Goal: Task Accomplishment & Management: Manage account settings

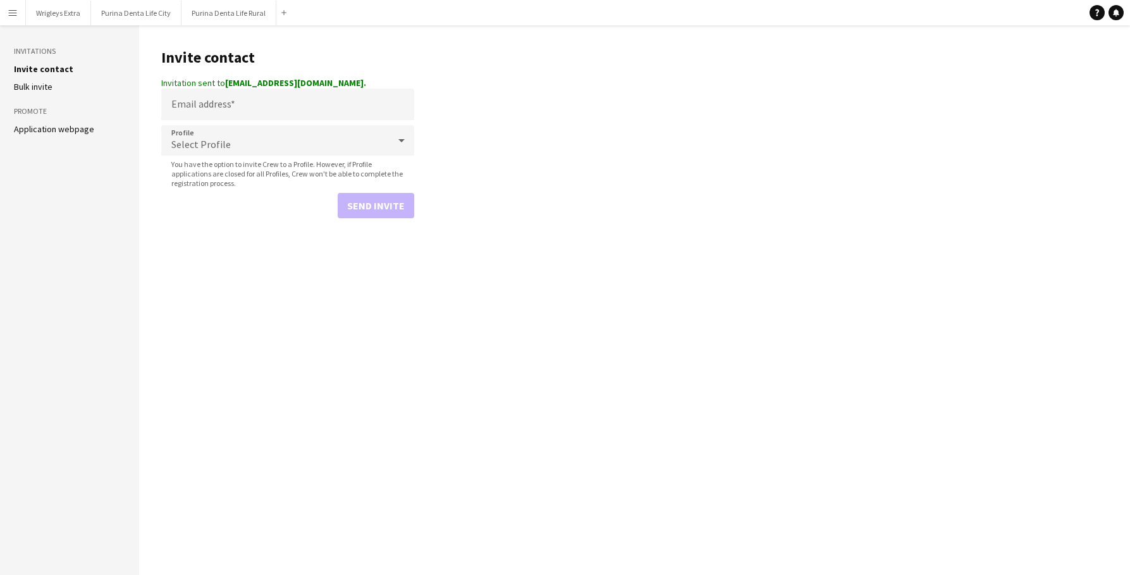
click at [787, 0] on app-navbar "Menu Boards Boards Boards All jobs Status Workforce Workforce My Workforce Recr…" at bounding box center [565, 12] width 1130 height 25
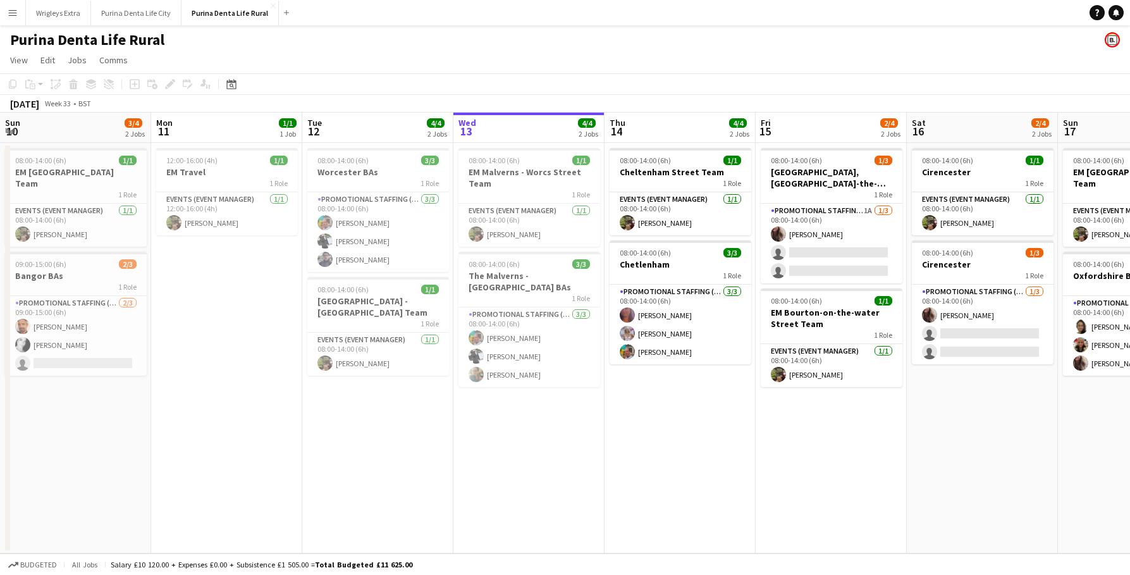
scroll to position [0, 367]
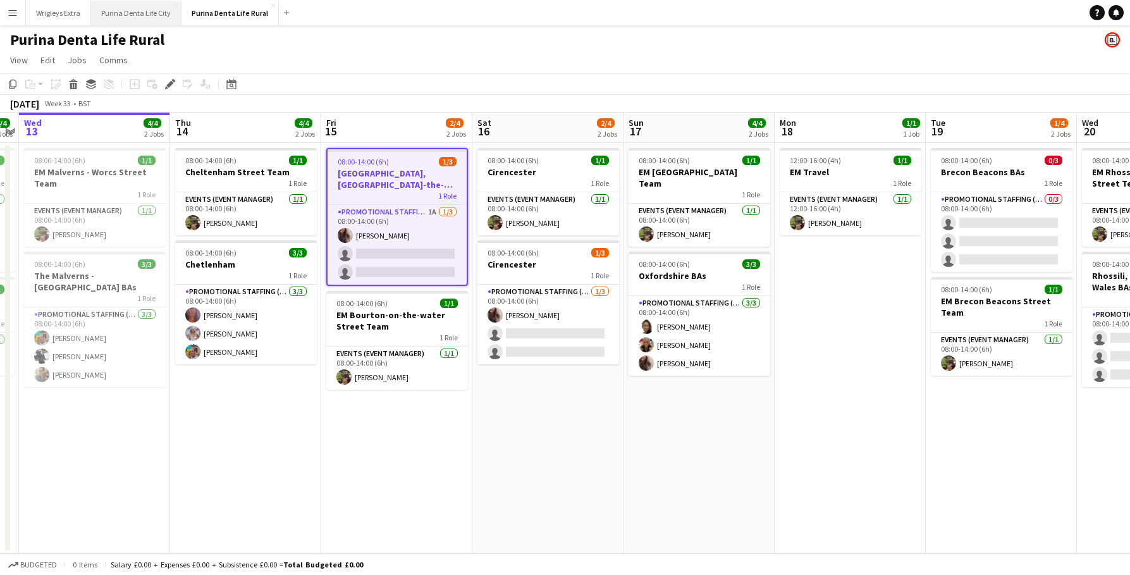
click at [123, 2] on button "Purina Denta Life City Close" at bounding box center [136, 13] width 90 height 25
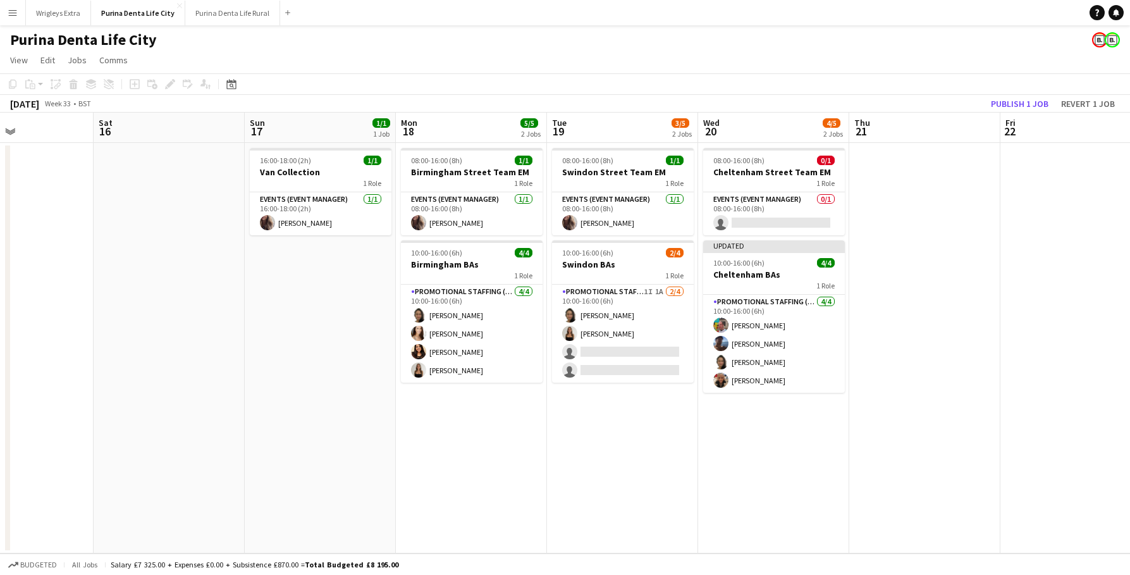
scroll to position [0, 451]
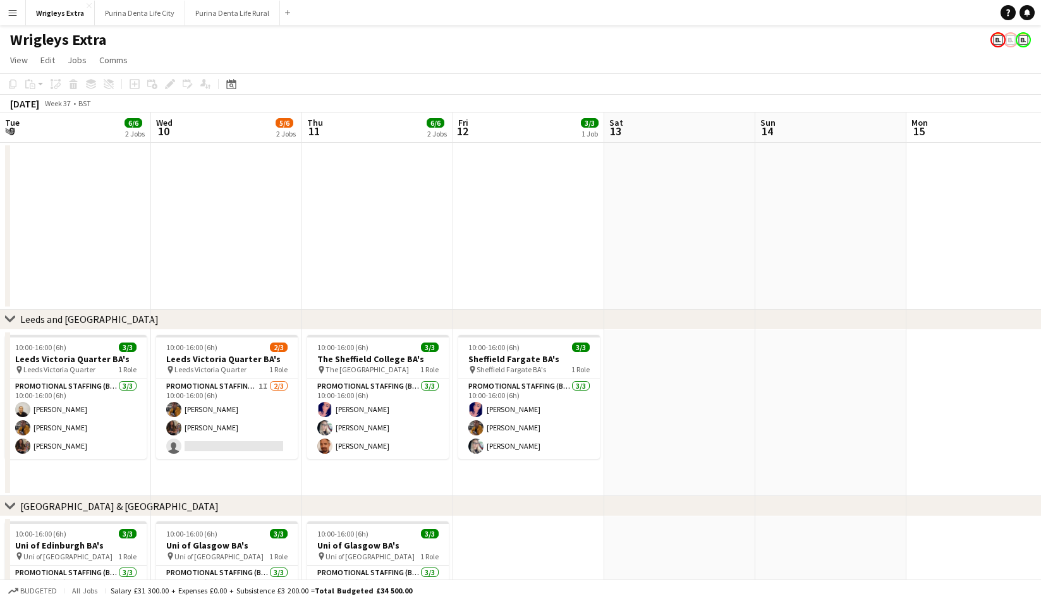
scroll to position [0, 448]
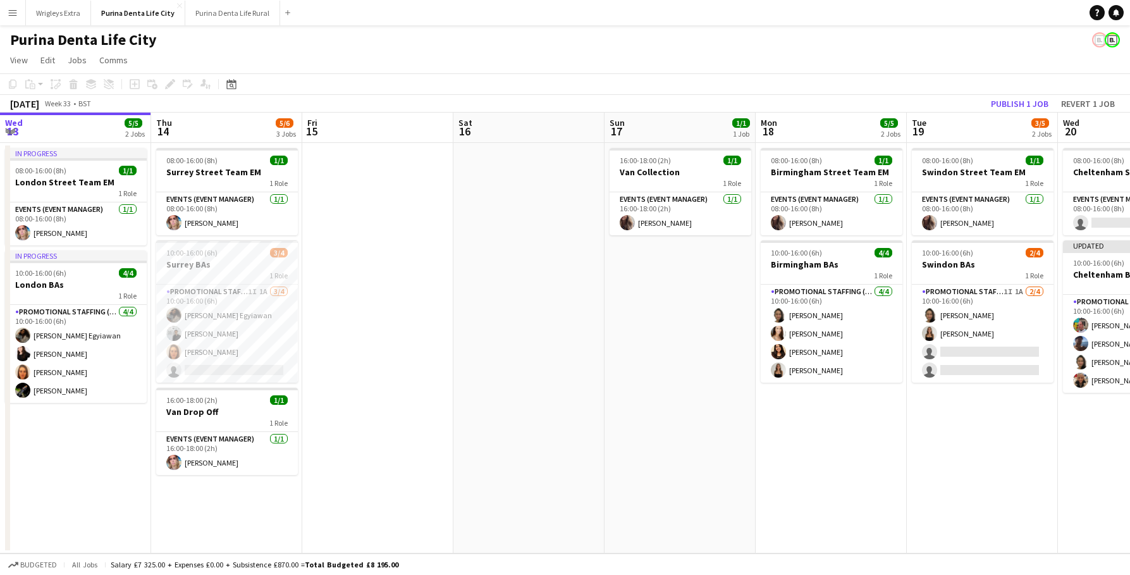
scroll to position [0, 451]
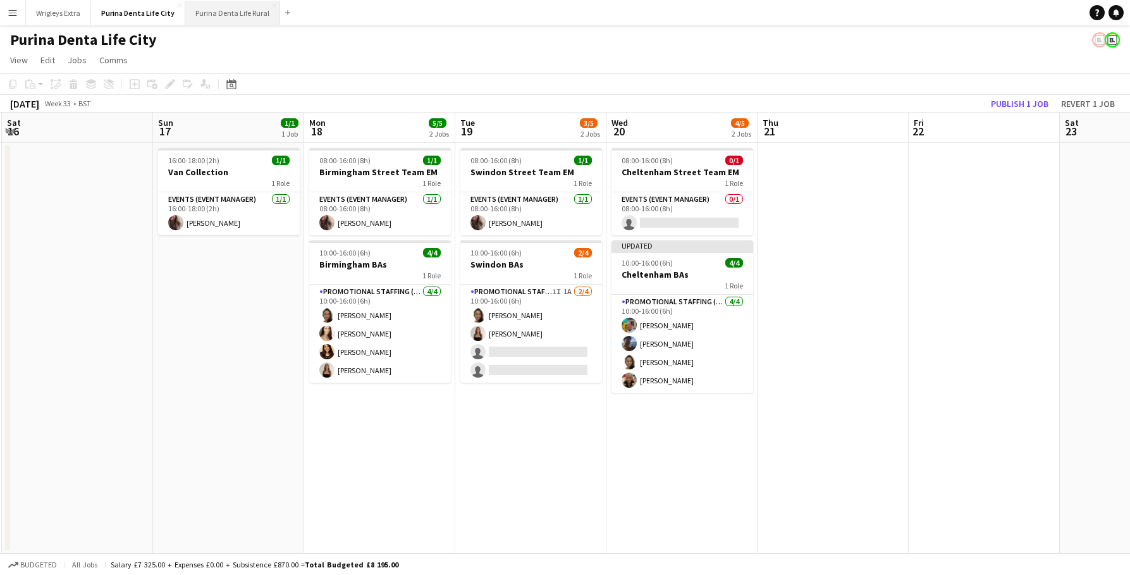
click at [224, 6] on button "Purina Denta Life Rural Close" at bounding box center [232, 13] width 95 height 25
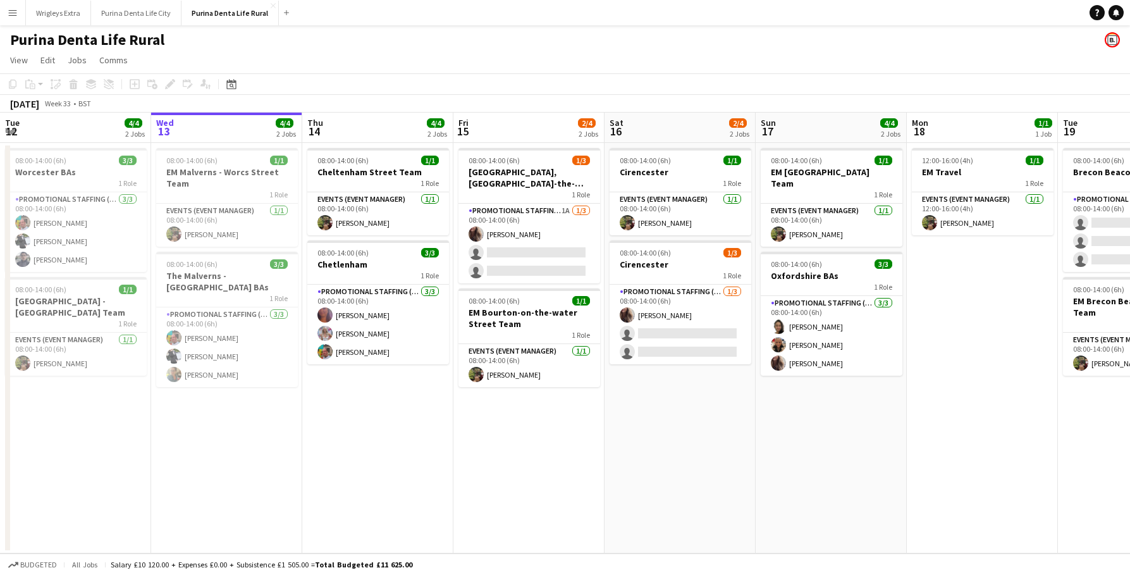
scroll to position [0, 349]
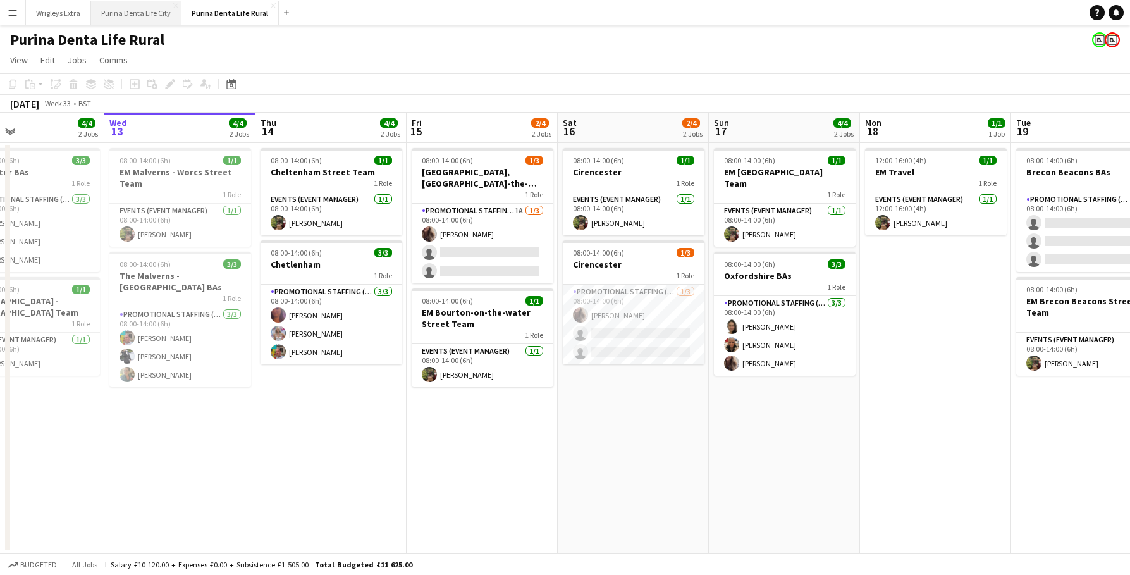
click at [147, 15] on button "Purina Denta Life City Close" at bounding box center [136, 13] width 90 height 25
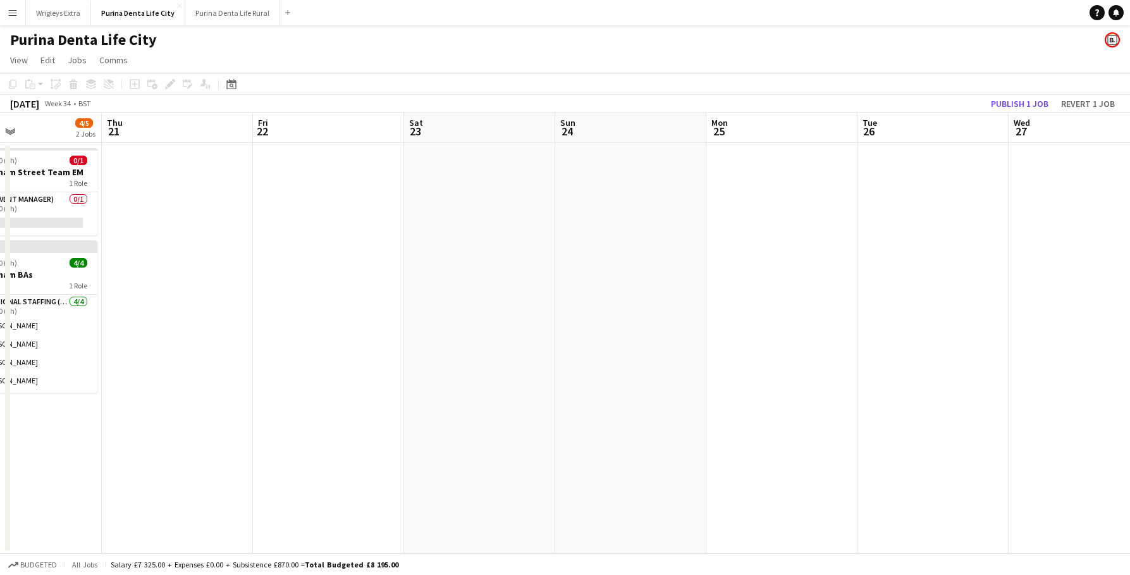
scroll to position [0, 517]
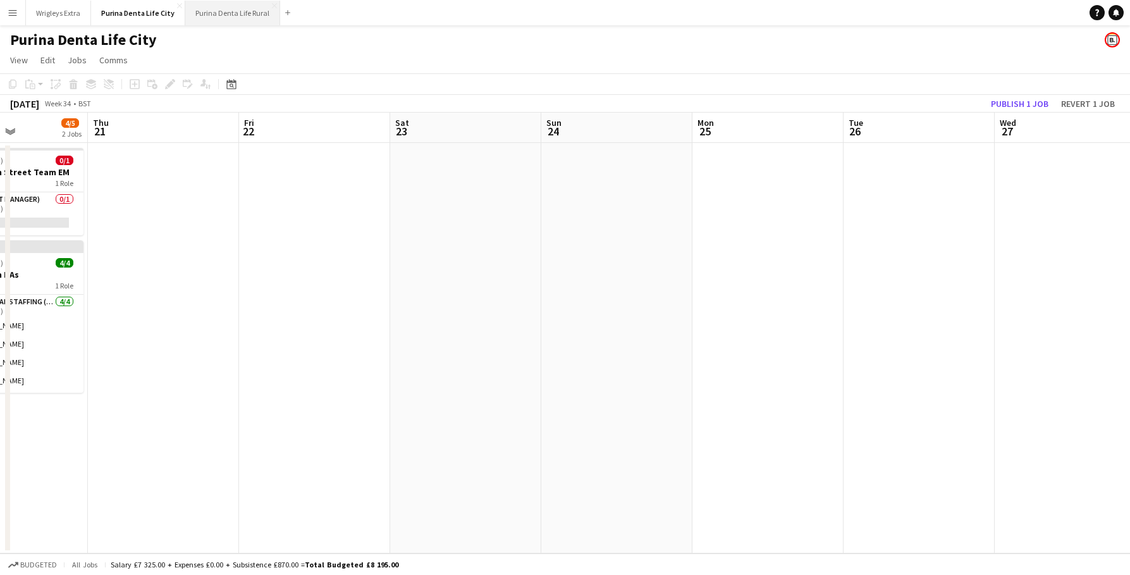
click at [221, 10] on button "Purina Denta Life Rural Close" at bounding box center [232, 13] width 95 height 25
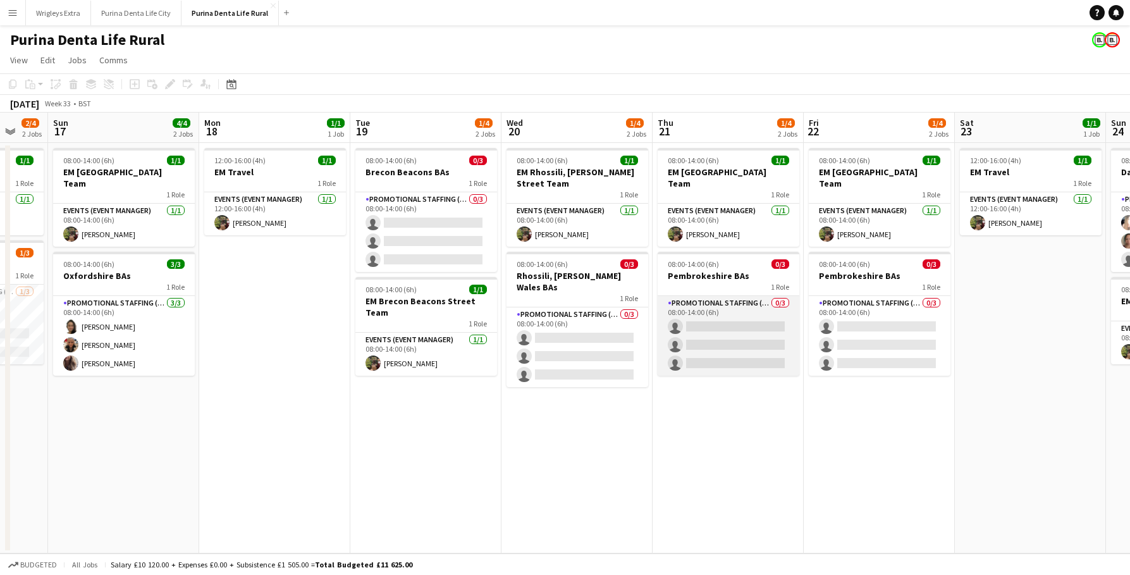
scroll to position [0, 391]
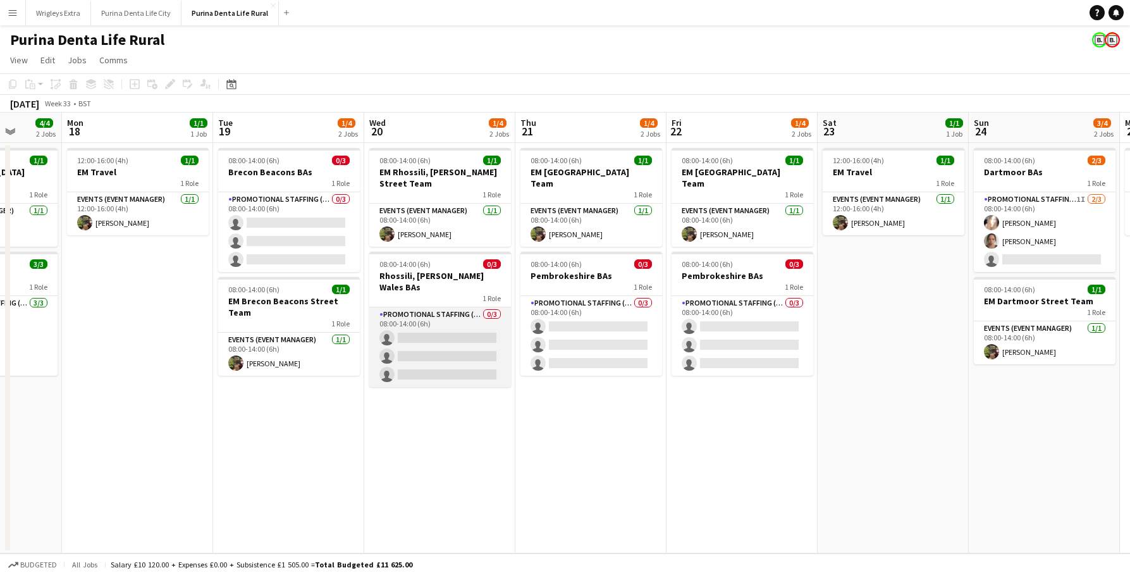
click at [469, 307] on app-card-role "Promotional Staffing (Brand Ambassadors) 0/3 08:00-14:00 (6h) single-neutral-ac…" at bounding box center [440, 347] width 142 height 80
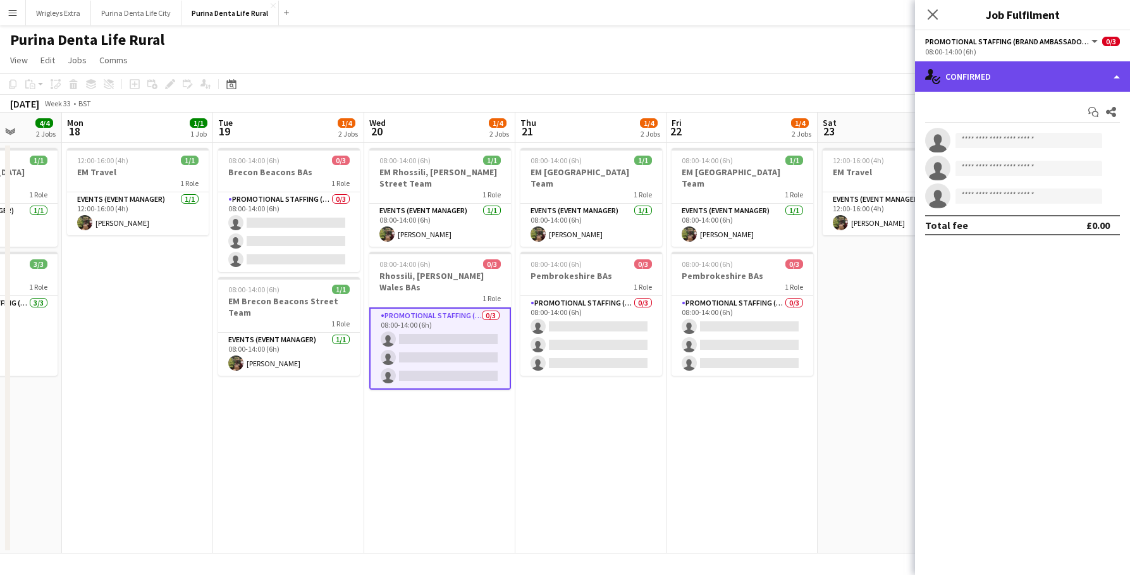
click at [1041, 67] on div "single-neutral-actions-check-2 Confirmed" at bounding box center [1022, 76] width 215 height 30
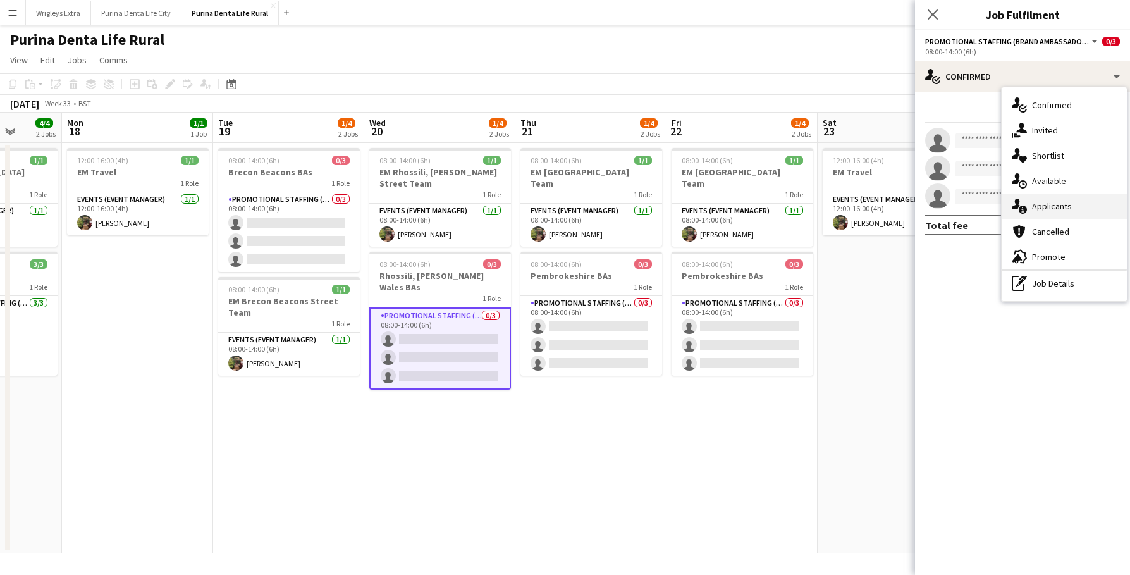
click at [1065, 206] on div "single-neutral-actions-information Applicants" at bounding box center [1064, 205] width 125 height 25
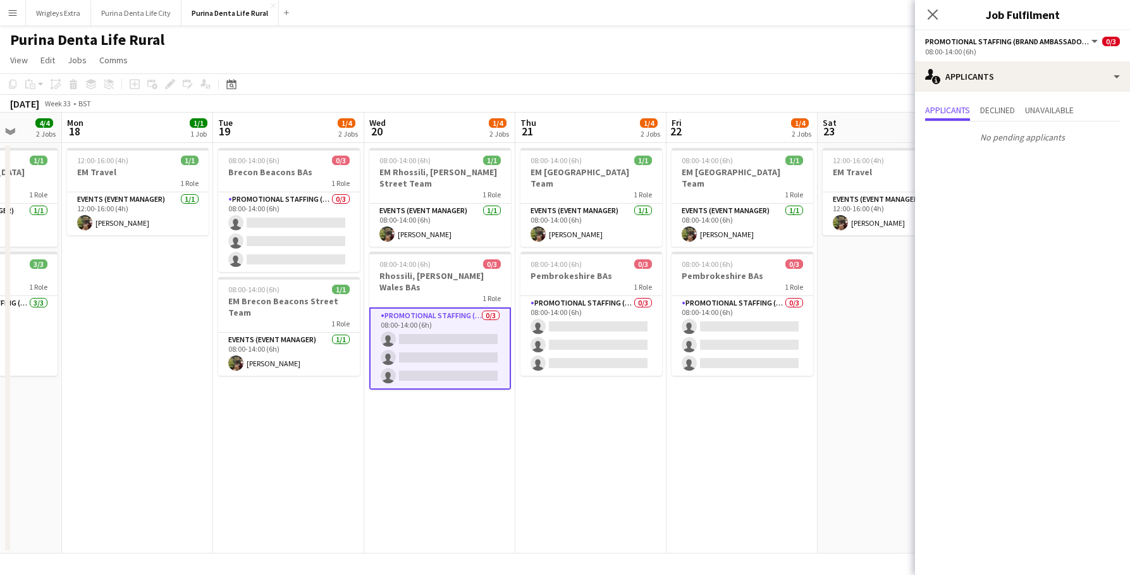
click at [729, 40] on div "Purina Denta Life Rural" at bounding box center [565, 37] width 1130 height 24
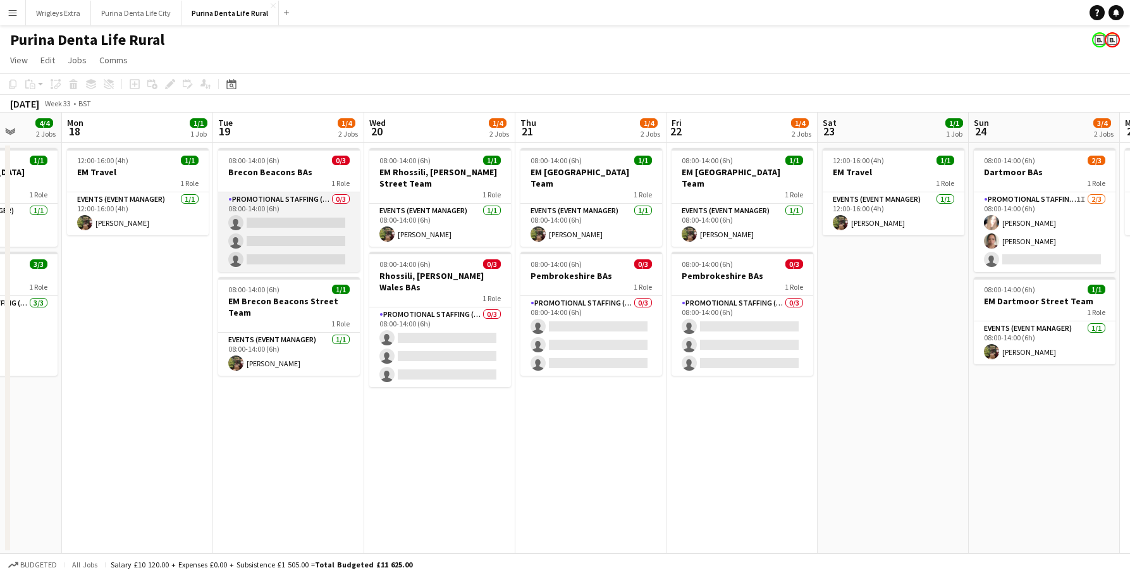
click at [278, 204] on app-card-role "Promotional Staffing (Brand Ambassadors) 0/3 08:00-14:00 (6h) single-neutral-ac…" at bounding box center [289, 232] width 142 height 80
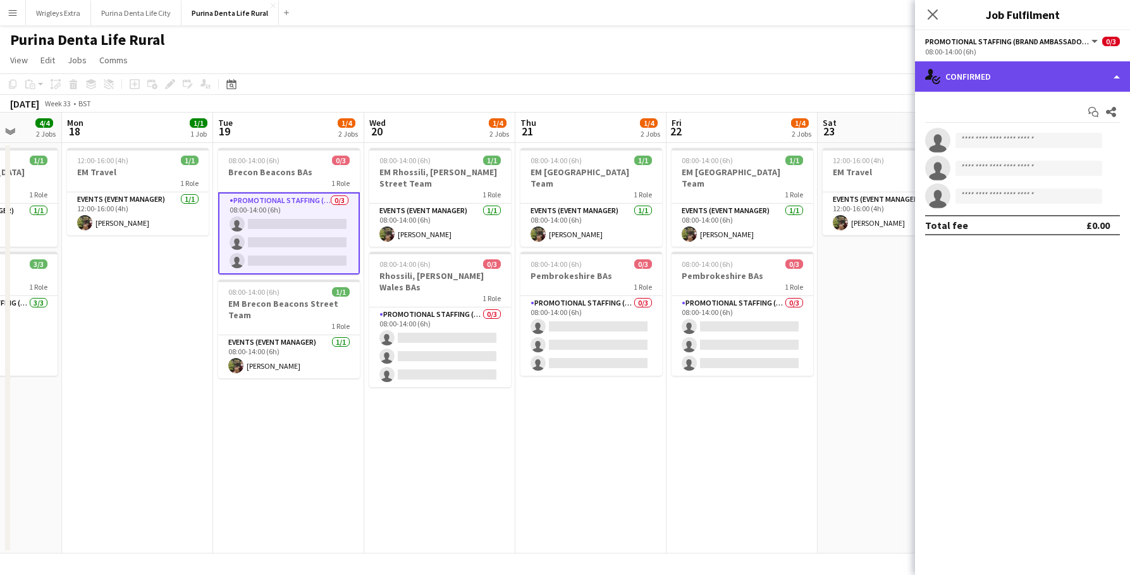
click at [1015, 73] on div "single-neutral-actions-check-2 Confirmed" at bounding box center [1022, 76] width 215 height 30
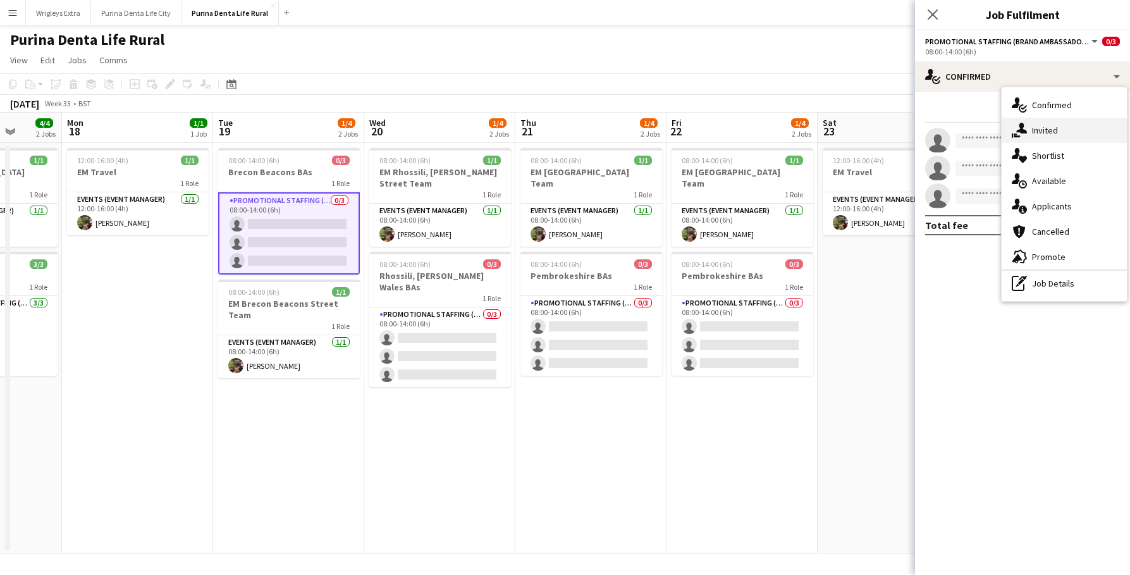
click at [1043, 135] on div "single-neutral-actions-share-1 Invited" at bounding box center [1064, 130] width 125 height 25
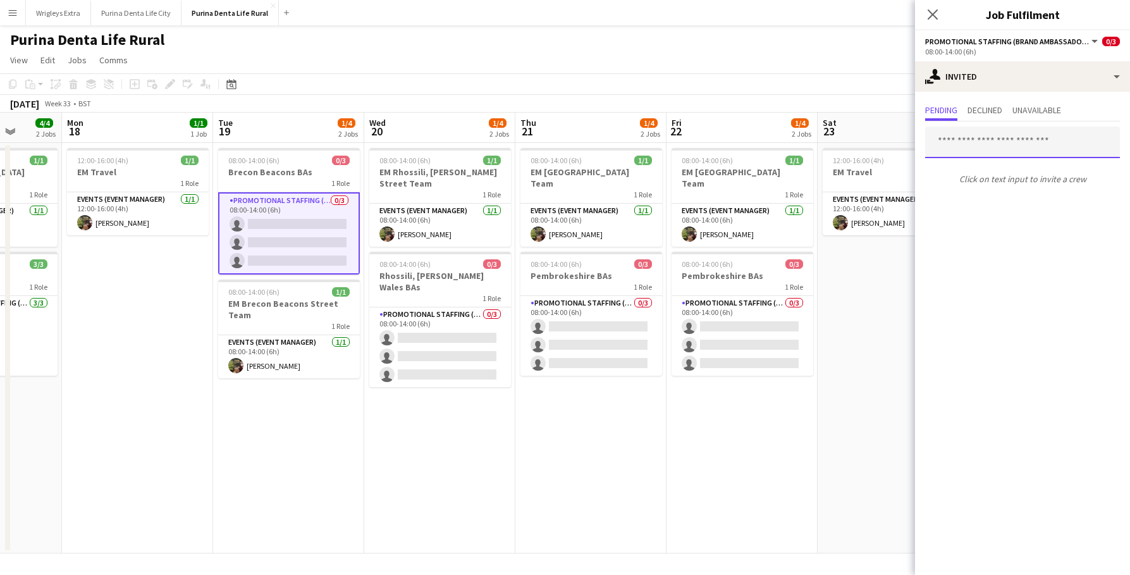
click at [1008, 135] on input "text" at bounding box center [1022, 142] width 195 height 32
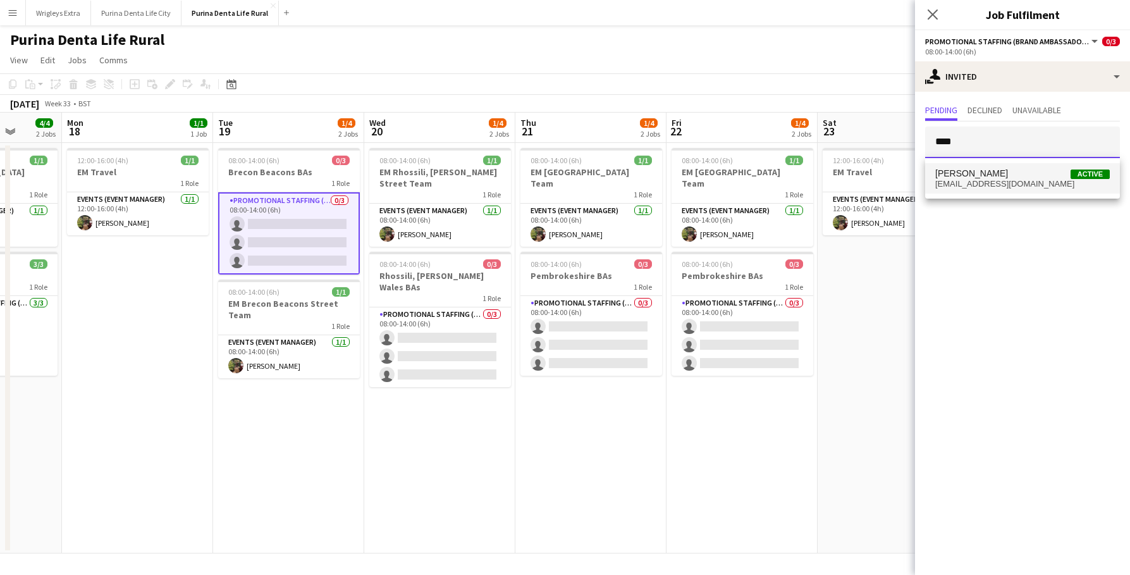
type input "****"
click at [1021, 171] on span "Michal Kuman Active" at bounding box center [1022, 173] width 175 height 11
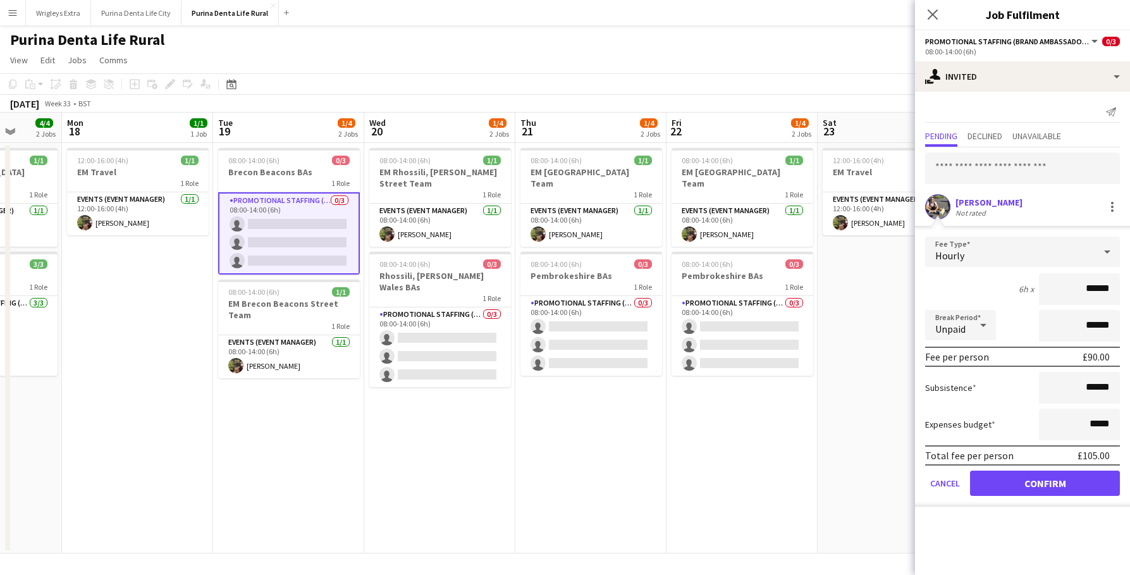
scroll to position [0, 0]
click at [1031, 481] on button "Confirm" at bounding box center [1045, 482] width 150 height 25
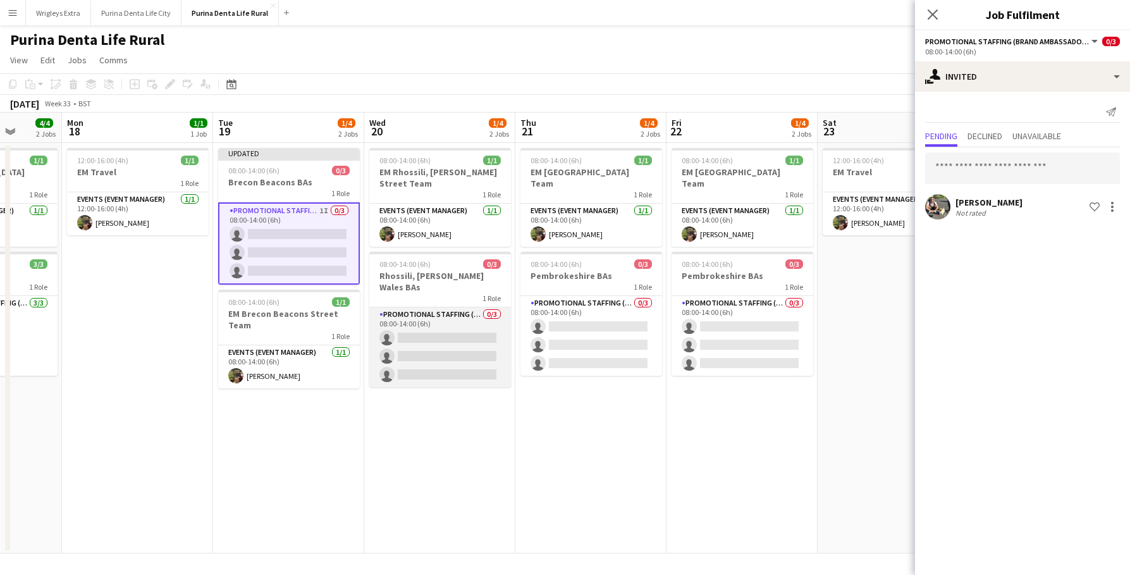
click at [463, 368] on app-card-role "Promotional Staffing (Brand Ambassadors) 0/3 08:00-14:00 (6h) single-neutral-ac…" at bounding box center [440, 347] width 142 height 80
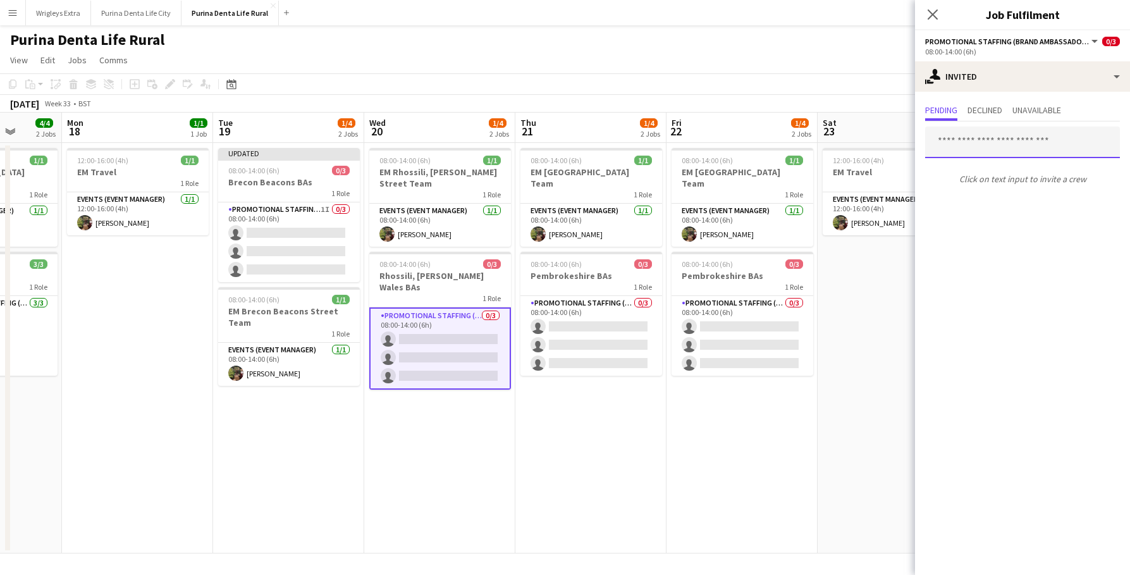
click at [1004, 152] on input "text" at bounding box center [1022, 142] width 195 height 32
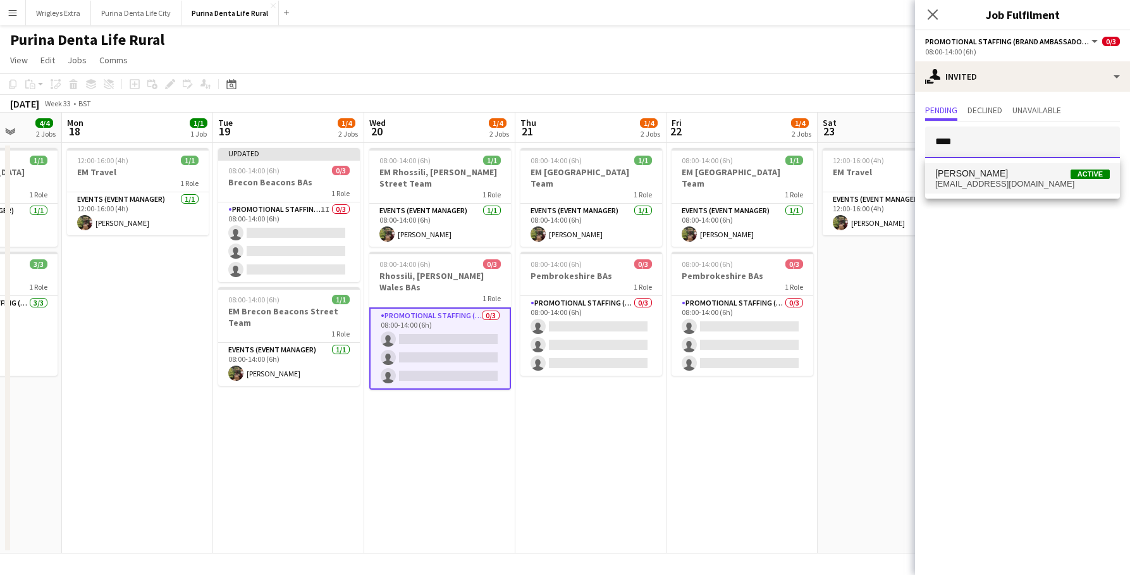
type input "****"
click at [1016, 185] on span "michalkuman9@gmail.com" at bounding box center [1022, 184] width 175 height 10
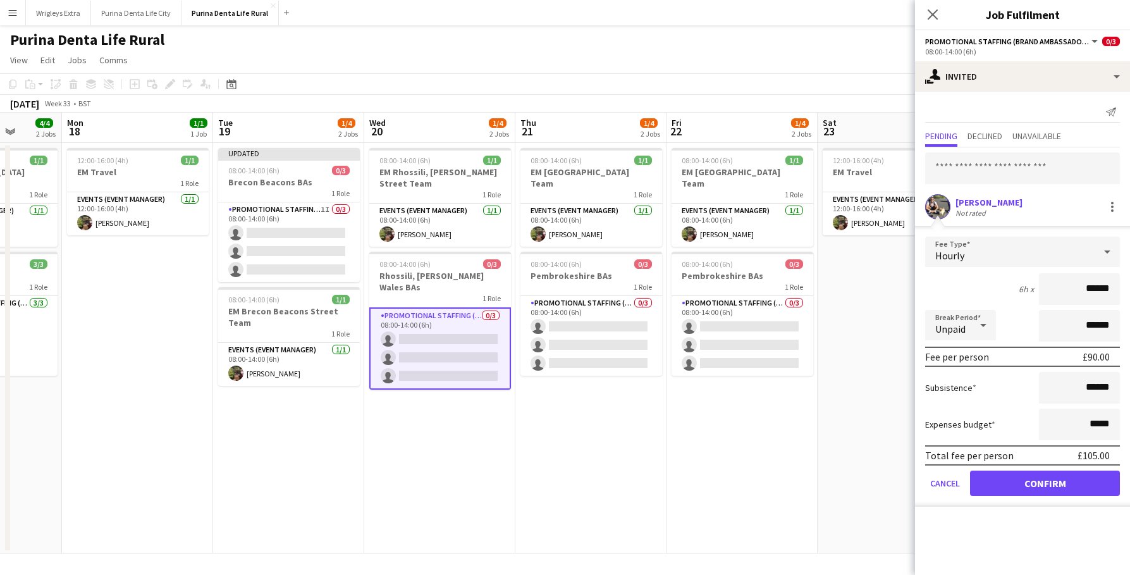
click at [1066, 477] on button "Confirm" at bounding box center [1045, 482] width 150 height 25
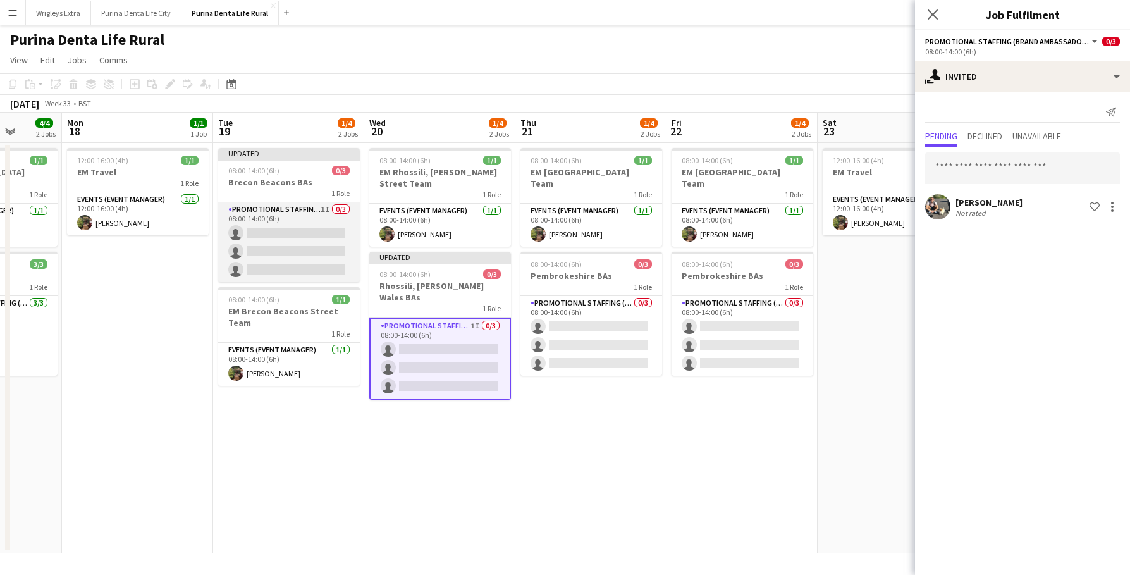
click at [288, 258] on app-card-role "Promotional Staffing (Brand Ambassadors) 1I 0/3 08:00-14:00 (6h) single-neutral…" at bounding box center [289, 242] width 142 height 80
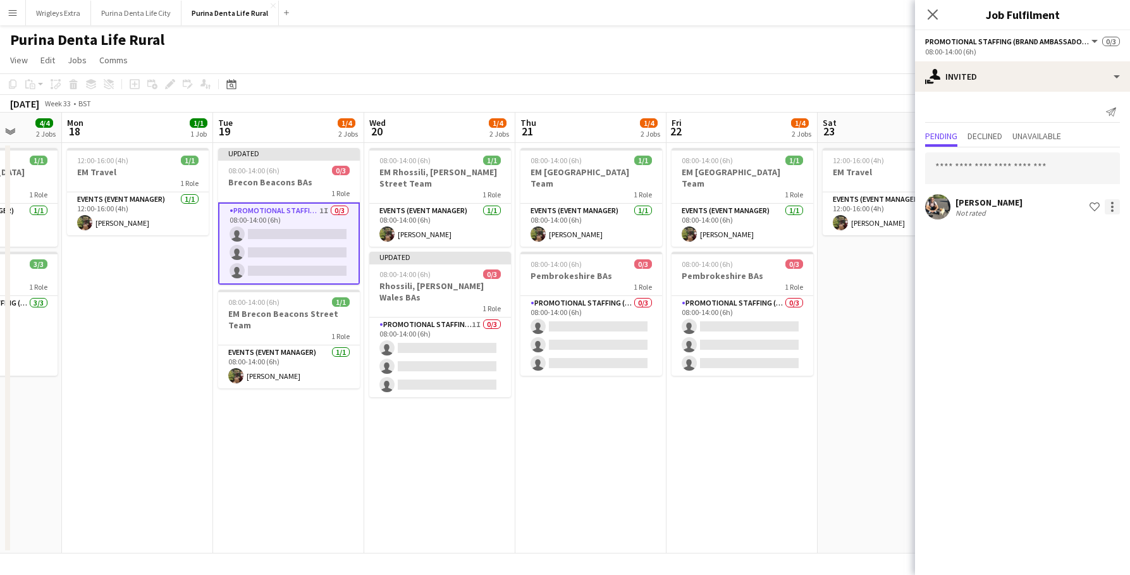
click at [1114, 202] on div at bounding box center [1112, 206] width 15 height 15
click at [1076, 233] on span "Edit fee" at bounding box center [1072, 229] width 75 height 11
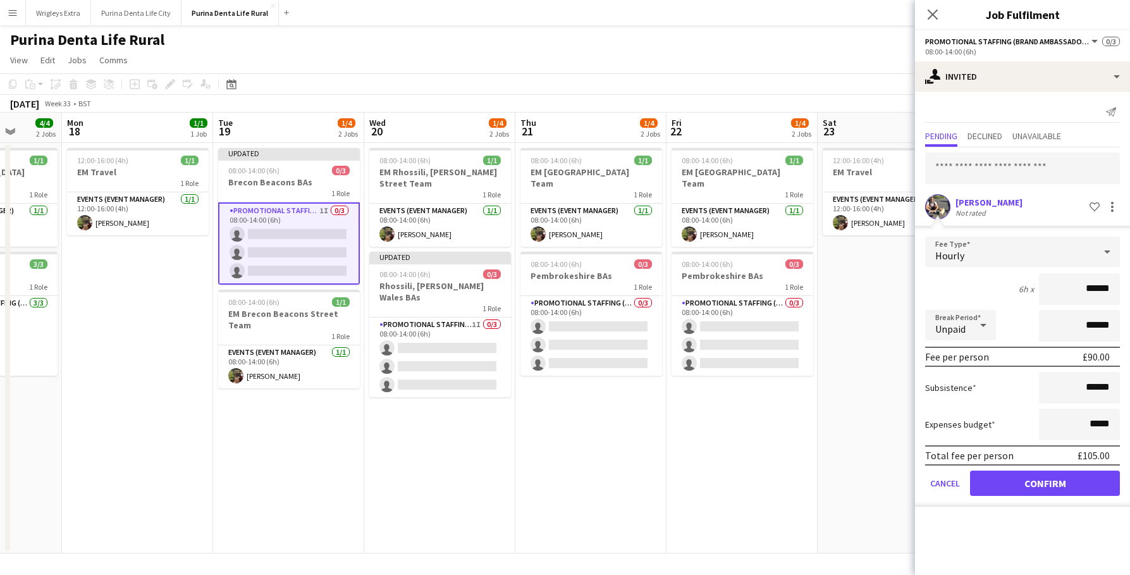
click at [1096, 290] on input "******" at bounding box center [1079, 289] width 81 height 32
click at [1103, 288] on input "***" at bounding box center [1079, 289] width 81 height 32
click at [1107, 288] on input "***" at bounding box center [1079, 289] width 81 height 32
type input "****"
click at [1000, 399] on div "Subsistence ******" at bounding box center [1022, 388] width 195 height 32
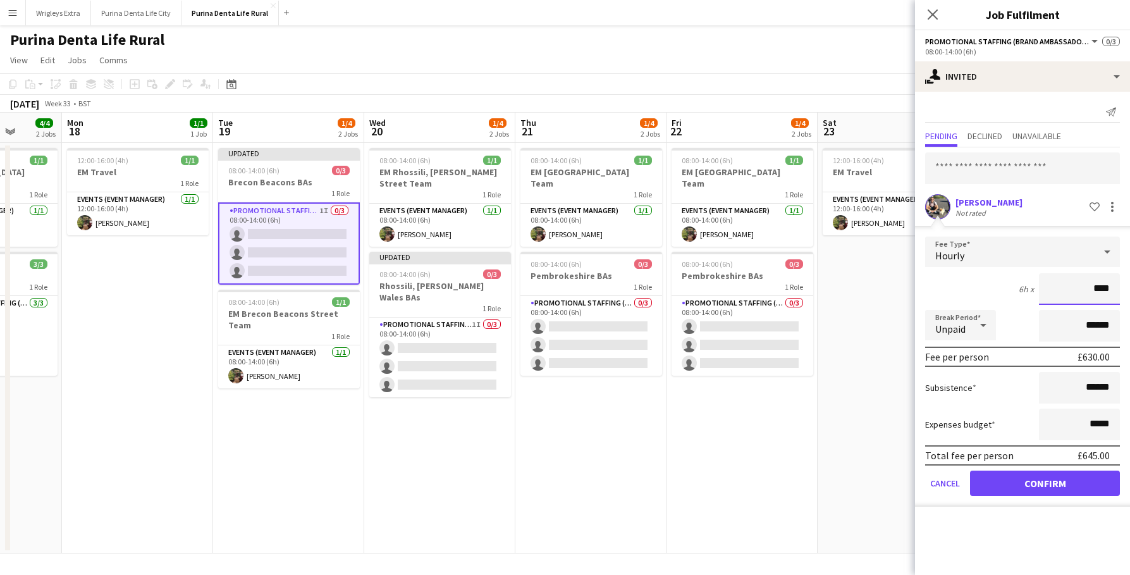
drag, startPoint x: 1108, startPoint y: 288, endPoint x: 1068, endPoint y: 285, distance: 40.6
click at [1068, 285] on input "****" at bounding box center [1079, 289] width 81 height 32
type input "*****"
click at [1010, 250] on div "Hourly" at bounding box center [1009, 251] width 169 height 30
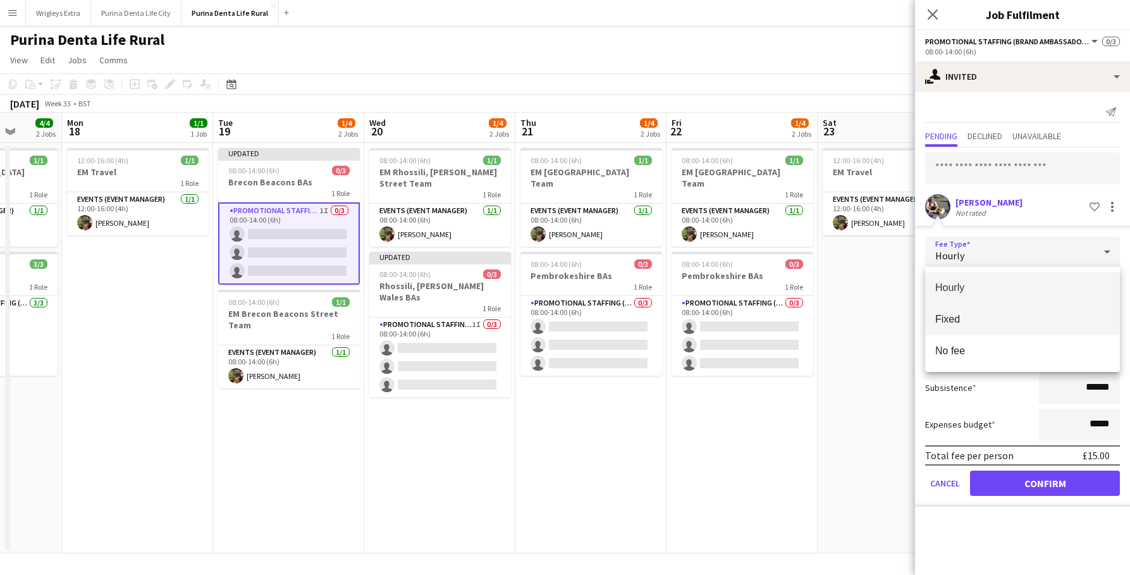
click at [981, 321] on span "Fixed" at bounding box center [1022, 319] width 175 height 12
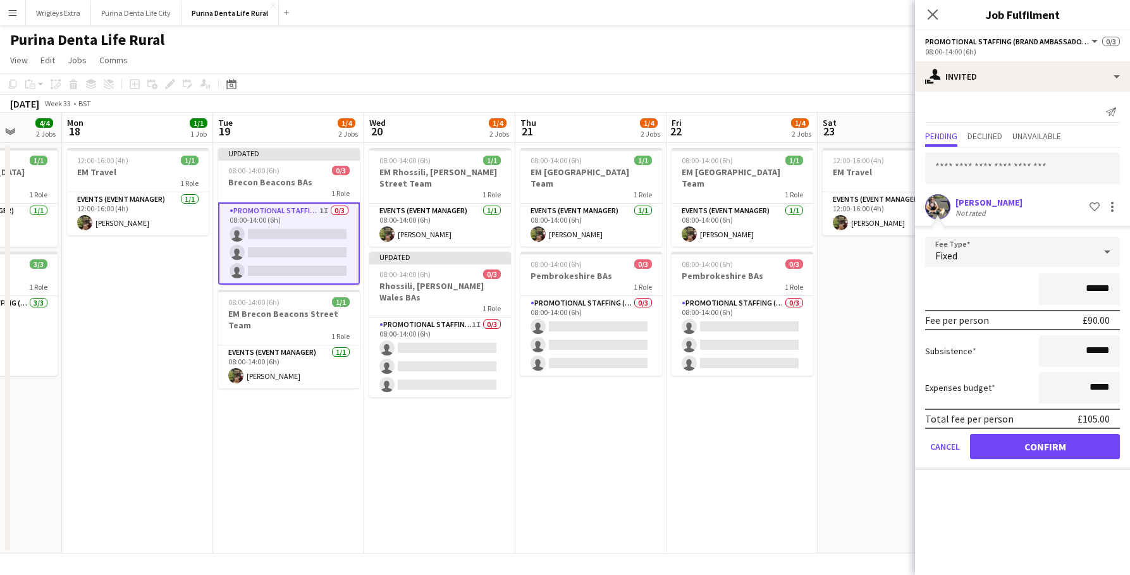
click at [1090, 288] on input "******" at bounding box center [1079, 289] width 81 height 32
type input "**"
type input "****"
click at [1027, 289] on div "****" at bounding box center [1022, 289] width 195 height 32
click at [1007, 378] on div "Expenses budget *****" at bounding box center [1022, 388] width 195 height 32
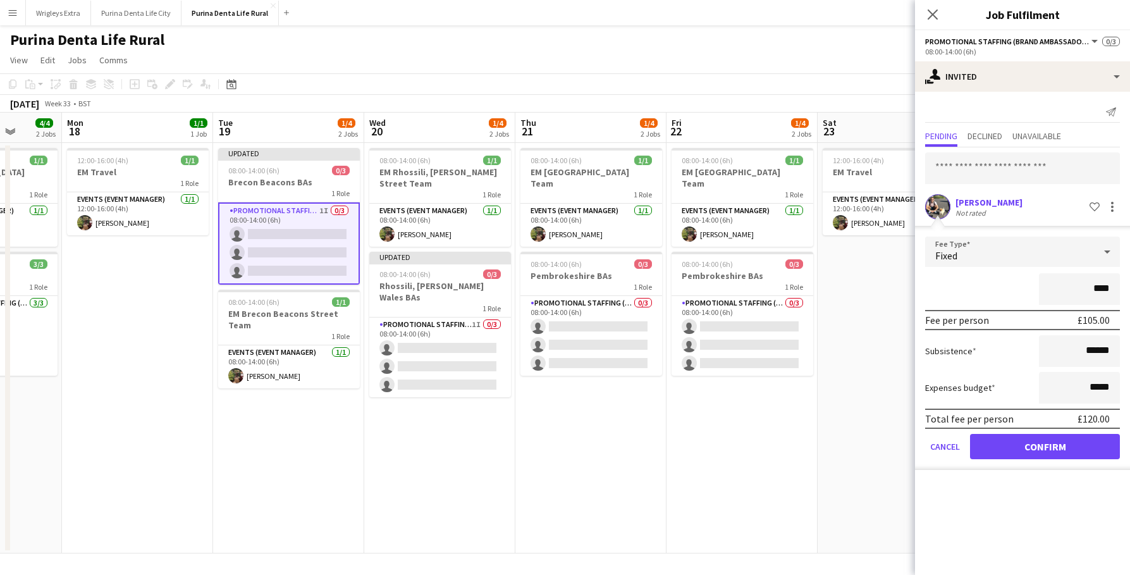
click at [1038, 446] on button "Confirm" at bounding box center [1045, 446] width 150 height 25
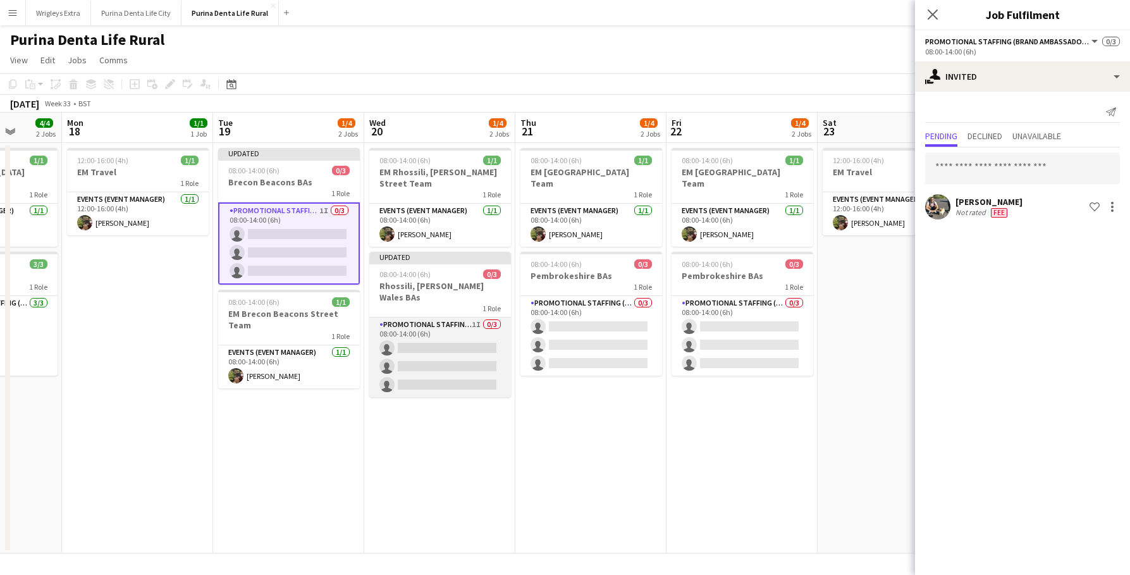
click at [444, 328] on app-card-role "Promotional Staffing (Brand Ambassadors) 1I 0/3 08:00-14:00 (6h) single-neutral…" at bounding box center [440, 357] width 142 height 80
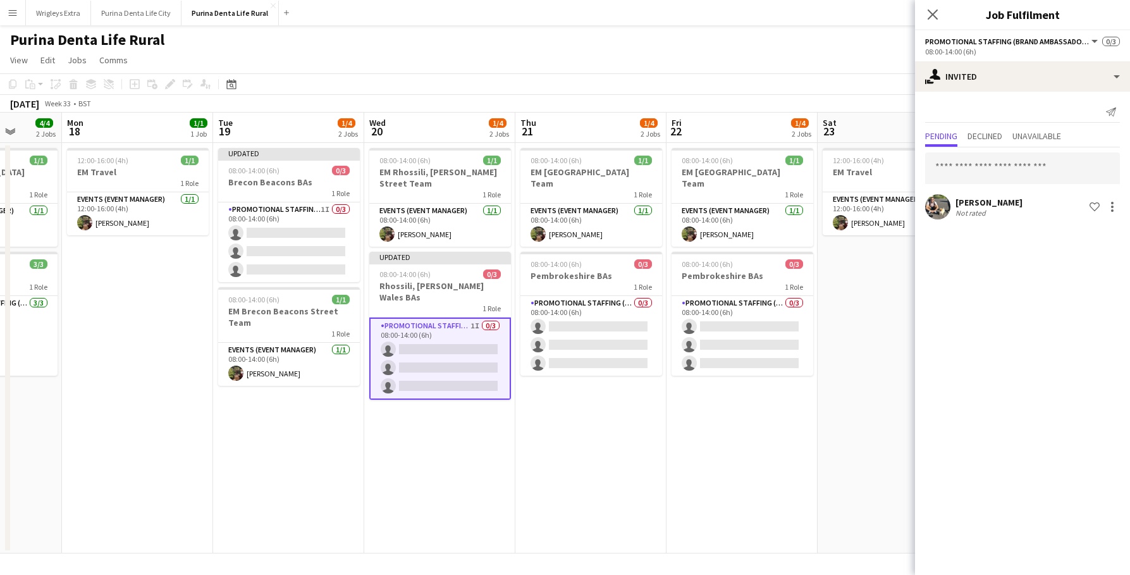
click at [1121, 203] on div "Michal Kuman Not rated Shortlist crew" at bounding box center [1022, 206] width 215 height 25
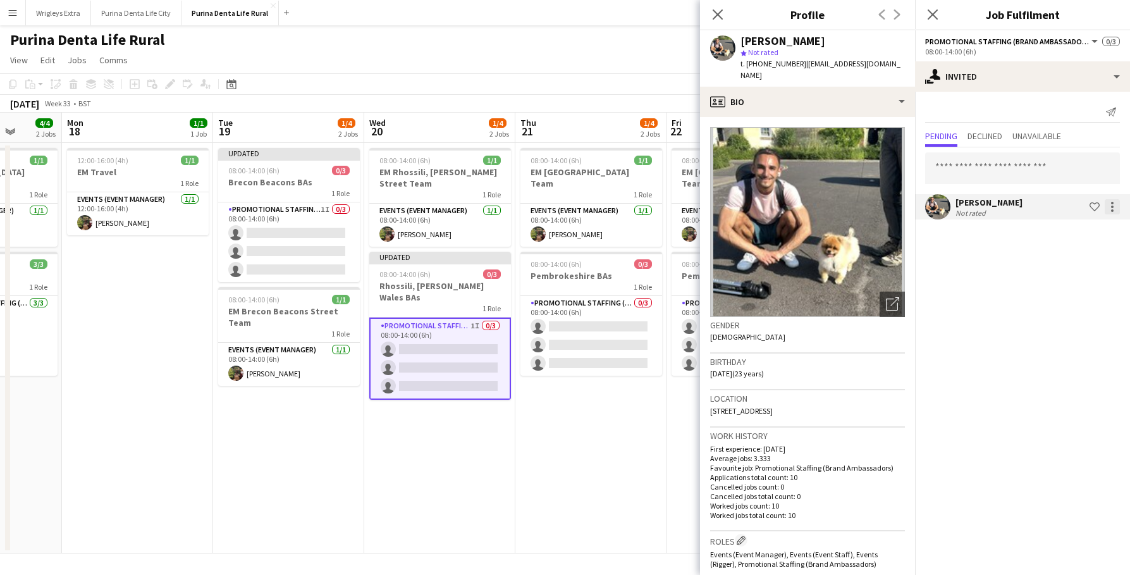
click at [1113, 204] on div at bounding box center [1112, 206] width 15 height 15
click at [1096, 230] on span "Edit fee" at bounding box center [1072, 229] width 75 height 11
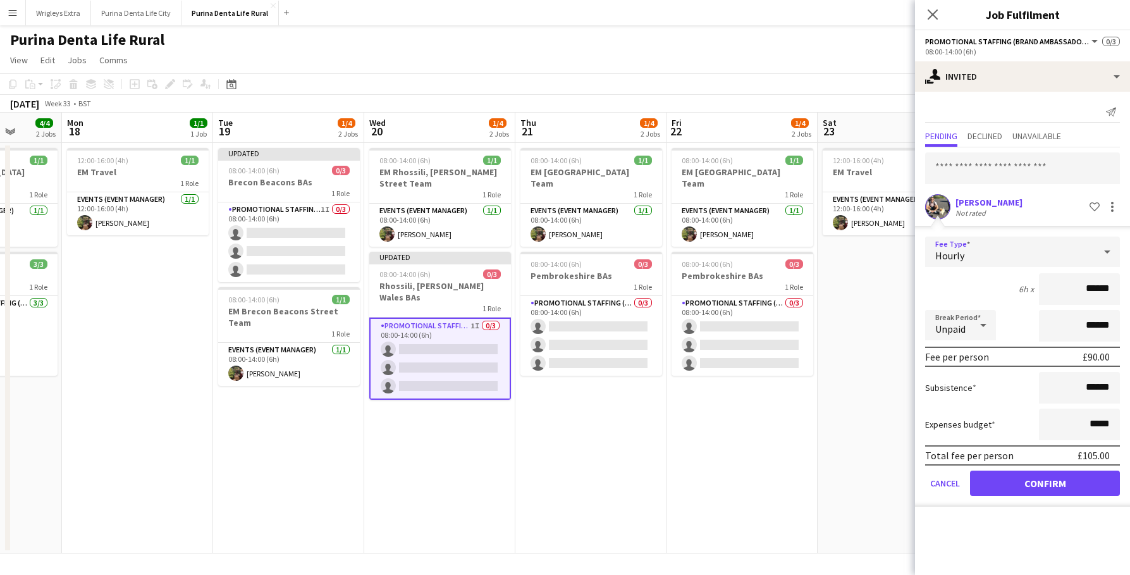
click at [1041, 255] on div "Hourly" at bounding box center [1009, 251] width 169 height 30
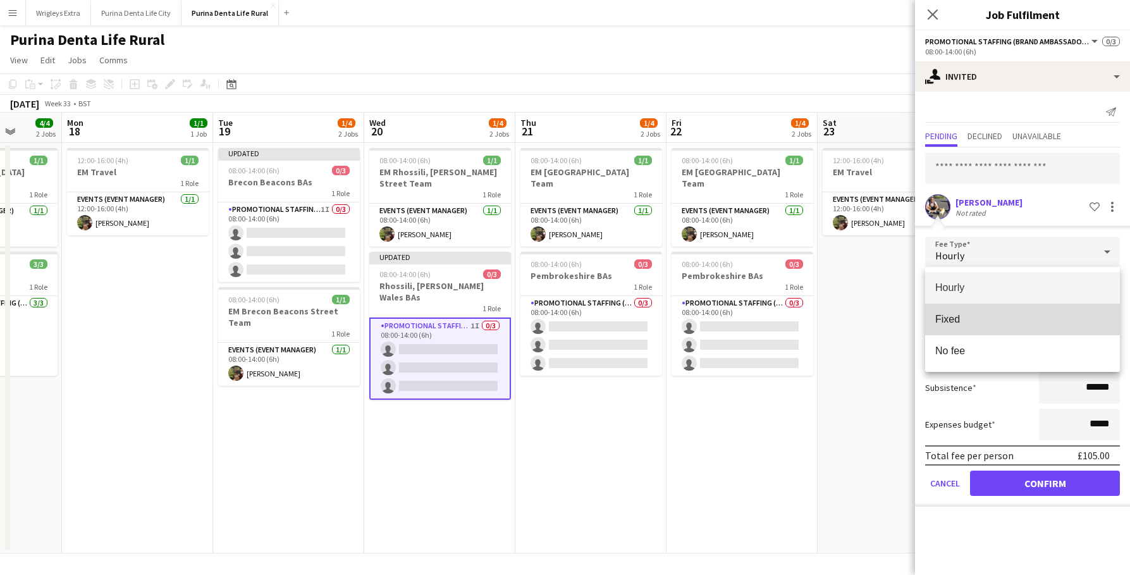
click at [992, 314] on span "Fixed" at bounding box center [1022, 319] width 175 height 12
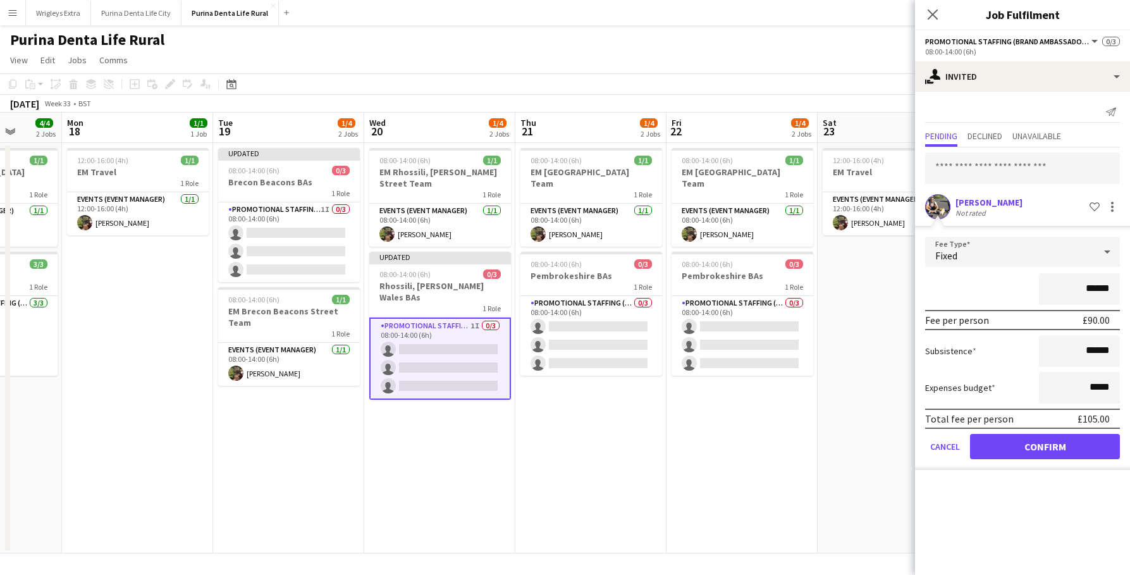
click at [1093, 285] on input "******" at bounding box center [1079, 289] width 81 height 32
type input "*******"
click at [1047, 451] on button "Confirm" at bounding box center [1045, 446] width 150 height 25
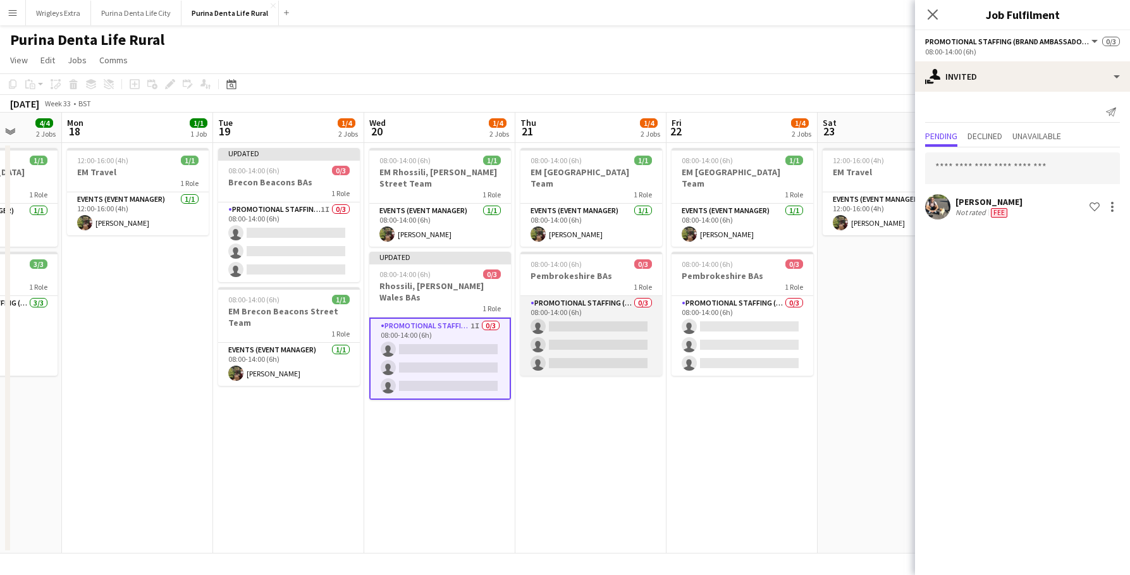
click at [622, 347] on app-card-role "Promotional Staffing (Brand Ambassadors) 0/3 08:00-14:00 (6h) single-neutral-ac…" at bounding box center [591, 336] width 142 height 80
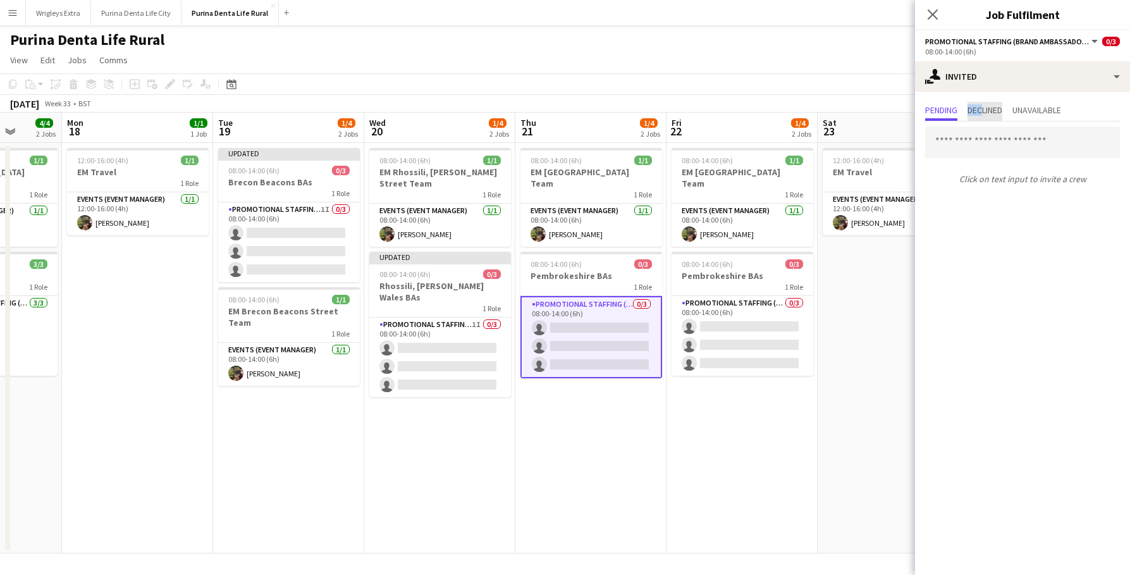
drag, startPoint x: 984, startPoint y: 111, endPoint x: 993, endPoint y: 92, distance: 21.5
click at [993, 92] on div "Pending Declined Unavailable Click on text input to invite a crew" at bounding box center [1022, 146] width 215 height 108
click at [978, 128] on input "text" at bounding box center [1022, 142] width 195 height 32
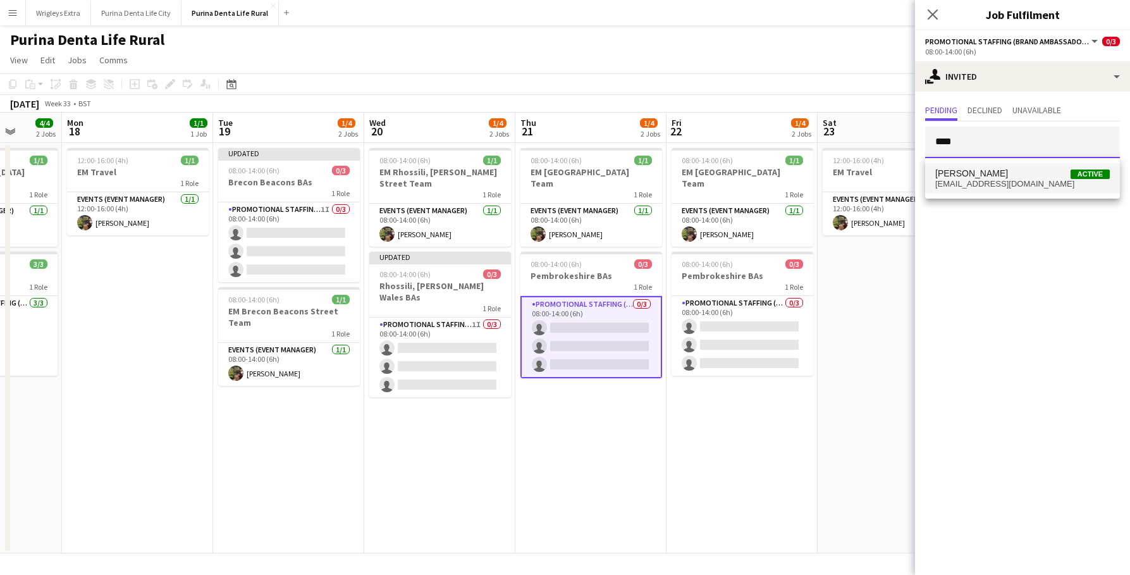
type input "****"
click at [998, 178] on span "Michal Kuman Active" at bounding box center [1022, 173] width 175 height 11
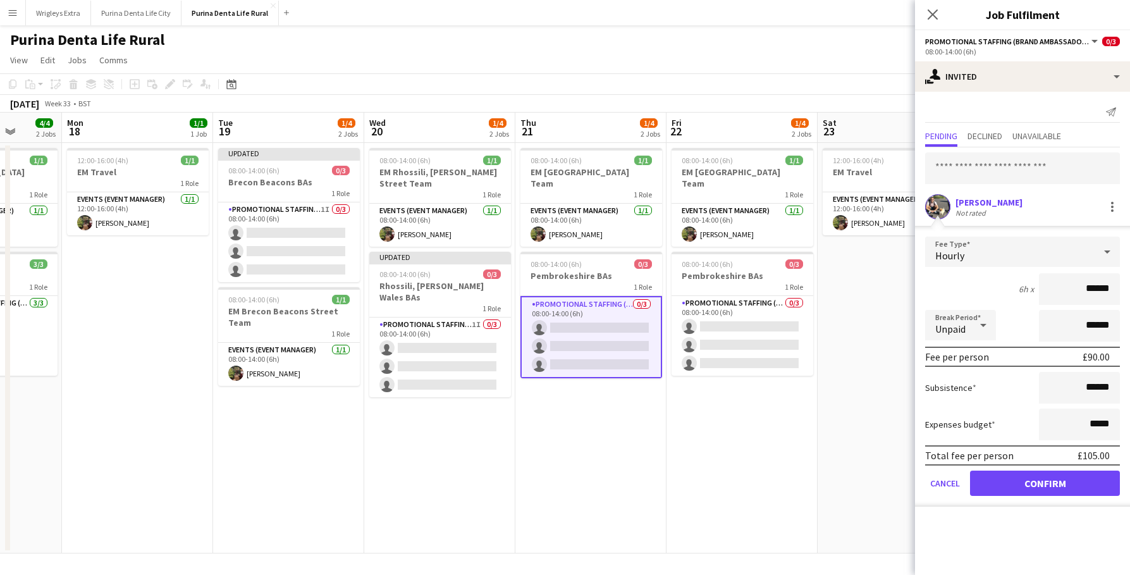
click at [1015, 264] on div "Hourly" at bounding box center [1009, 251] width 169 height 30
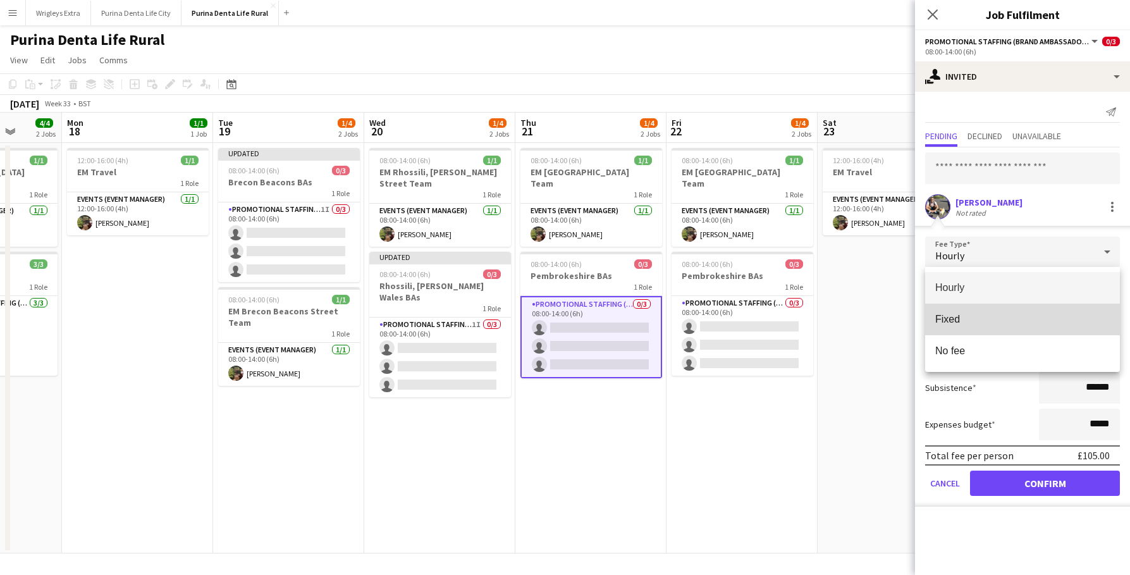
click at [974, 322] on span "Fixed" at bounding box center [1022, 319] width 175 height 12
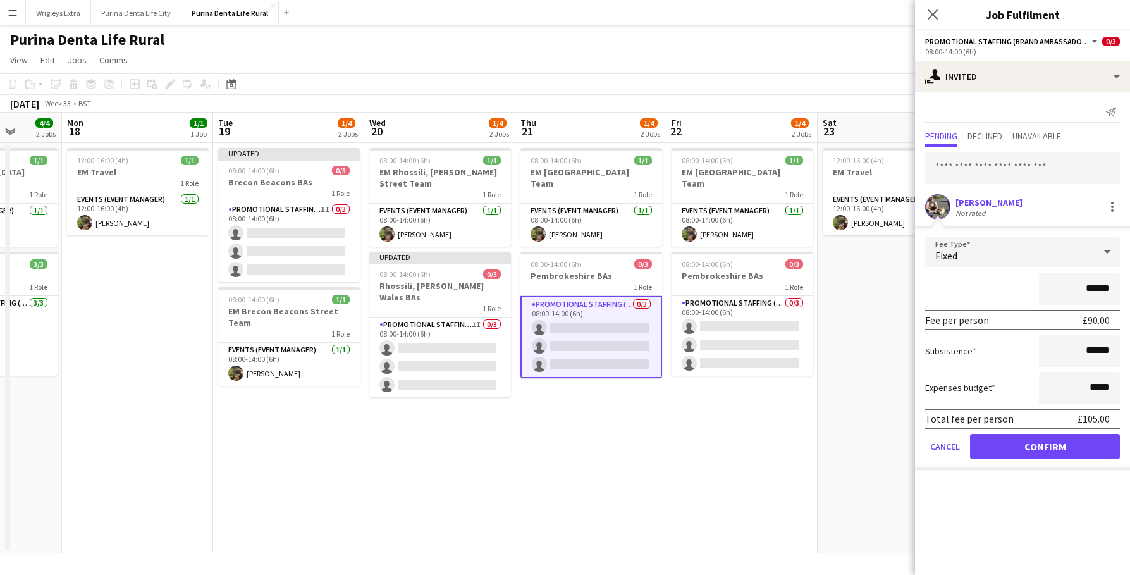
click at [1091, 290] on input "******" at bounding box center [1079, 289] width 81 height 32
type input "**"
type input "****"
click at [1026, 451] on button "Confirm" at bounding box center [1045, 446] width 150 height 25
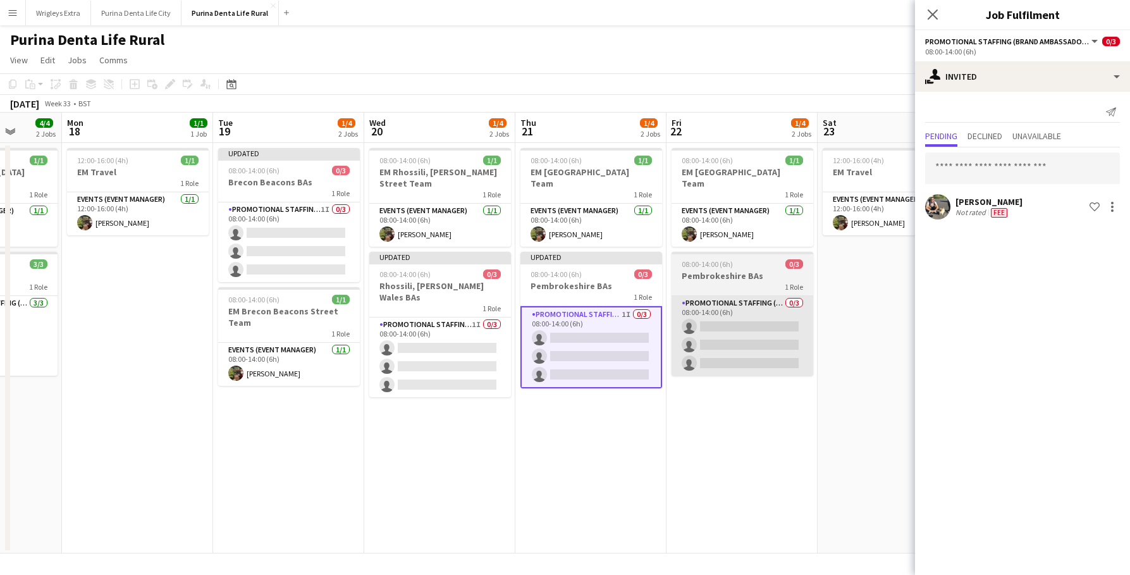
click at [756, 357] on app-card-role "Promotional Staffing (Brand Ambassadors) 0/3 08:00-14:00 (6h) single-neutral-ac…" at bounding box center [743, 336] width 142 height 80
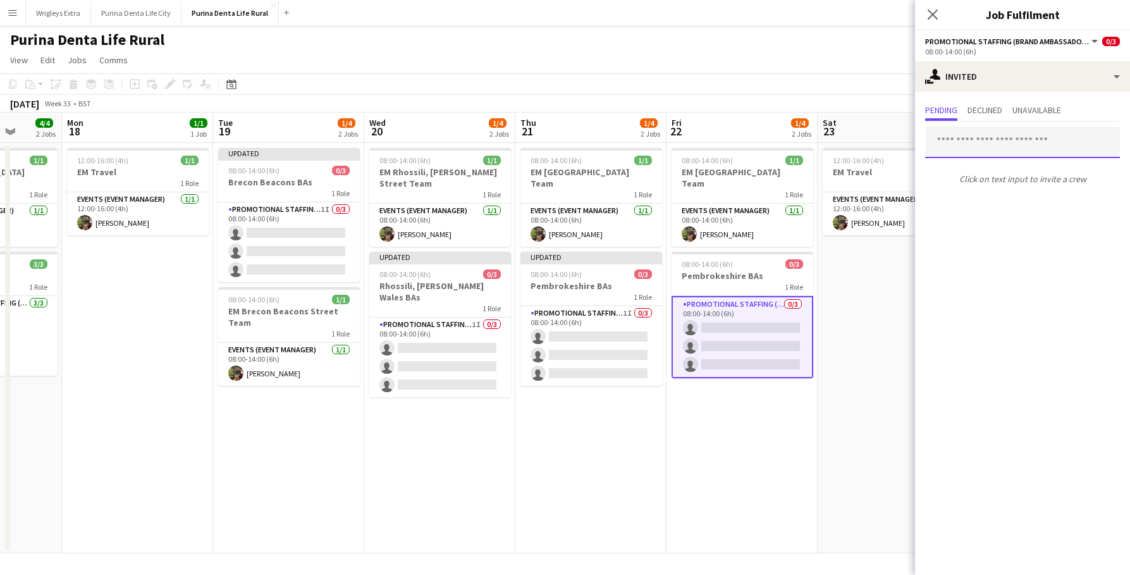
click at [984, 151] on input "text" at bounding box center [1022, 142] width 195 height 32
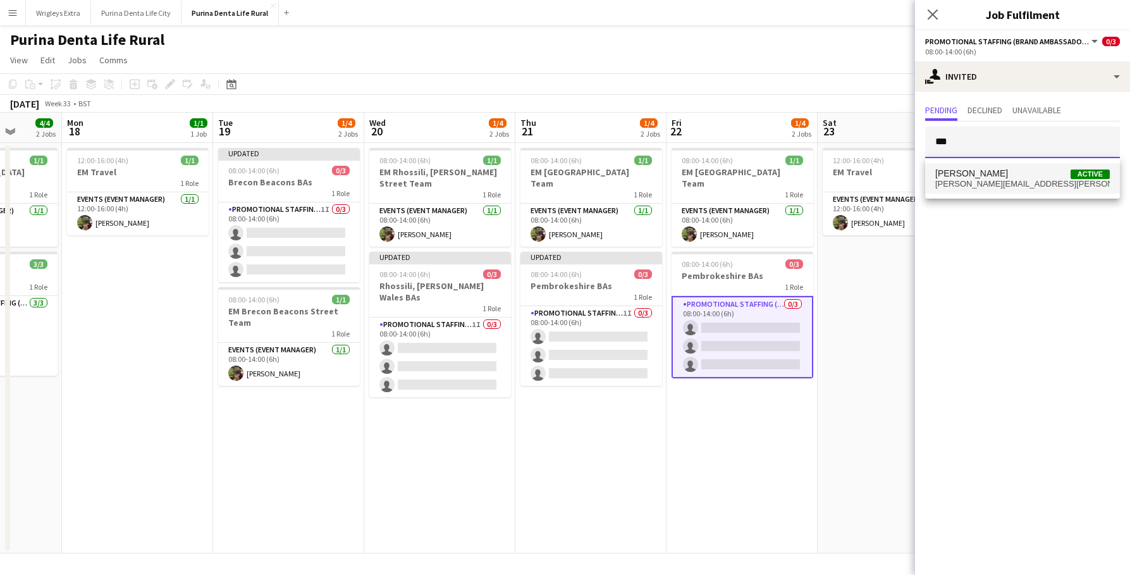
type input "***"
click at [998, 168] on span "Ryan Meade Active" at bounding box center [1022, 173] width 175 height 11
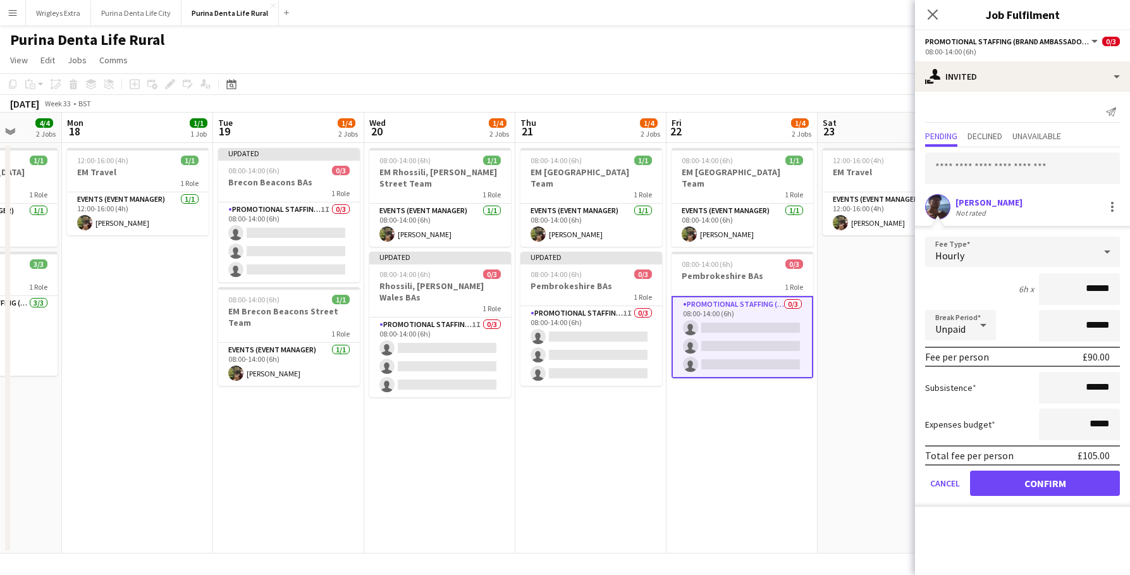
click at [858, 295] on app-date-cell "12:00-16:00 (4h) 1/1 EM Travel 1 Role Events (Event Manager) [DATE] 12:00-16:00…" at bounding box center [893, 348] width 151 height 410
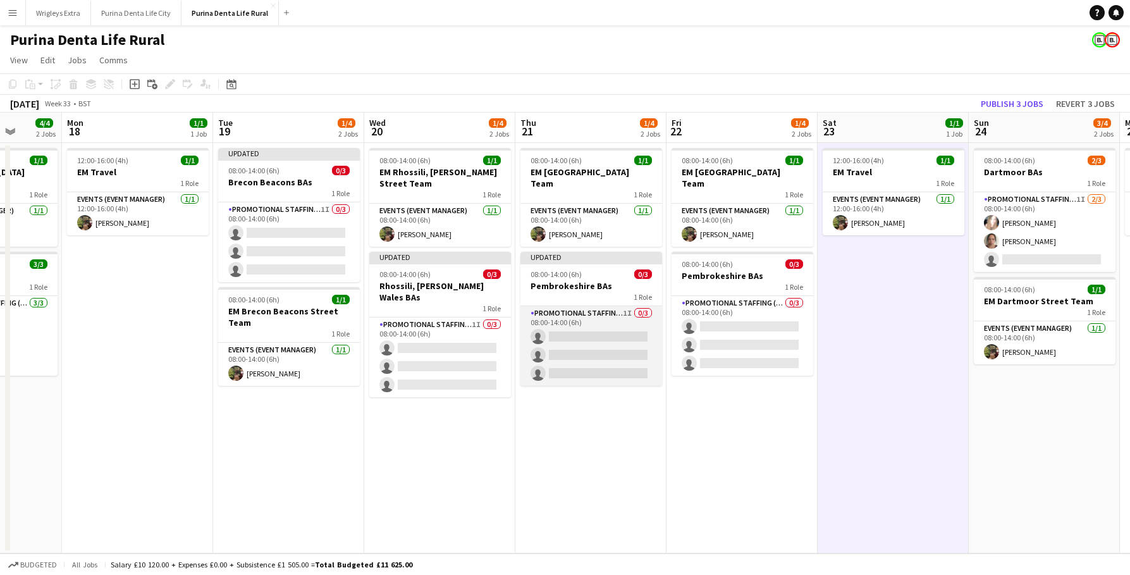
click at [603, 340] on app-card-role "Promotional Staffing (Brand Ambassadors) 1I 0/3 08:00-14:00 (6h) single-neutral…" at bounding box center [591, 346] width 142 height 80
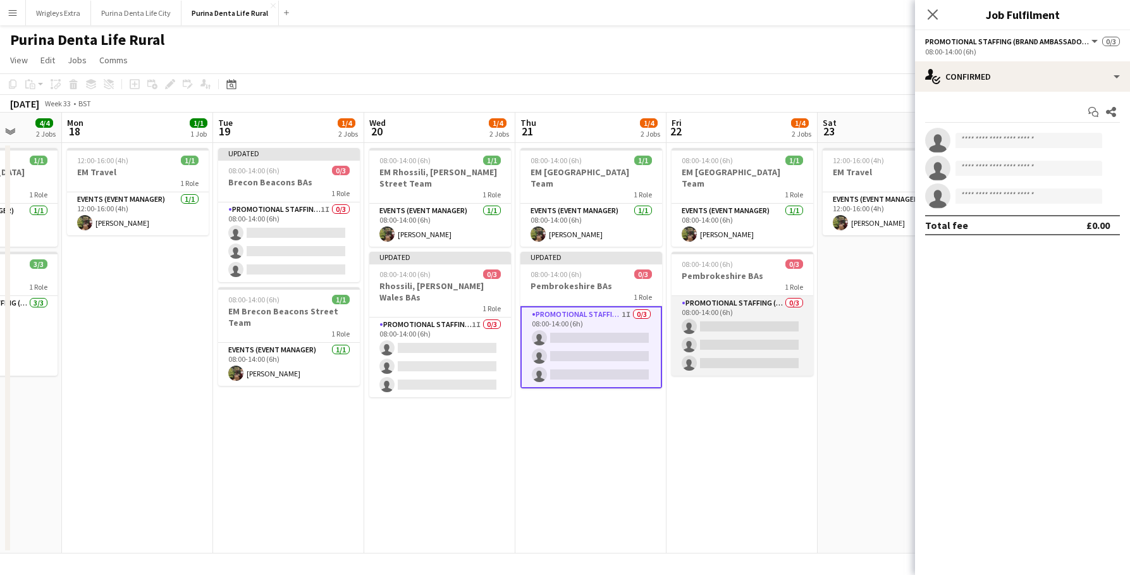
click at [761, 324] on app-card-role "Promotional Staffing (Brand Ambassadors) 0/3 08:00-14:00 (6h) single-neutral-ac…" at bounding box center [743, 336] width 142 height 80
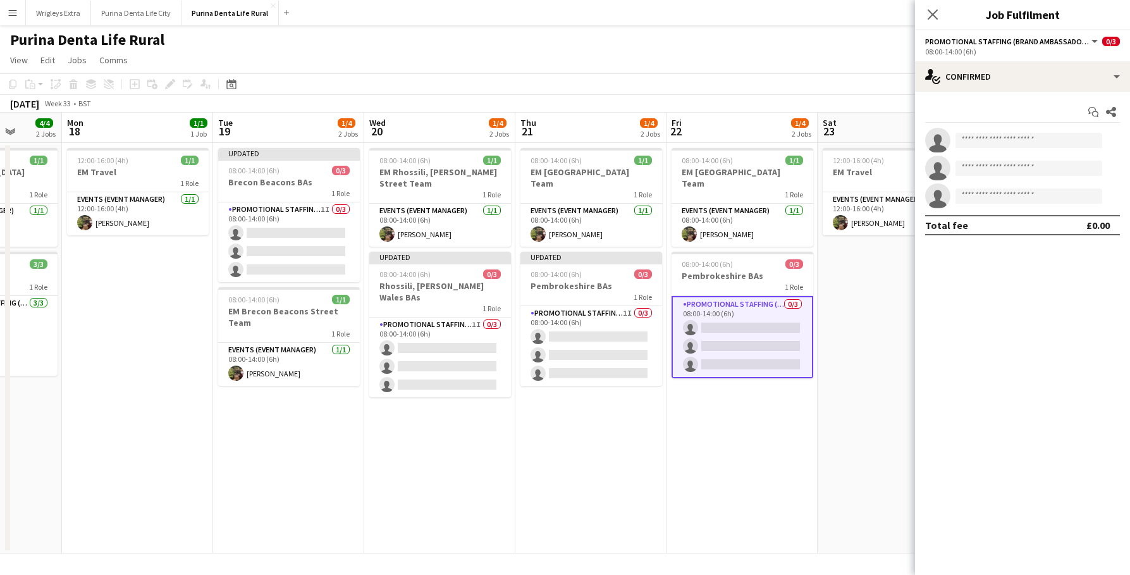
scroll to position [0, 392]
click at [1002, 82] on div "single-neutral-actions-check-2 Confirmed" at bounding box center [1022, 76] width 215 height 30
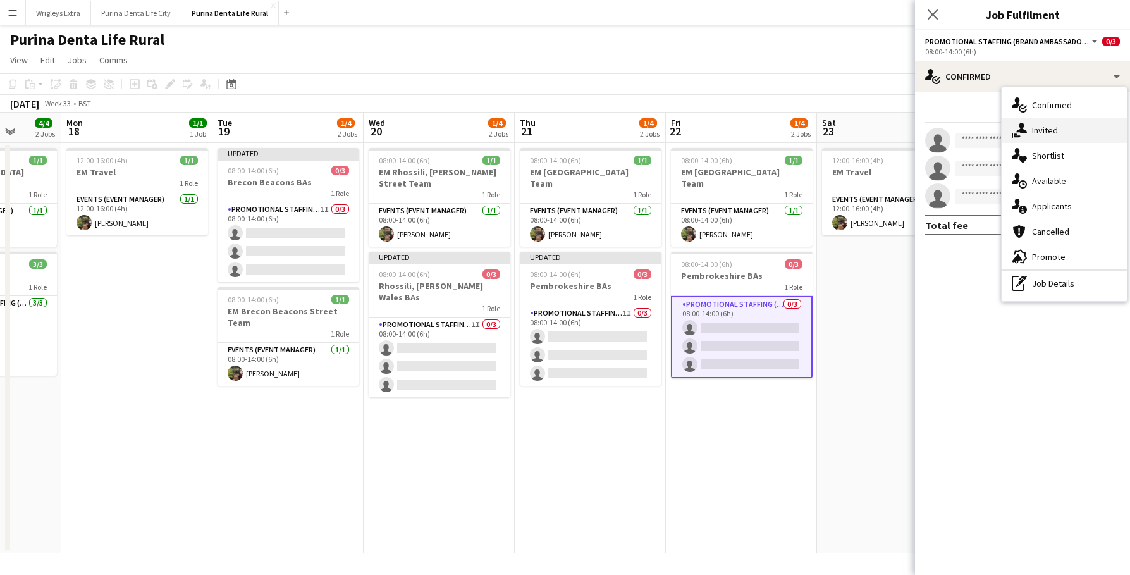
click at [1028, 123] on div "single-neutral-actions-share-1 Invited" at bounding box center [1064, 130] width 125 height 25
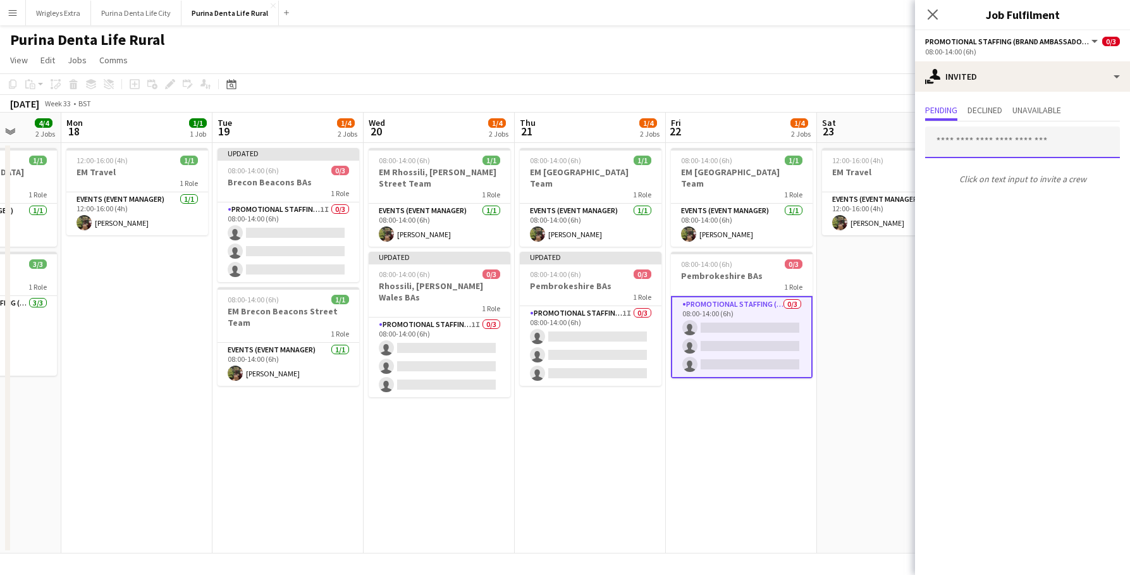
click at [976, 145] on input "text" at bounding box center [1022, 142] width 195 height 32
type input "****"
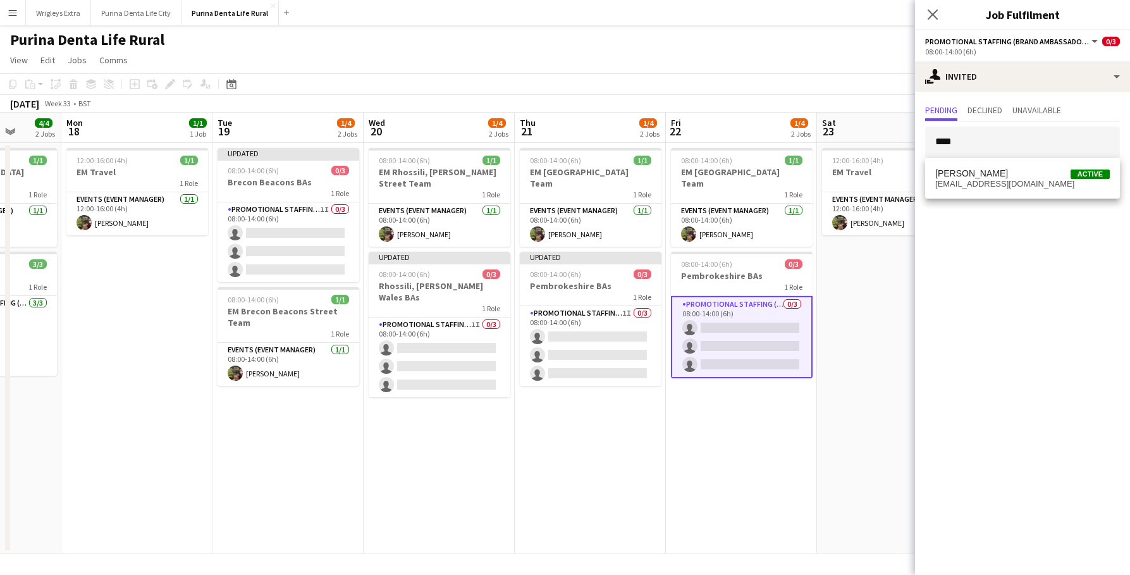
click at [1021, 197] on div "Michal Kuman Active michalkuman9@gmail.com" at bounding box center [1022, 178] width 195 height 40
click at [1010, 188] on mat-option "Michal Kuman Active michalkuman9@gmail.com" at bounding box center [1022, 178] width 195 height 30
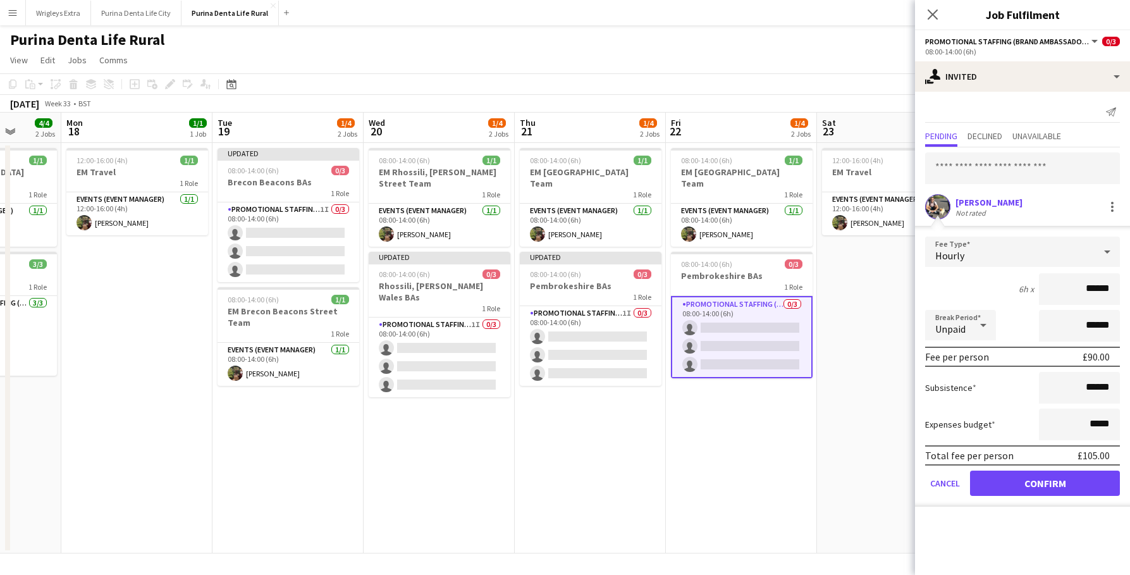
click at [1041, 264] on div "Hourly" at bounding box center [1009, 251] width 169 height 30
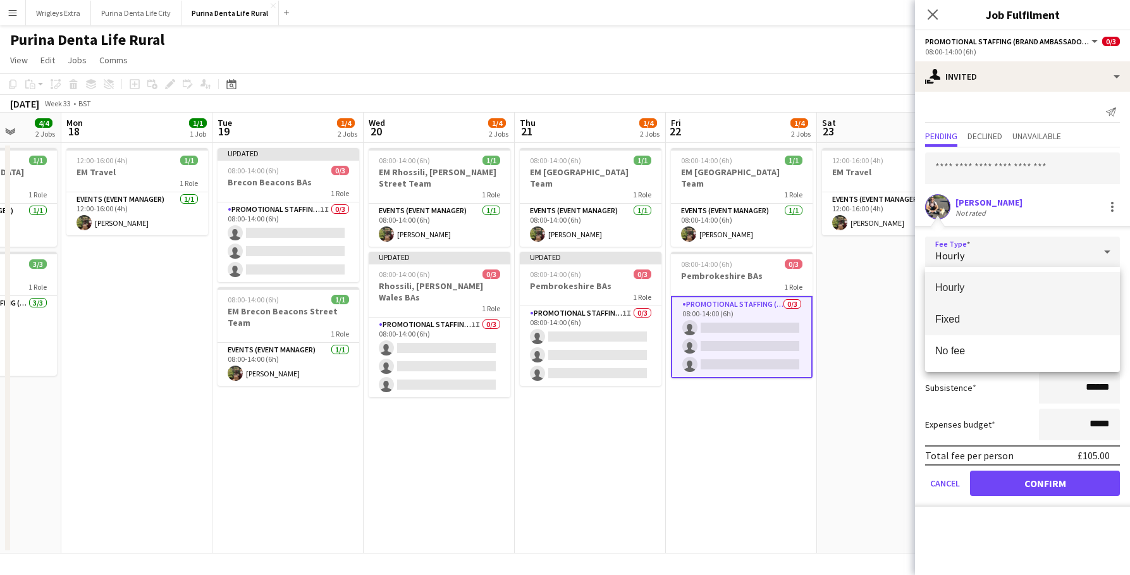
click at [988, 321] on span "Fixed" at bounding box center [1022, 319] width 175 height 12
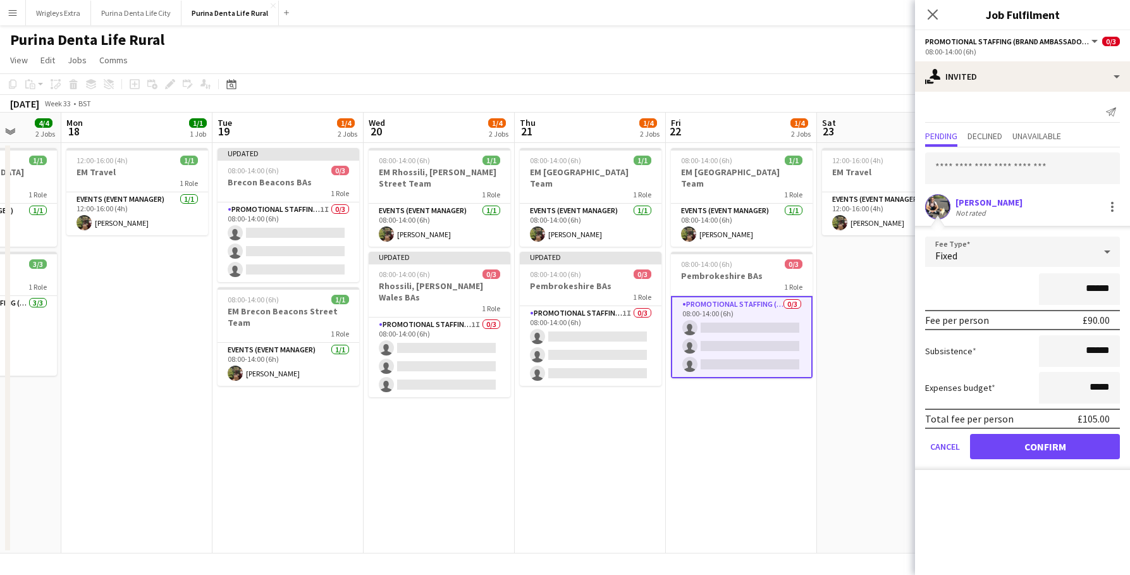
click at [1093, 287] on input "******" at bounding box center [1079, 289] width 81 height 32
type input "**"
type input "****"
click at [1047, 450] on button "Confirm" at bounding box center [1045, 446] width 150 height 25
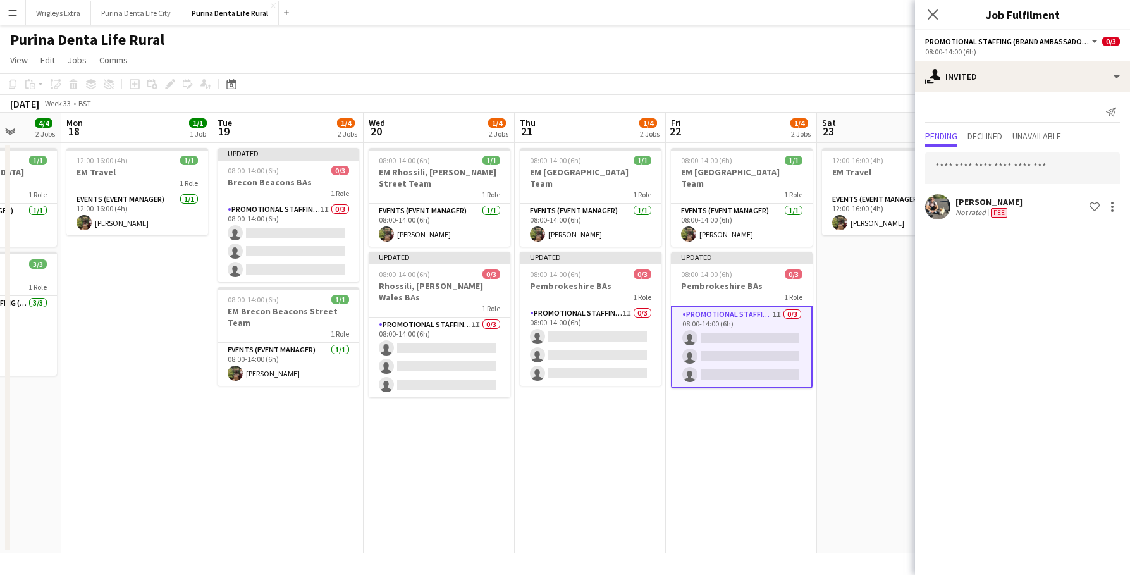
click at [830, 394] on app-date-cell "12:00-16:00 (4h) 1/1 EM Travel 1 Role Events (Event Manager) [DATE] 12:00-16:00…" at bounding box center [892, 348] width 151 height 410
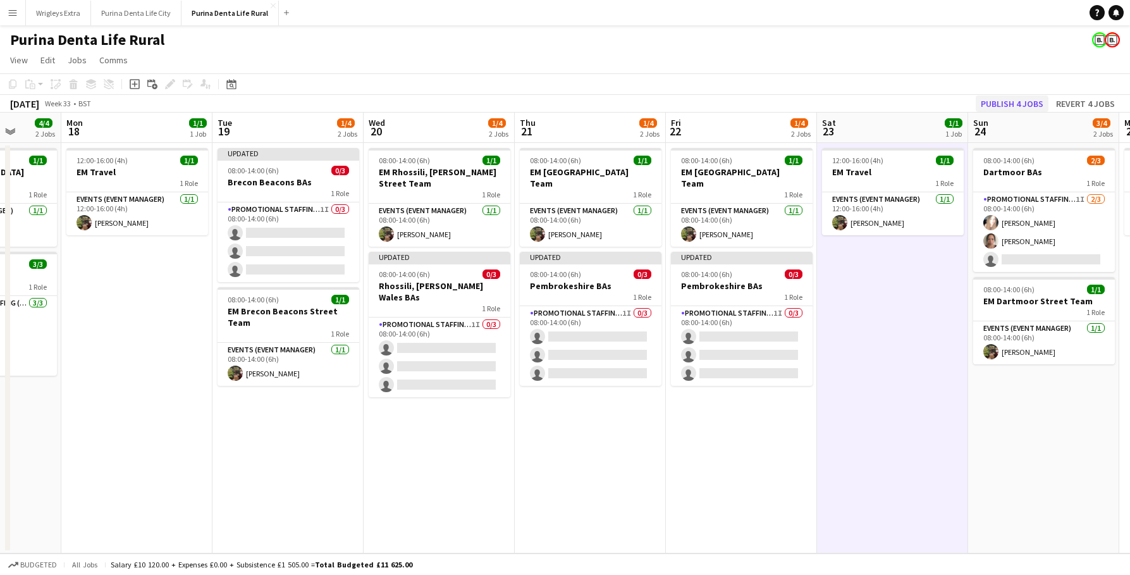
click at [1004, 100] on button "Publish 4 jobs" at bounding box center [1012, 103] width 73 height 16
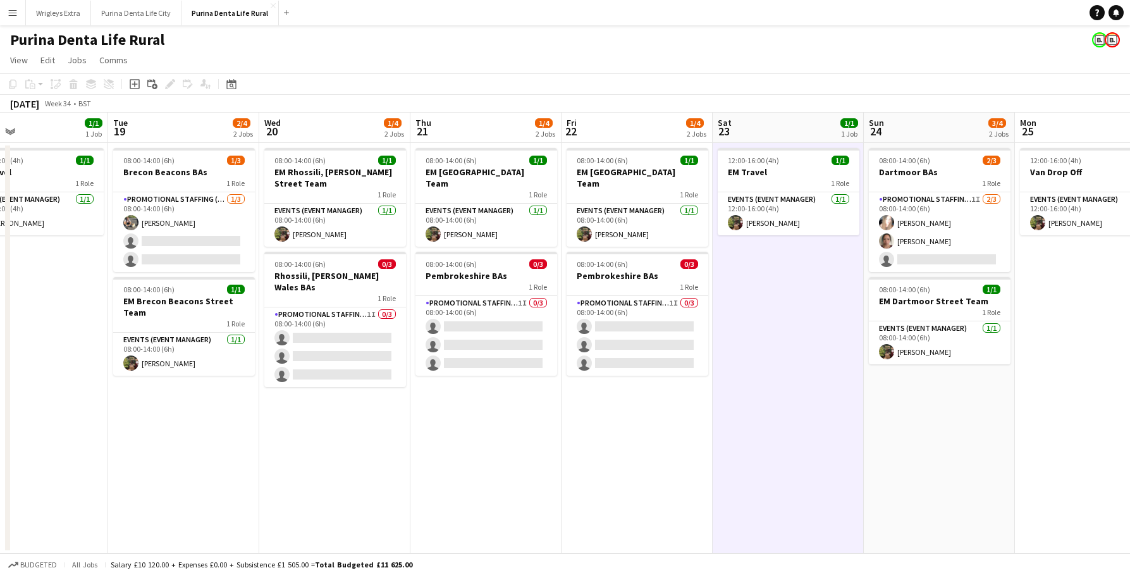
scroll to position [0, 497]
click at [132, 221] on app-user-avatar at bounding box center [130, 222] width 15 height 15
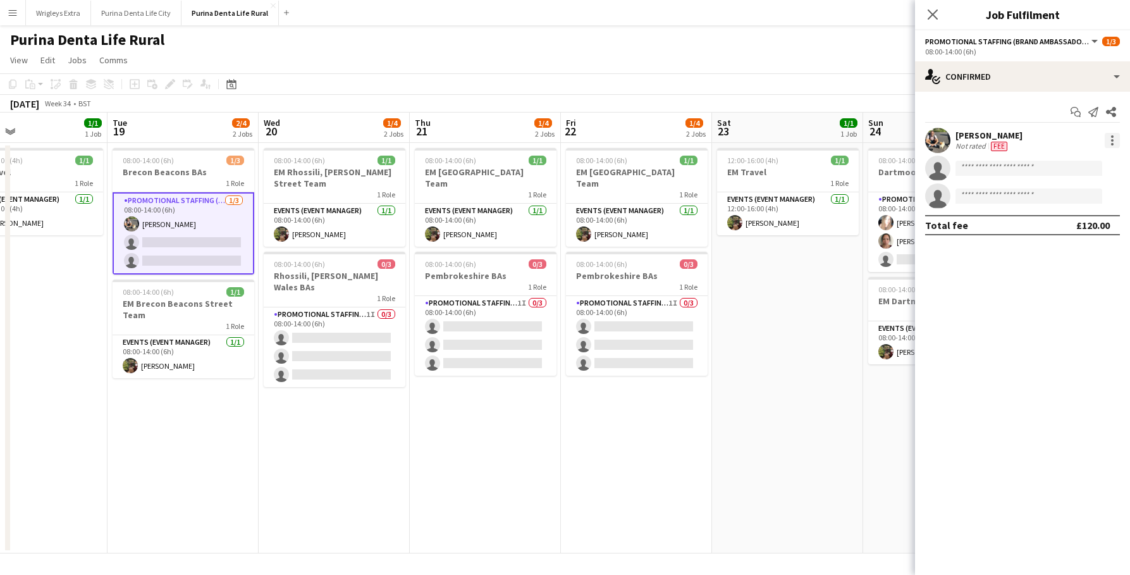
click at [1105, 139] on div at bounding box center [1112, 140] width 15 height 15
drag, startPoint x: 1075, startPoint y: 154, endPoint x: 1022, endPoint y: 44, distance: 122.2
click at [1022, 44] on div "Edit fee Switch crew Send notification Start chat Remove Set as supervisor" at bounding box center [565, 287] width 1130 height 575
click at [928, 142] on div at bounding box center [565, 287] width 1130 height 575
click at [937, 136] on app-user-avatar at bounding box center [937, 140] width 25 height 25
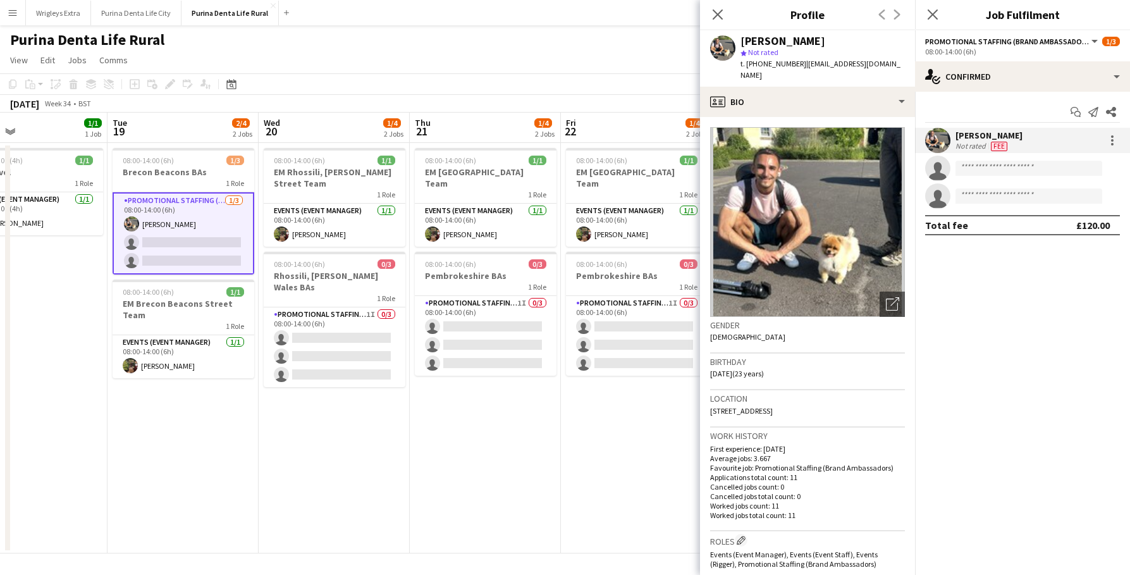
drag, startPoint x: 899, startPoint y: 63, endPoint x: 804, endPoint y: 66, distance: 94.3
click at [804, 66] on div "Michal Kuman star Not rated t. +4407769689781 | michalkuman9@gmail.com" at bounding box center [807, 58] width 215 height 56
copy span "michalkuman9@gmail.com"
click at [496, 494] on app-date-cell "08:00-14:00 (6h) 1/1 EM Pembrokeshire Street Team 1 Role Events (Event Manager)…" at bounding box center [485, 348] width 151 height 410
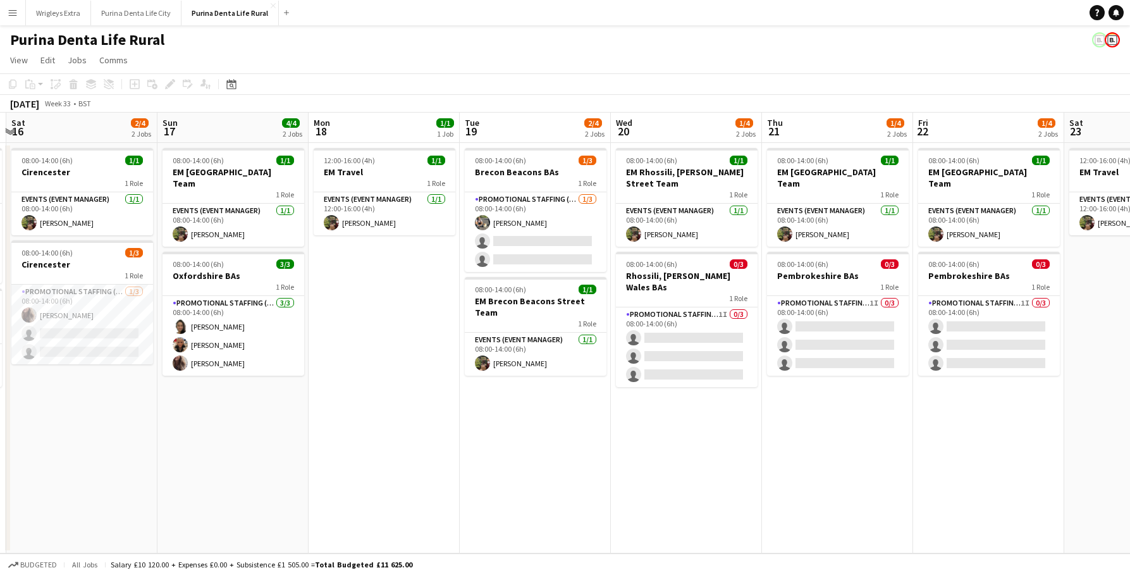
scroll to position [0, 425]
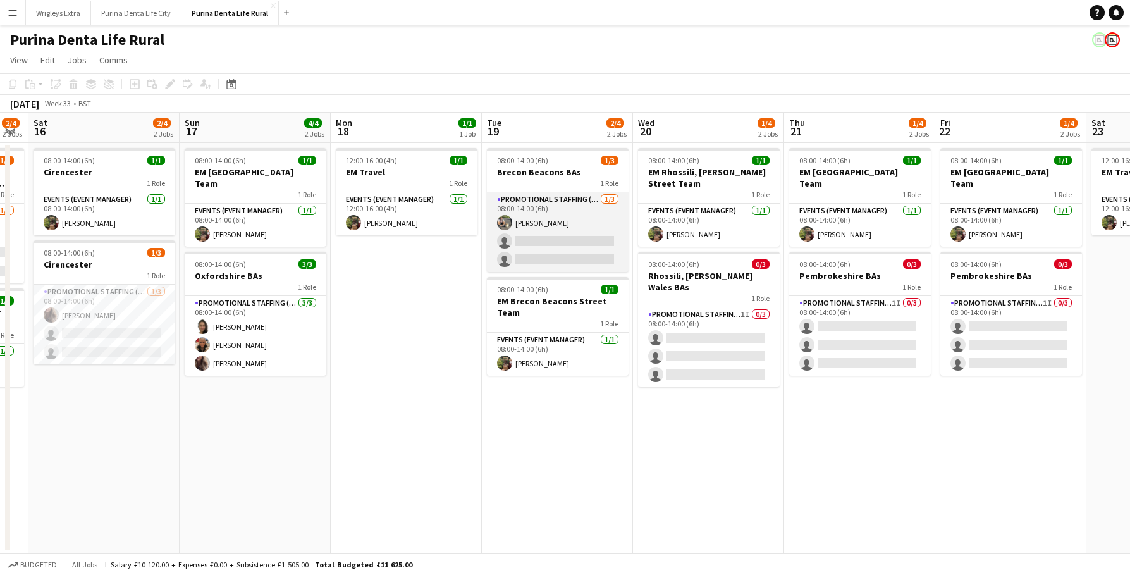
click at [525, 226] on app-card-role "Promotional Staffing (Brand Ambassadors) [DATE] 08:00-14:00 (6h) [PERSON_NAME] …" at bounding box center [558, 232] width 142 height 80
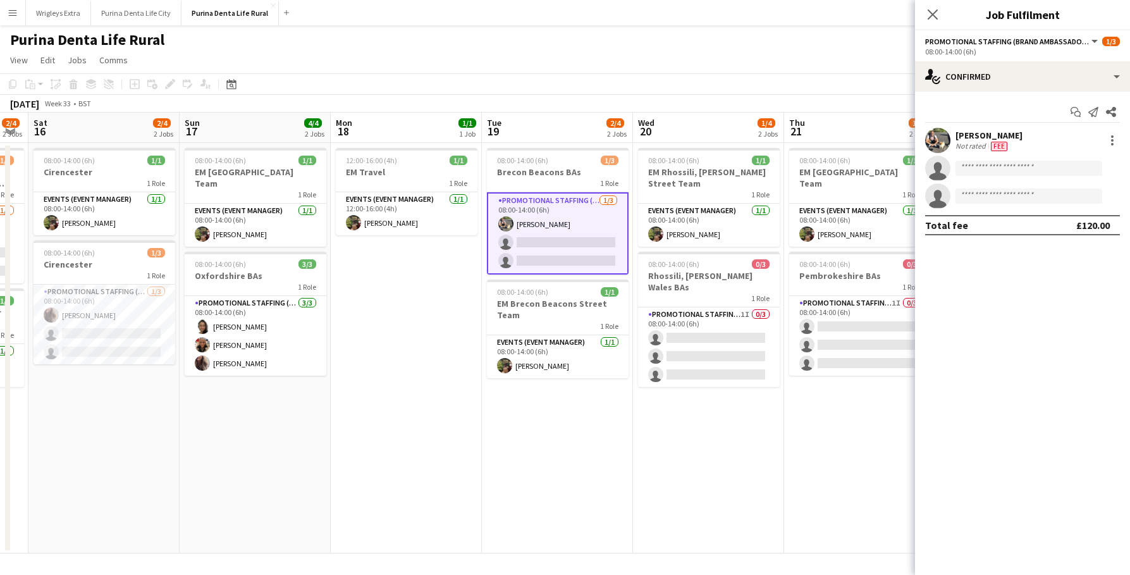
click at [930, 141] on app-user-avatar at bounding box center [937, 140] width 25 height 25
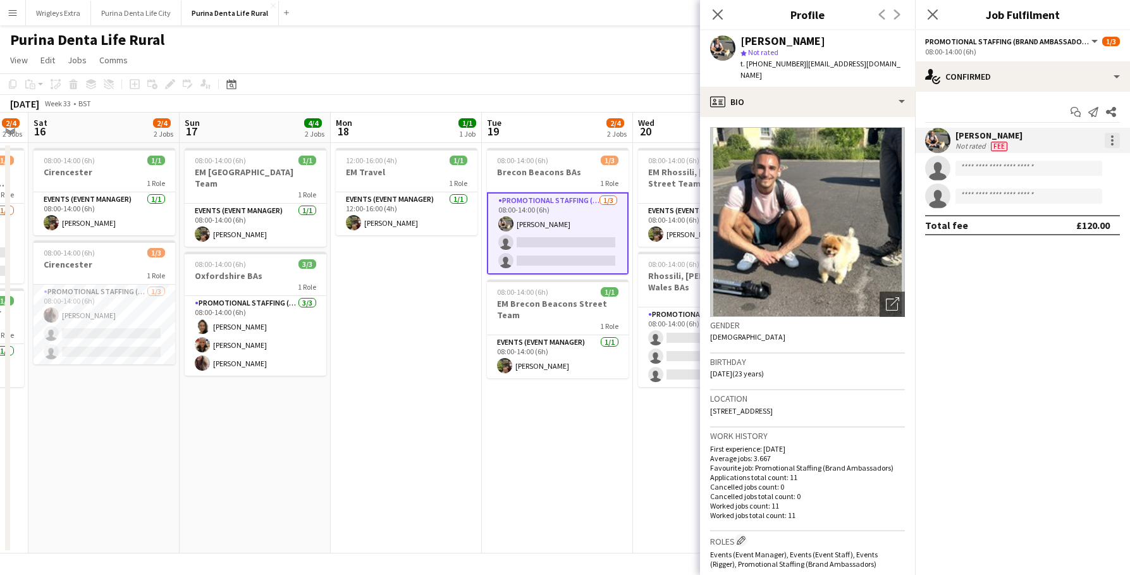
click at [1112, 138] on div at bounding box center [1112, 140] width 15 height 15
click at [1084, 157] on button "Edit fee" at bounding box center [1070, 164] width 99 height 30
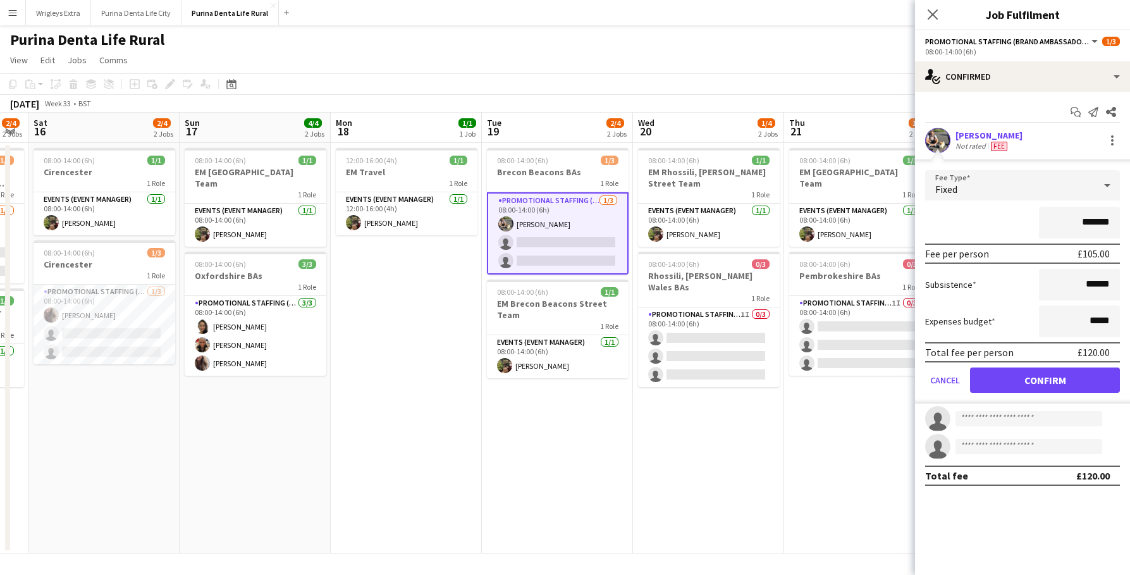
click at [675, 47] on div "Purina Denta Life Rural" at bounding box center [565, 37] width 1130 height 24
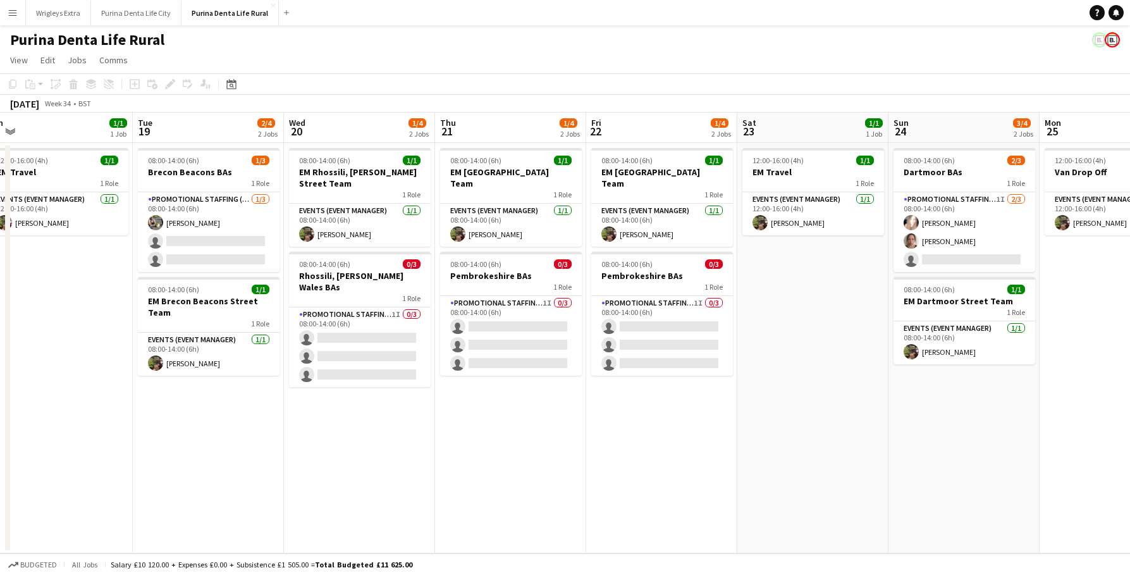
scroll to position [0, 317]
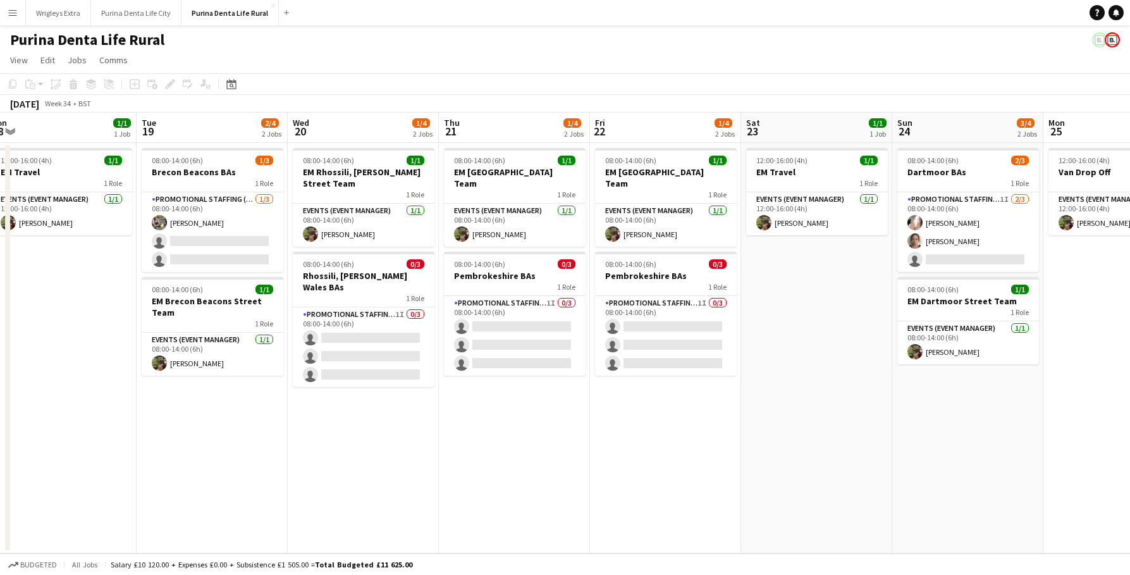
click at [381, 352] on app-card-role "Promotional Staffing (Brand Ambassadors) 1I 0/3 08:00-14:00 (6h) single-neutral…" at bounding box center [364, 347] width 142 height 80
click at [379, 347] on app-card-role "Promotional Staffing (Brand Ambassadors) 1I 0/3 08:00-14:00 (6h) single-neutral…" at bounding box center [364, 347] width 142 height 80
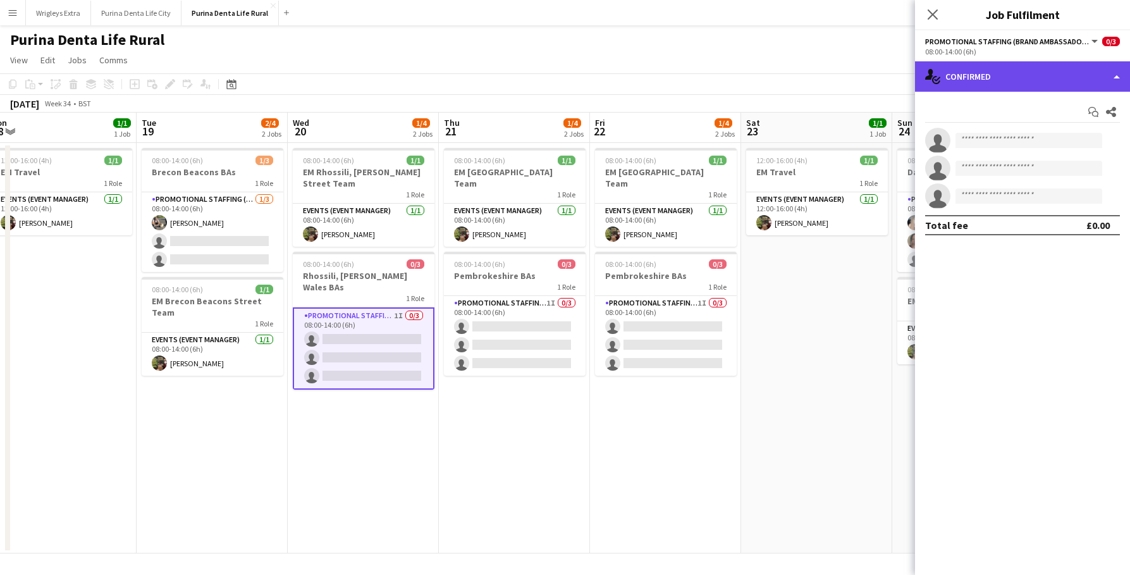
click at [985, 79] on div "single-neutral-actions-check-2 Confirmed" at bounding box center [1022, 76] width 215 height 30
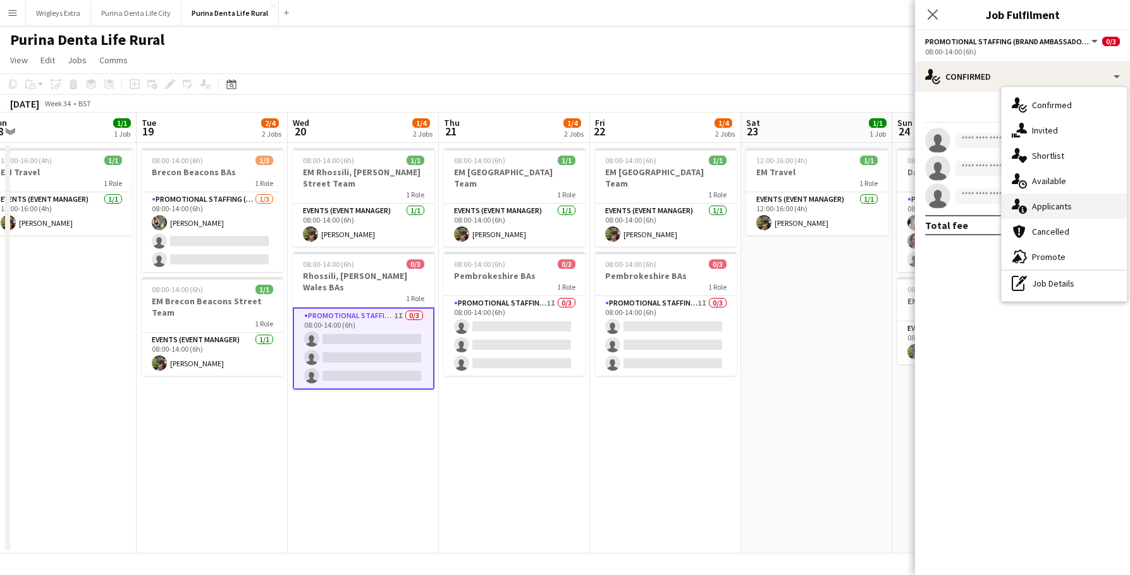
click at [1035, 200] on div "single-neutral-actions-information Applicants" at bounding box center [1064, 205] width 125 height 25
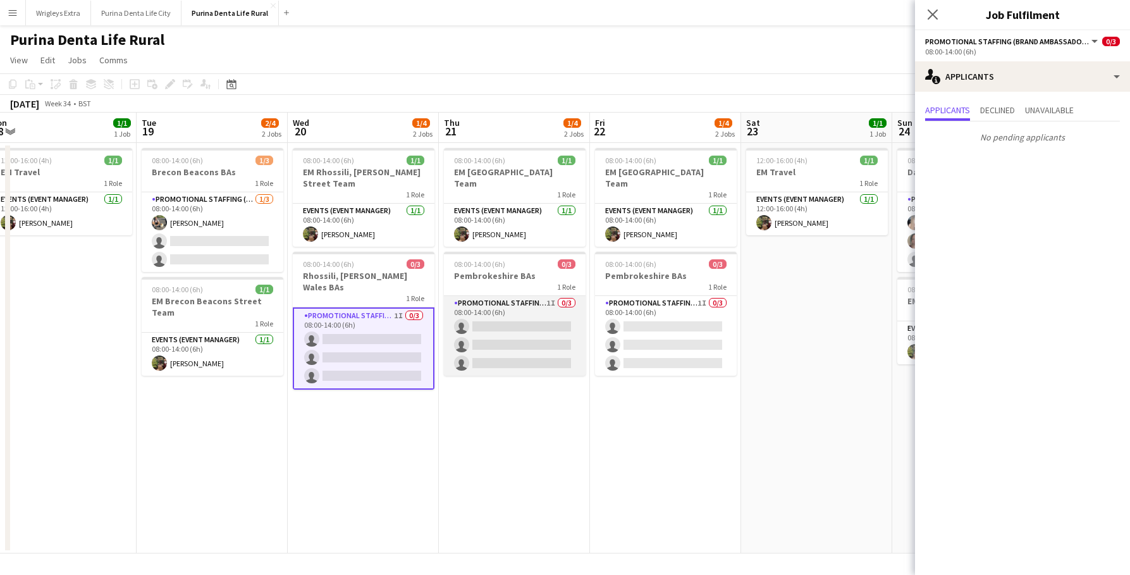
click at [507, 336] on app-card-role "Promotional Staffing (Brand Ambassadors) 1I 0/3 08:00-14:00 (6h) single-neutral…" at bounding box center [515, 336] width 142 height 80
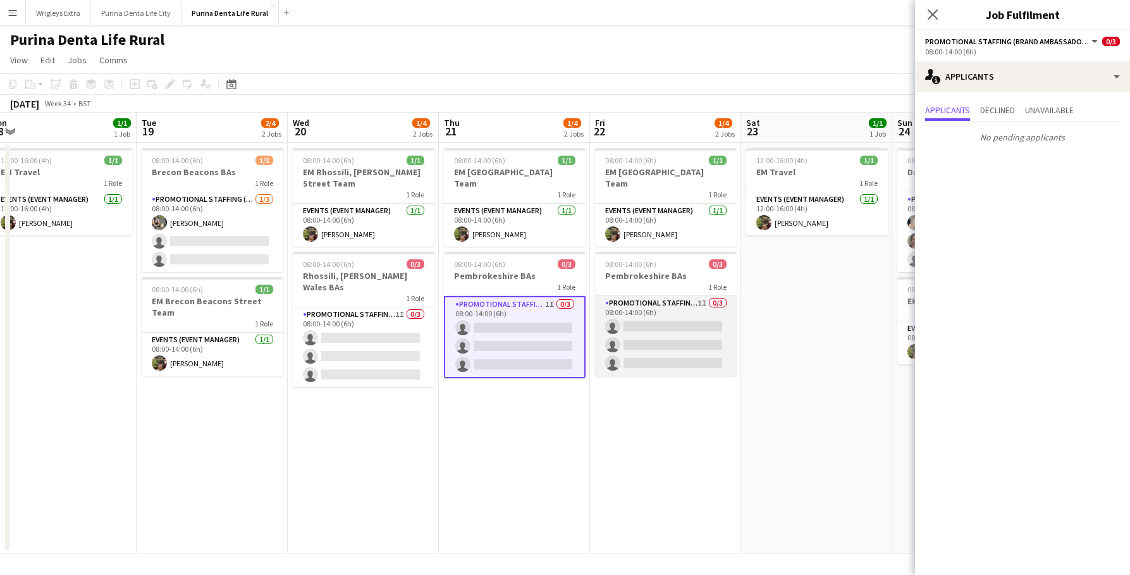
click at [693, 324] on app-card-role "Promotional Staffing (Brand Ambassadors) 1I 0/3 08:00-14:00 (6h) single-neutral…" at bounding box center [666, 336] width 142 height 80
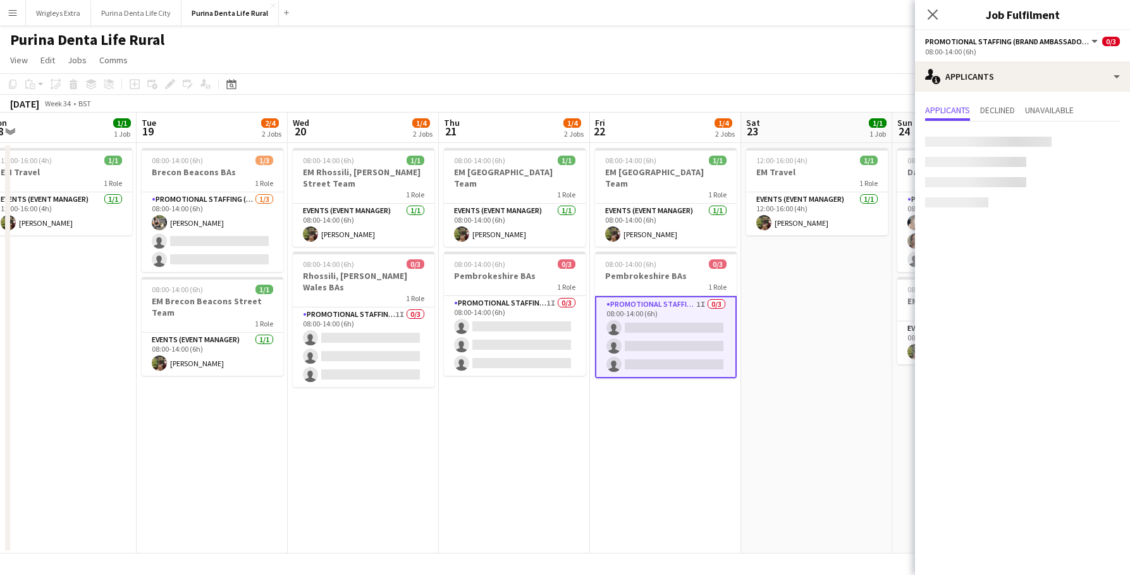
scroll to position [0, 316]
click at [689, 434] on app-date-cell "08:00-14:00 (6h) 1/1 EM Pembrokeshire Street Team 1 Role Events (Event Manager)…" at bounding box center [666, 348] width 151 height 410
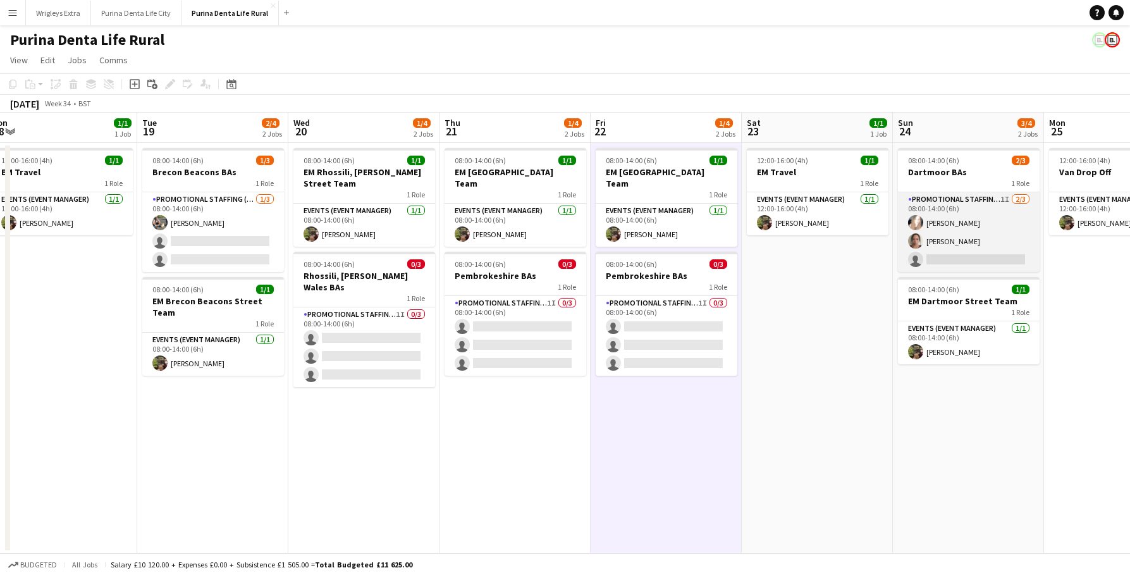
click at [967, 262] on app-card-role "Promotional Staffing (Brand Ambassadors) 1I 2/3 08:00-14:00 (6h) Kirsty Macdona…" at bounding box center [969, 232] width 142 height 80
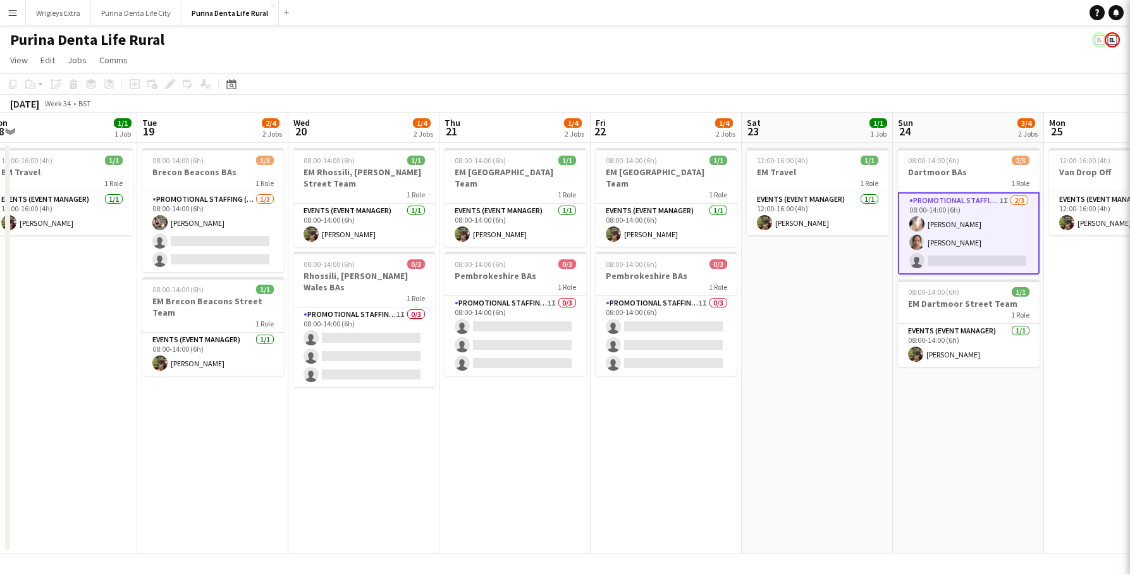
scroll to position [0, 317]
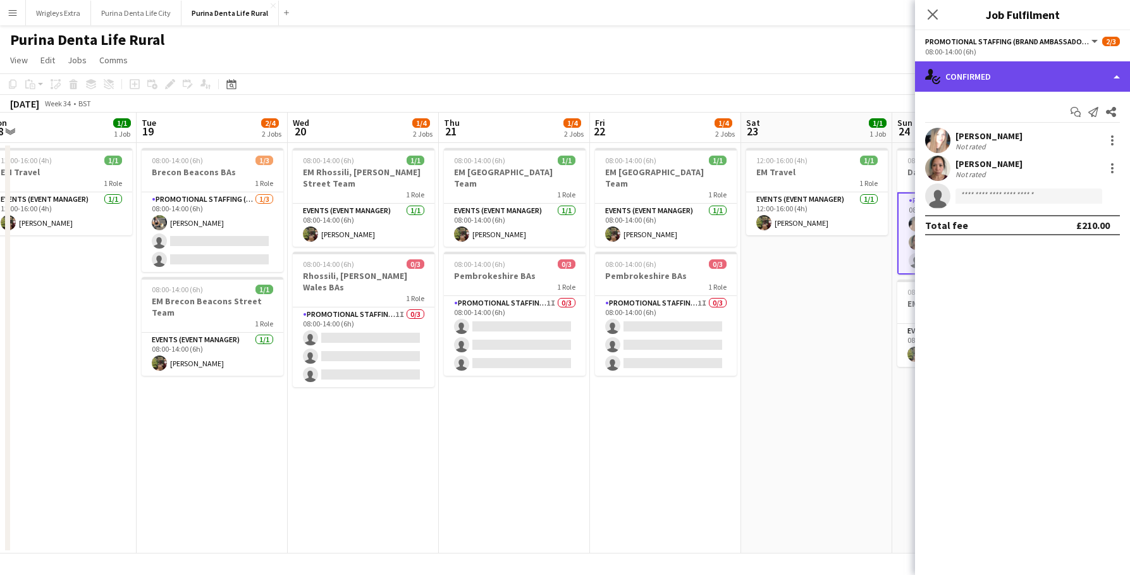
click at [1002, 79] on div "single-neutral-actions-check-2 Confirmed" at bounding box center [1022, 76] width 215 height 30
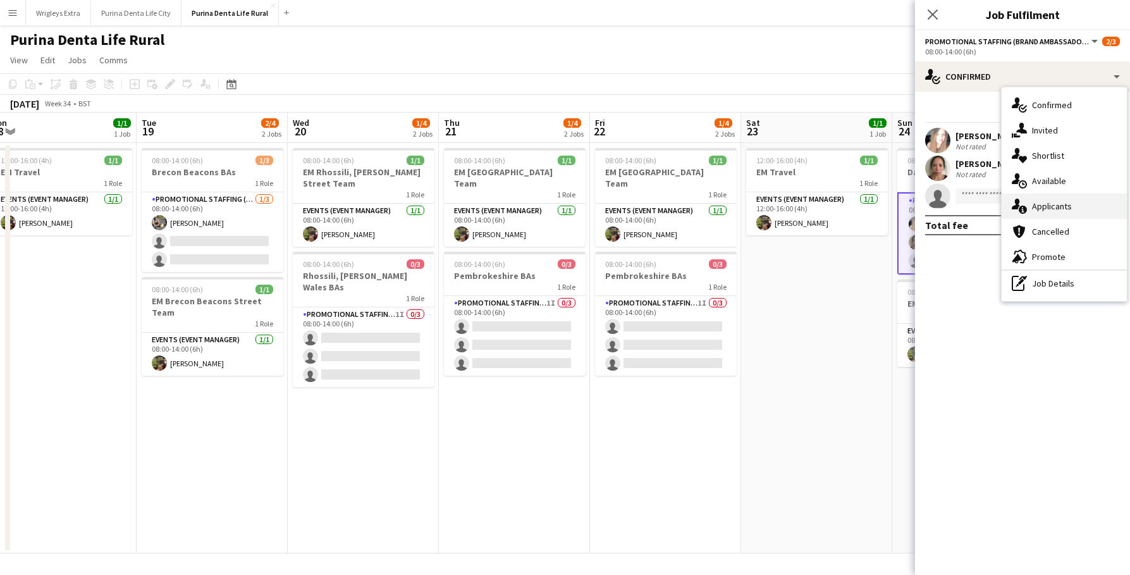
click at [1060, 209] on div "single-neutral-actions-information Applicants" at bounding box center [1064, 205] width 125 height 25
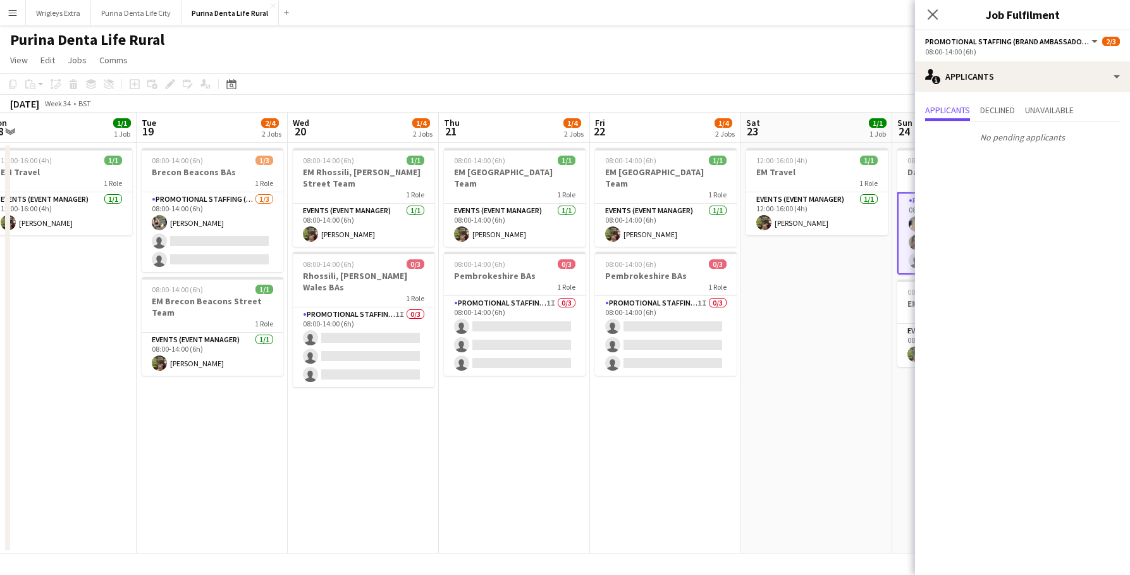
click at [765, 392] on app-date-cell "12:00-16:00 (4h) 1/1 EM Travel 1 Role Events (Event Manager) [DATE] 12:00-16:00…" at bounding box center [816, 348] width 151 height 410
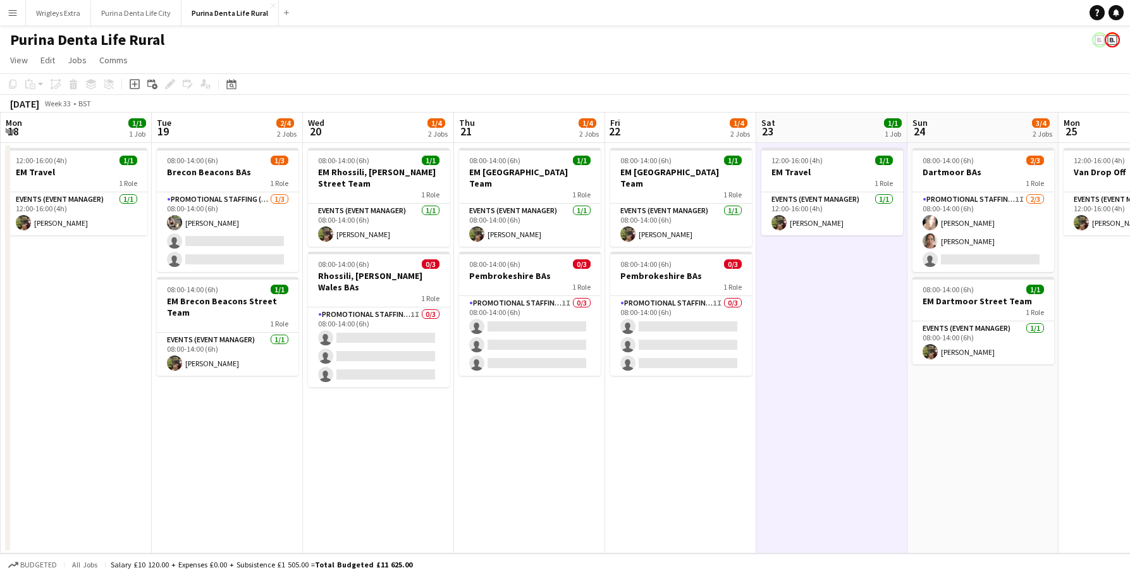
scroll to position [0, 0]
click at [141, 14] on button "Purina Denta Life City Close" at bounding box center [136, 13] width 90 height 25
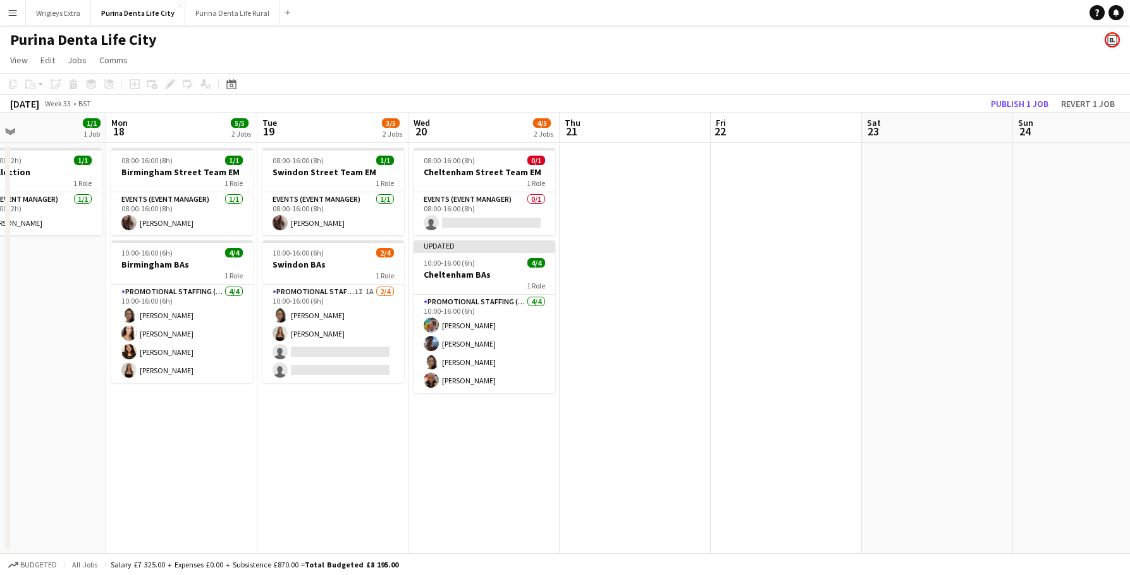
scroll to position [0, 326]
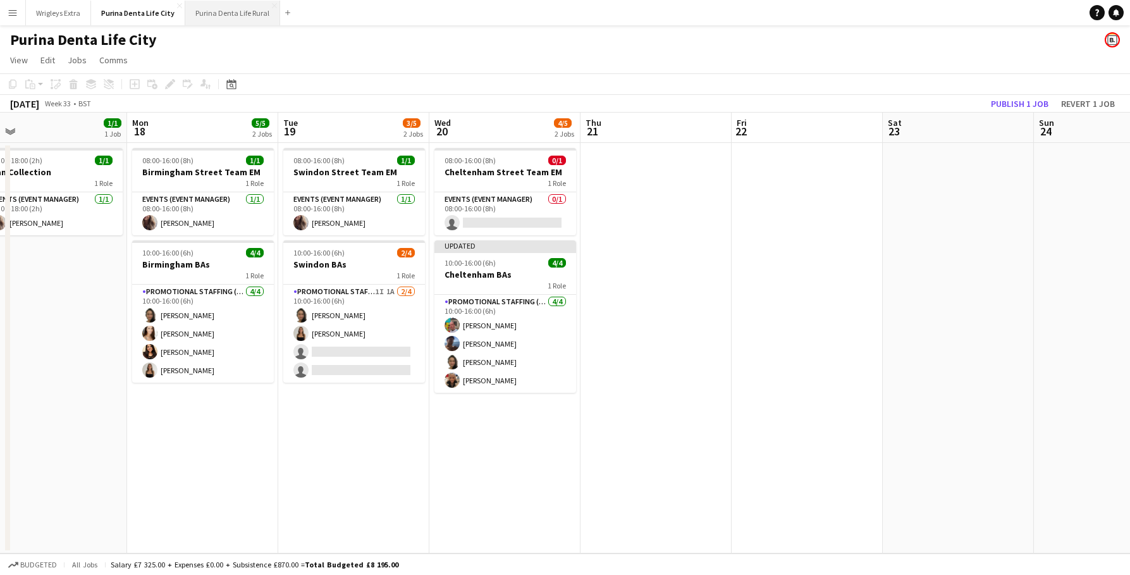
click at [252, 2] on button "Purina Denta Life Rural Close" at bounding box center [232, 13] width 95 height 25
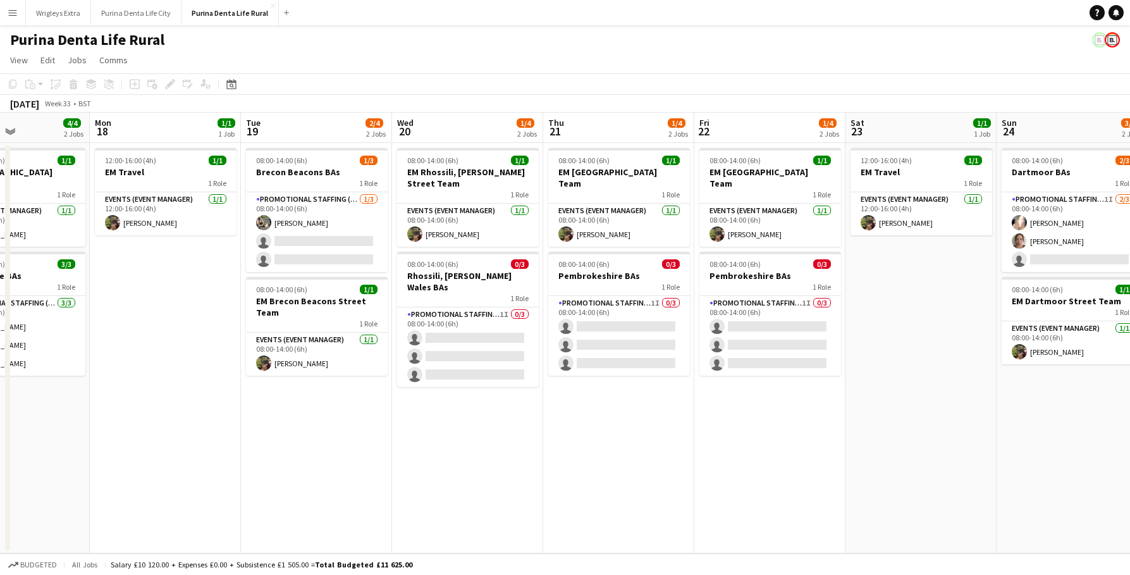
scroll to position [0, 359]
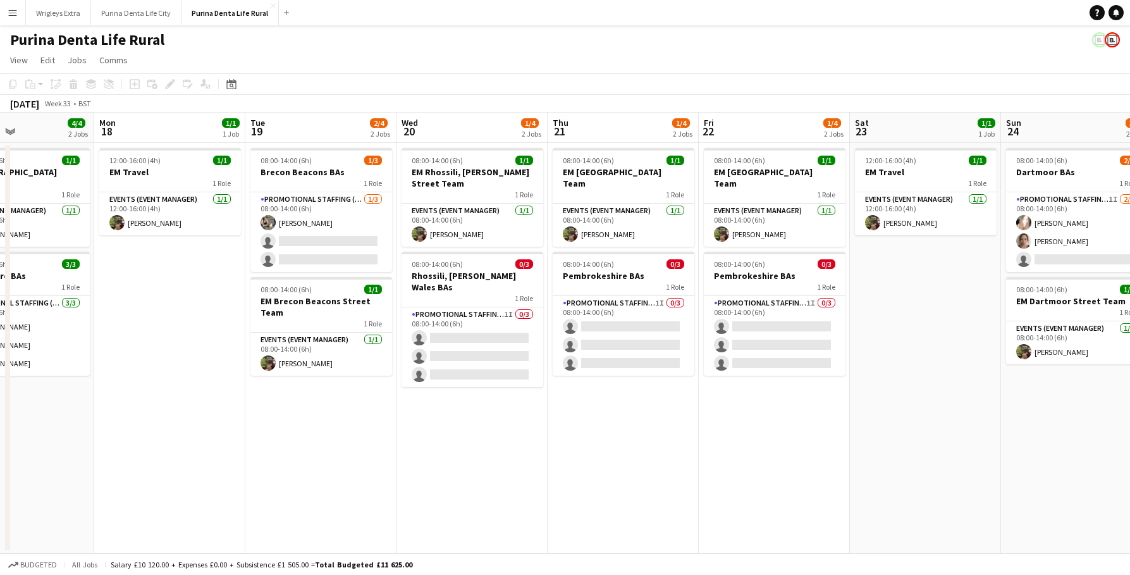
click at [15, 11] on app-icon "Menu" at bounding box center [13, 13] width 10 height 10
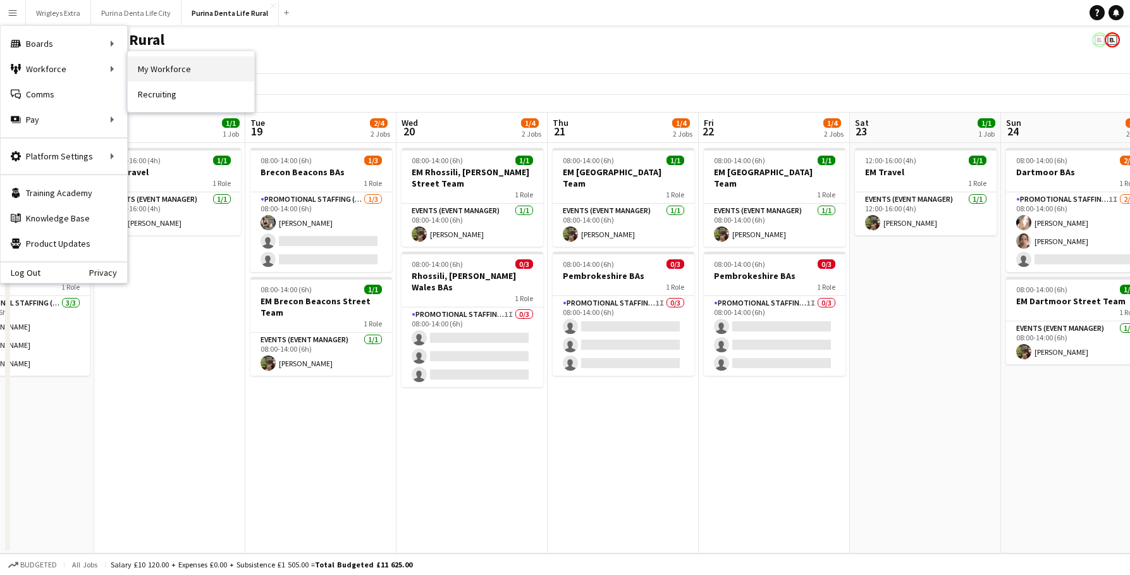
click at [184, 66] on link "My Workforce" at bounding box center [191, 68] width 126 height 25
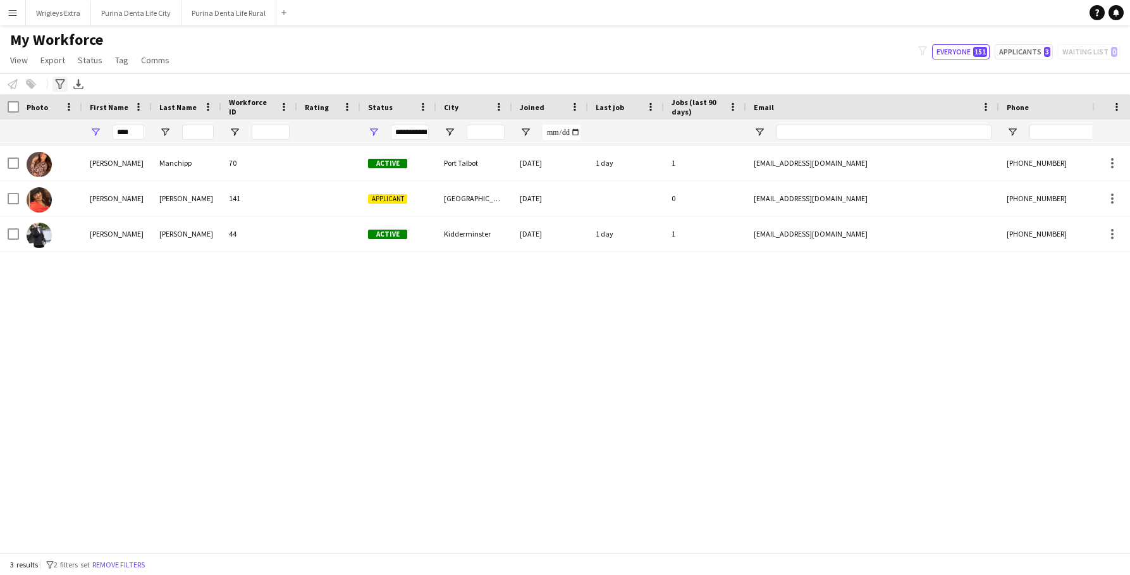
click at [61, 89] on icon at bounding box center [59, 84] width 9 height 10
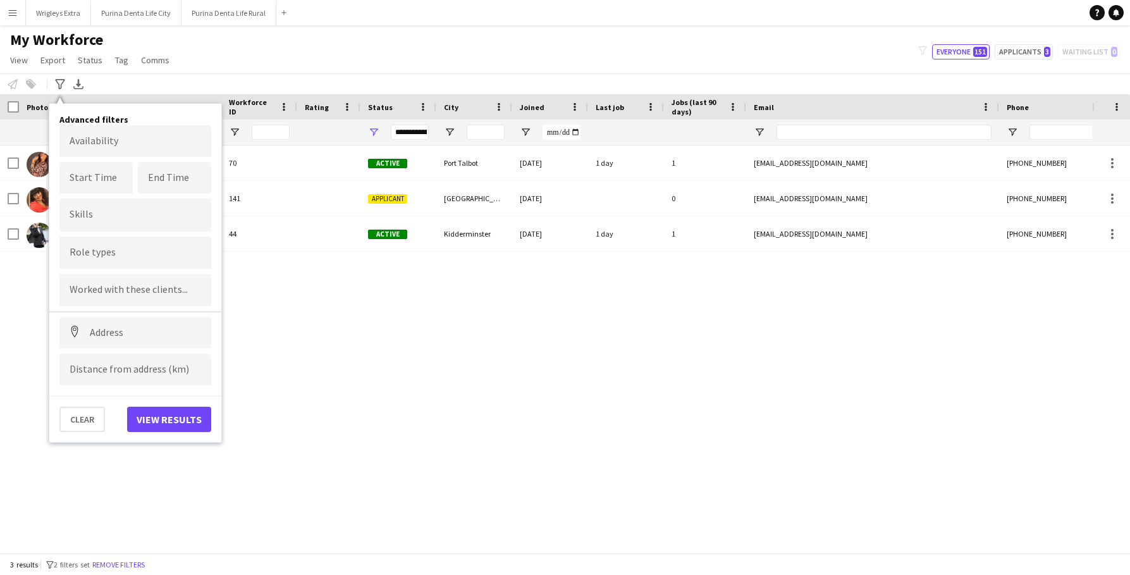
click at [280, 49] on div "My Workforce View Views Default view New view Update view Delete view Edit name…" at bounding box center [565, 51] width 1130 height 43
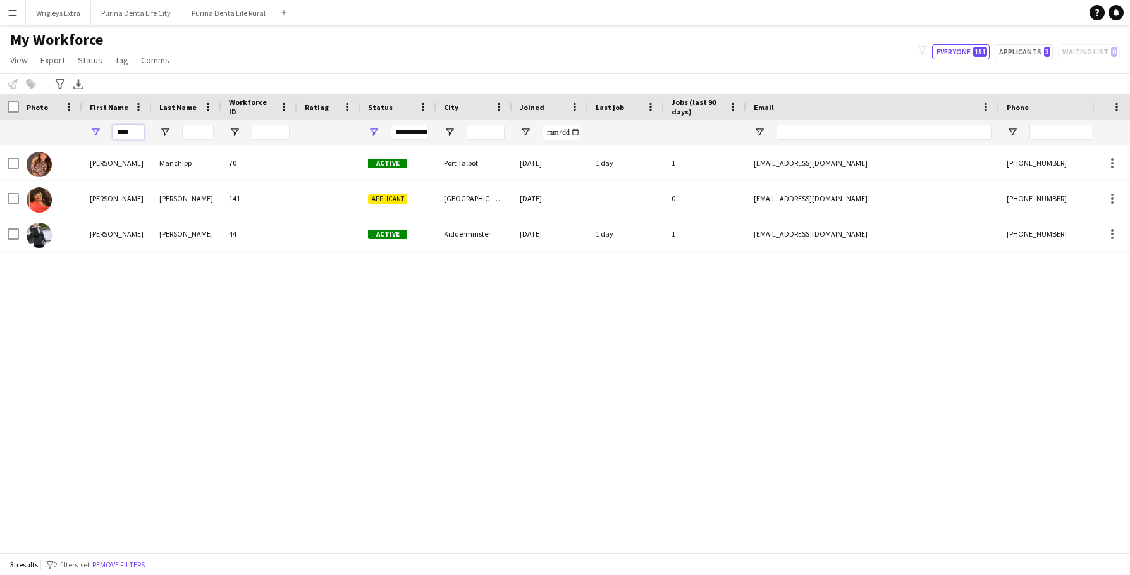
drag, startPoint x: 139, startPoint y: 135, endPoint x: 89, endPoint y: 115, distance: 54.3
click at [89, 115] on div "Workforce Details Photo First Name" at bounding box center [685, 119] width 1371 height 51
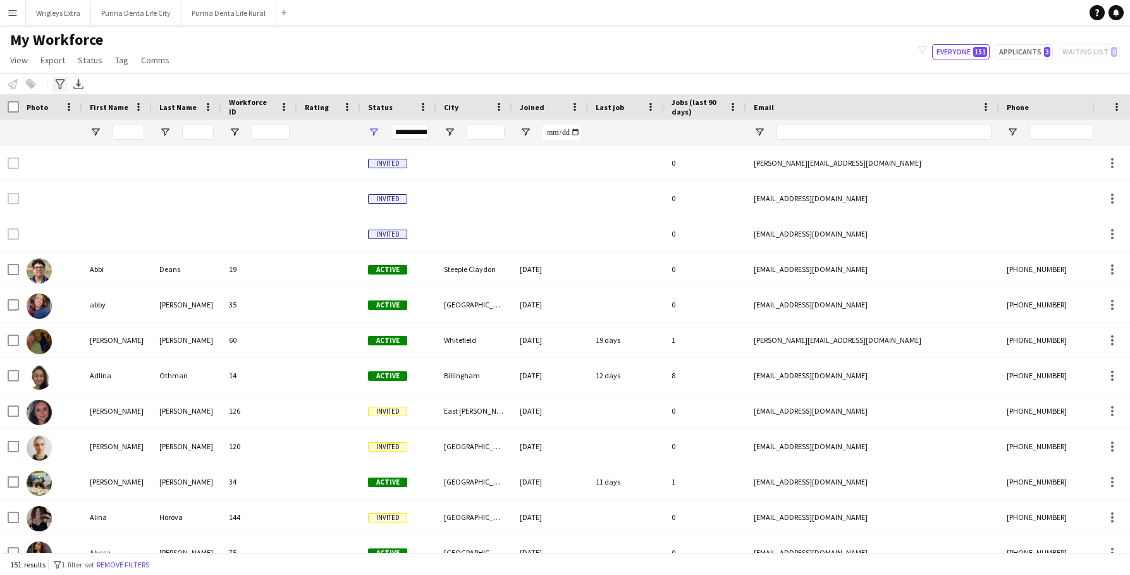
click at [58, 83] on icon at bounding box center [59, 84] width 9 height 10
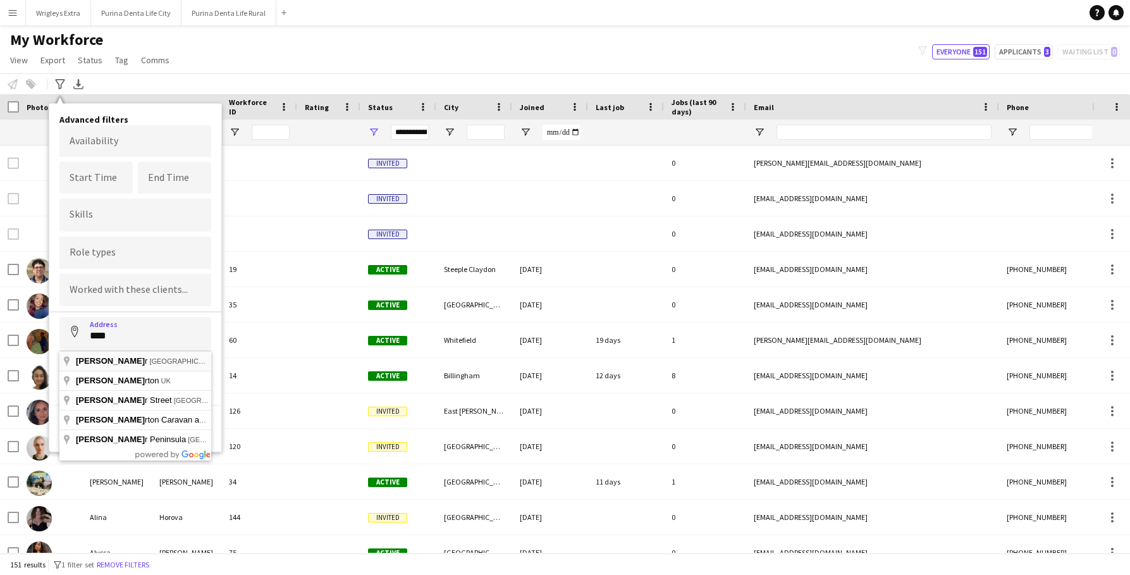
type input "**********"
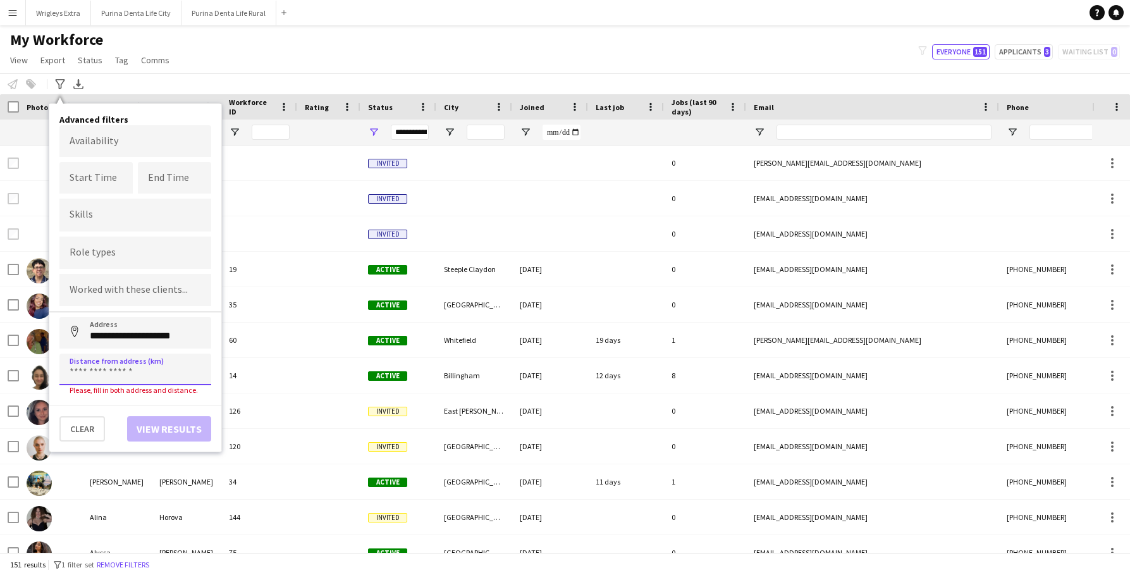
click at [124, 376] on input at bounding box center [135, 369] width 152 height 32
click at [75, 333] on button "Address" at bounding box center [74, 332] width 30 height 30
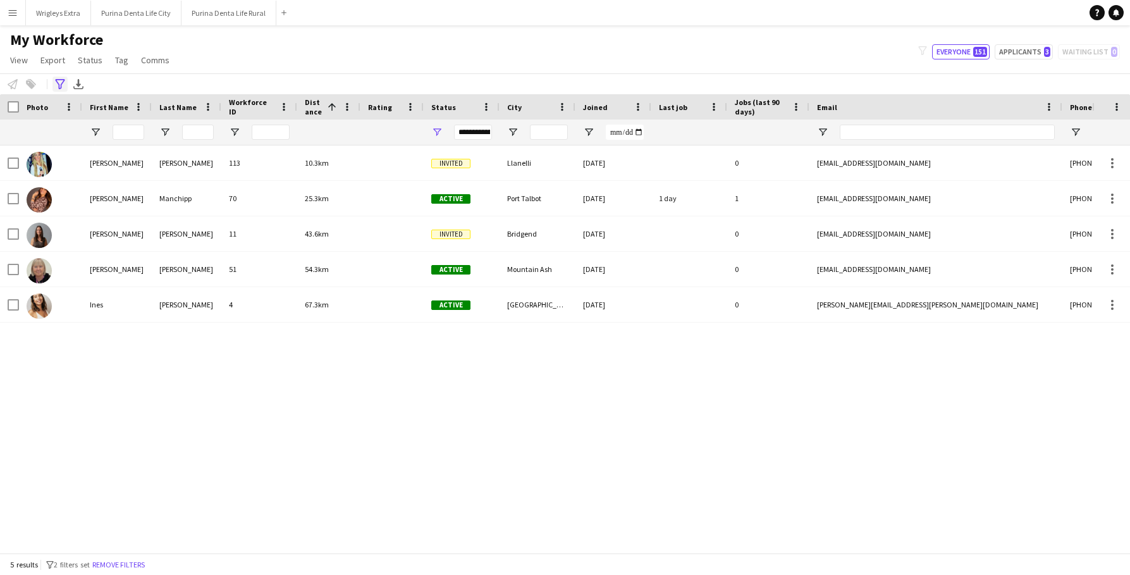
click at [57, 90] on div "Advanced filters" at bounding box center [59, 84] width 15 height 15
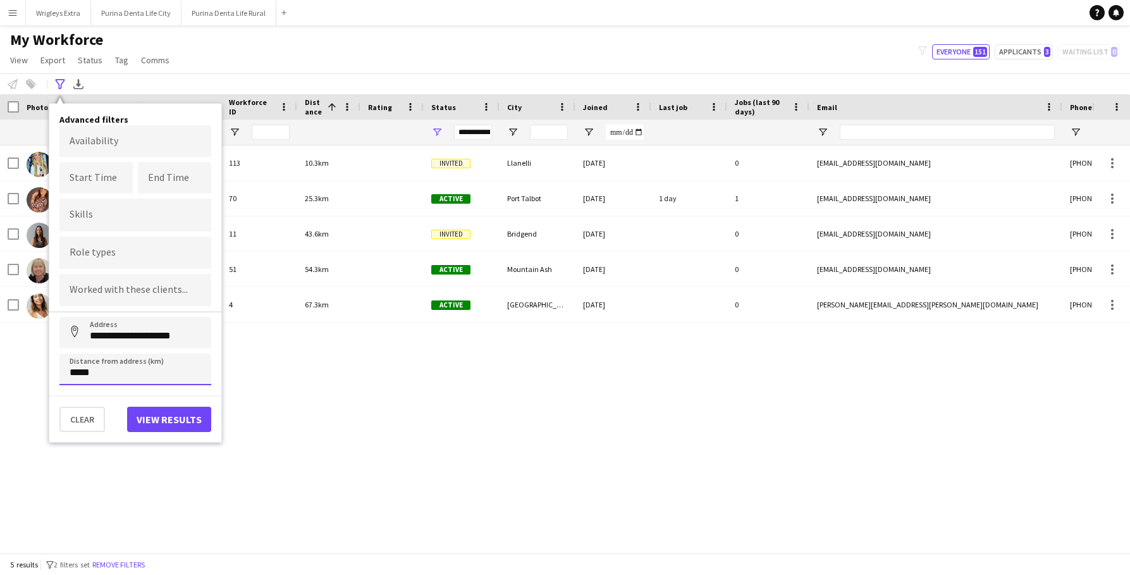
click at [130, 376] on input "*****" at bounding box center [135, 369] width 152 height 32
type input "****"
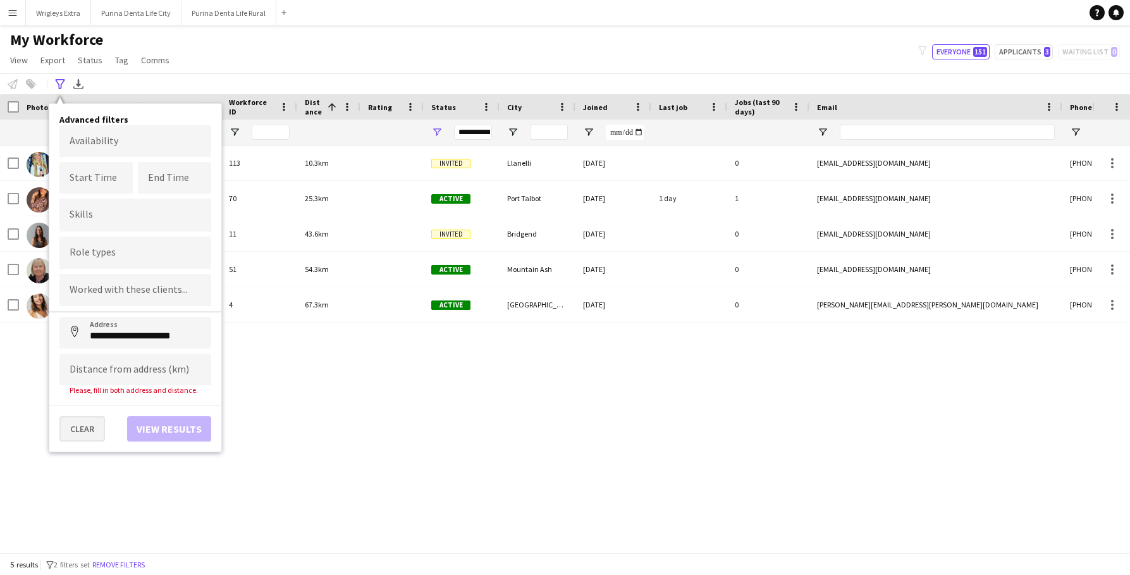
click at [82, 441] on button "Clear" at bounding box center [82, 428] width 46 height 25
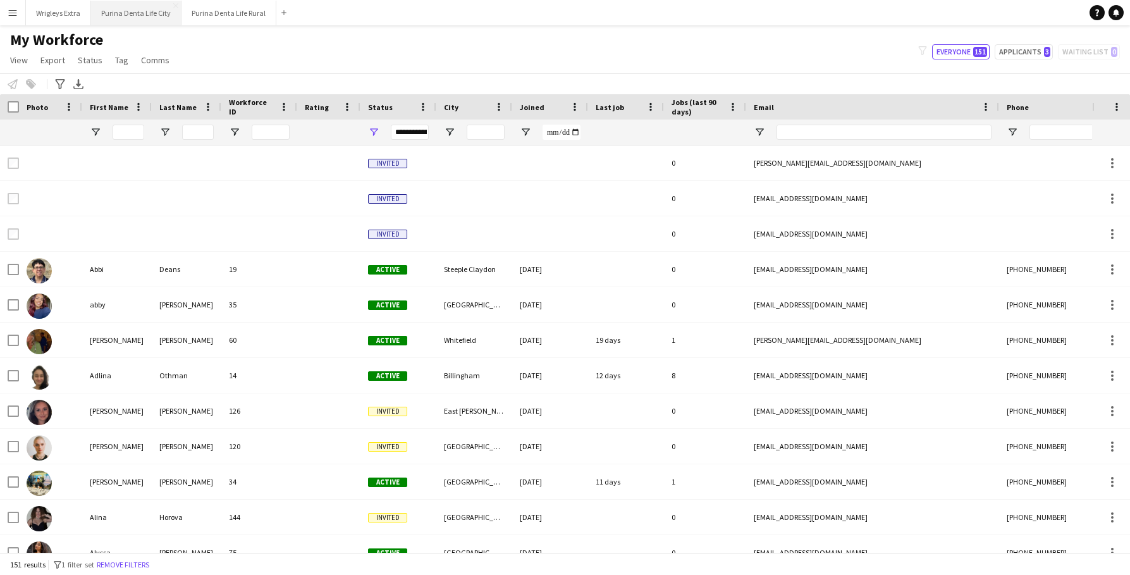
click at [141, 9] on button "Purina Denta Life City Close" at bounding box center [136, 13] width 90 height 25
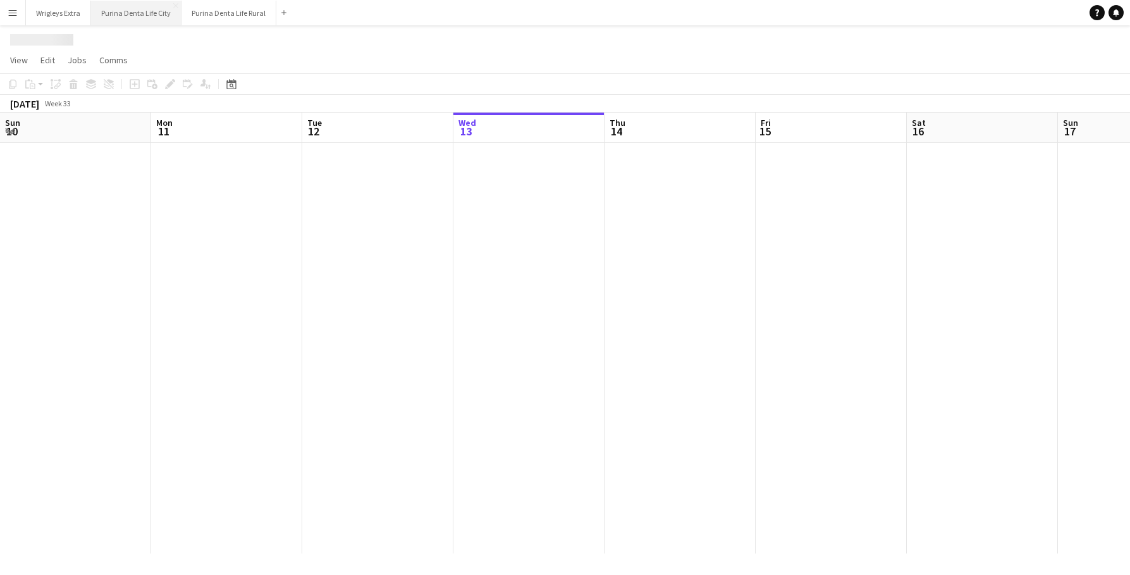
click at [141, 9] on button "Purina Denta Life City Close" at bounding box center [136, 13] width 90 height 25
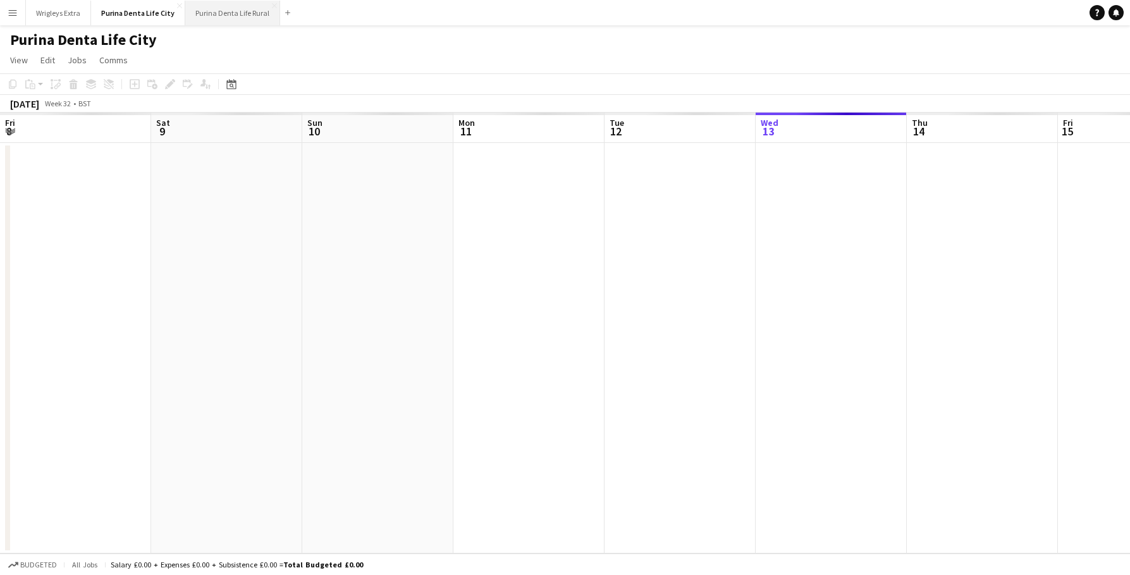
scroll to position [0, 302]
click at [211, 13] on button "Purina Denta Life Rural Close" at bounding box center [232, 13] width 95 height 25
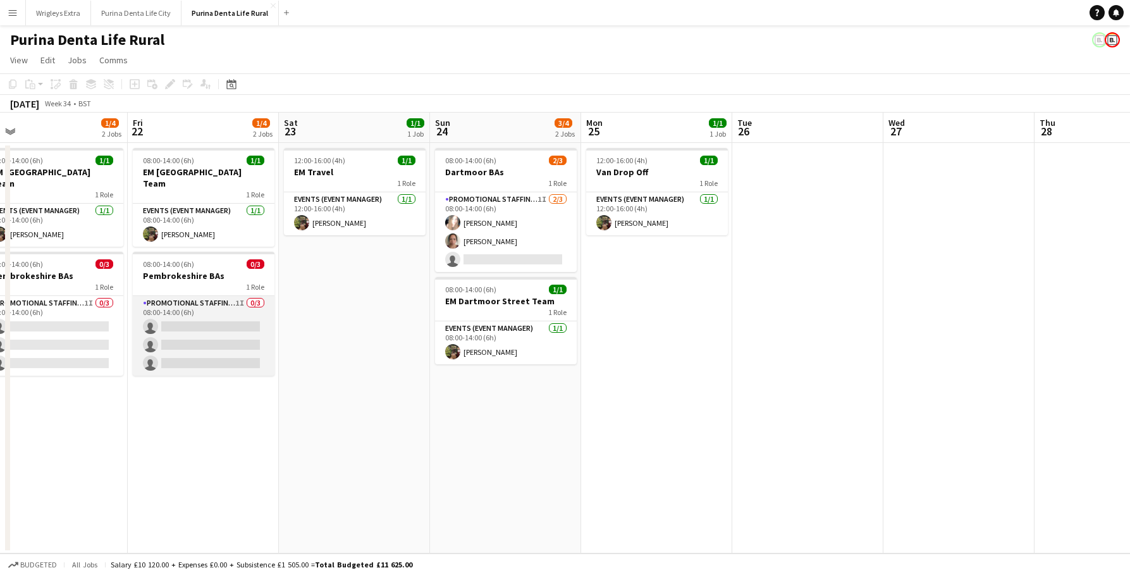
scroll to position [0, 477]
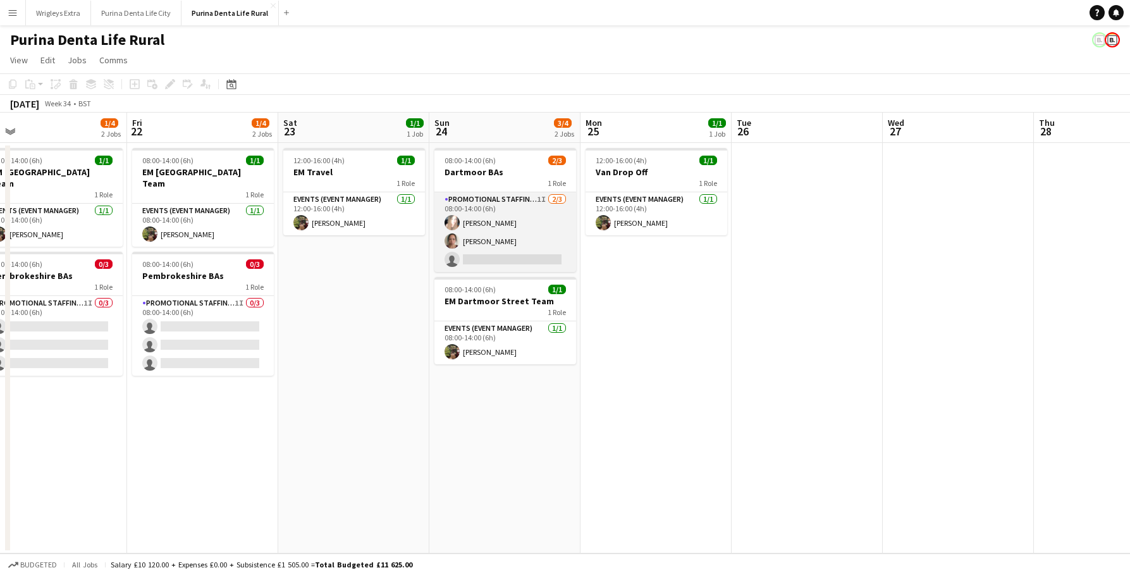
click at [524, 254] on app-card-role "Promotional Staffing (Brand Ambassadors) 1I 2/3 08:00-14:00 (6h) Kirsty Macdona…" at bounding box center [505, 232] width 142 height 80
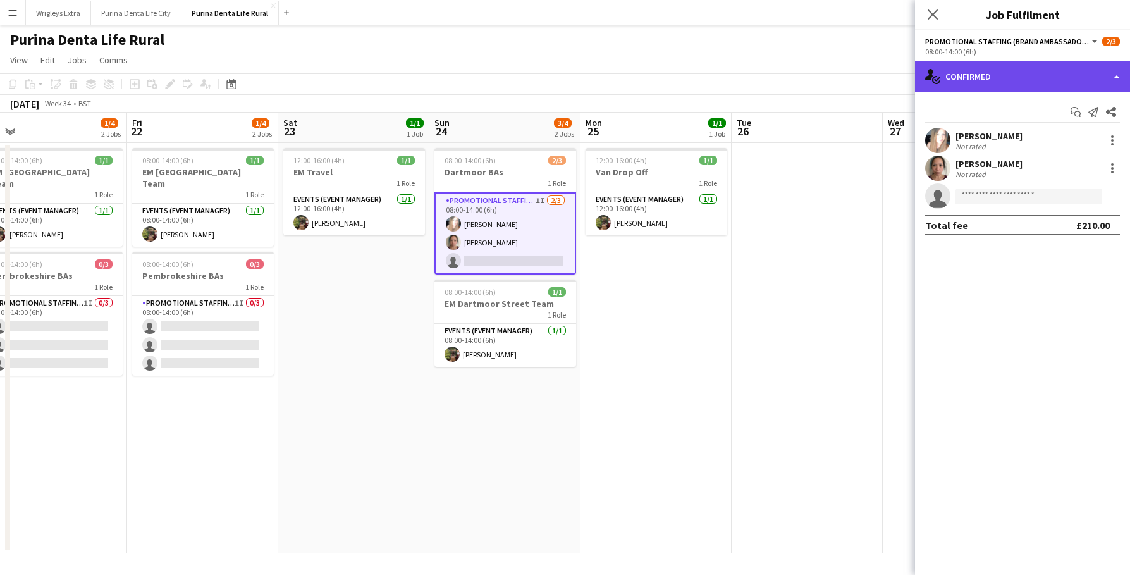
click at [1007, 75] on div "single-neutral-actions-check-2 Confirmed" at bounding box center [1022, 76] width 215 height 30
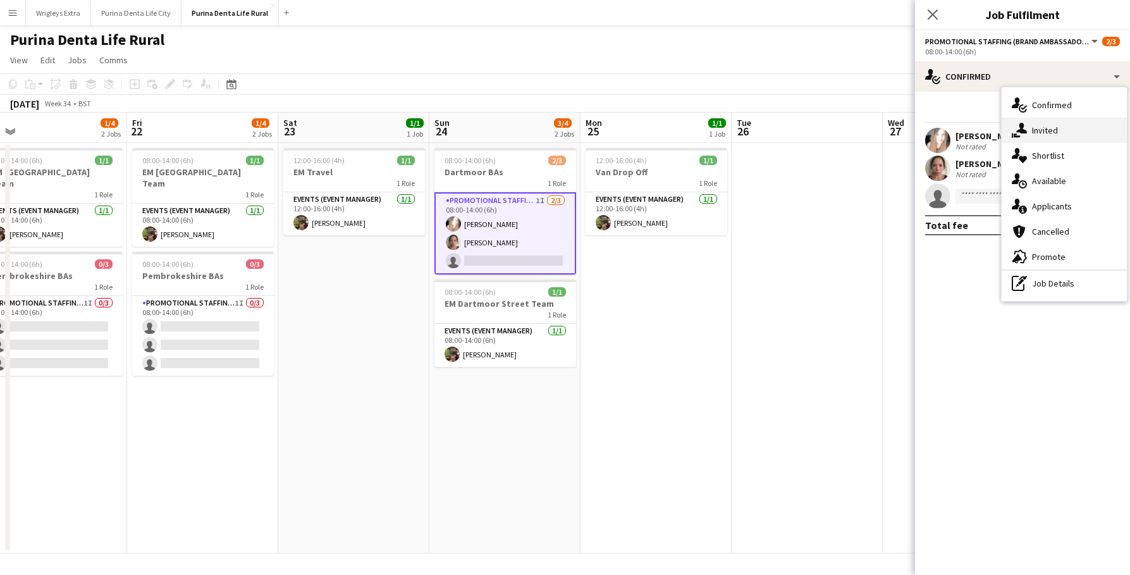
click at [1039, 128] on div "single-neutral-actions-share-1 Invited" at bounding box center [1064, 130] width 125 height 25
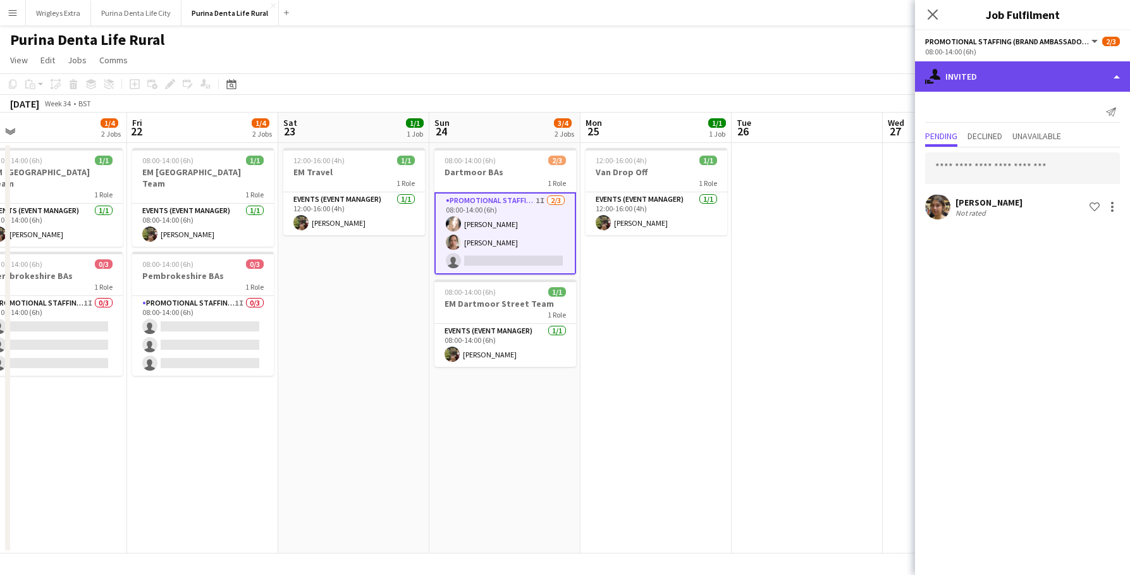
click at [1007, 89] on div "single-neutral-actions-share-1 Invited" at bounding box center [1022, 76] width 215 height 30
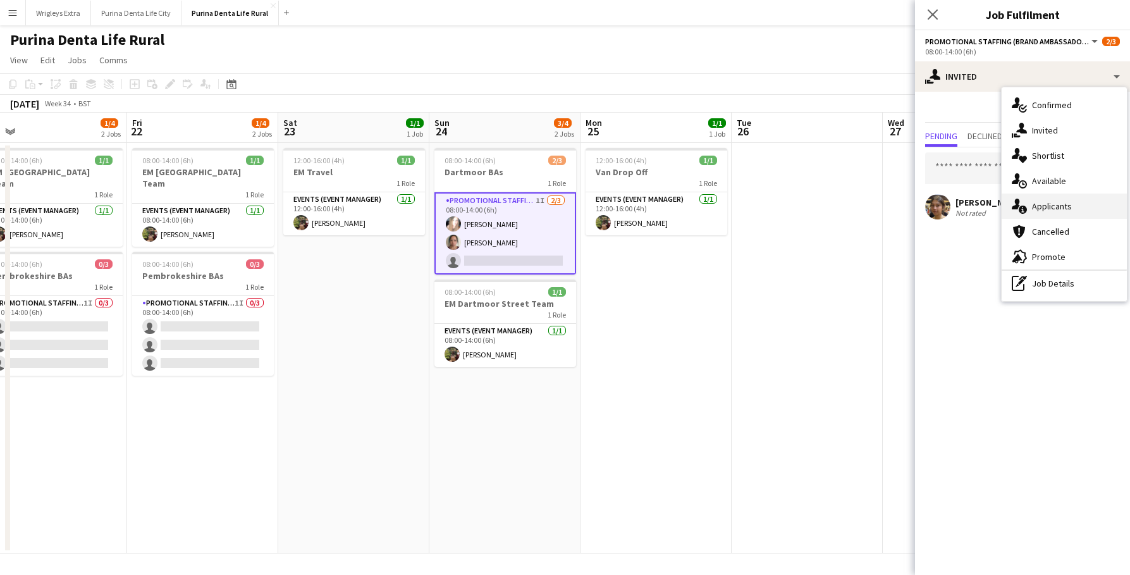
click at [1054, 210] on div "single-neutral-actions-information Applicants" at bounding box center [1064, 205] width 125 height 25
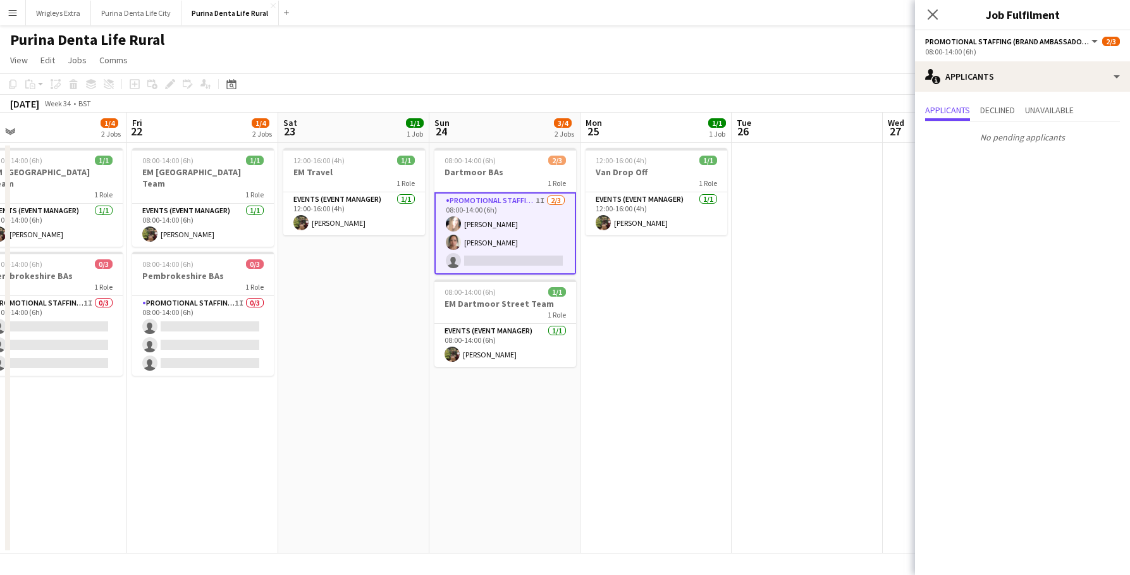
click at [888, 62] on app-page-menu "View Day view expanded Day view collapsed Month view Date picker Jump to [DATE]…" at bounding box center [565, 61] width 1130 height 24
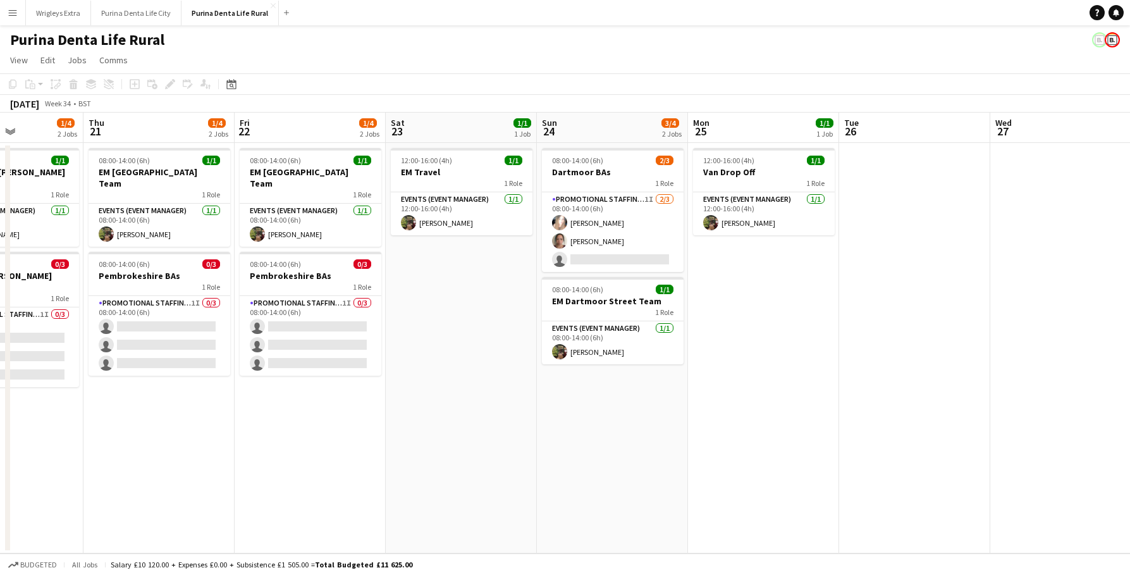
scroll to position [0, 357]
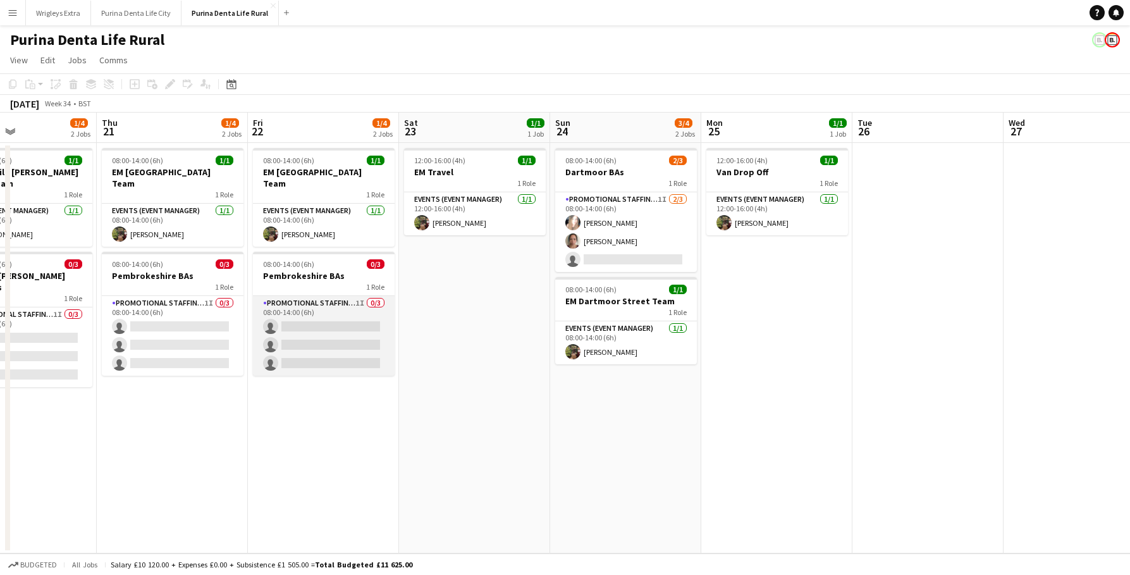
click at [303, 319] on app-card-role "Promotional Staffing (Brand Ambassadors) 1I 0/3 08:00-14:00 (6h) single-neutral…" at bounding box center [324, 336] width 142 height 80
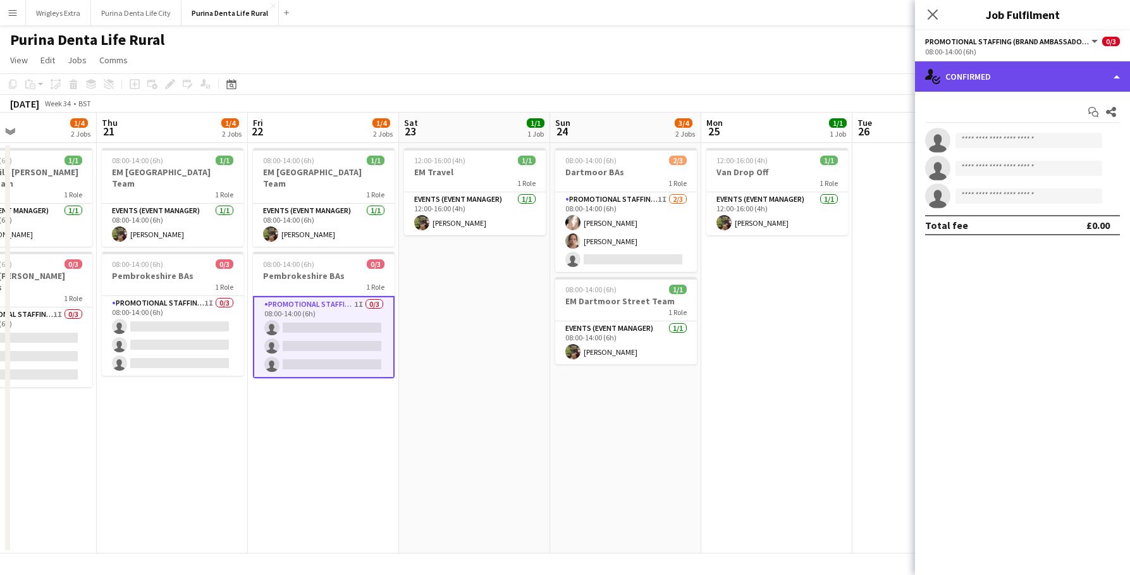
click at [955, 85] on div "single-neutral-actions-check-2 Confirmed" at bounding box center [1022, 76] width 215 height 30
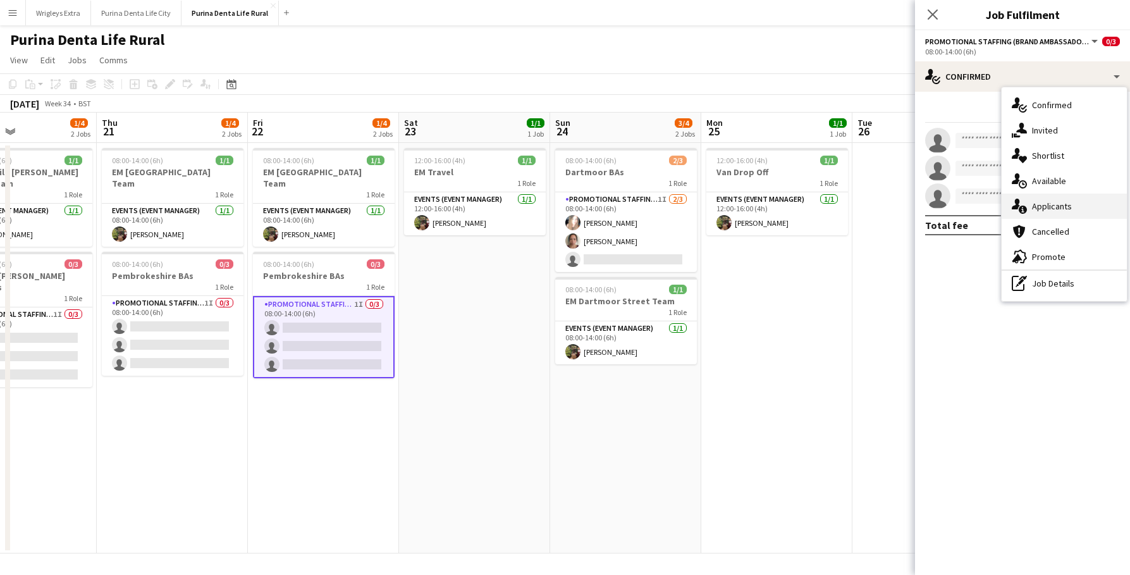
click at [1060, 209] on div "single-neutral-actions-information Applicants" at bounding box center [1064, 205] width 125 height 25
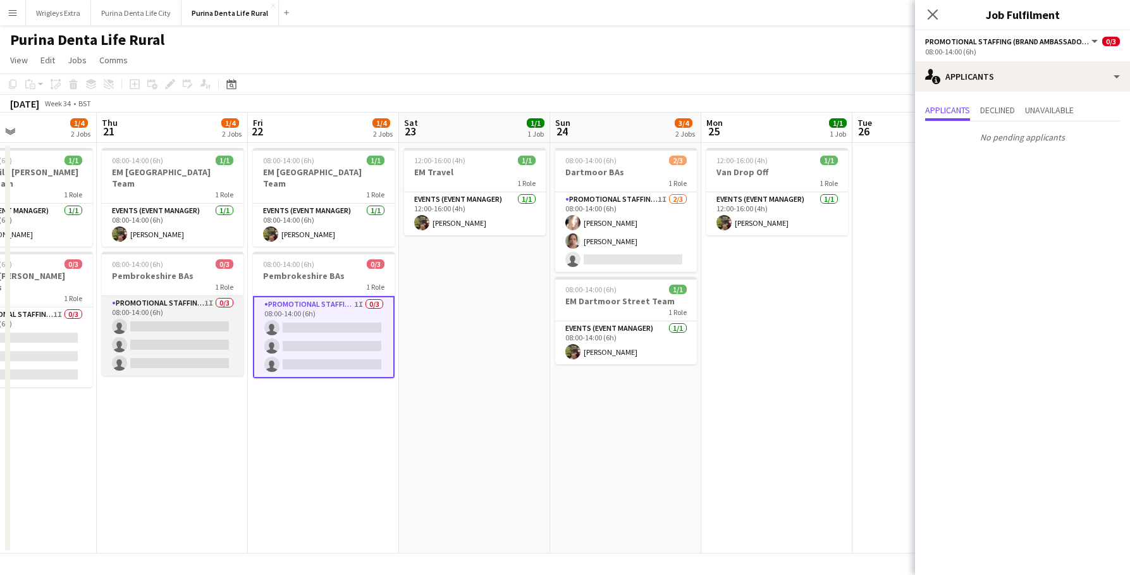
click at [168, 305] on app-card-role "Promotional Staffing (Brand Ambassadors) 1I 0/3 08:00-14:00 (6h) single-neutral…" at bounding box center [173, 336] width 142 height 80
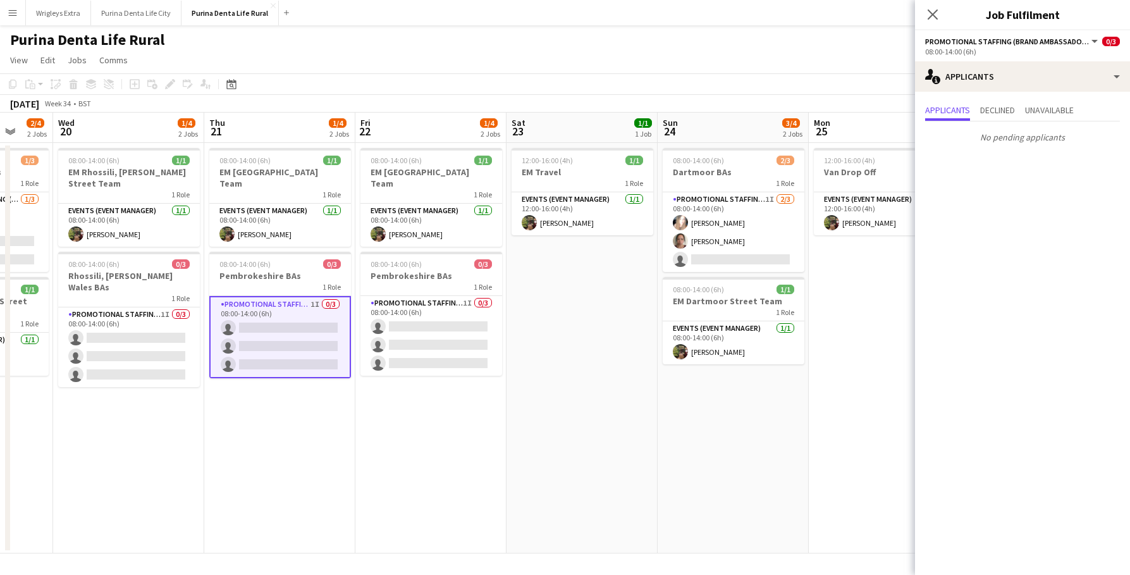
scroll to position [0, 397]
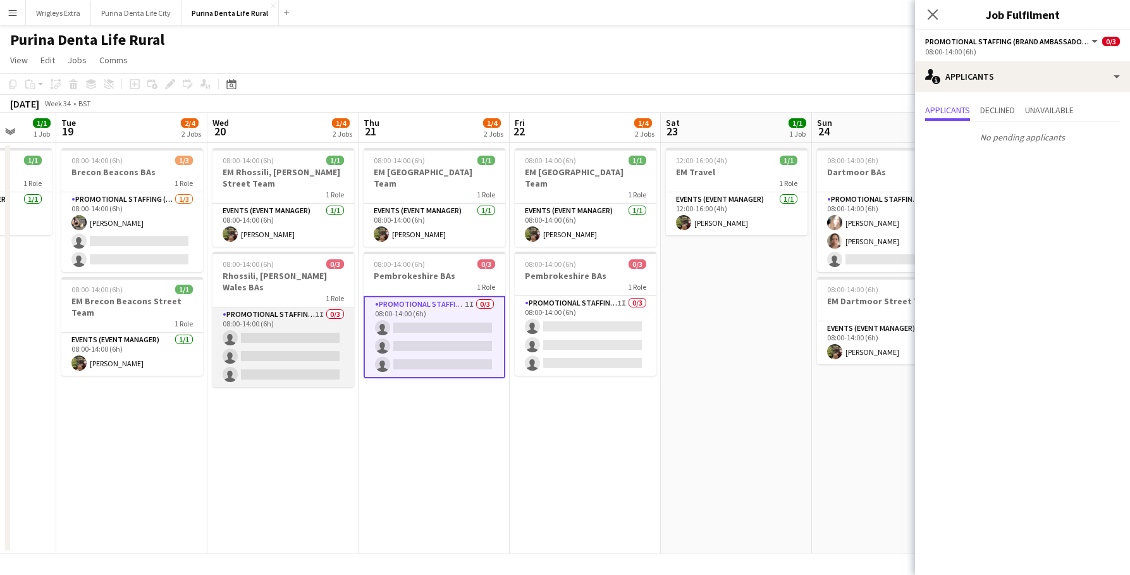
click at [292, 337] on app-card-role "Promotional Staffing (Brand Ambassadors) 1I 0/3 08:00-14:00 (6h) single-neutral…" at bounding box center [283, 347] width 142 height 80
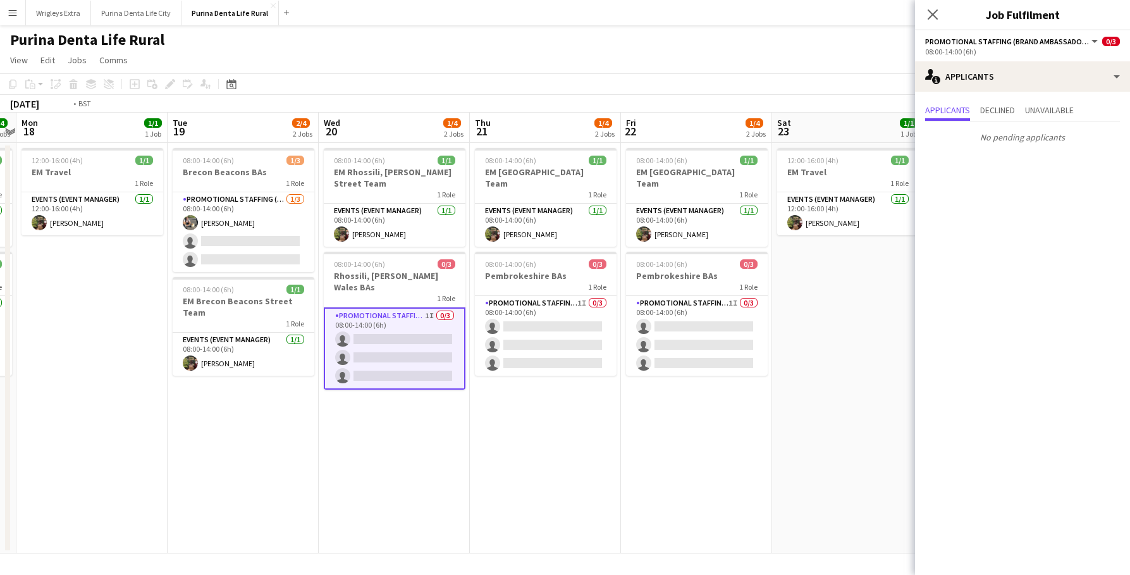
scroll to position [0, 262]
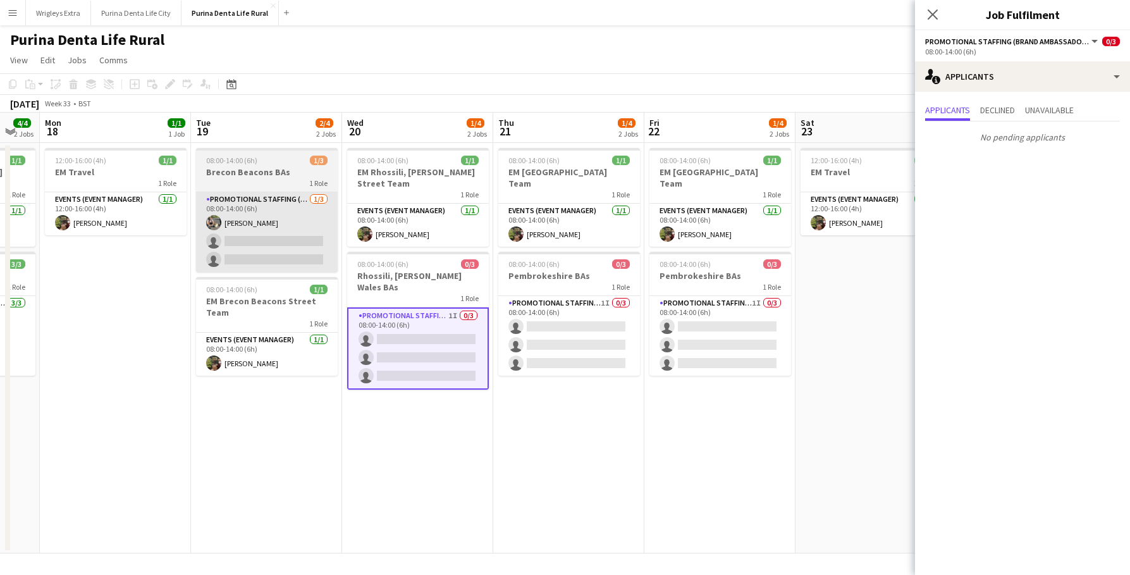
click at [257, 266] on app-card-role "Promotional Staffing (Brand Ambassadors) 1/3 08:00-14:00 (6h) Michal Kuman sing…" at bounding box center [267, 232] width 142 height 80
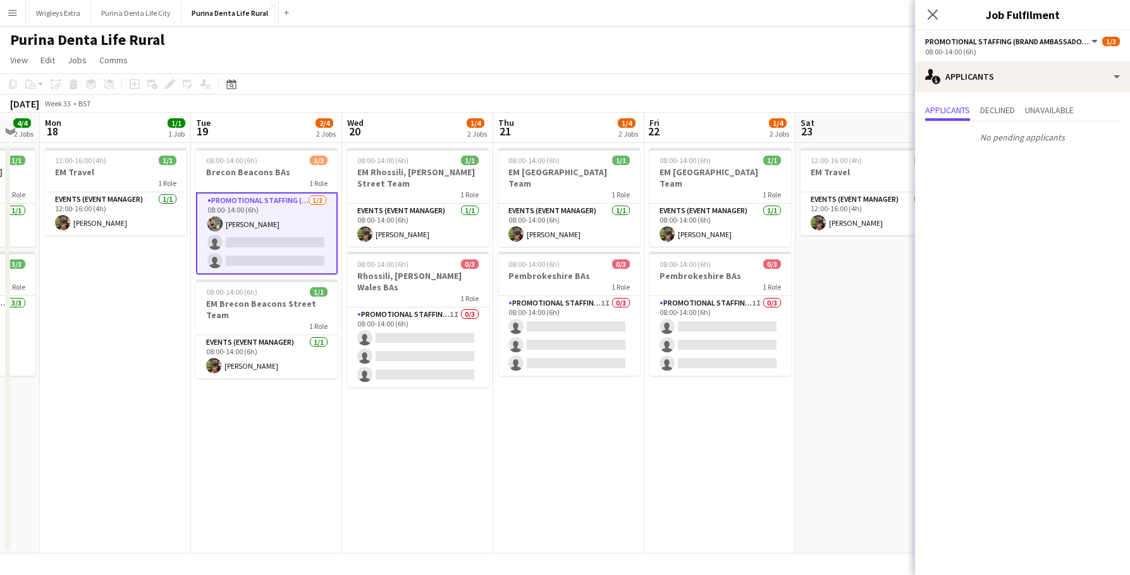
click at [144, 365] on app-date-cell "12:00-16:00 (4h) 1/1 EM Travel 1 Role Events (Event Manager) [DATE] 12:00-16:00…" at bounding box center [115, 348] width 151 height 410
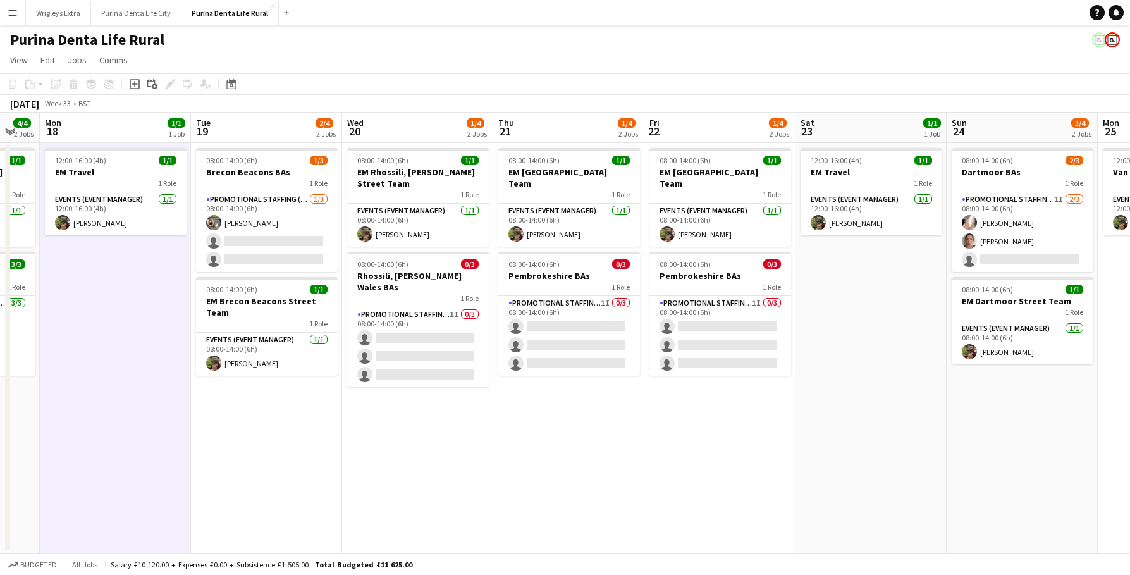
scroll to position [0, 307]
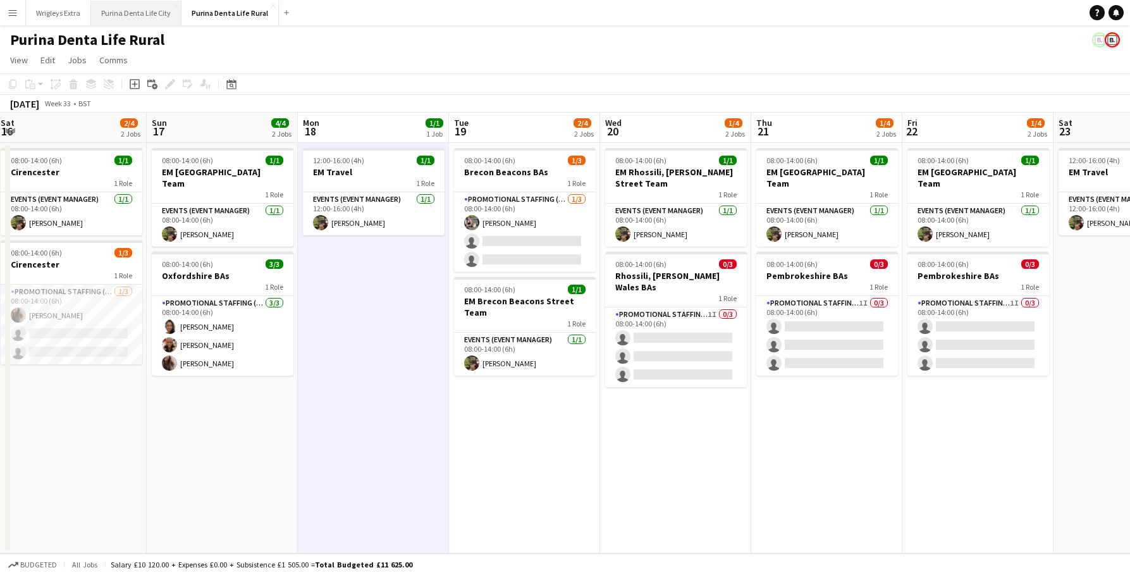
click at [129, 5] on button "Purina Denta Life City Close" at bounding box center [136, 13] width 90 height 25
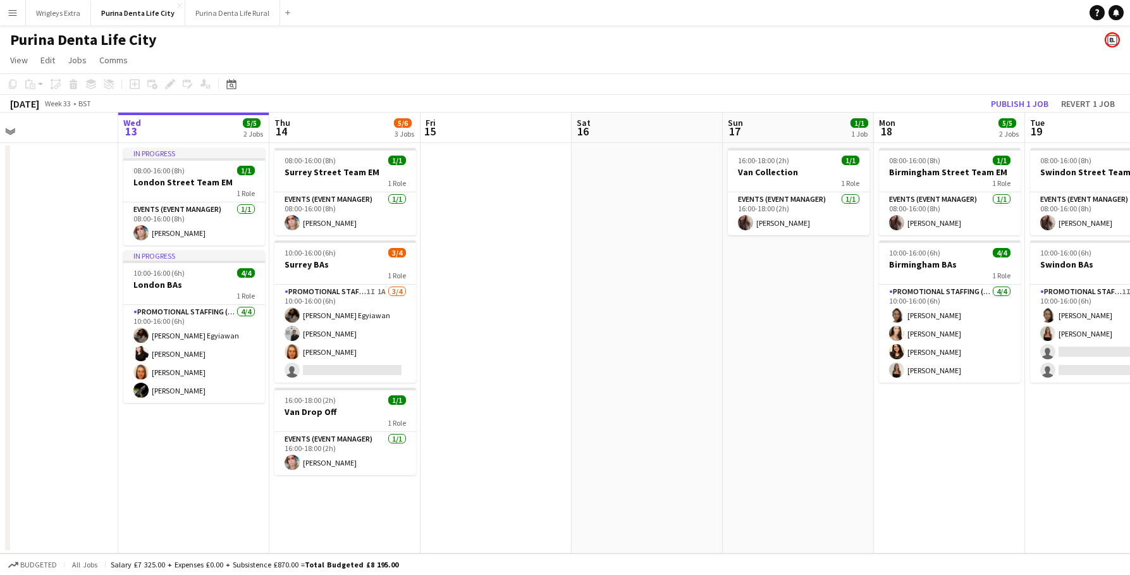
scroll to position [0, 347]
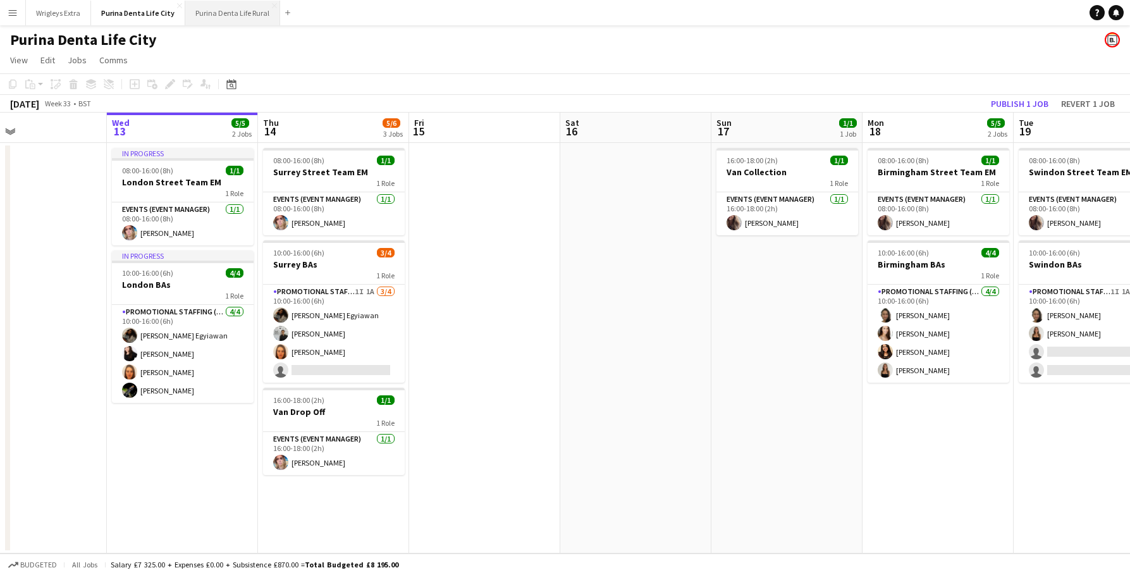
click at [216, 19] on button "Purina Denta Life Rural Close" at bounding box center [232, 13] width 95 height 25
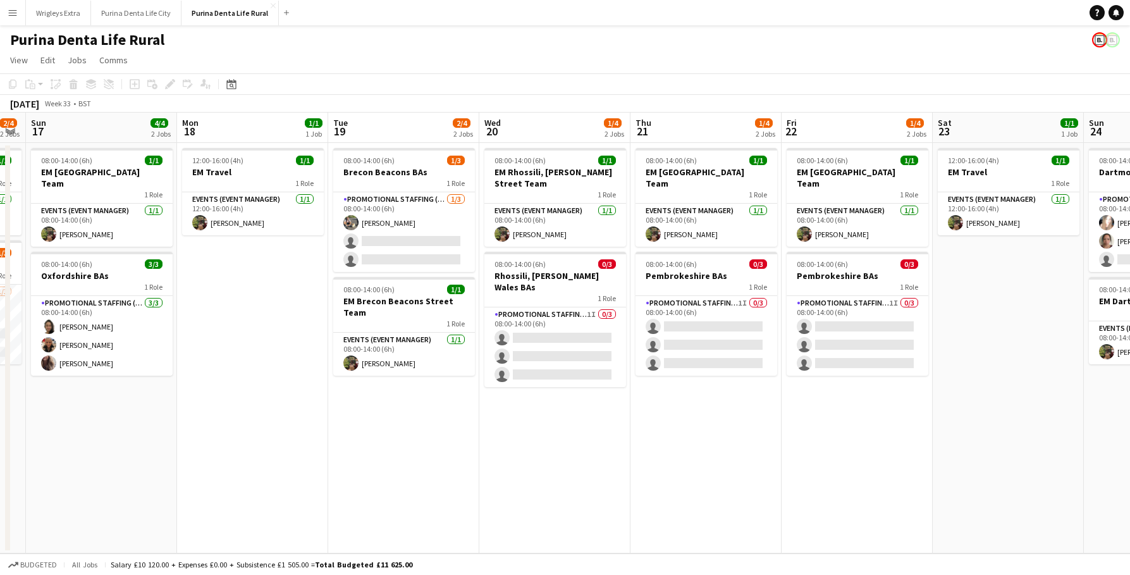
scroll to position [0, 432]
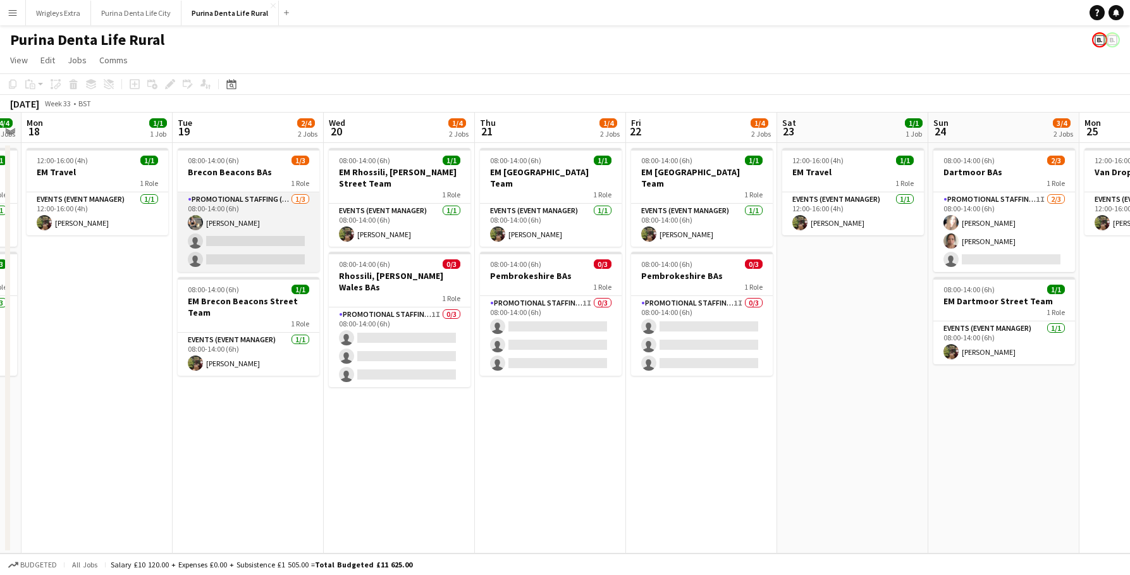
click at [259, 238] on app-card-role "Promotional Staffing (Brand Ambassadors) 1/3 08:00-14:00 (6h) Michal Kuman sing…" at bounding box center [249, 232] width 142 height 80
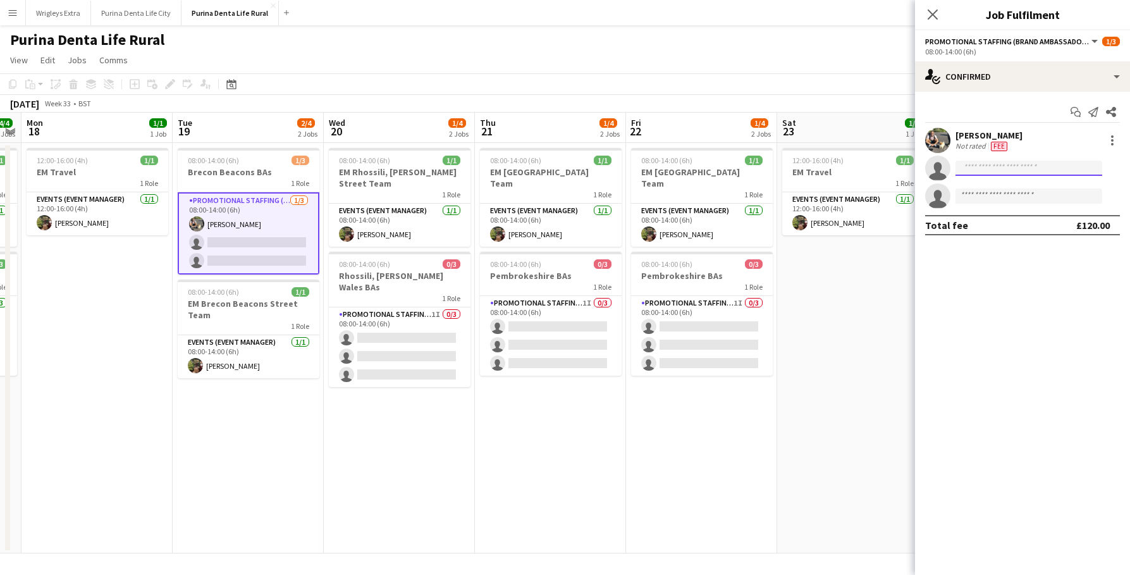
click at [1003, 171] on input at bounding box center [1028, 168] width 147 height 15
type input "*****"
drag, startPoint x: 1004, startPoint y: 171, endPoint x: 1011, endPoint y: 190, distance: 19.6
click at [1011, 190] on span "[PERSON_NAME]" at bounding box center [1002, 186] width 73 height 11
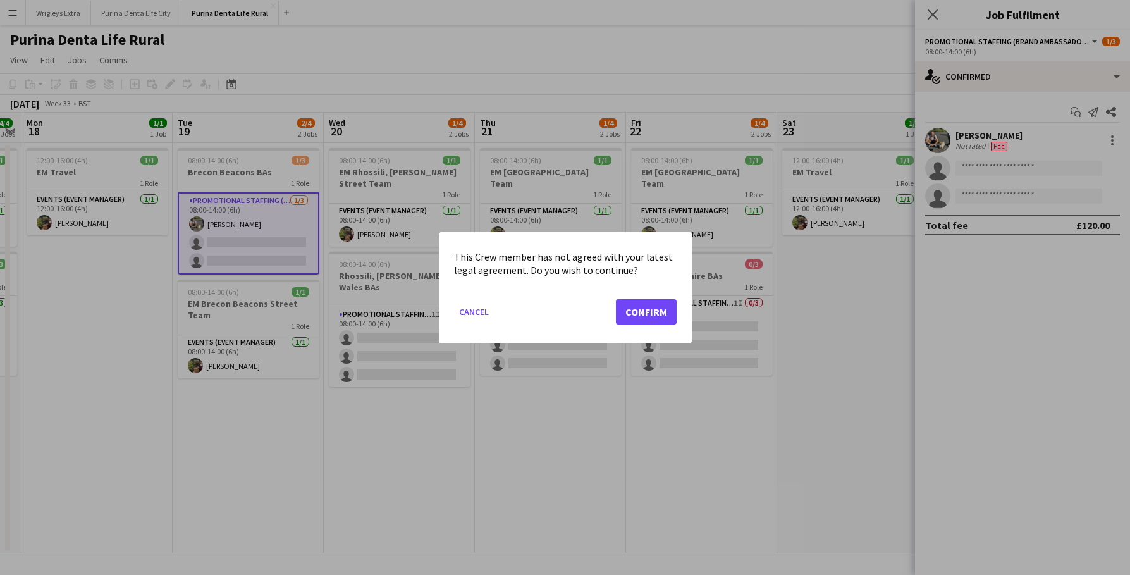
click at [650, 307] on button "Confirm" at bounding box center [646, 310] width 61 height 25
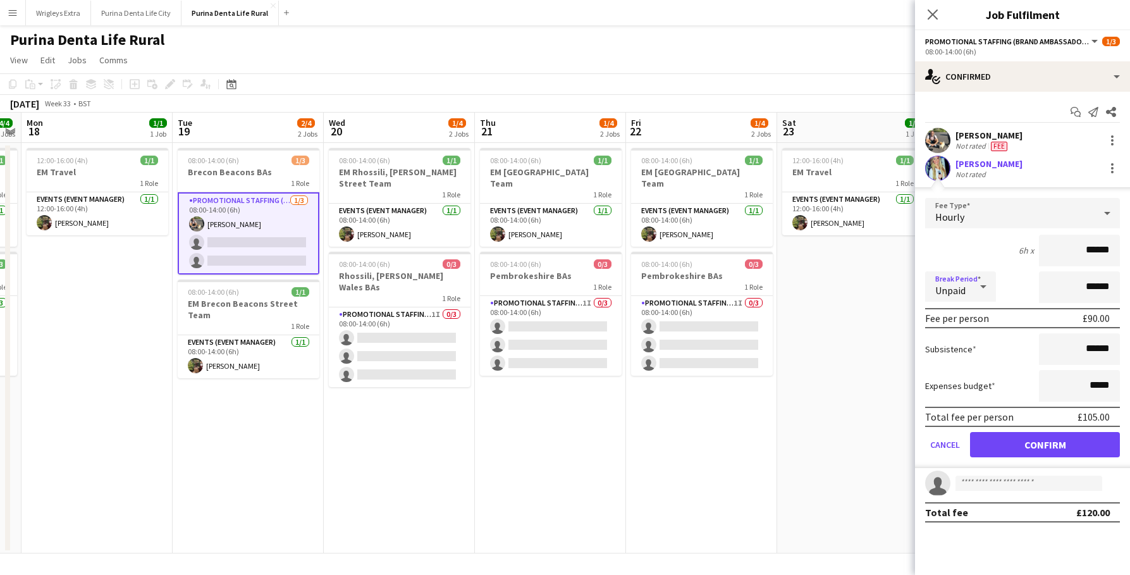
click at [967, 287] on div "Unpaid" at bounding box center [948, 286] width 46 height 30
click at [962, 228] on div at bounding box center [565, 287] width 1130 height 575
click at [961, 224] on div "Hourly" at bounding box center [1009, 213] width 169 height 30
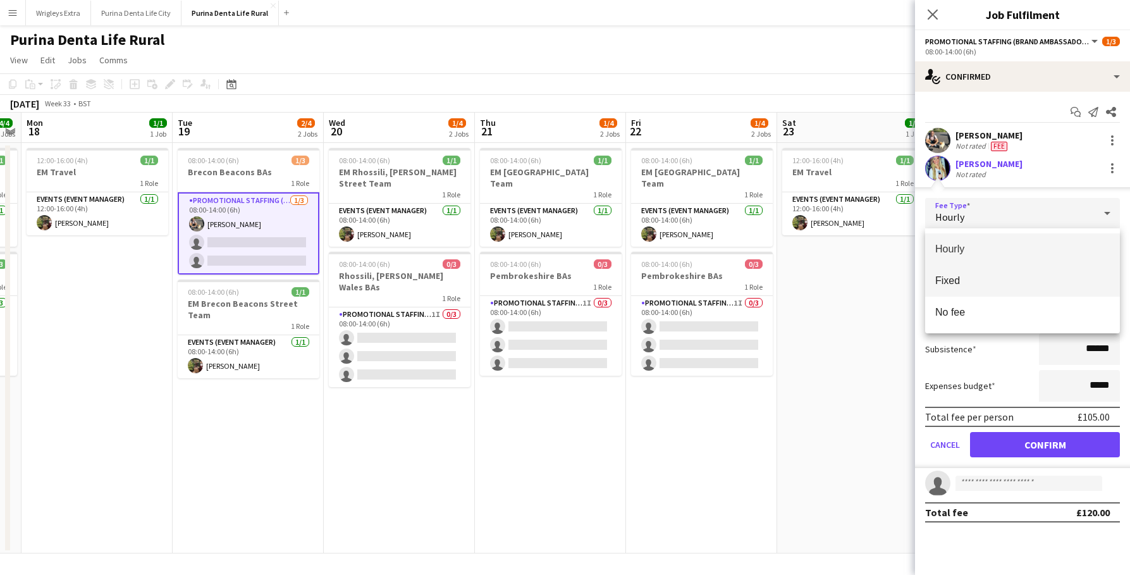
click at [990, 281] on span "Fixed" at bounding box center [1022, 280] width 175 height 12
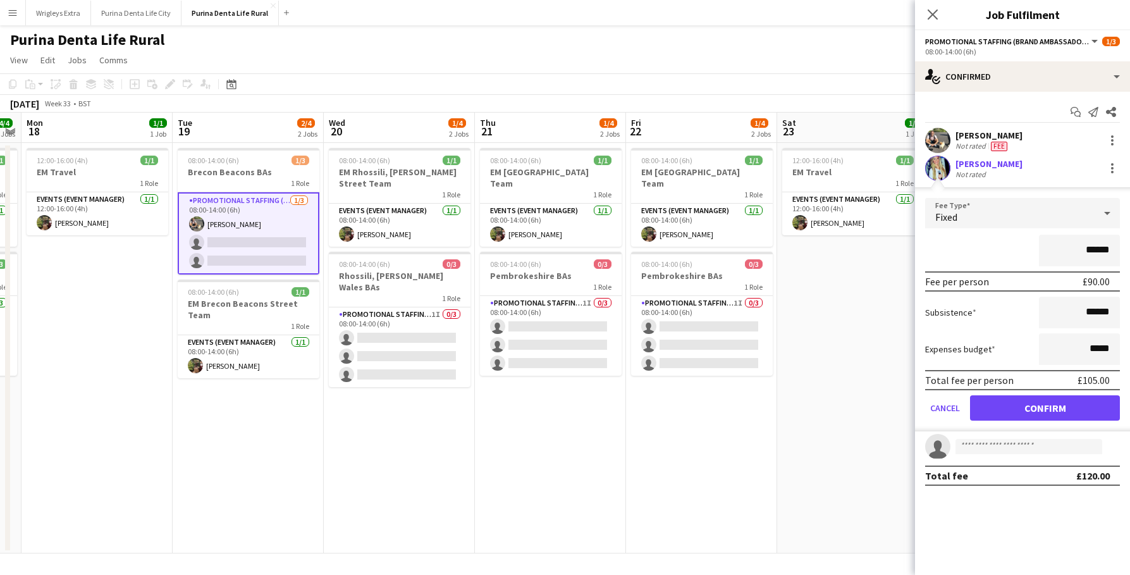
click at [1090, 249] on input "******" at bounding box center [1079, 251] width 81 height 32
type input "**"
type input "****"
click at [1077, 408] on button "Confirm" at bounding box center [1045, 407] width 150 height 25
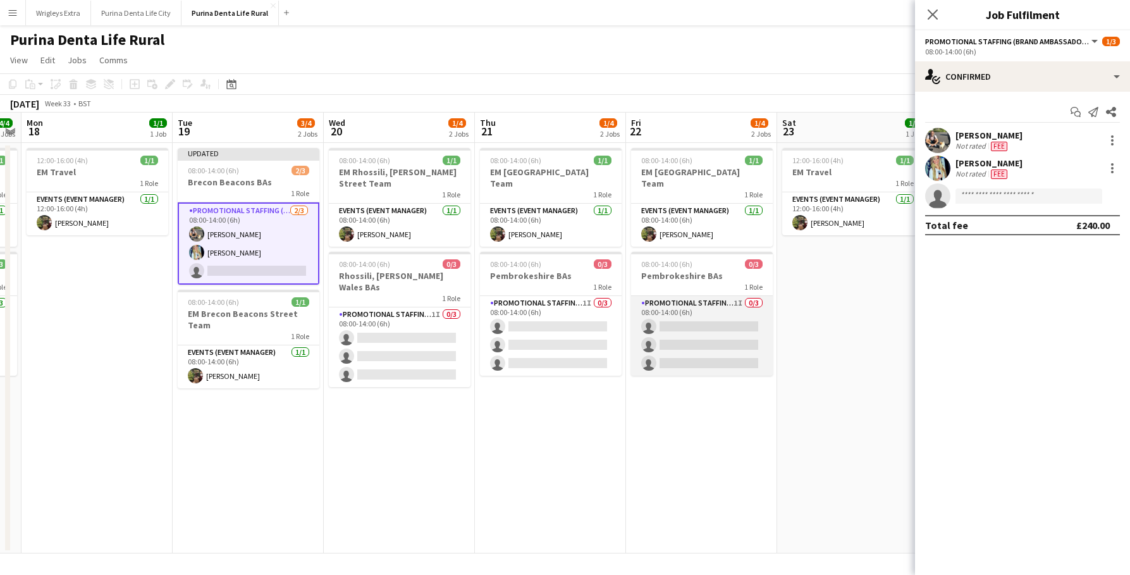
click at [716, 322] on app-card-role "Promotional Staffing (Brand Ambassadors) 1I 0/3 08:00-14:00 (6h) single-neutral…" at bounding box center [702, 336] width 142 height 80
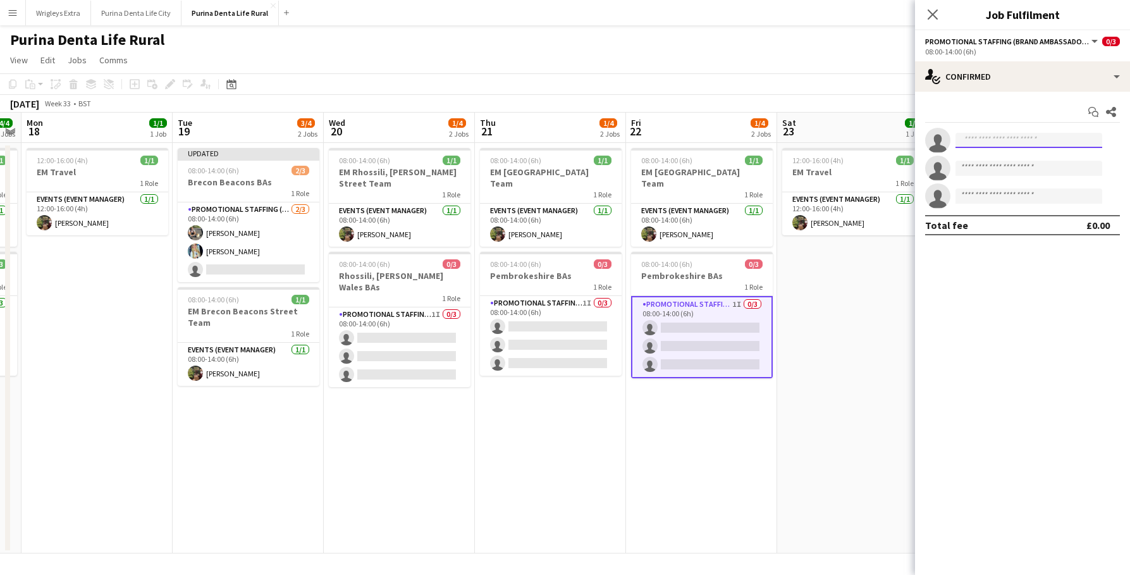
click at [992, 139] on input at bounding box center [1028, 140] width 147 height 15
type input "****"
click at [1004, 164] on span "misskd@hotmail.com" at bounding box center [1029, 169] width 126 height 10
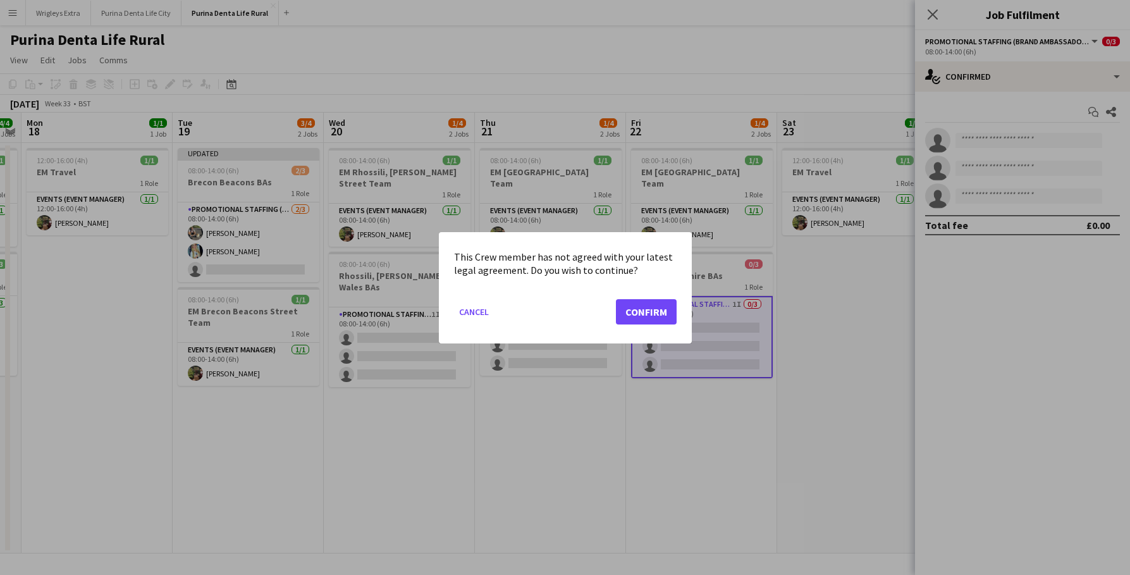
click at [625, 309] on button "Confirm" at bounding box center [646, 310] width 61 height 25
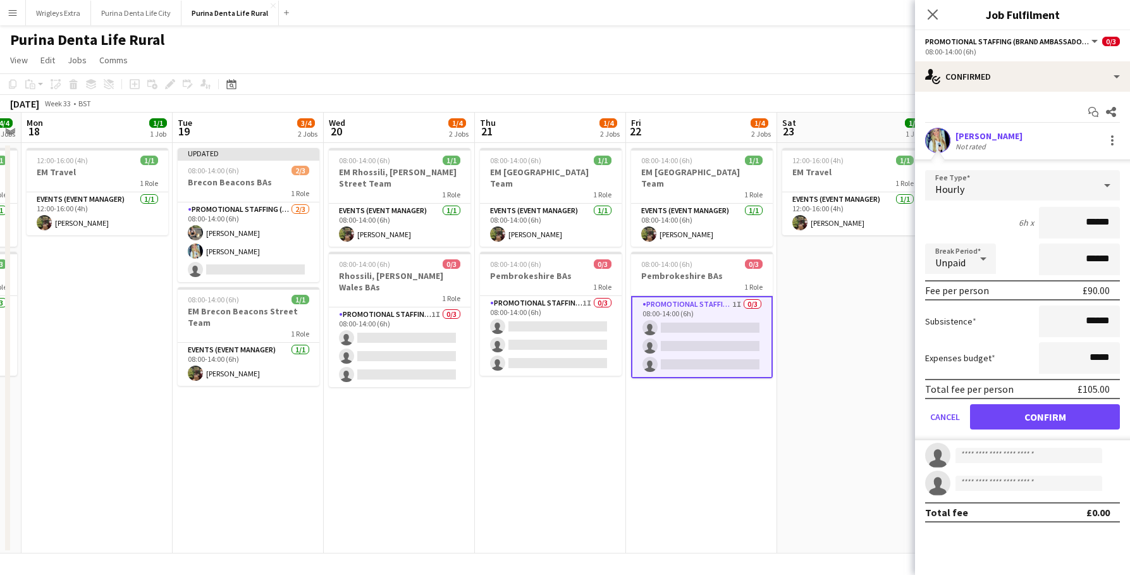
click at [957, 256] on span "Unpaid" at bounding box center [950, 262] width 30 height 13
click at [957, 159] on div at bounding box center [565, 287] width 1130 height 575
click at [962, 177] on div "Hourly" at bounding box center [1009, 185] width 169 height 30
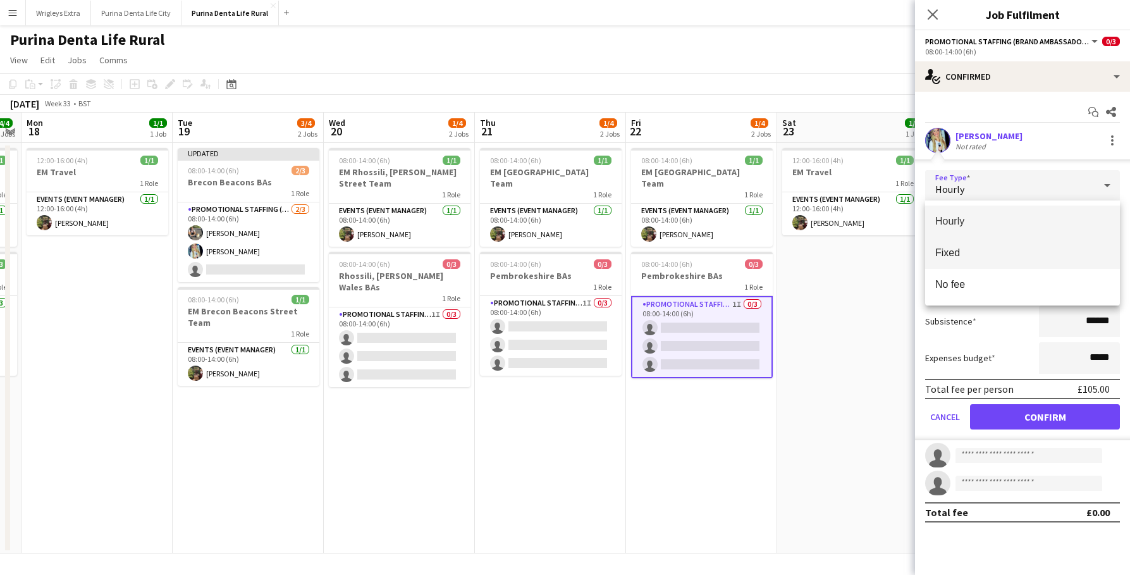
click at [983, 253] on span "Fixed" at bounding box center [1022, 253] width 175 height 12
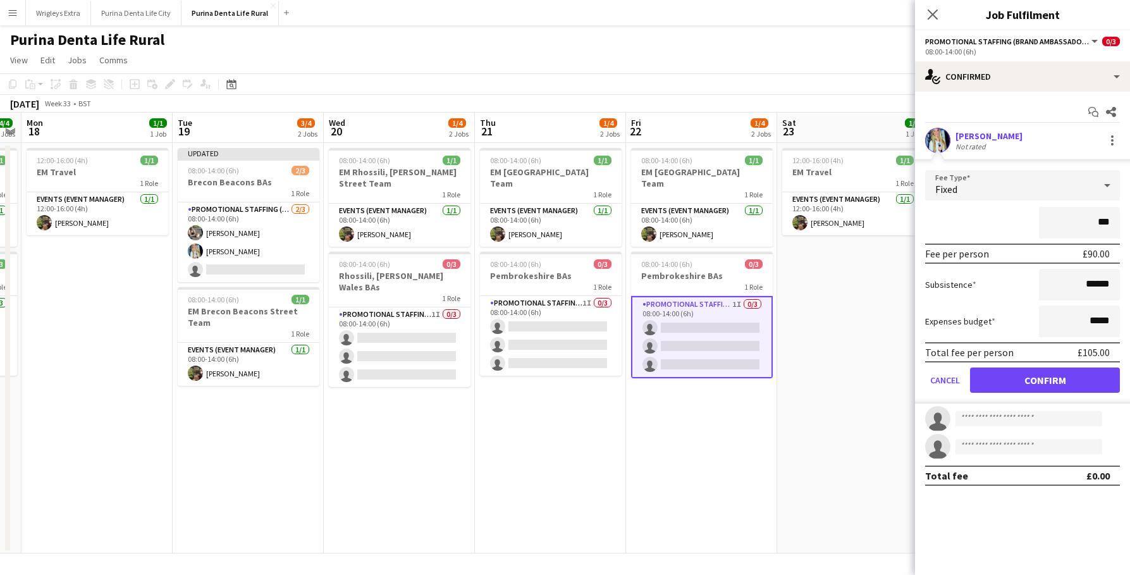
type input "**"
type input "****"
click at [1076, 383] on button "Confirm" at bounding box center [1045, 379] width 150 height 25
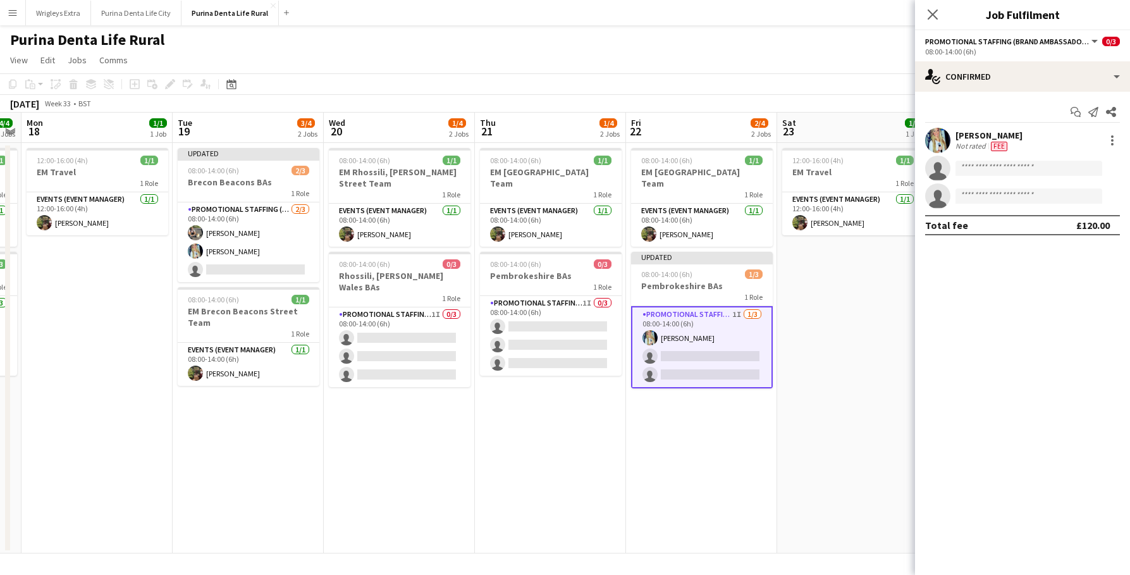
click at [850, 388] on app-date-cell "12:00-16:00 (4h) 1/1 EM Travel 1 Role Events (Event Manager) 1/1 12:00-16:00 (4…" at bounding box center [852, 348] width 151 height 410
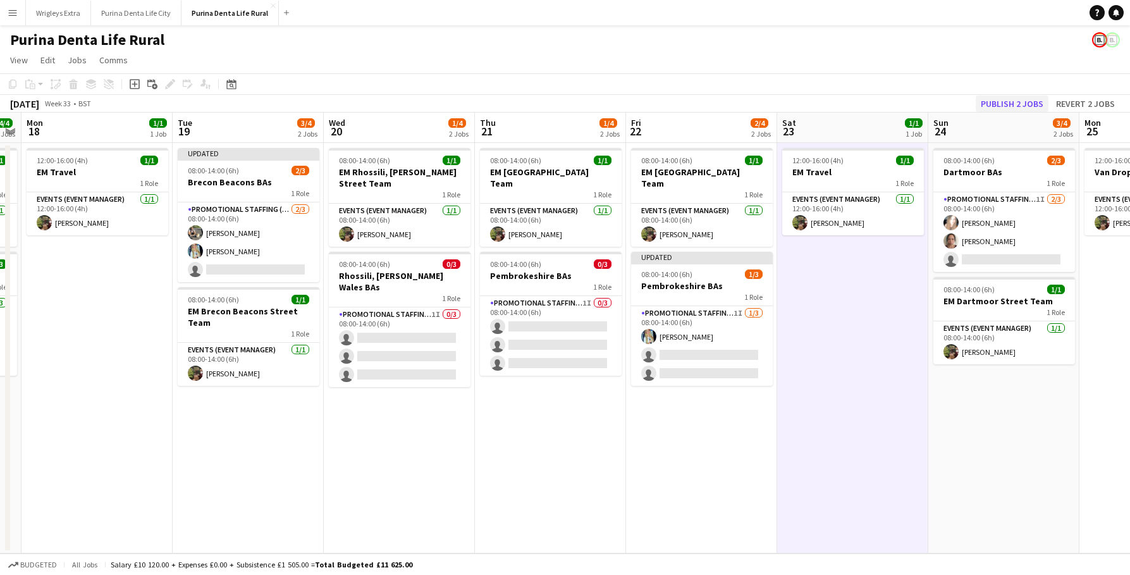
click at [1018, 102] on button "Publish 2 jobs" at bounding box center [1012, 103] width 73 height 16
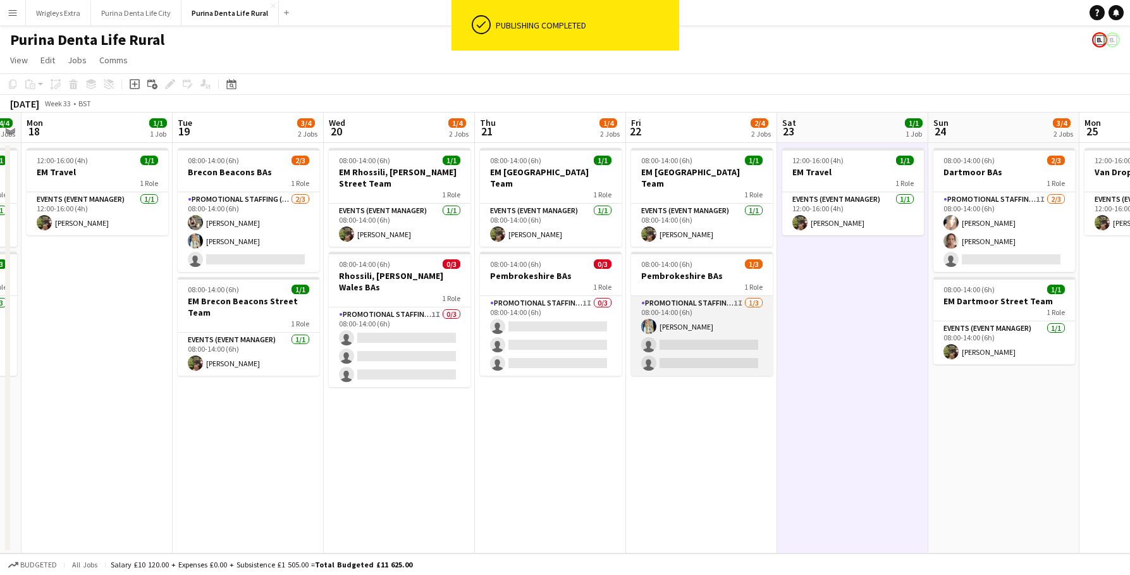
click at [692, 314] on app-card-role "Promotional Staffing (Brand Ambassadors) 1I 1/3 08:00-14:00 (6h) Katie Dixon-Gr…" at bounding box center [702, 336] width 142 height 80
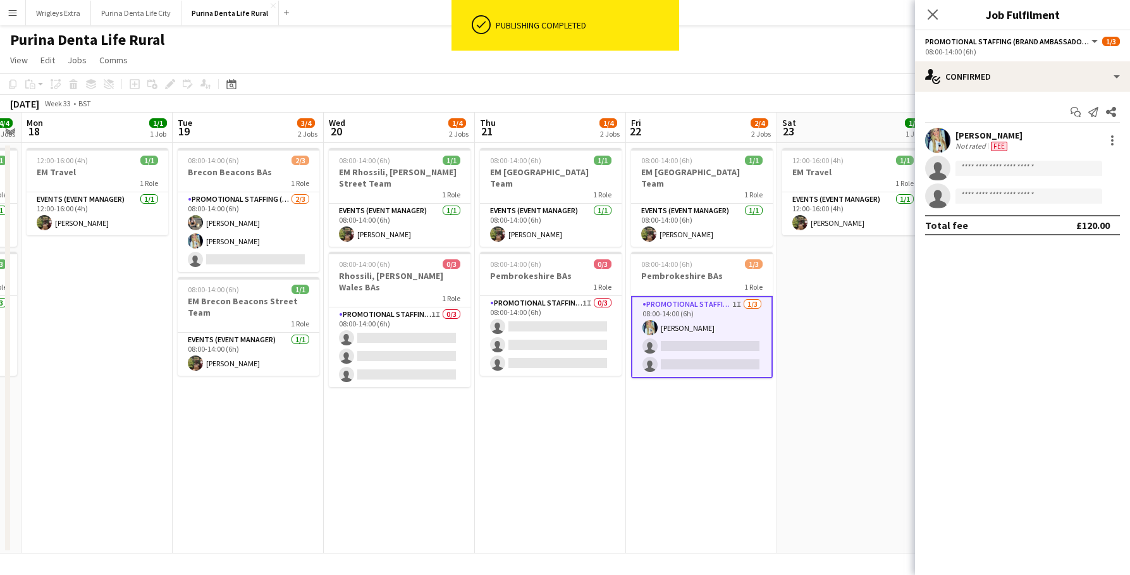
click at [940, 137] on app-user-avatar at bounding box center [937, 140] width 25 height 25
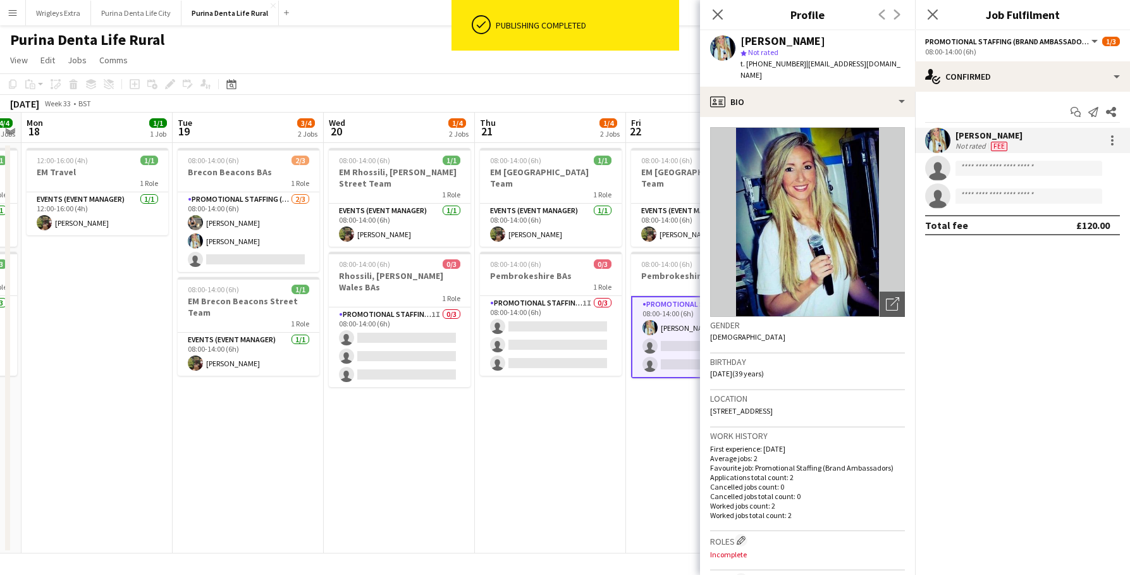
drag, startPoint x: 885, startPoint y: 58, endPoint x: 823, endPoint y: 59, distance: 61.3
click at [823, 59] on app-profile-header "Katie Dixon-Griffiths star Not rated t. +447554424601 | misskd@hotmail.com" at bounding box center [807, 58] width 215 height 56
click at [823, 59] on span "| misskd@hotmail.com" at bounding box center [820, 69] width 160 height 21
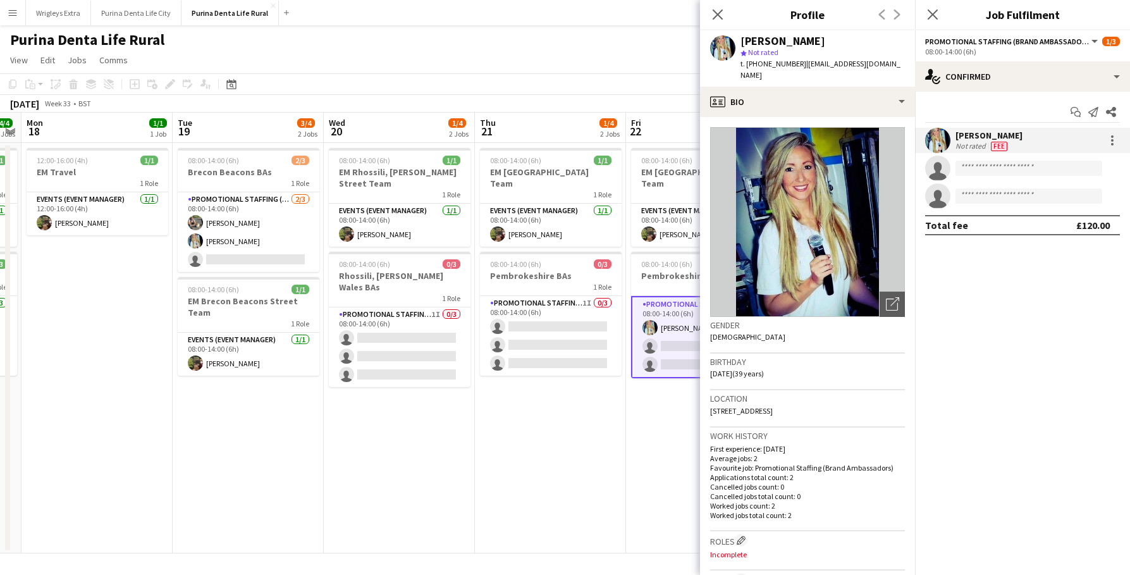
drag, startPoint x: 879, startPoint y: 67, endPoint x: 801, endPoint y: 64, distance: 78.5
click at [801, 64] on div "Katie Dixon-Griffiths star Not rated t. +447554424601 | misskd@hotmail.com" at bounding box center [807, 58] width 215 height 56
copy span "misskd@hotmail.com"
click at [522, 414] on app-date-cell "08:00-14:00 (6h) 1/1 EM Pembrokeshire Street Team 1 Role Events (Event Manager)…" at bounding box center [550, 348] width 151 height 410
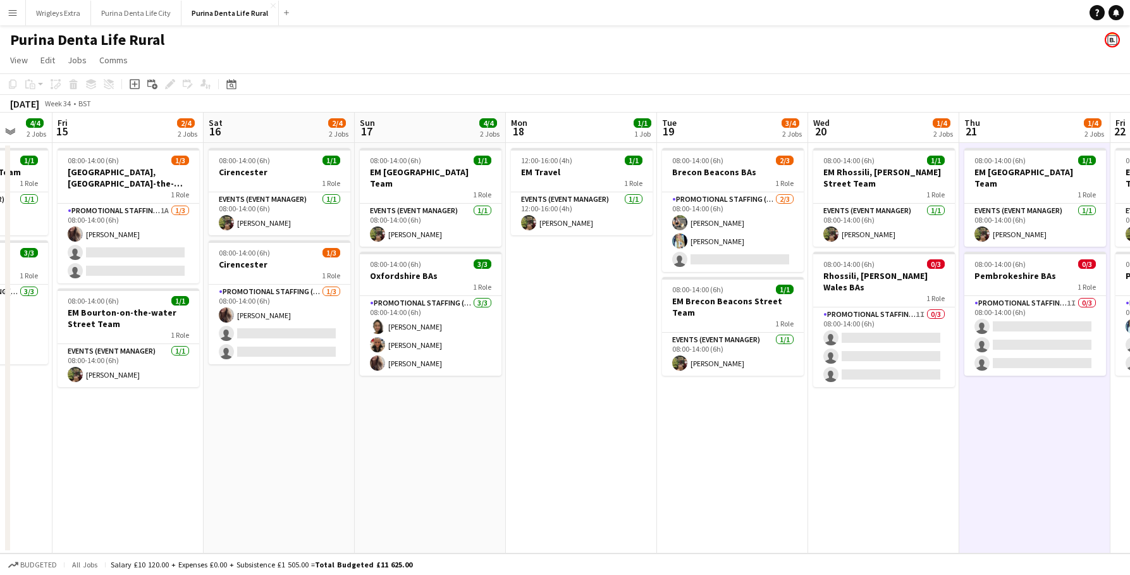
scroll to position [0, 399]
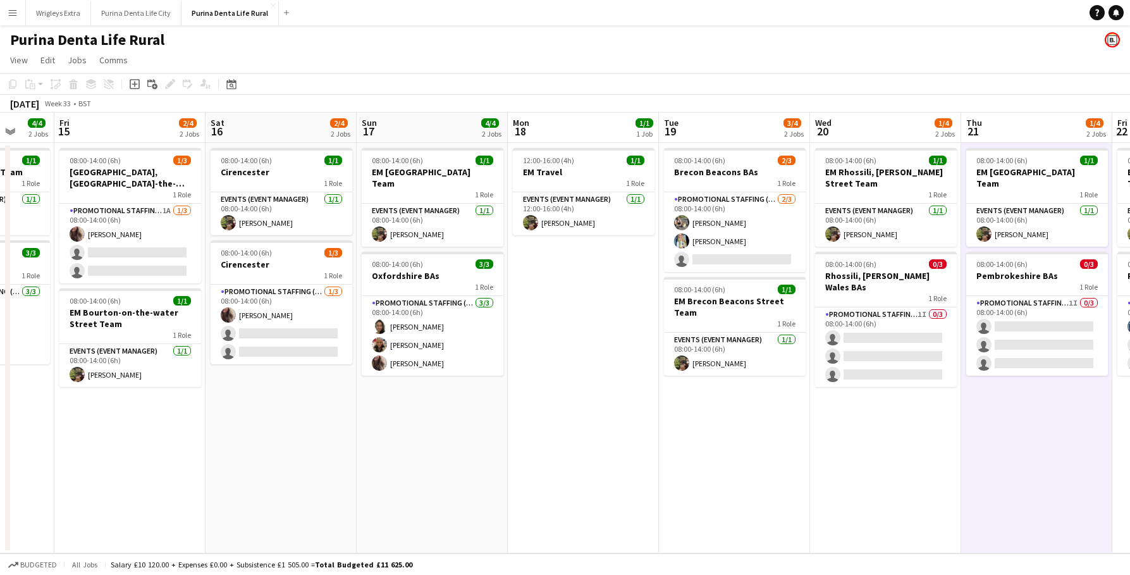
click at [11, 9] on app-icon "Menu" at bounding box center [13, 13] width 10 height 10
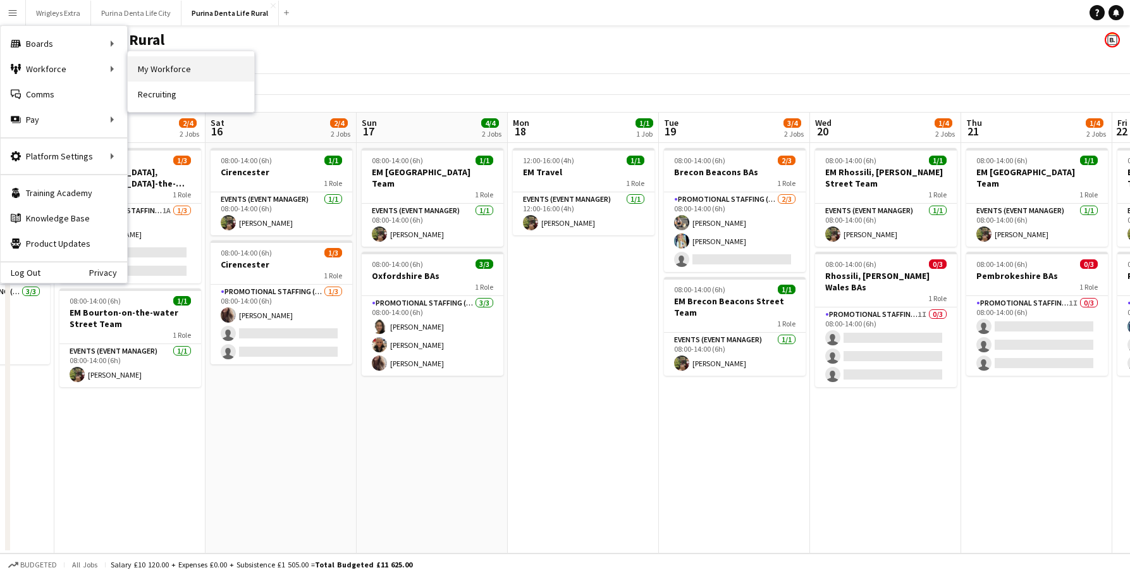
click at [166, 76] on link "My Workforce" at bounding box center [191, 68] width 126 height 25
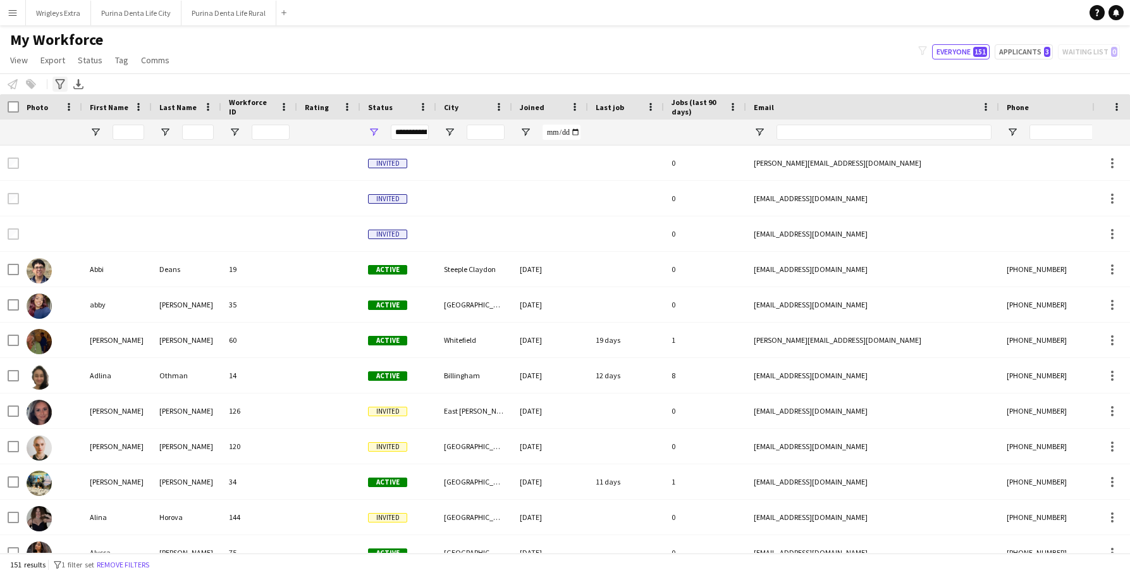
click at [61, 90] on div "Advanced filters" at bounding box center [59, 84] width 15 height 15
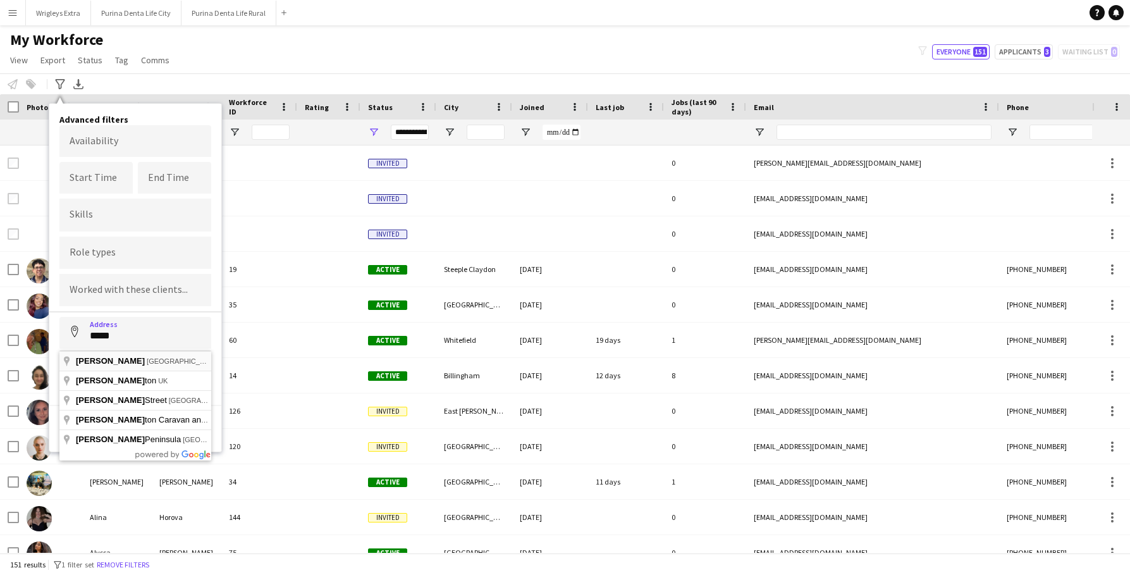
type input "**********"
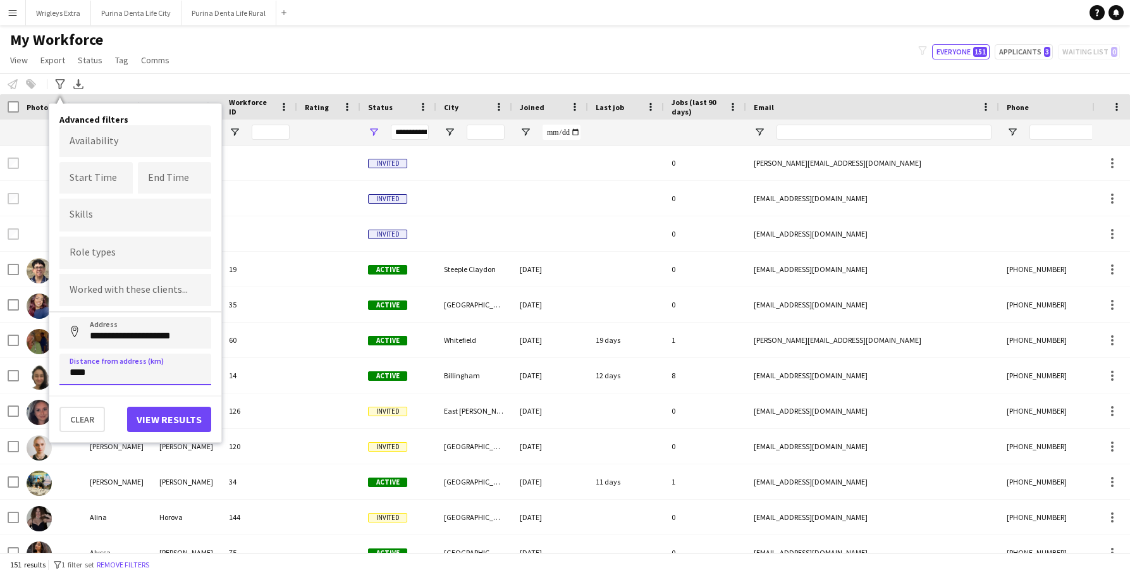
type input "*****"
click at [75, 333] on button "Address" at bounding box center [74, 332] width 30 height 30
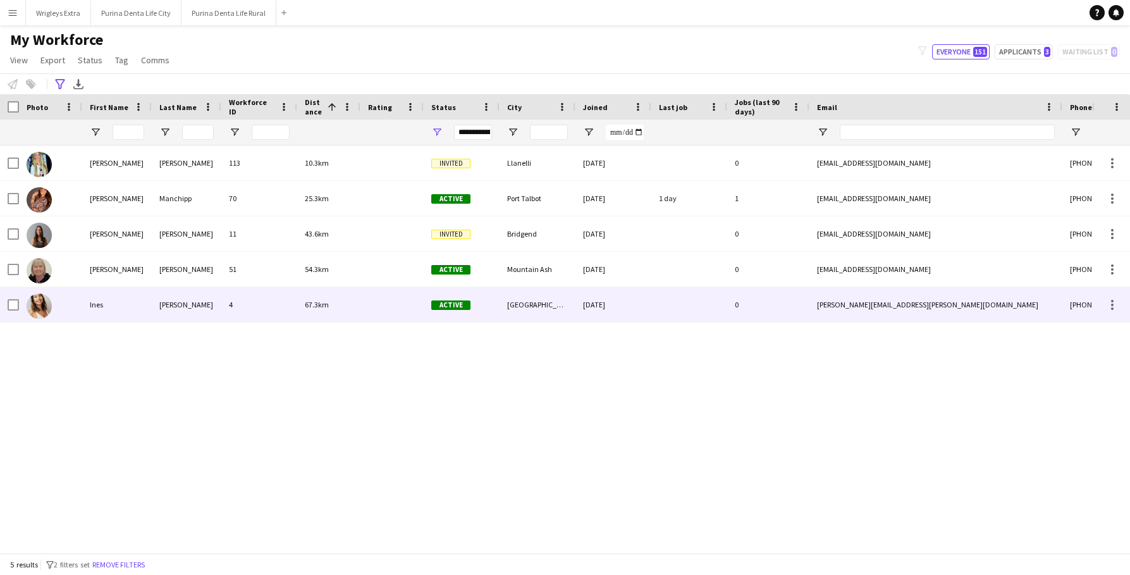
click at [270, 318] on div "4" at bounding box center [259, 304] width 76 height 35
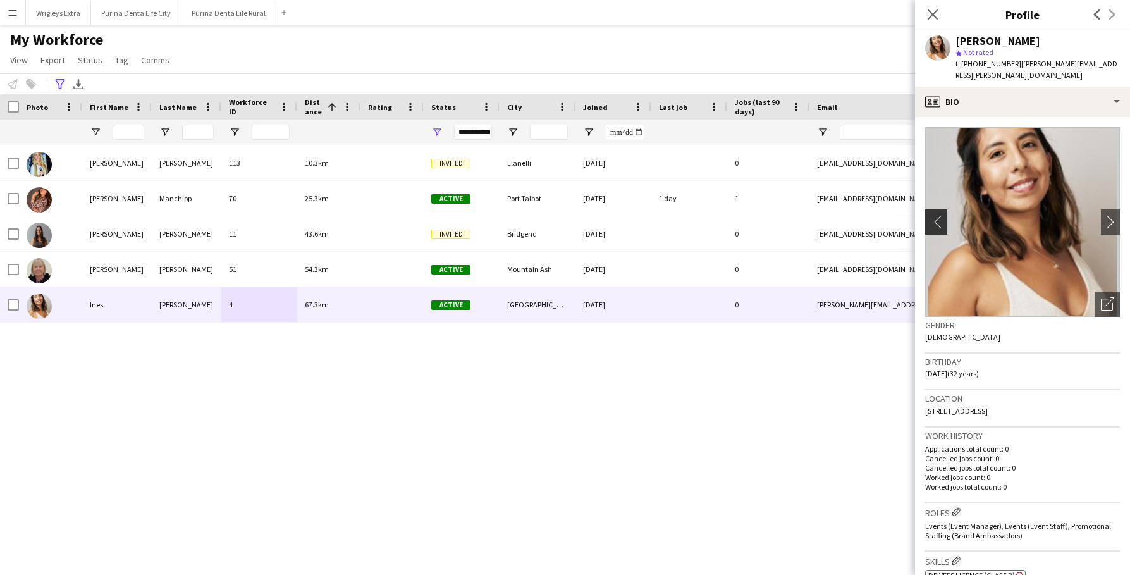
click at [940, 215] on app-icon "chevron-left" at bounding box center [935, 221] width 20 height 13
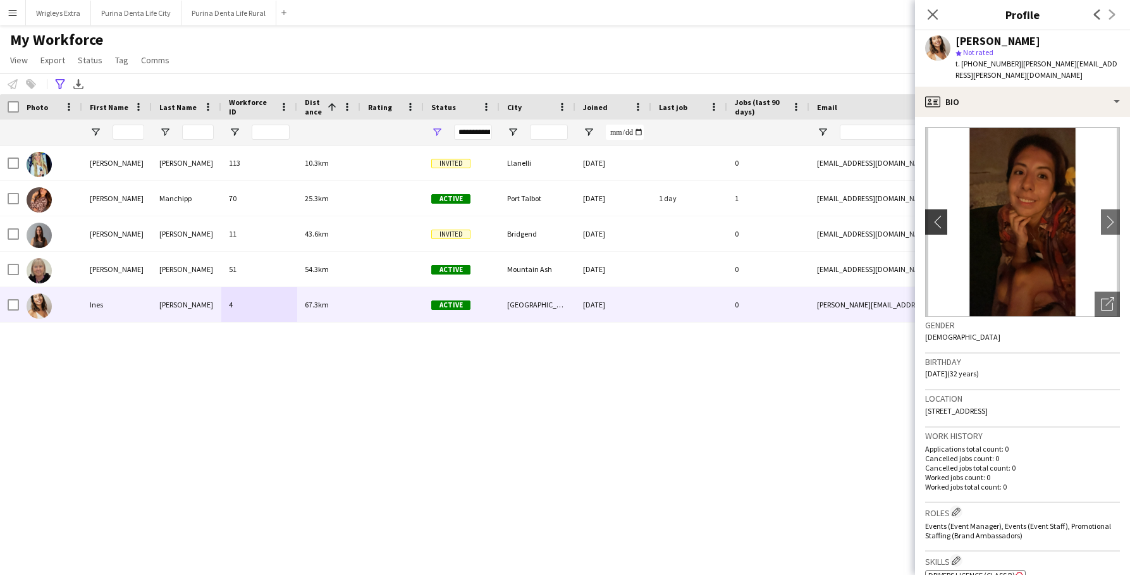
click at [940, 215] on app-icon "chevron-left" at bounding box center [935, 221] width 20 height 13
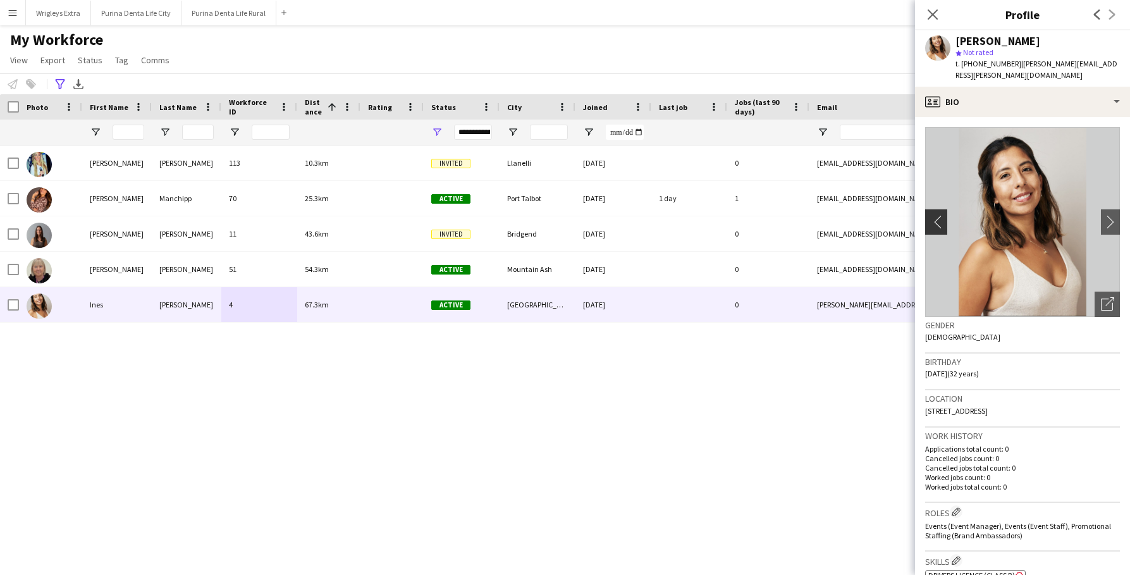
click at [940, 215] on app-icon "chevron-left" at bounding box center [935, 221] width 20 height 13
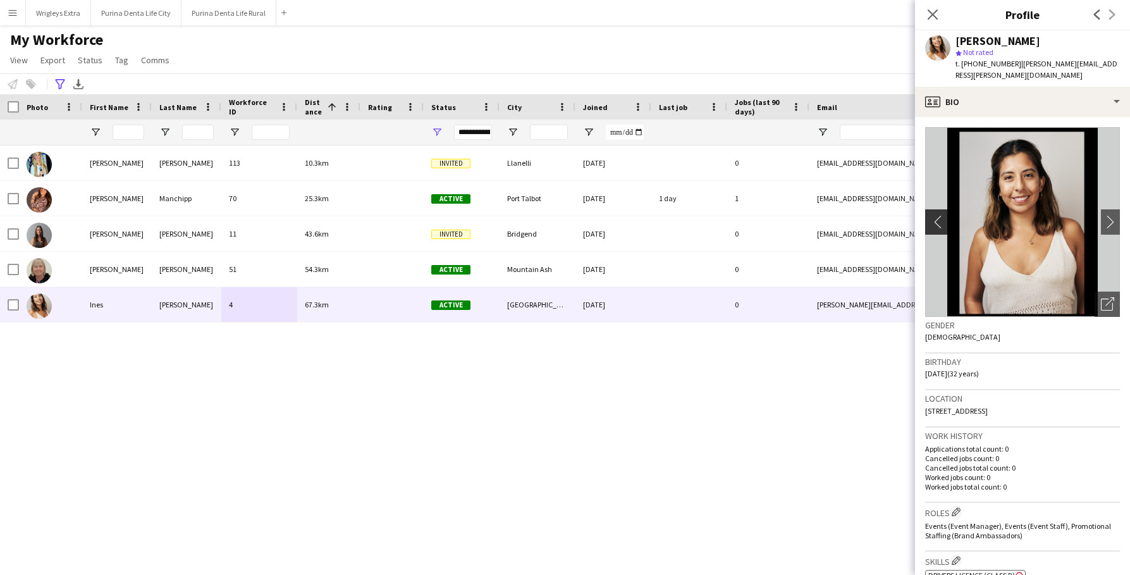
click at [940, 215] on app-icon "chevron-left" at bounding box center [935, 221] width 20 height 13
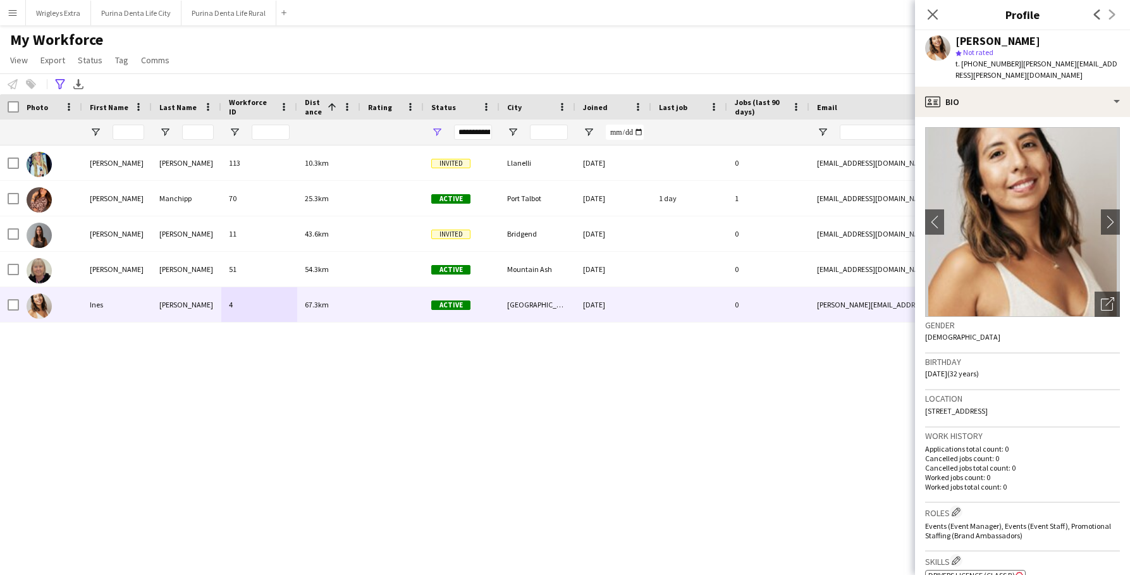
click at [785, 434] on div "Katie Dixon-Griffiths 113 10.3km Invited Llanelli 31-07-2025 0 misskd@hotmail.c…" at bounding box center [546, 348] width 1092 height 407
click at [56, 78] on div "Advanced filters" at bounding box center [59, 84] width 15 height 15
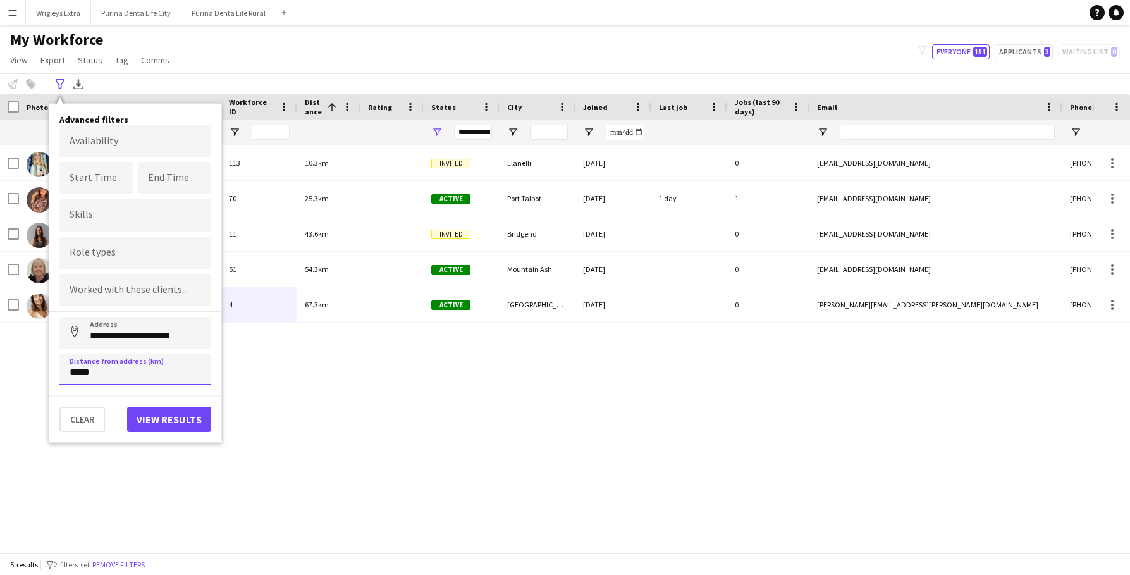
drag, startPoint x: 123, startPoint y: 383, endPoint x: 42, endPoint y: 347, distance: 88.3
click at [42, 347] on main "**********" at bounding box center [565, 291] width 1130 height 532
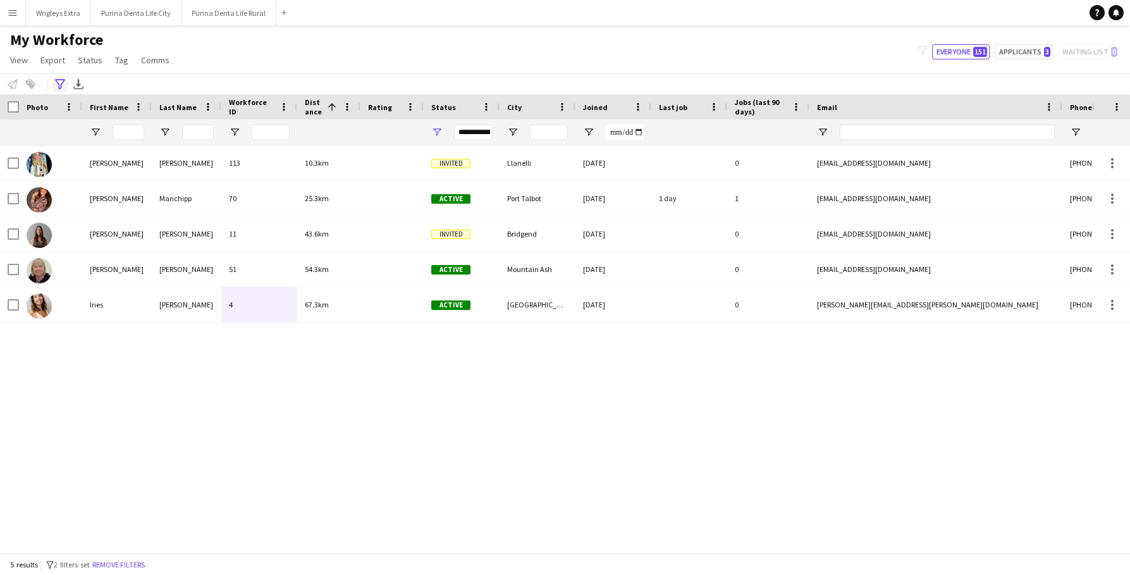
click at [61, 81] on icon "Advanced filters" at bounding box center [60, 84] width 10 height 10
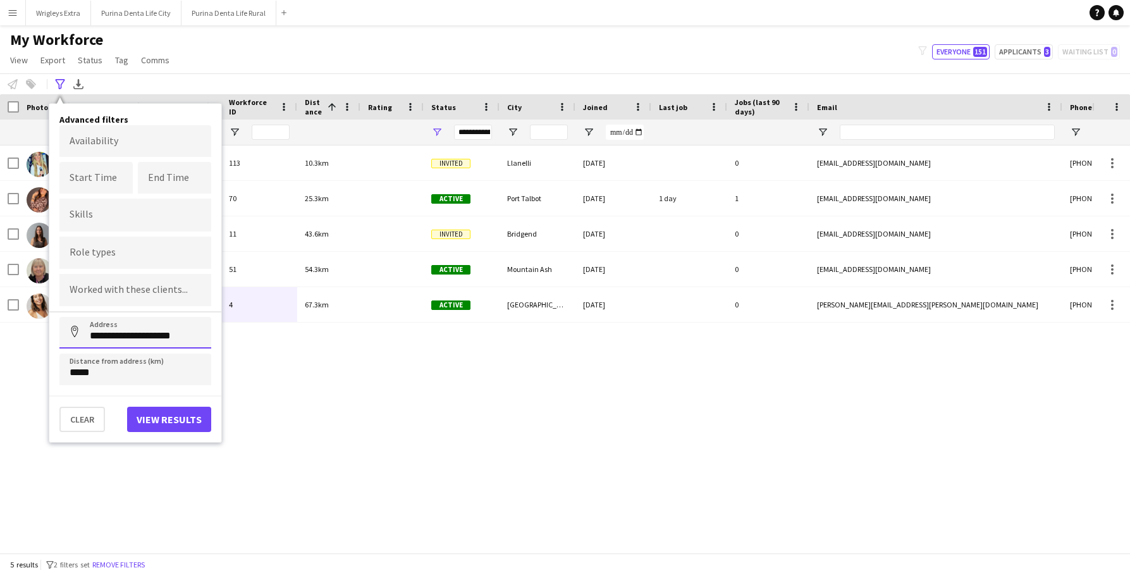
click at [178, 340] on input "**********" at bounding box center [135, 333] width 152 height 32
drag, startPoint x: 180, startPoint y: 336, endPoint x: 151, endPoint y: 326, distance: 30.8
click at [151, 326] on input "**********" at bounding box center [135, 333] width 152 height 32
click at [132, 383] on input "*****" at bounding box center [135, 369] width 152 height 32
type input "****"
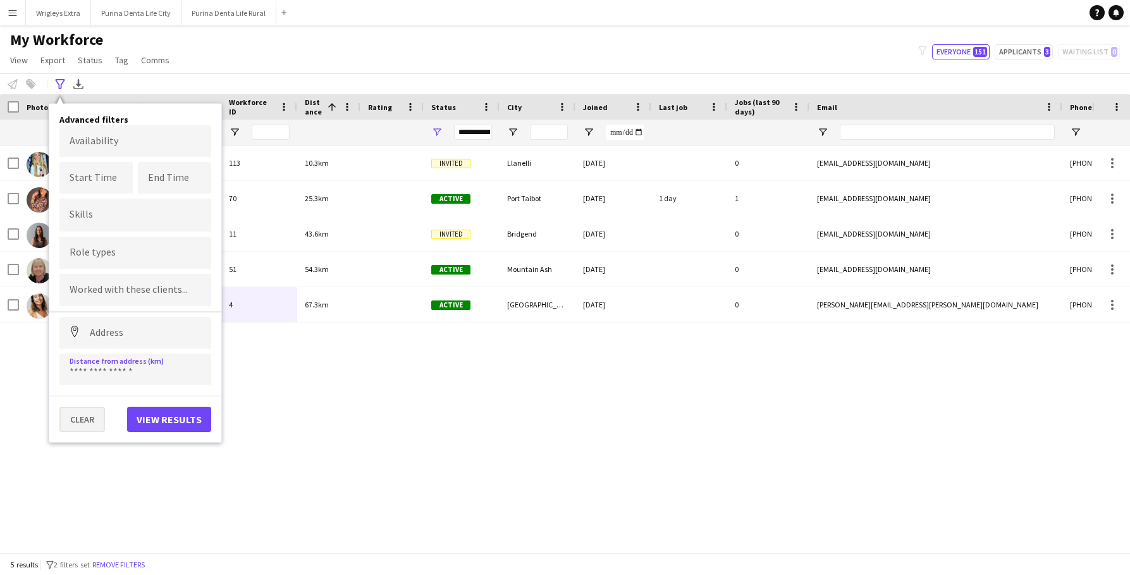
click at [83, 420] on button "Clear" at bounding box center [82, 419] width 46 height 25
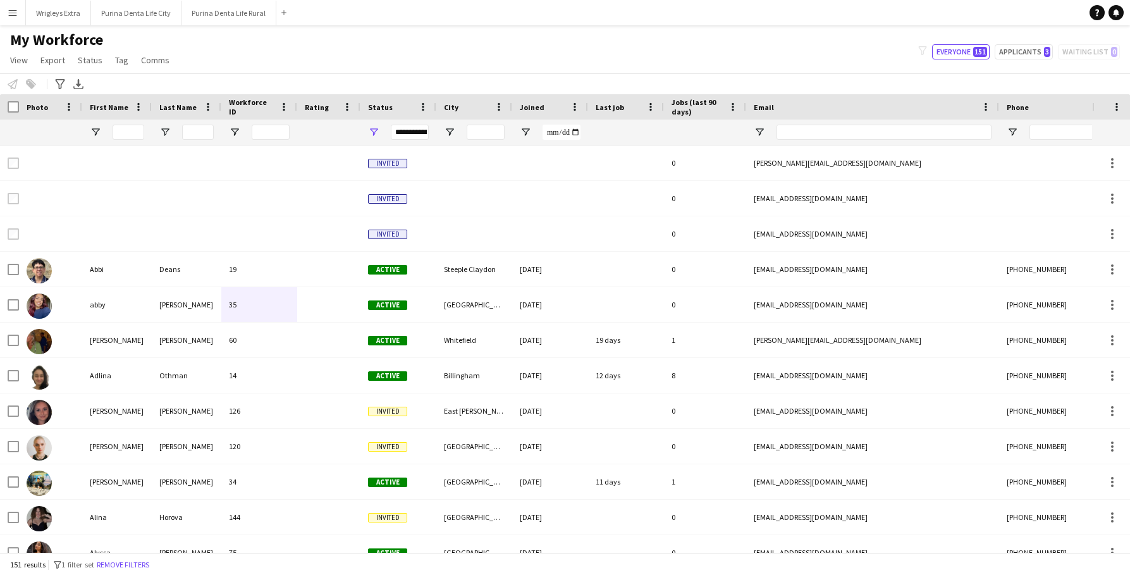
click at [8, 4] on button "Menu" at bounding box center [12, 12] width 25 height 25
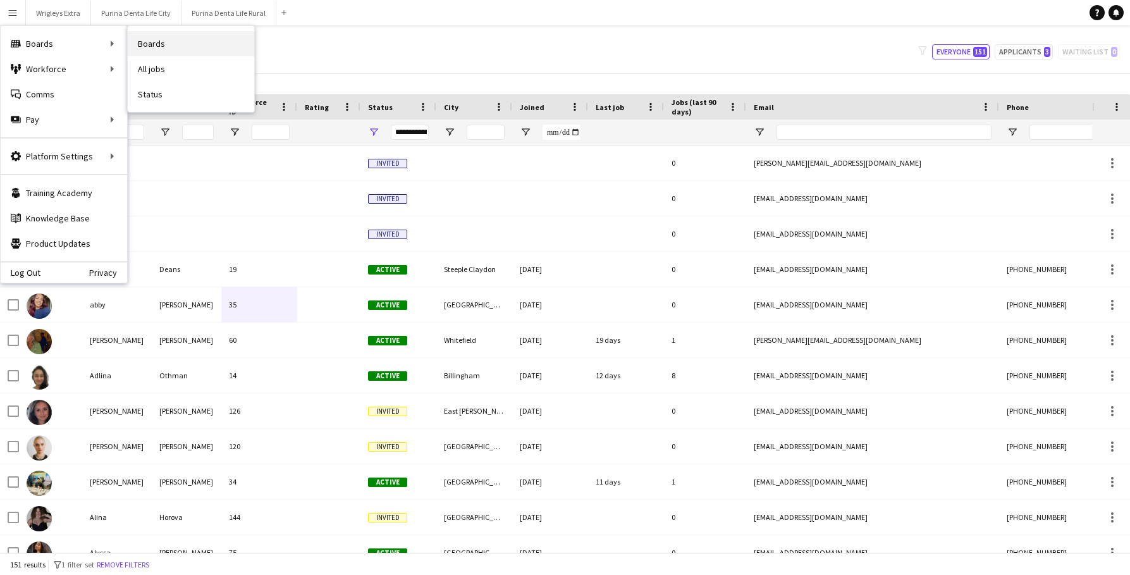
click at [164, 40] on link "Boards" at bounding box center [191, 43] width 126 height 25
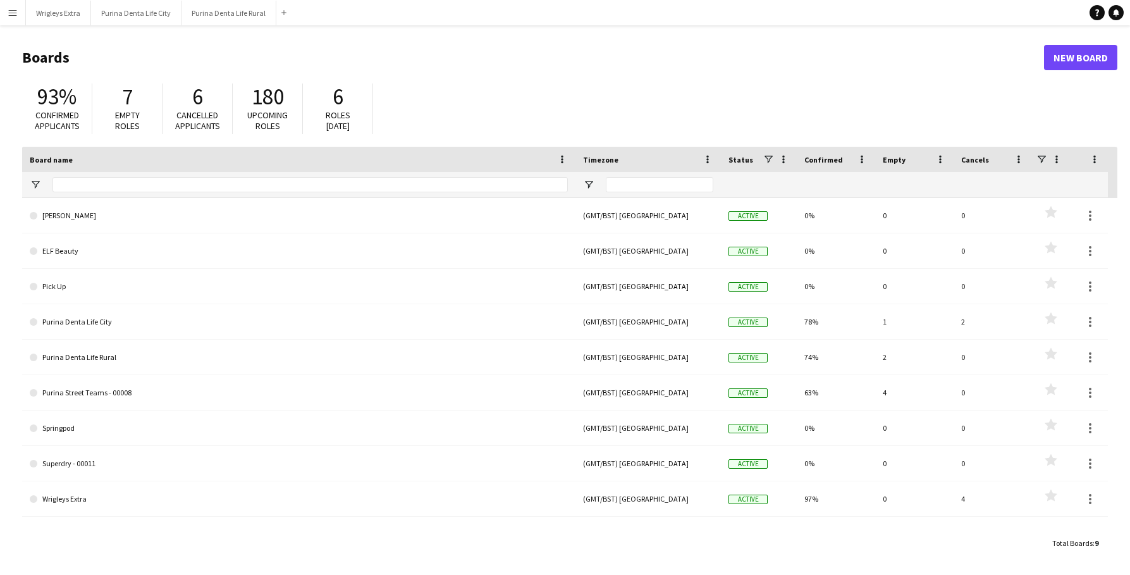
click at [14, 8] on app-icon "Menu" at bounding box center [13, 13] width 10 height 10
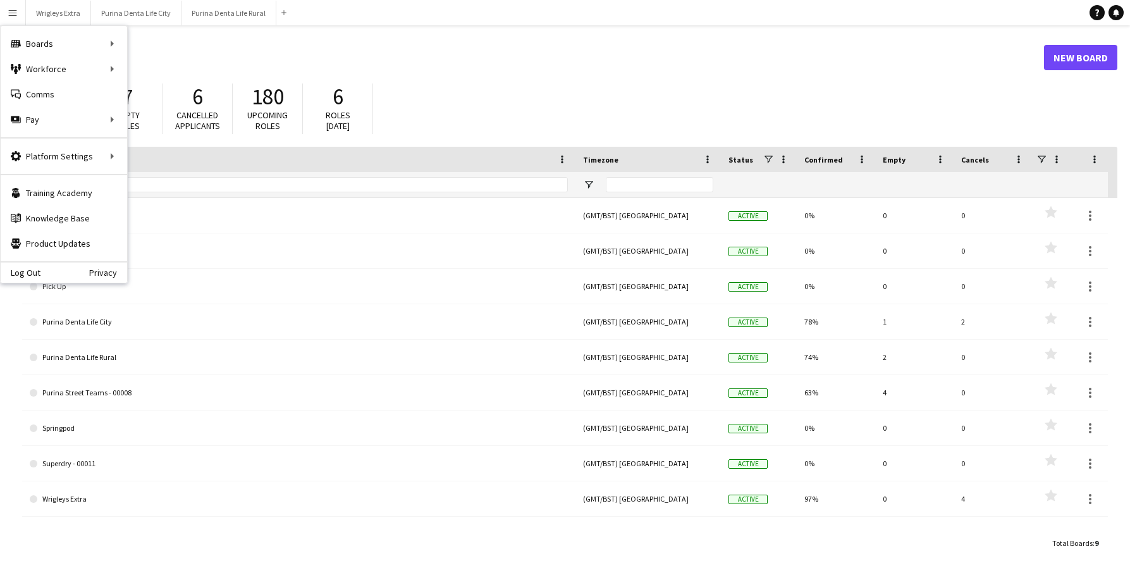
click at [413, 108] on div "93% Confirmed applicants 7 Empty roles 6 Cancelled applicants 180 Upcoming role…" at bounding box center [569, 112] width 1095 height 70
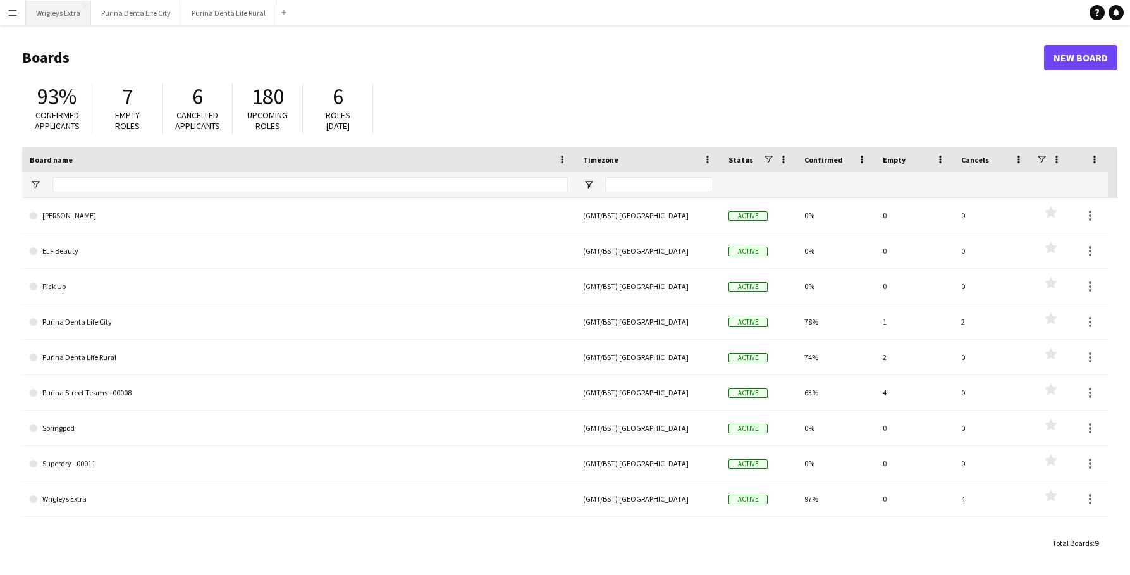
click at [59, 16] on button "Wrigleys Extra Close" at bounding box center [58, 13] width 65 height 25
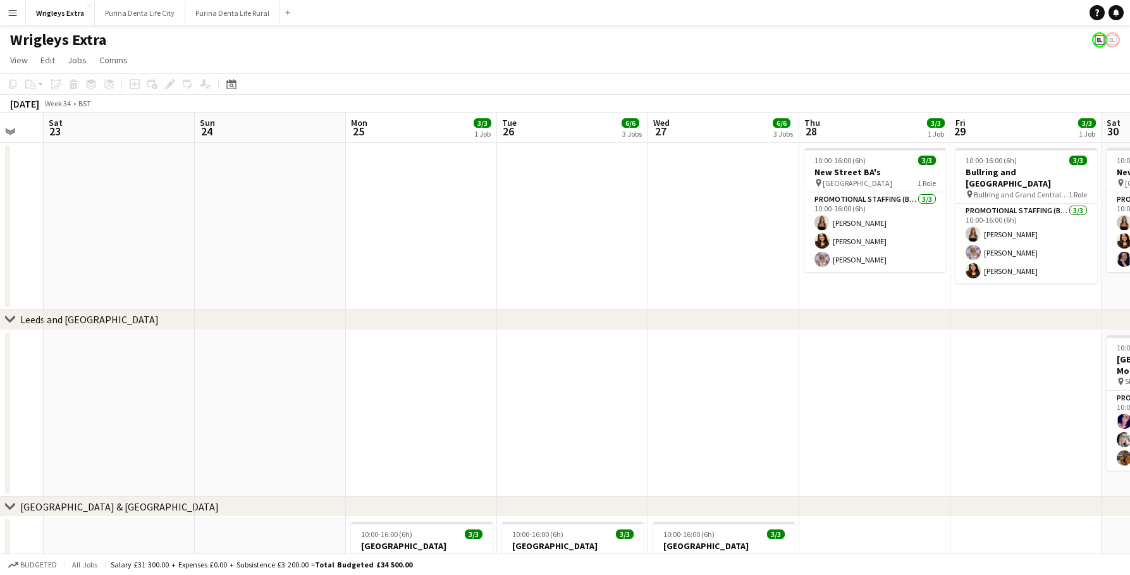
scroll to position [0, 503]
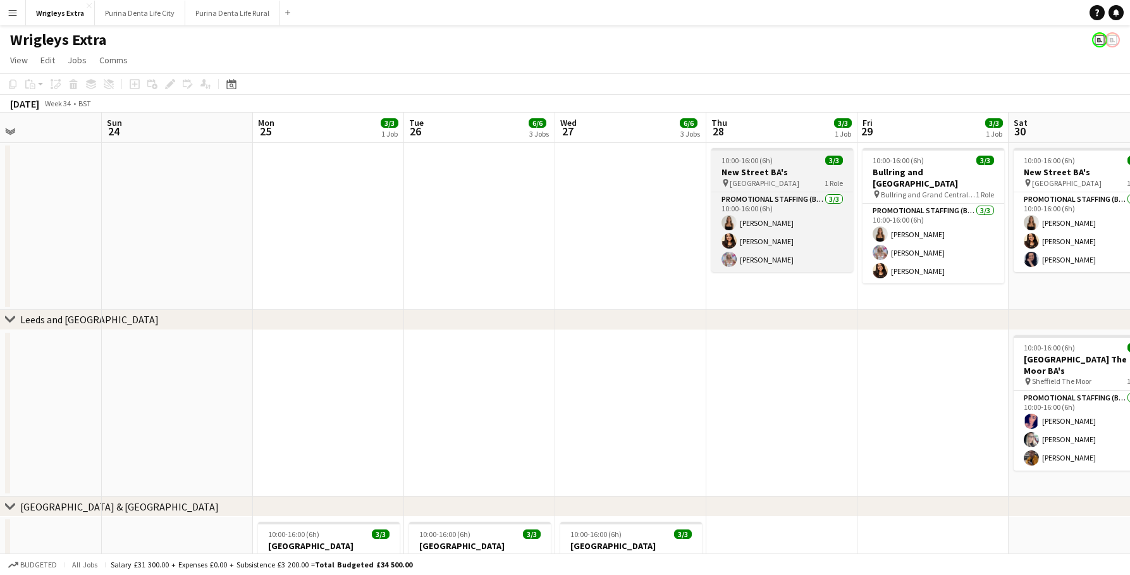
click at [804, 160] on div "10:00-16:00 (6h) 3/3" at bounding box center [782, 160] width 142 height 9
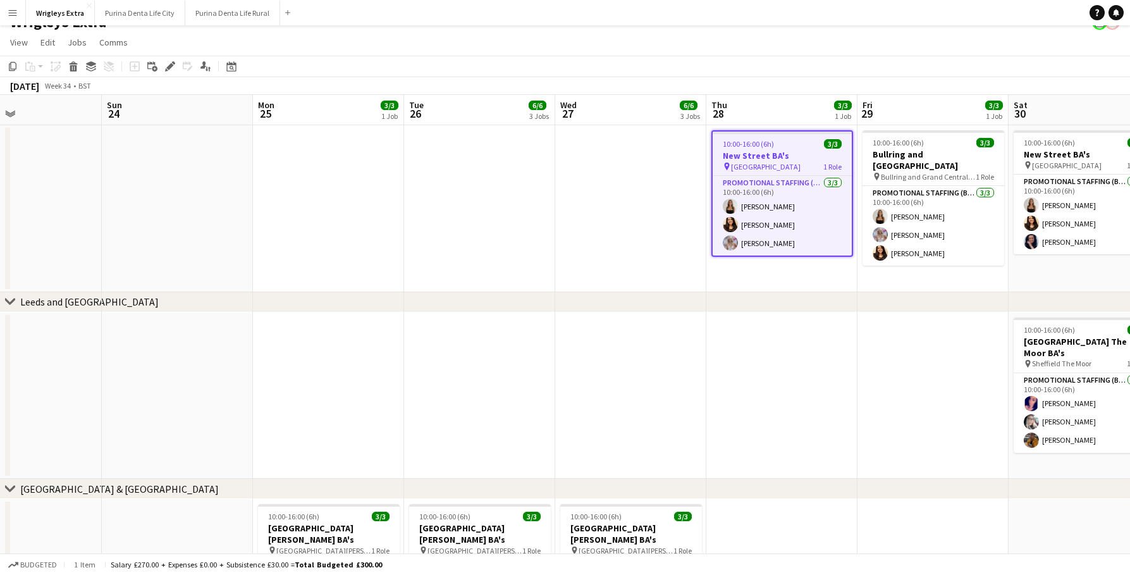
scroll to position [46, 0]
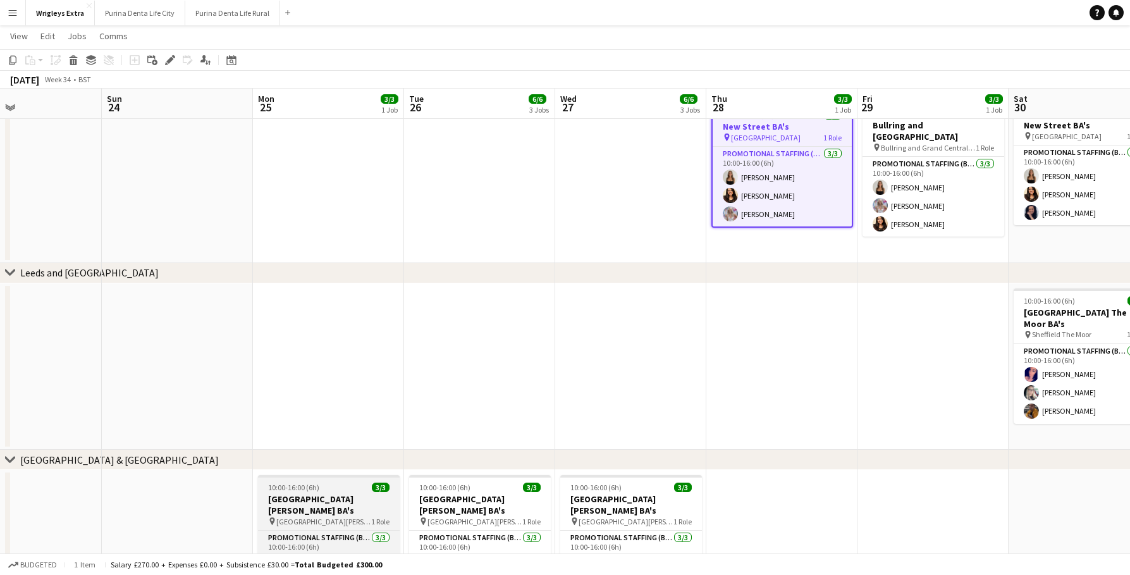
click at [335, 517] on span "Glasgow Buchanan Street" at bounding box center [323, 521] width 95 height 9
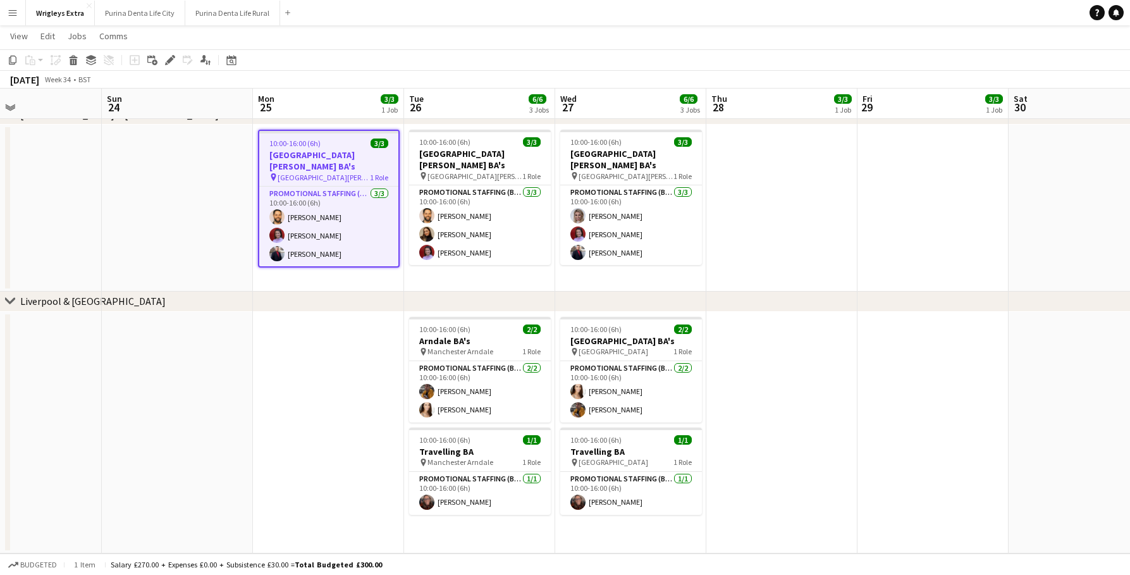
scroll to position [391, 0]
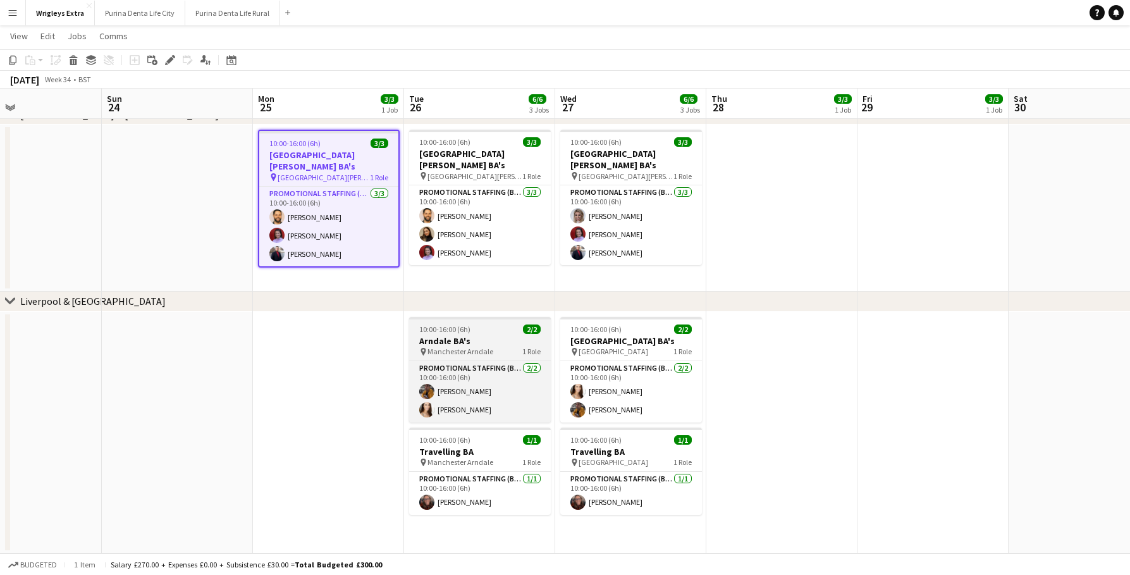
click at [484, 331] on div "10:00-16:00 (6h) 2/2" at bounding box center [480, 328] width 142 height 9
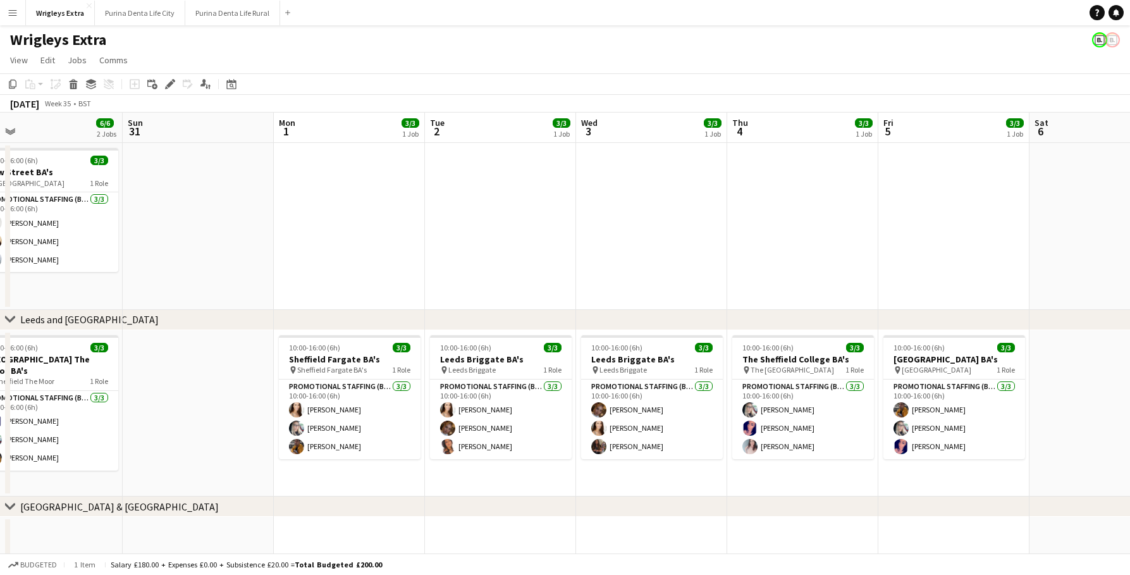
scroll to position [0, 390]
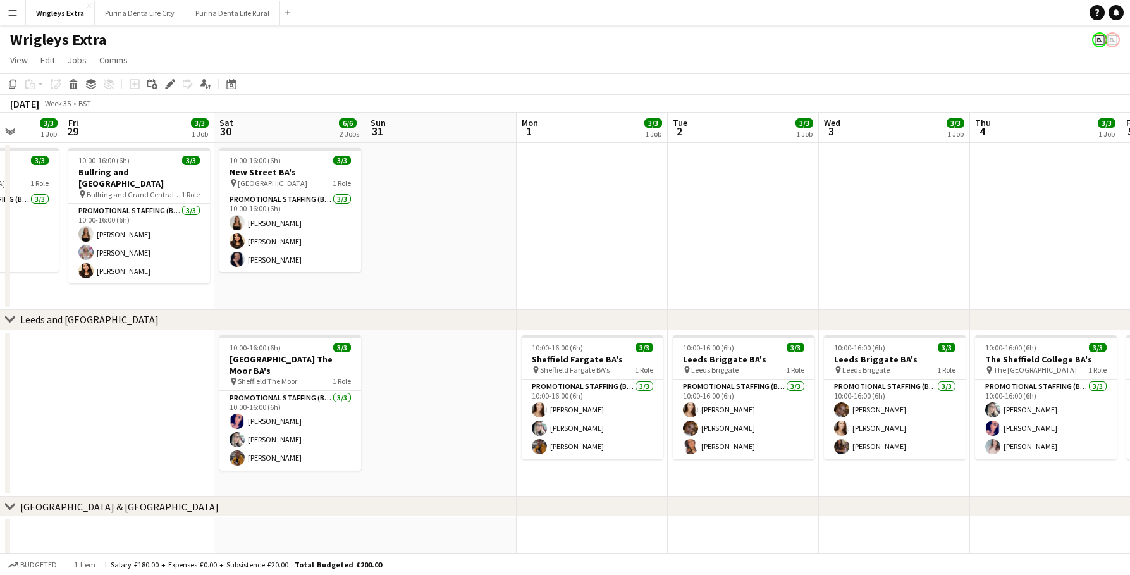
click at [627, 185] on app-date-cell at bounding box center [592, 226] width 151 height 167
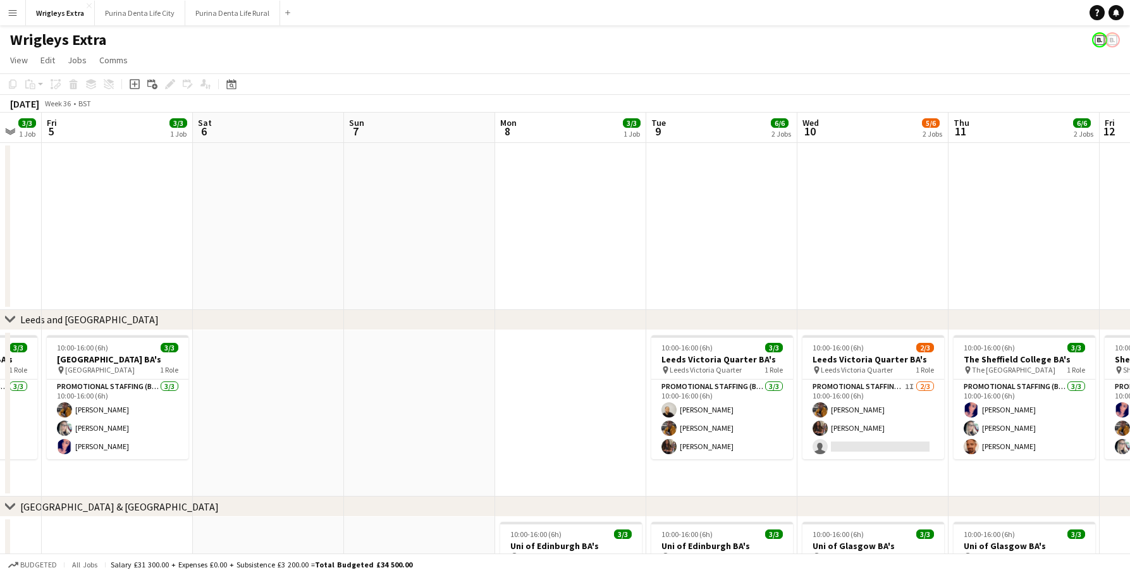
click at [625, 185] on app-date-cell at bounding box center [570, 226] width 151 height 167
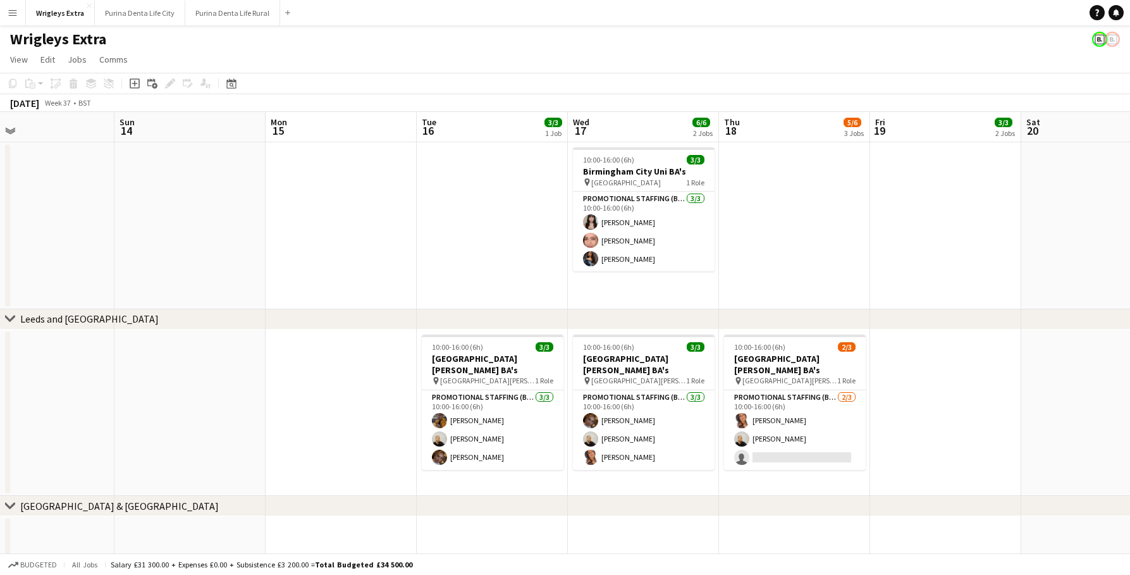
scroll to position [0, 490]
click at [811, 445] on app-card-role "Promotional Staffing (Brand Ambassadors) 2/3 10:00-16:00 (6h) Susan Saini Craig…" at bounding box center [795, 430] width 142 height 80
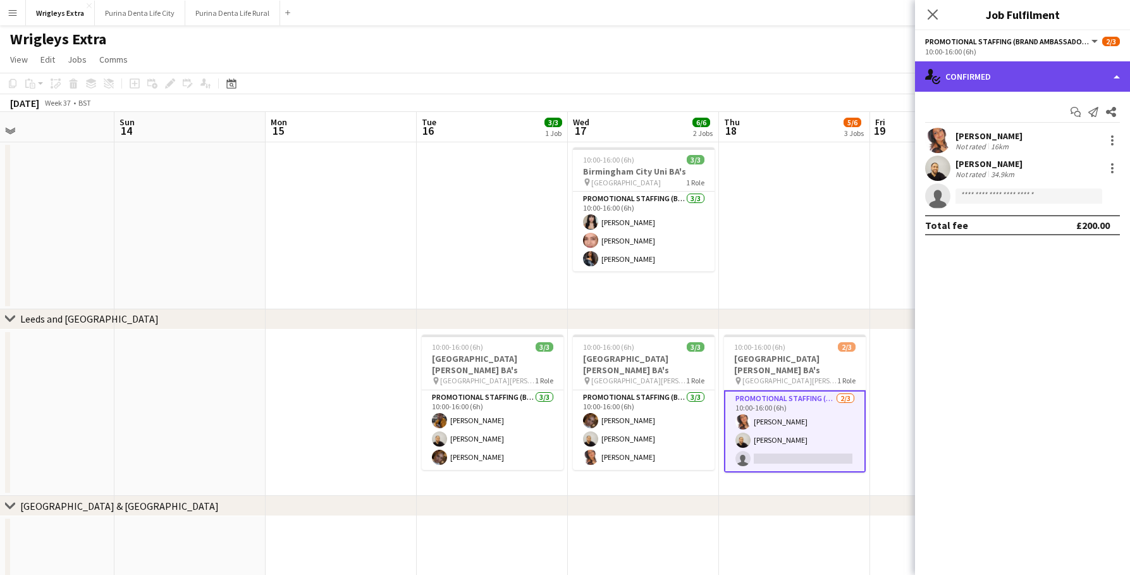
click at [1032, 71] on div "single-neutral-actions-check-2 Confirmed" at bounding box center [1022, 76] width 215 height 30
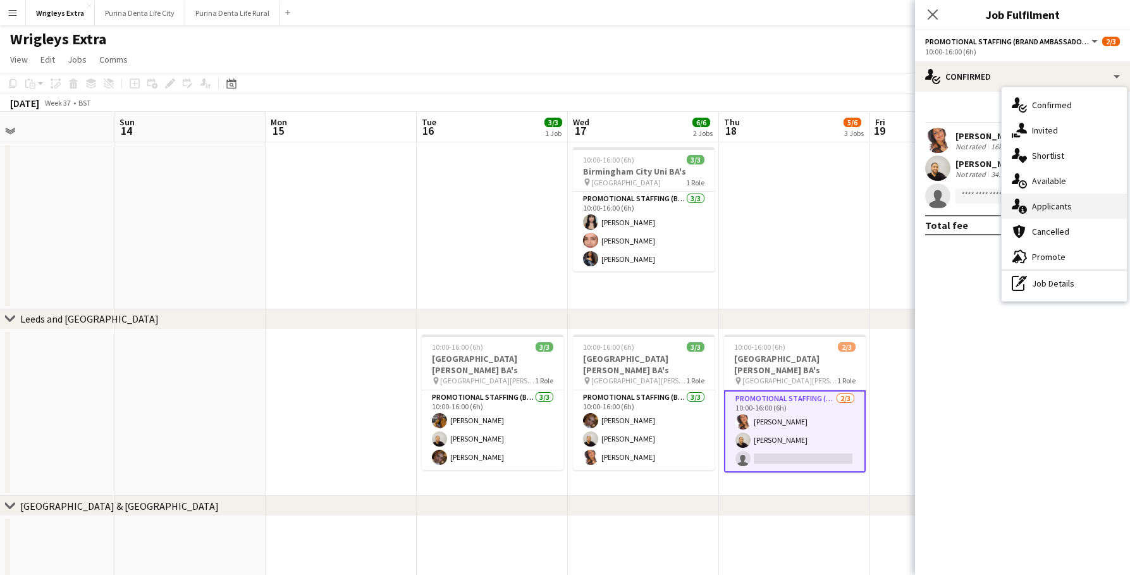
click at [1064, 204] on div "single-neutral-actions-information Applicants" at bounding box center [1064, 205] width 125 height 25
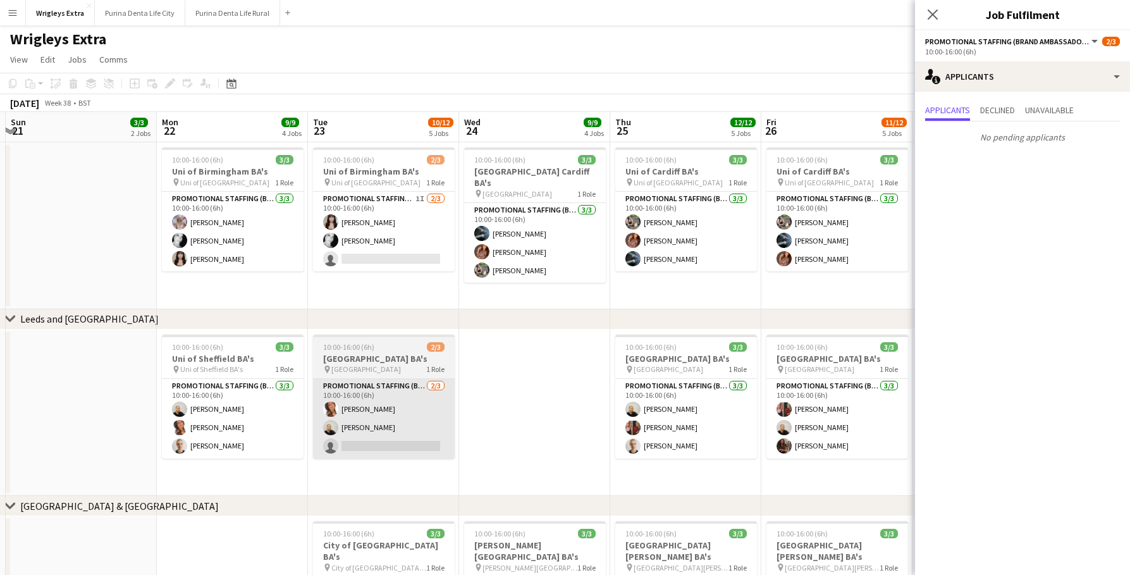
scroll to position [0, 448]
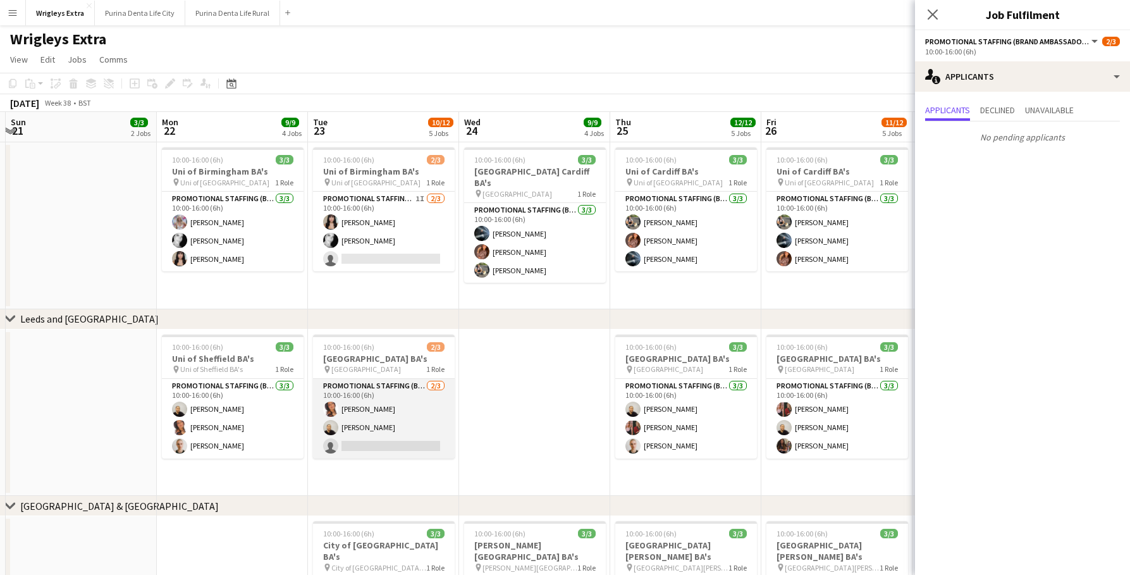
click at [352, 438] on app-card-role "Promotional Staffing (Brand Ambassadors) 2/3 10:00-16:00 (6h) Susan Saini Craig…" at bounding box center [384, 419] width 142 height 80
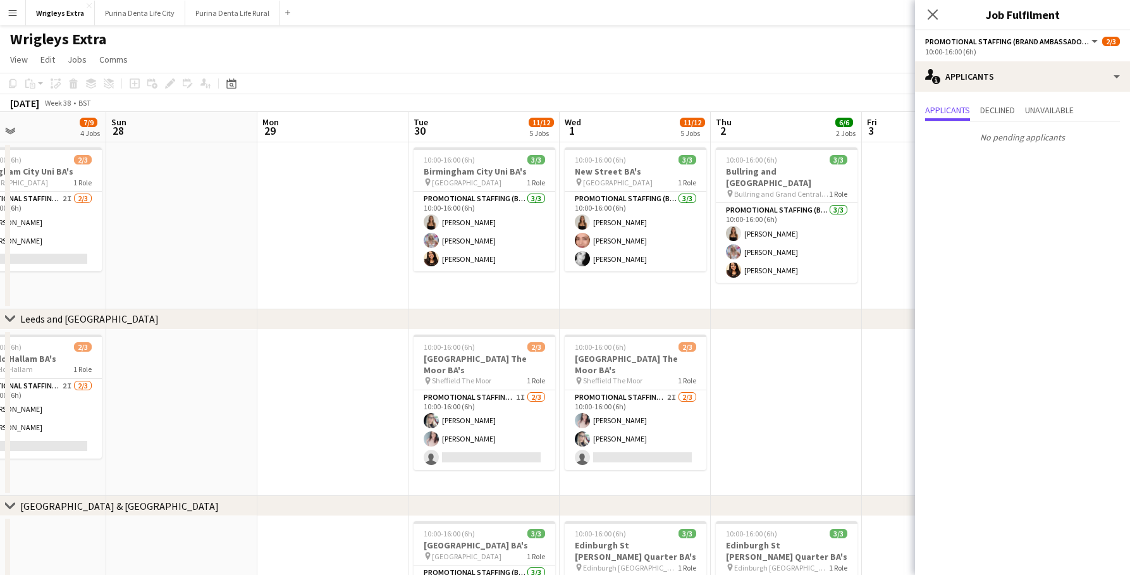
scroll to position [0, 340]
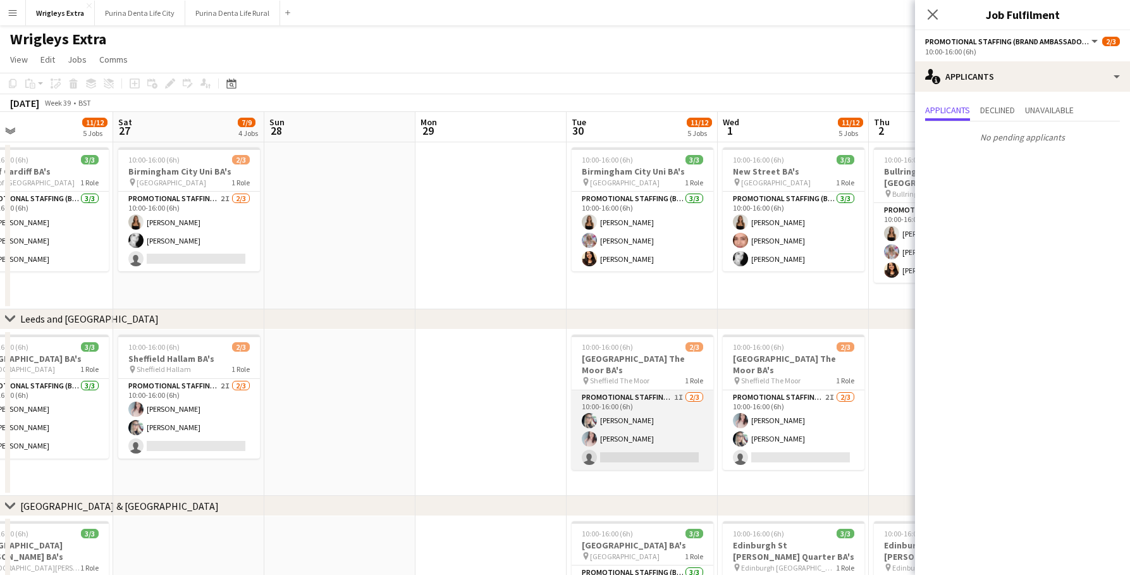
click at [615, 443] on app-card-role "Promotional Staffing (Brand Ambassadors) 1I 2/3 10:00-16:00 (6h) Cheryl Bonser …" at bounding box center [643, 430] width 142 height 80
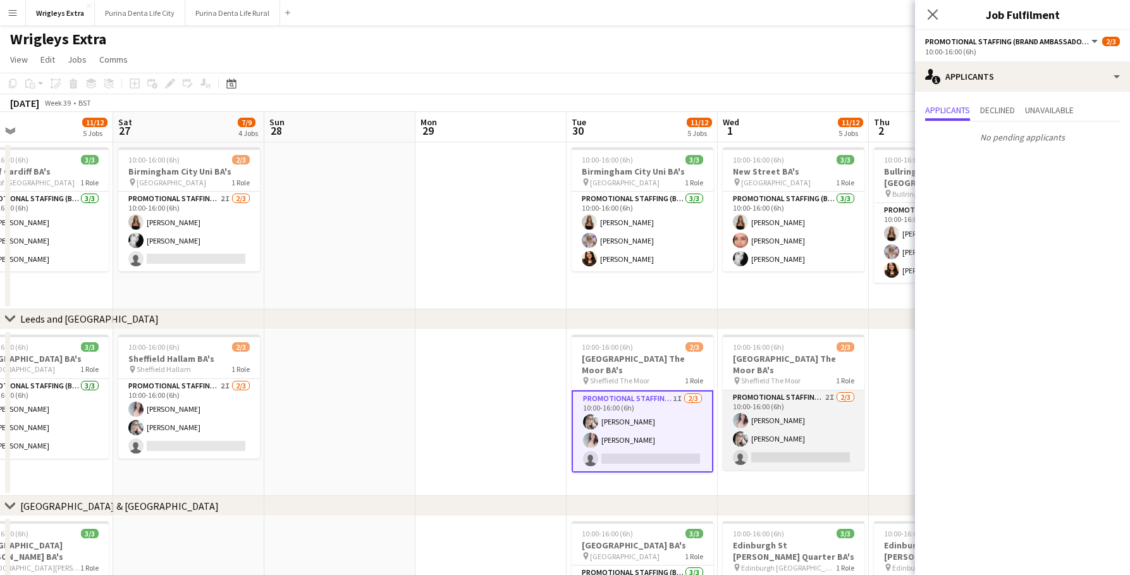
click at [783, 446] on app-card-role "Promotional Staffing (Brand Ambassadors) 2I 2/3 10:00-16:00 (6h) Gemma Lemons C…" at bounding box center [794, 430] width 142 height 80
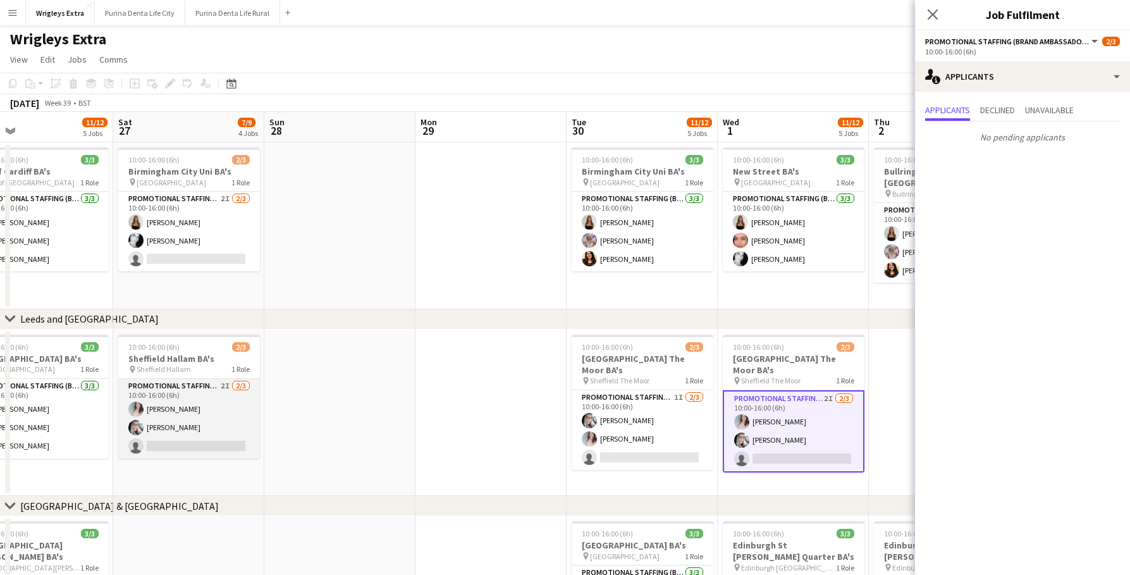
click at [167, 434] on app-card-role "Promotional Staffing (Brand Ambassadors) 2I 2/3 10:00-16:00 (6h) Gemma Lemons C…" at bounding box center [189, 419] width 142 height 80
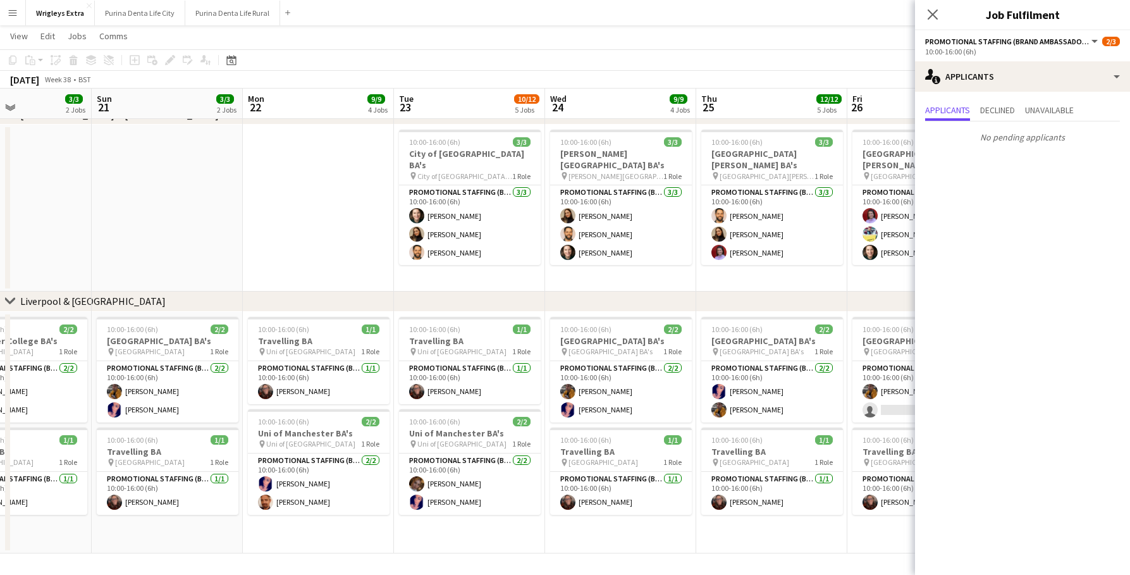
scroll to position [0, 362]
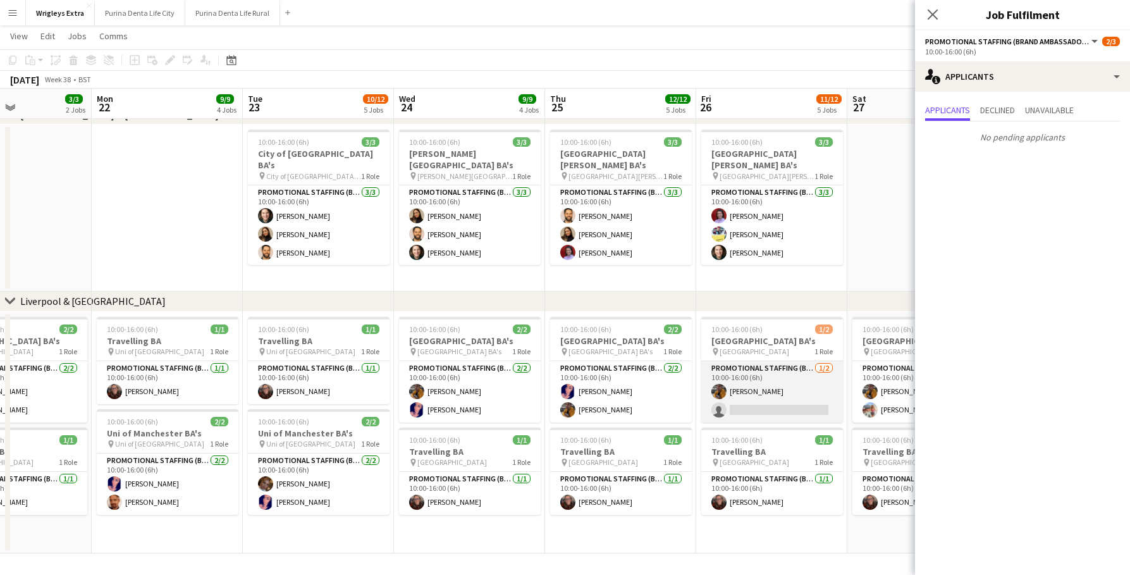
click at [749, 404] on app-card-role "Promotional Staffing (Brand Ambassadors) 1/2 10:00-16:00 (6h) Sean Porter singl…" at bounding box center [772, 391] width 142 height 61
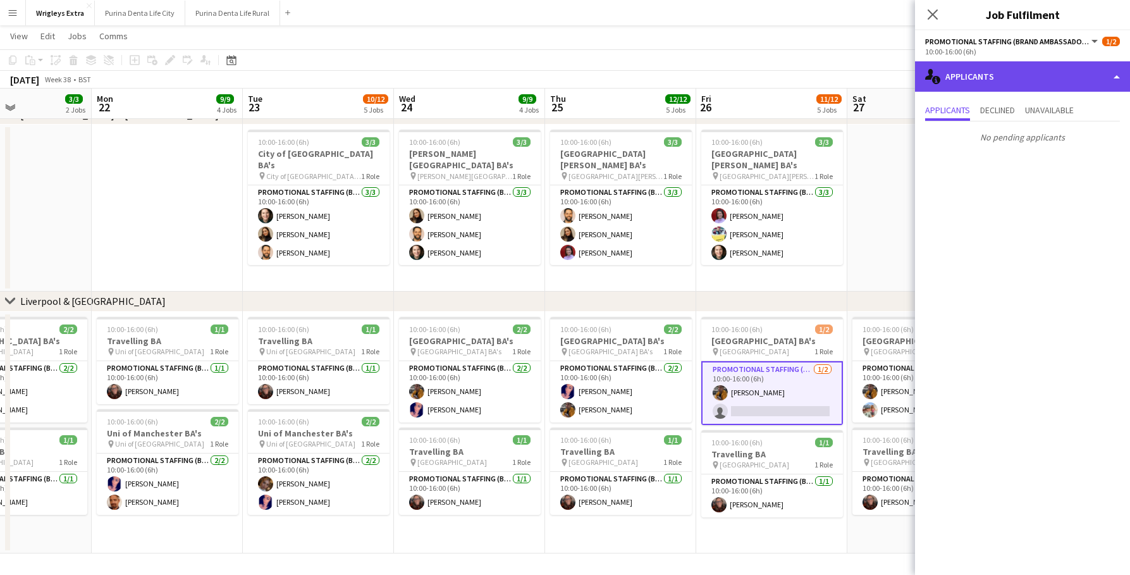
click at [993, 61] on div "single-neutral-actions-information Applicants" at bounding box center [1022, 76] width 215 height 30
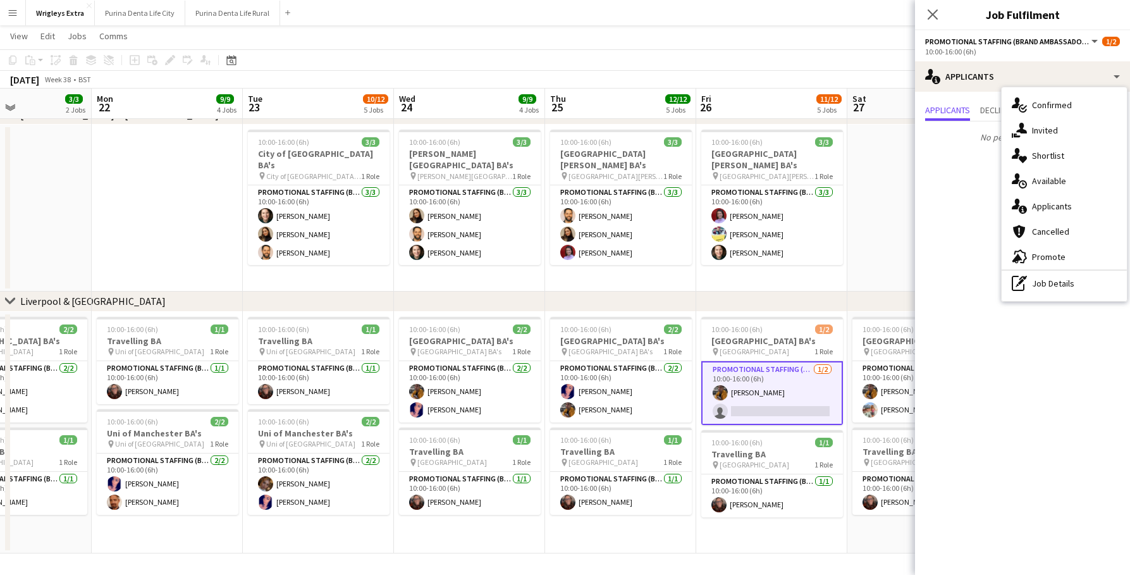
click at [891, 259] on app-date-cell at bounding box center [922, 208] width 151 height 167
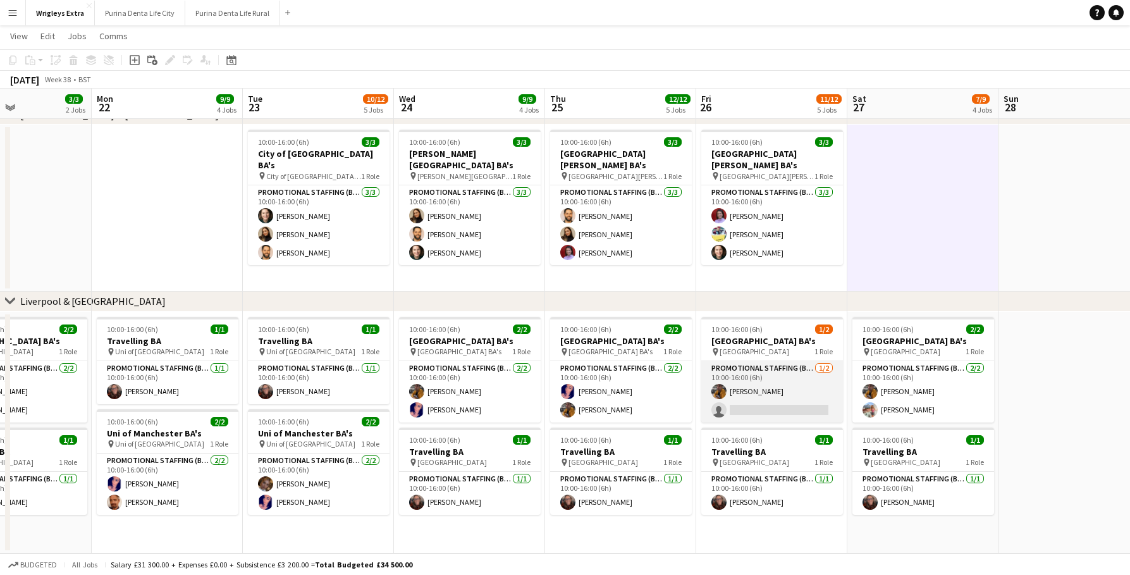
click at [750, 404] on app-card-role "Promotional Staffing (Brand Ambassadors) 1/2 10:00-16:00 (6h) Sean Porter singl…" at bounding box center [772, 391] width 142 height 61
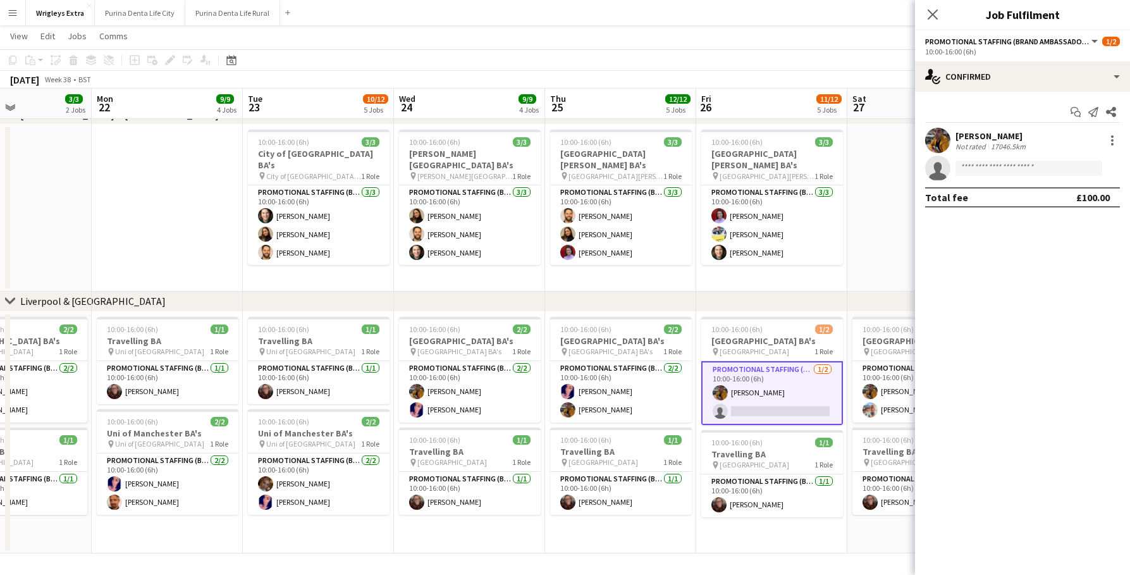
click at [720, 535] on app-date-cell "10:00-16:00 (6h) 1/2 Liverpool City College BA's pin Liverpool City College 1 R…" at bounding box center [771, 433] width 151 height 242
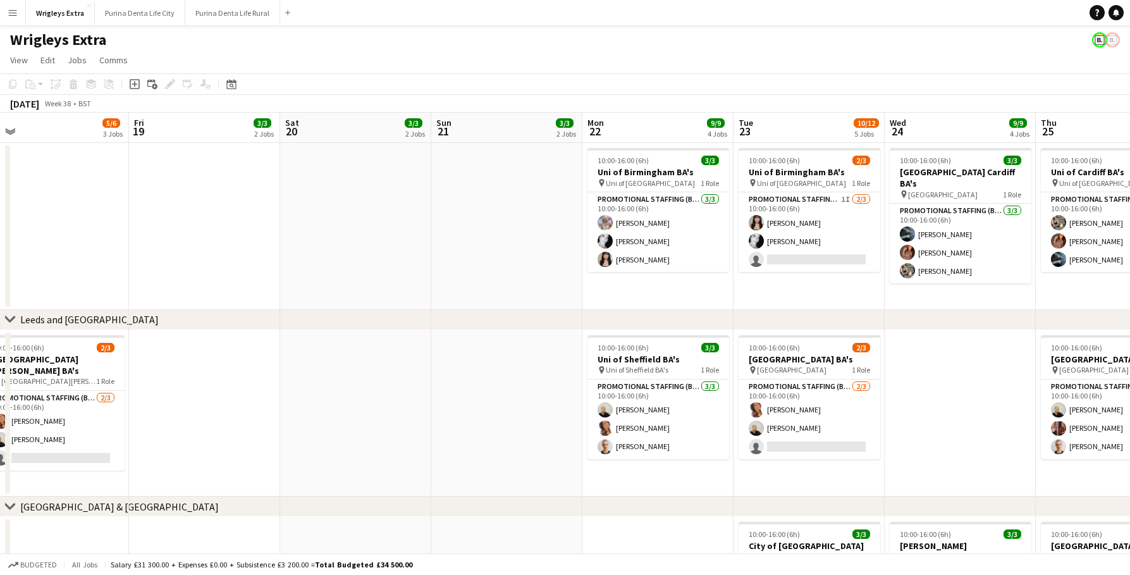
scroll to position [0, 513]
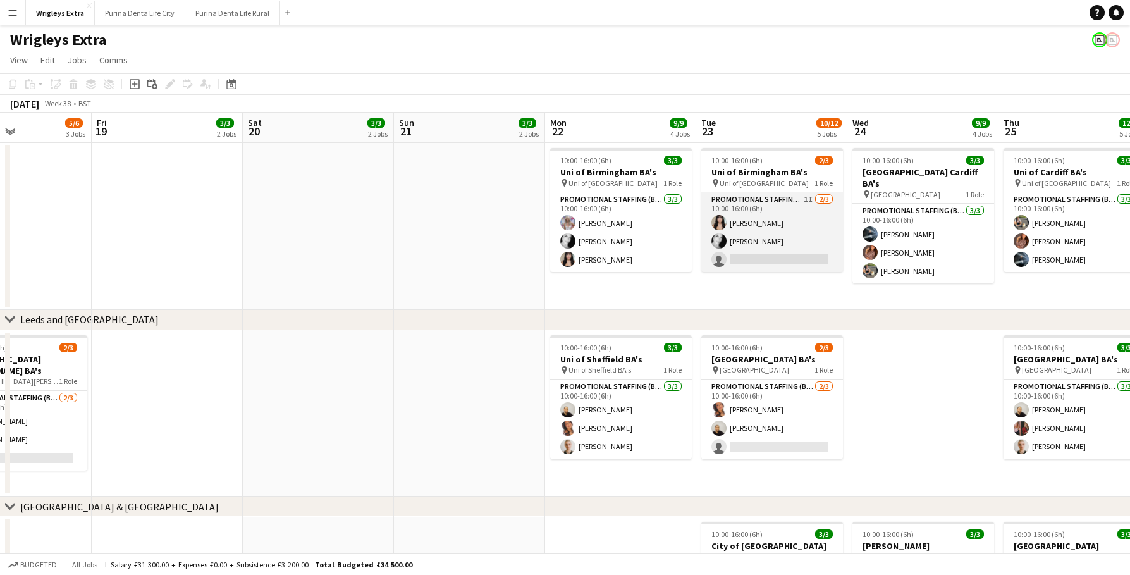
click at [769, 261] on app-card-role "Promotional Staffing (Brand Ambassadors) 1I 2/3 10:00-16:00 (6h) Autumn Knox Va…" at bounding box center [772, 232] width 142 height 80
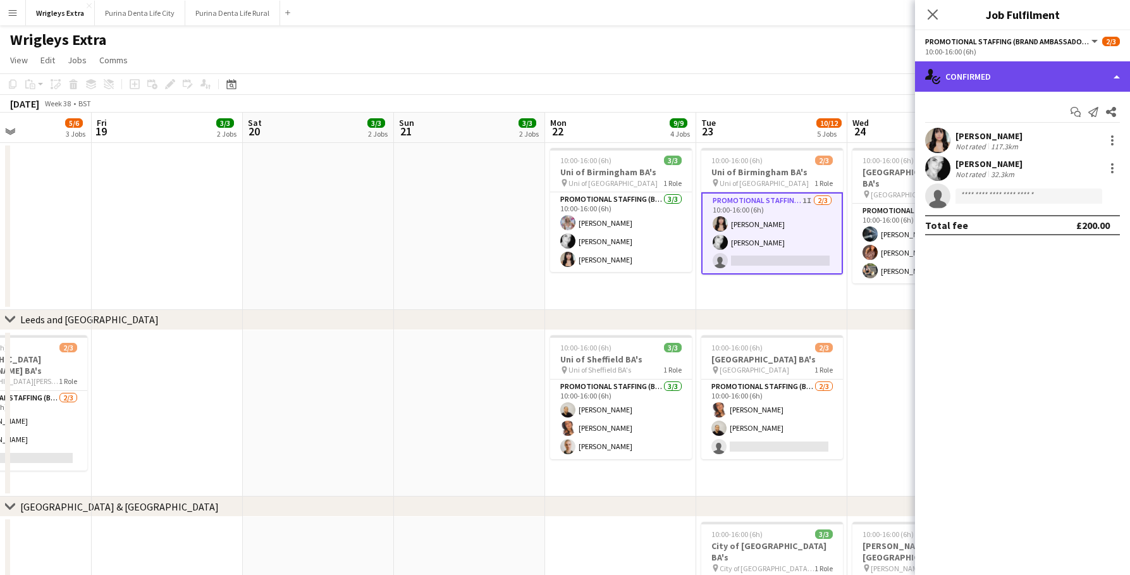
click at [1043, 68] on div "single-neutral-actions-check-2 Confirmed" at bounding box center [1022, 76] width 215 height 30
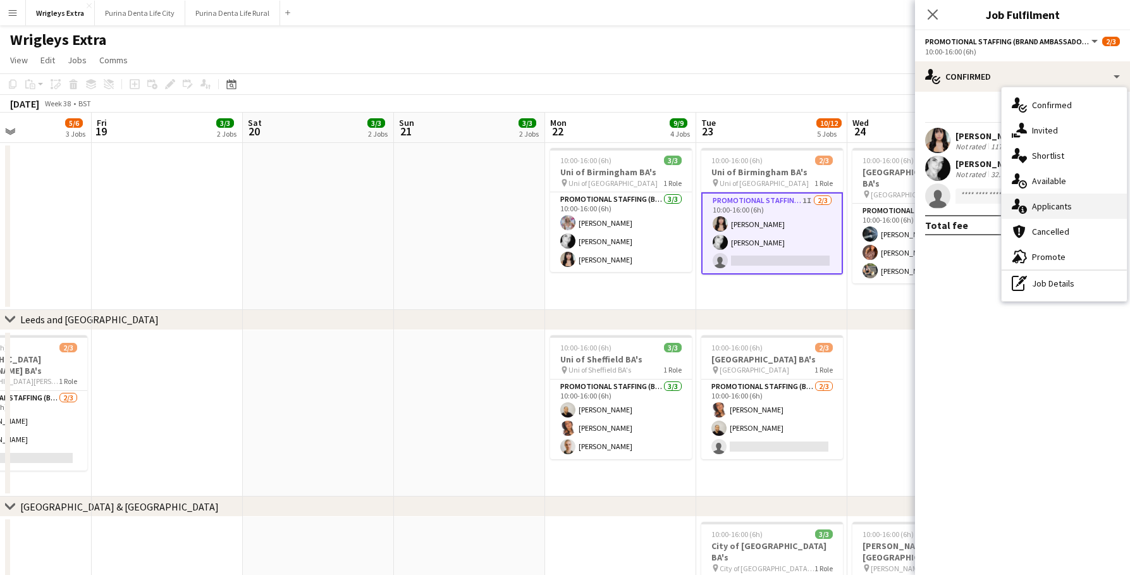
click at [1092, 197] on div "single-neutral-actions-information Applicants" at bounding box center [1064, 205] width 125 height 25
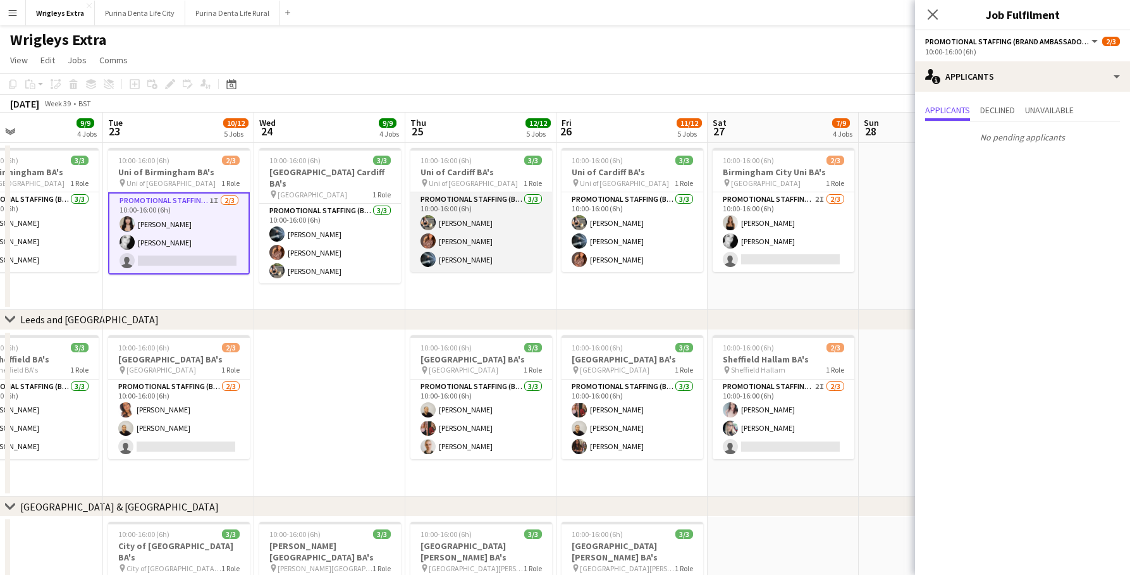
scroll to position [0, 350]
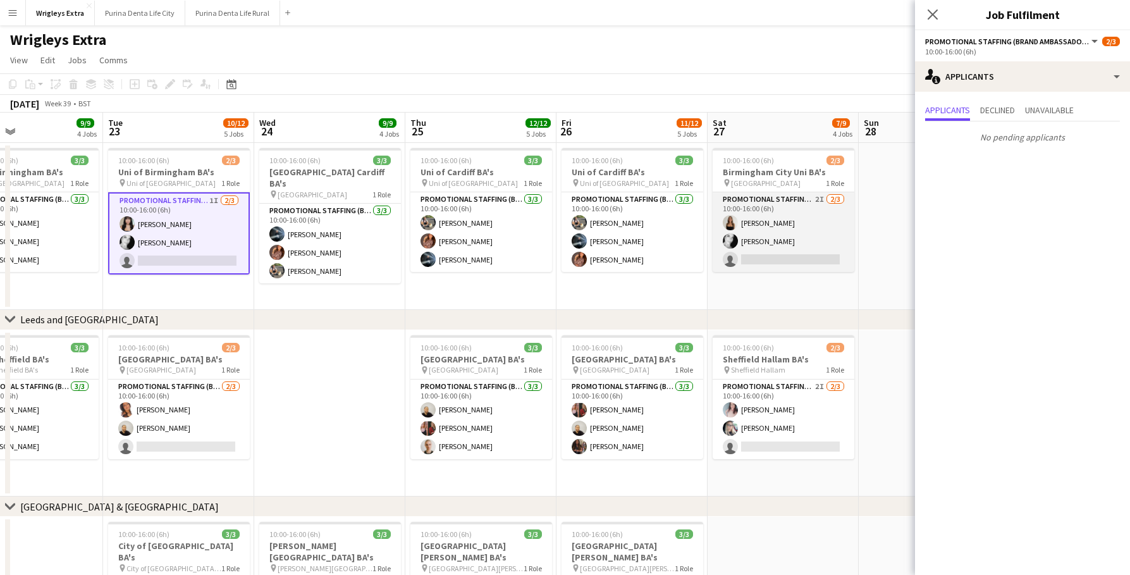
click at [774, 259] on app-card-role "Promotional Staffing (Brand Ambassadors) 2I 2/3 10:00-16:00 (6h) CHLOE BUTLER V…" at bounding box center [784, 232] width 142 height 80
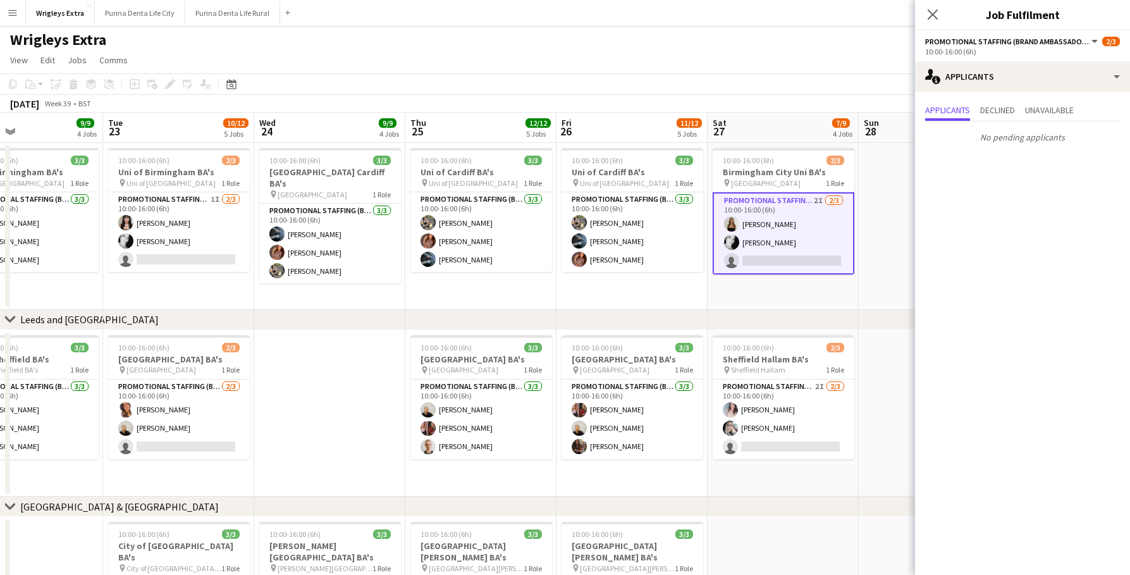
click at [355, 415] on app-date-cell at bounding box center [329, 413] width 151 height 167
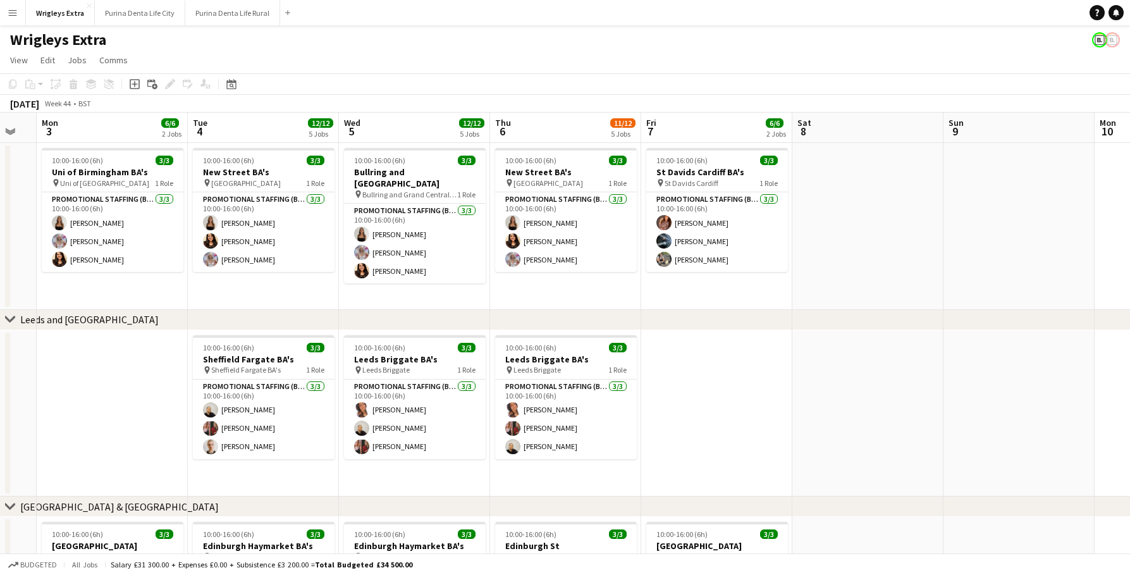
scroll to position [0, 0]
click at [12, 11] on app-icon "Menu" at bounding box center [13, 13] width 10 height 10
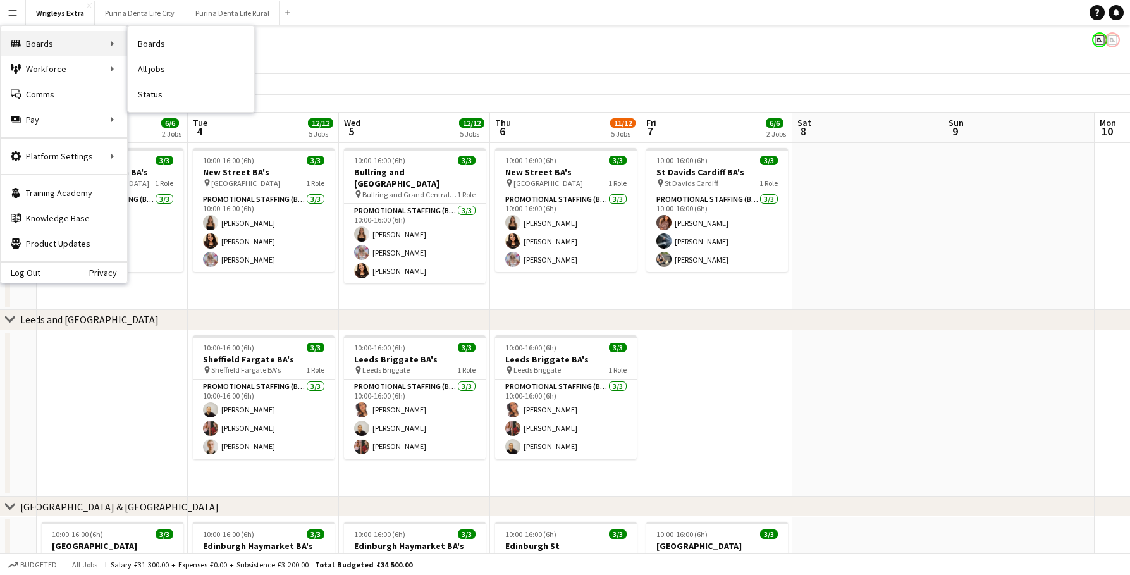
click at [52, 42] on div "Boards Boards" at bounding box center [64, 43] width 126 height 25
click at [153, 44] on link "Boards" at bounding box center [191, 43] width 126 height 25
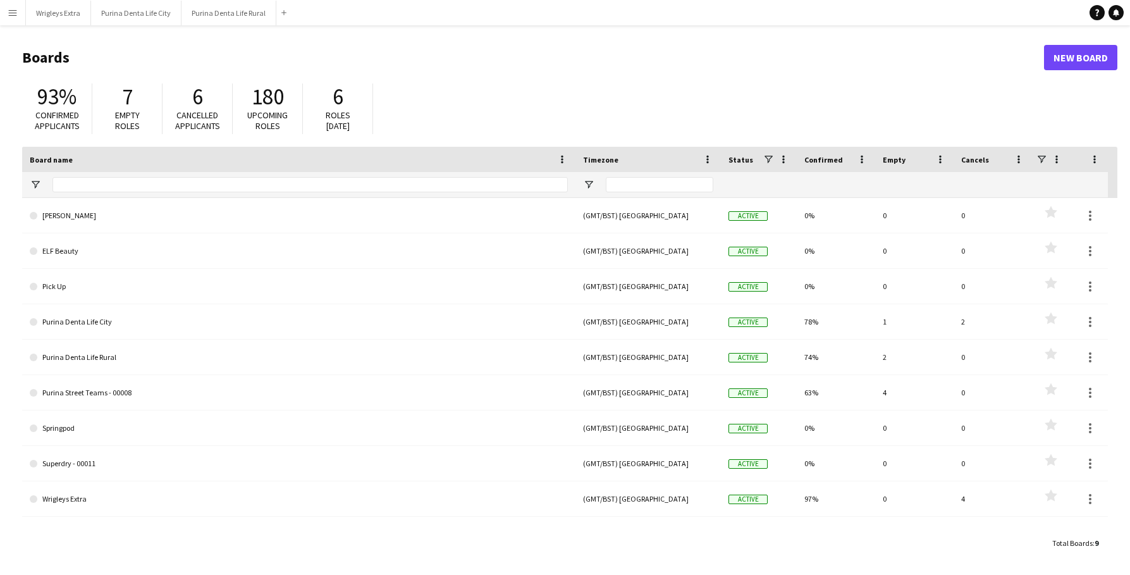
click at [285, 90] on div "180" at bounding box center [267, 96] width 44 height 27
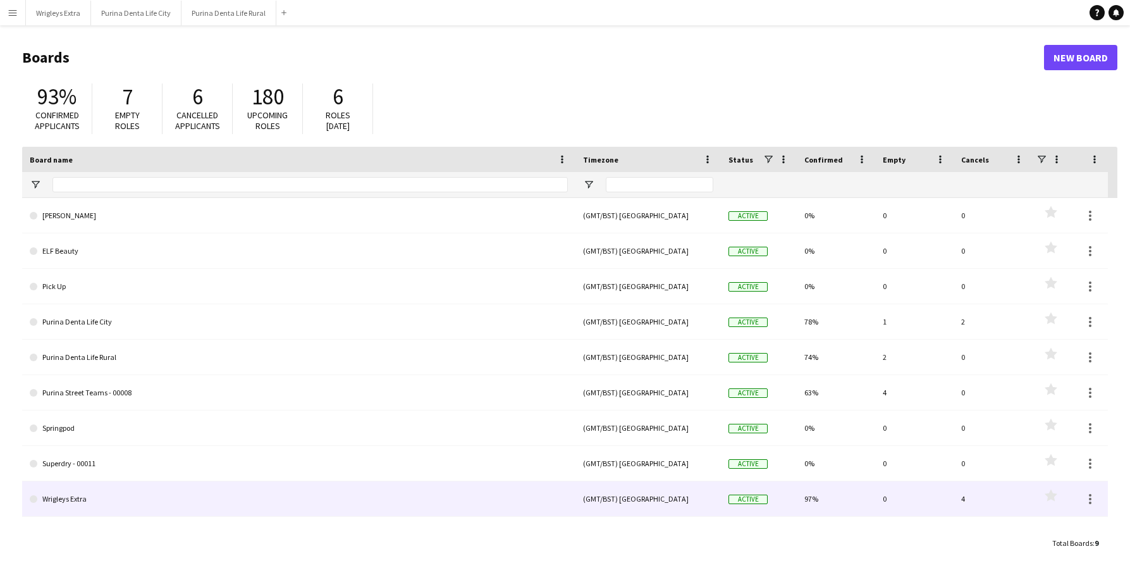
click at [888, 502] on div "0" at bounding box center [914, 498] width 78 height 35
click at [1093, 498] on div at bounding box center [1090, 498] width 15 height 15
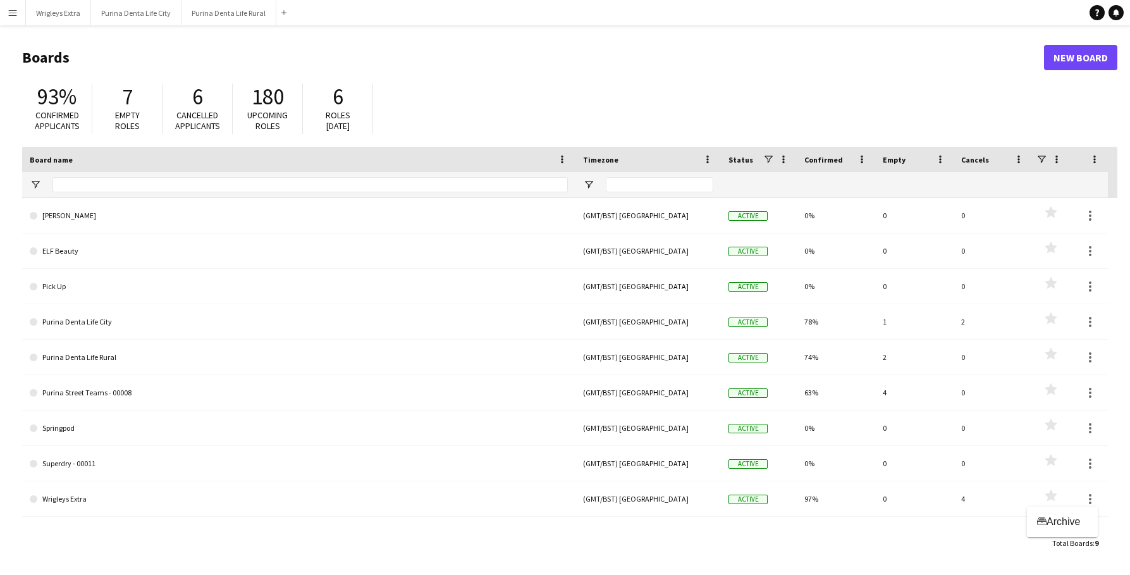
click at [561, 65] on div at bounding box center [565, 287] width 1130 height 575
click at [40, 16] on button "Wrigleys Extra Close" at bounding box center [58, 13] width 65 height 25
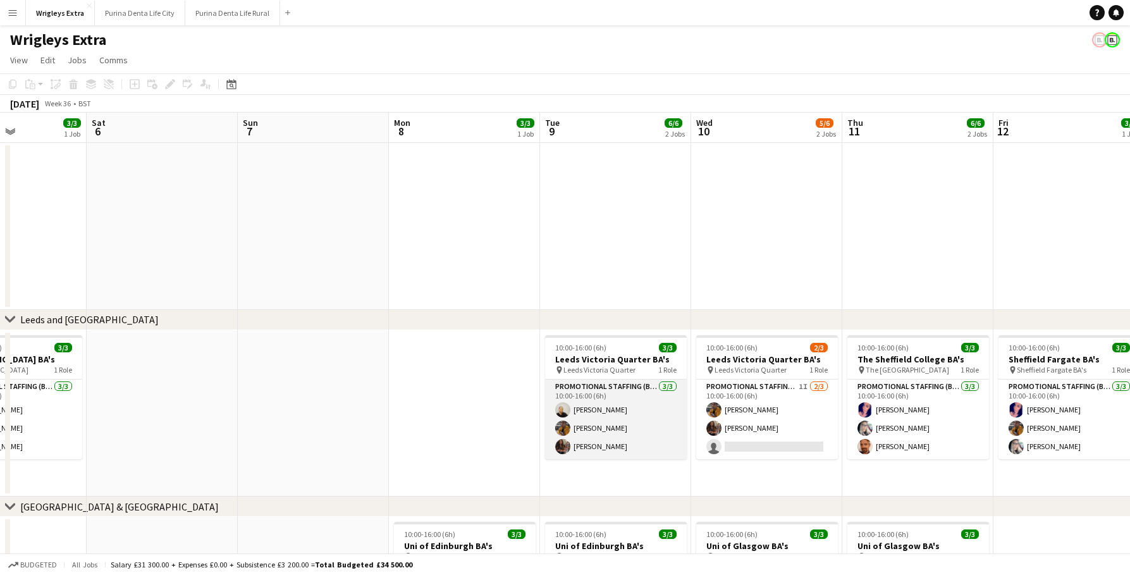
scroll to position [0, 579]
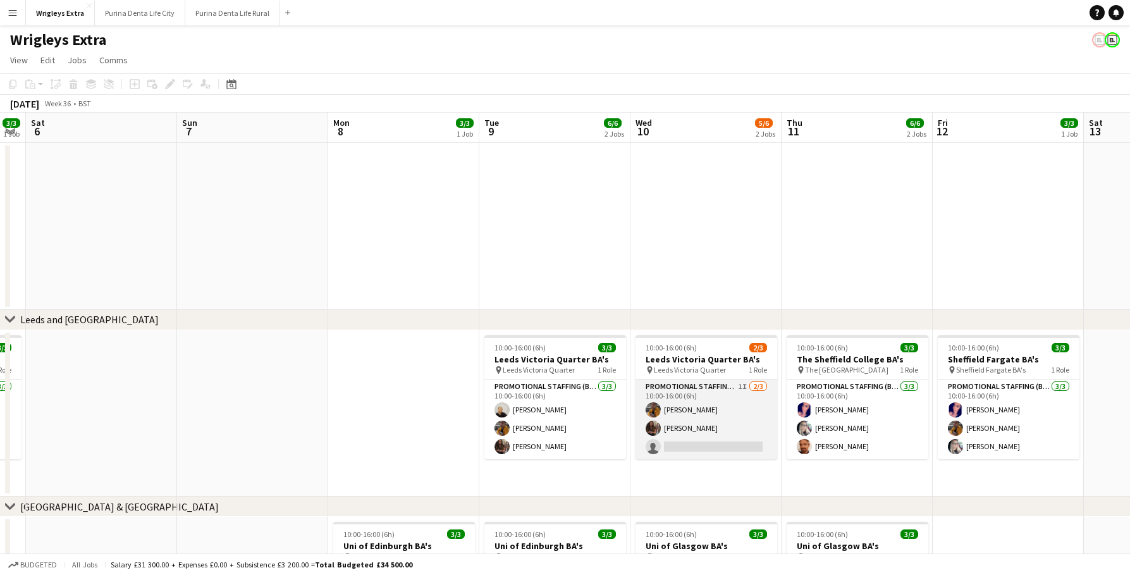
click at [704, 430] on app-card-role "Promotional Staffing (Brand Ambassadors) 1I 2/3 10:00-16:00 (6h) Sean Porter Ca…" at bounding box center [707, 419] width 142 height 80
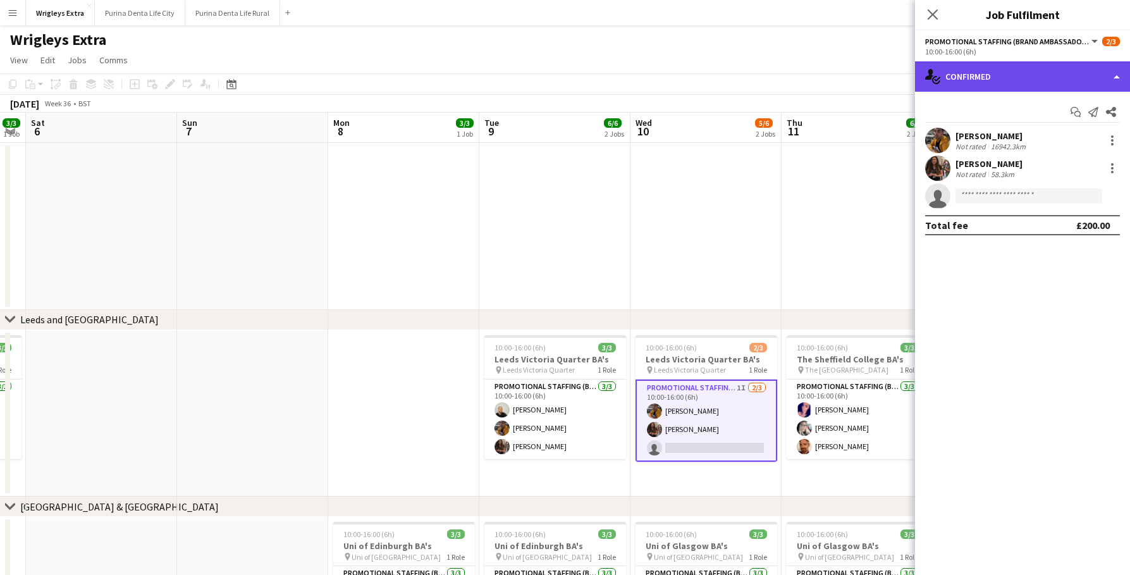
click at [967, 83] on div "single-neutral-actions-check-2 Confirmed" at bounding box center [1022, 76] width 215 height 30
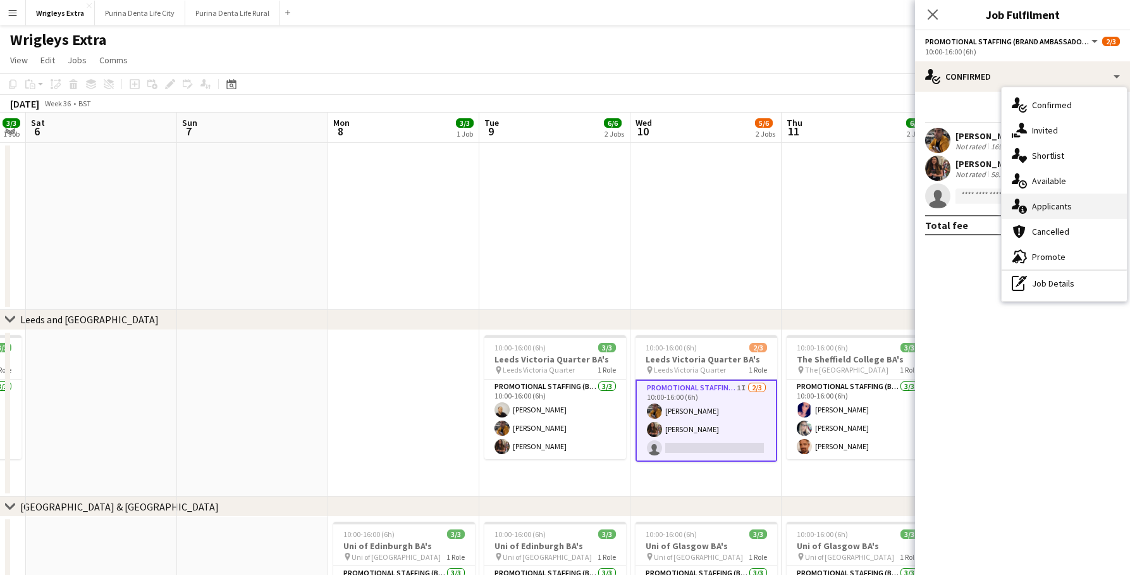
drag, startPoint x: 1061, startPoint y: 192, endPoint x: 1057, endPoint y: 209, distance: 16.9
click at [1057, 209] on div "single-neutral-actions-check-2 Confirmed single-neutral-actions-share-1 Invited…" at bounding box center [1064, 194] width 125 height 214
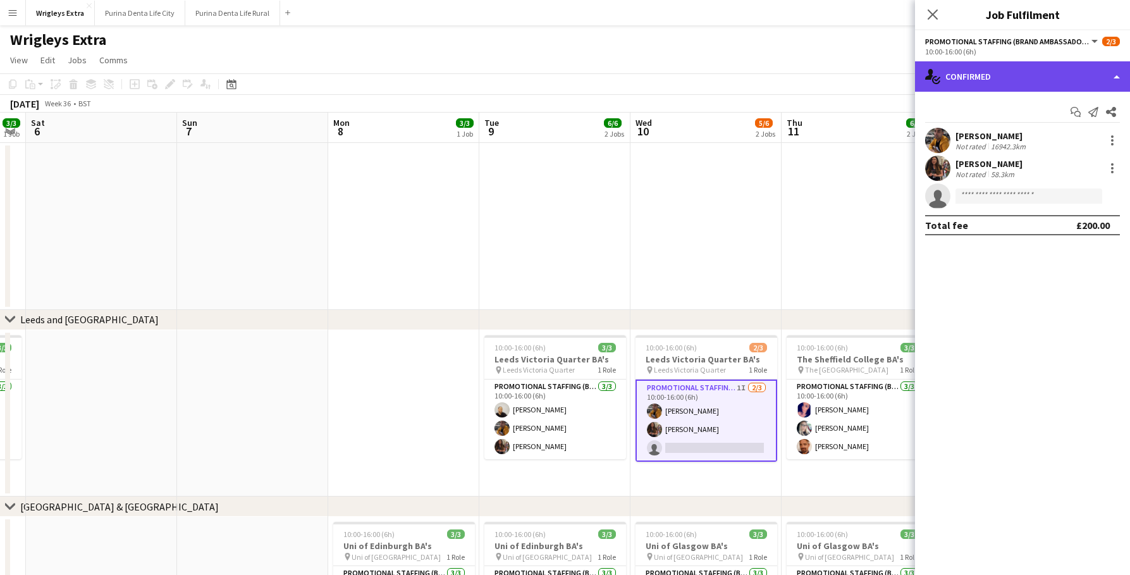
click at [1026, 87] on div "single-neutral-actions-check-2 Confirmed" at bounding box center [1022, 76] width 215 height 30
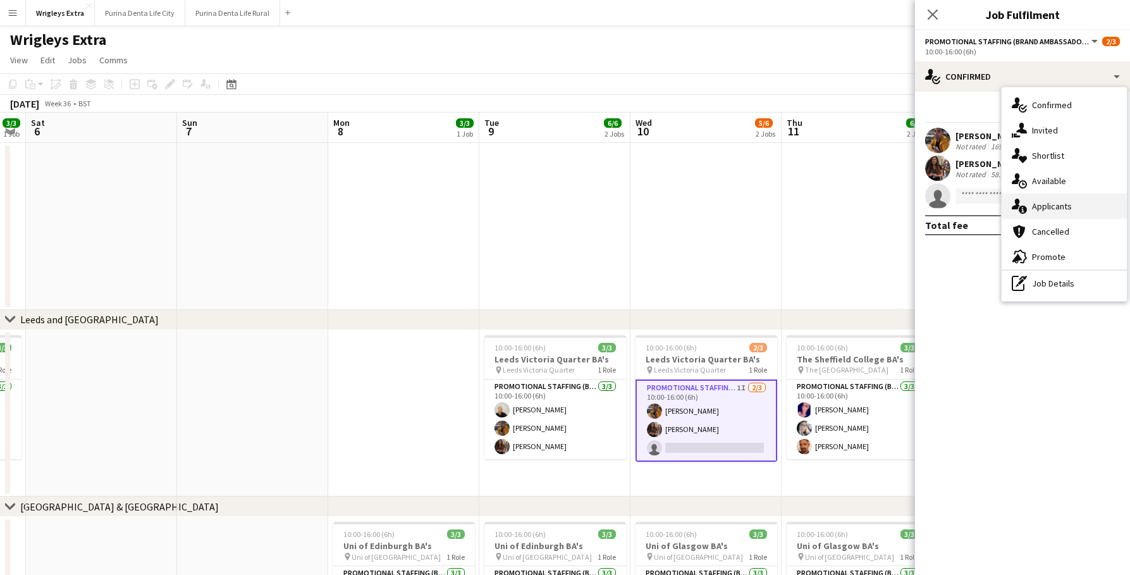
click at [1074, 211] on div "single-neutral-actions-information Applicants" at bounding box center [1064, 205] width 125 height 25
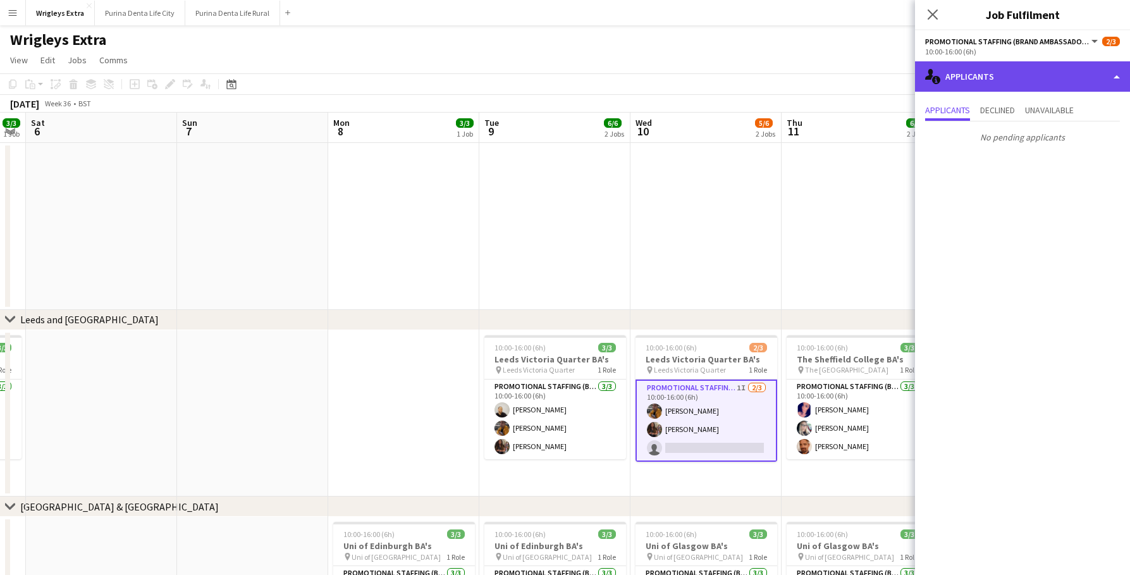
click at [1023, 67] on div "single-neutral-actions-information Applicants" at bounding box center [1022, 76] width 215 height 30
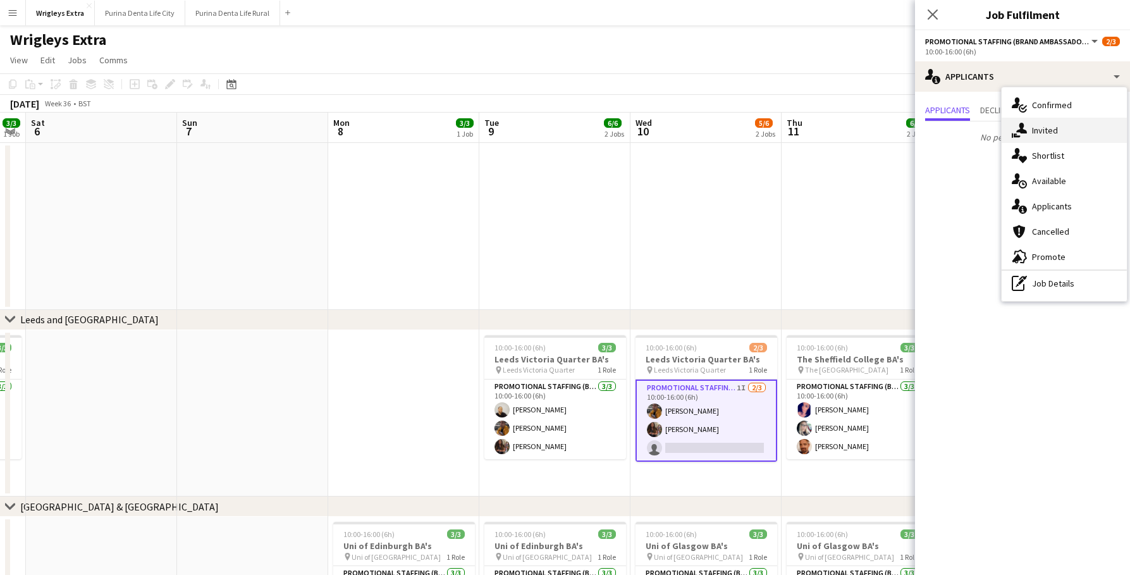
click at [1052, 139] on div "single-neutral-actions-share-1 Invited" at bounding box center [1064, 130] width 125 height 25
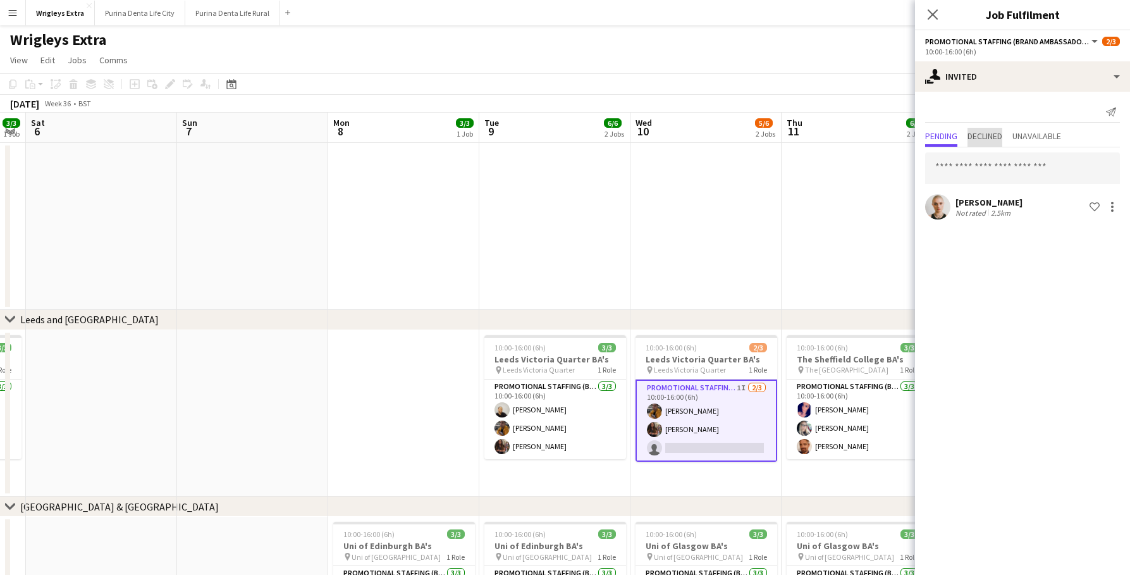
click at [1001, 144] on span "Declined" at bounding box center [984, 137] width 35 height 19
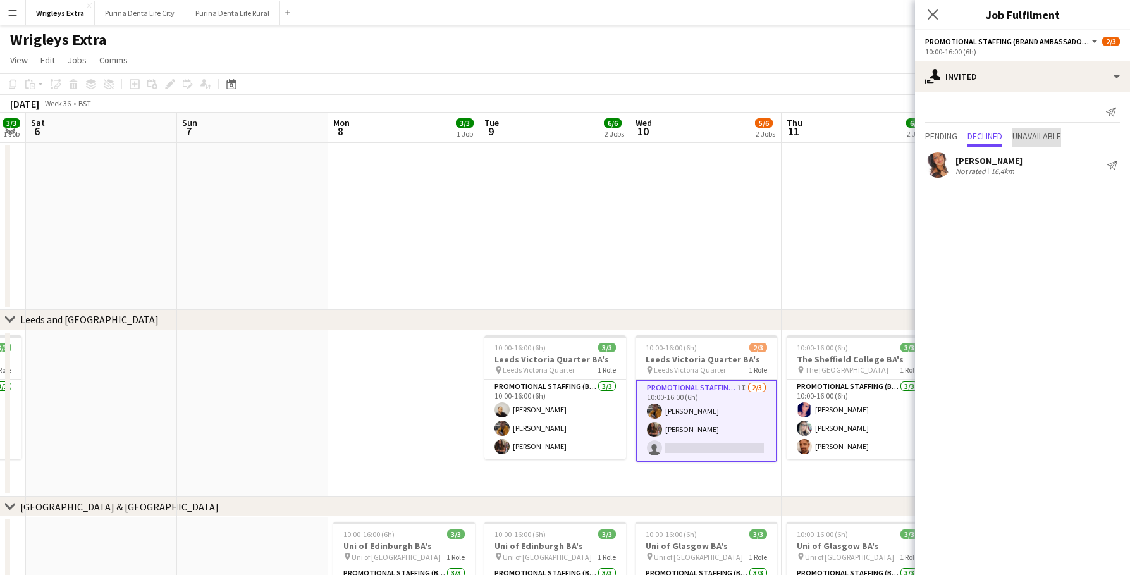
click at [1038, 140] on span "Unavailable" at bounding box center [1036, 136] width 49 height 9
click at [947, 135] on span "Pending" at bounding box center [941, 136] width 32 height 9
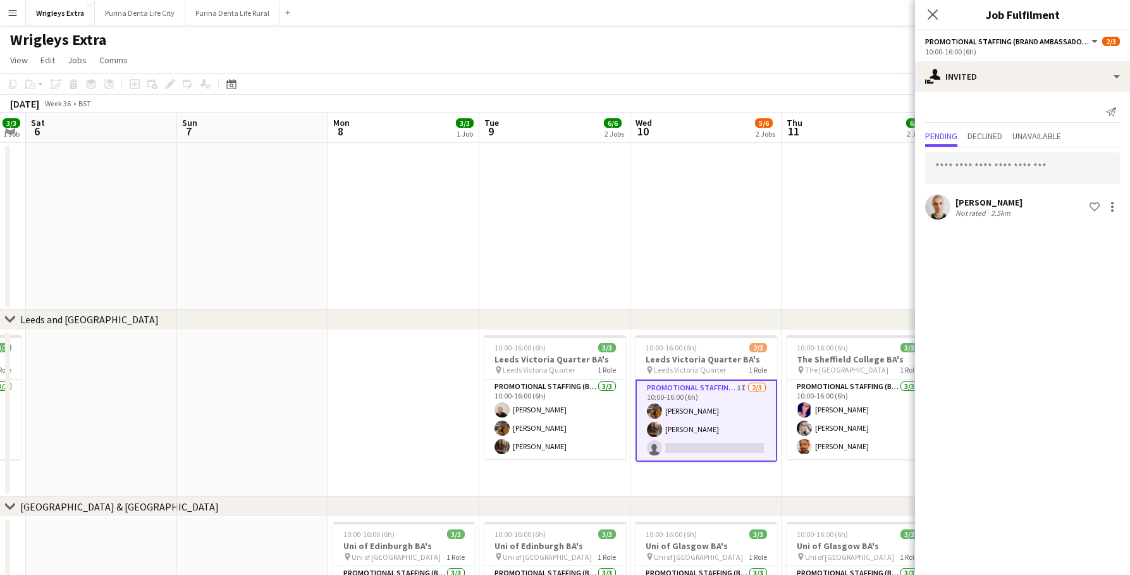
click at [820, 250] on app-date-cell at bounding box center [857, 226] width 151 height 167
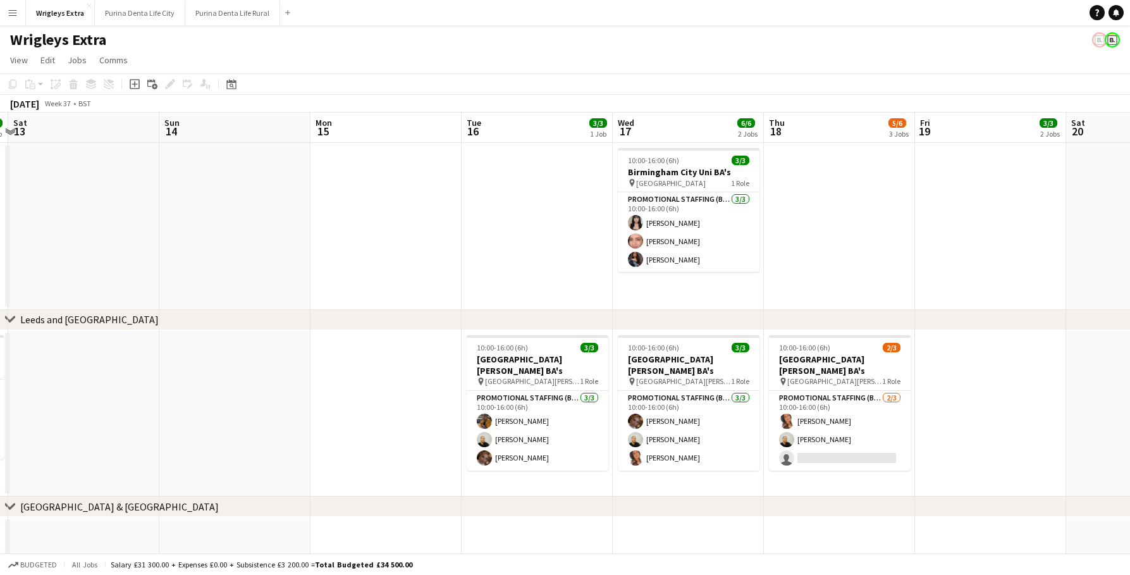
scroll to position [0, 386]
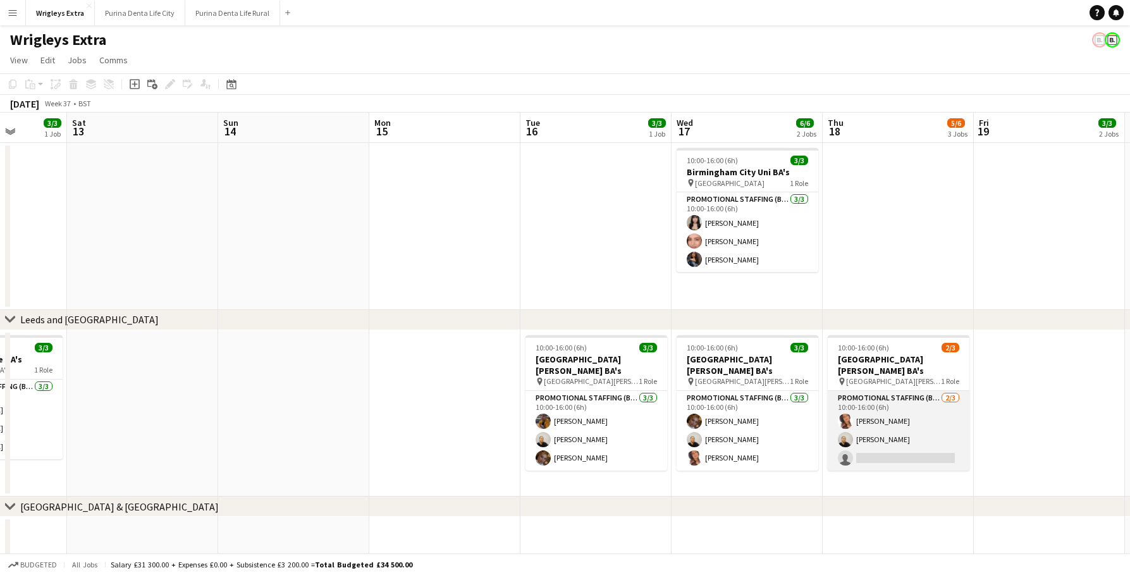
click at [876, 434] on app-card-role "Promotional Staffing (Brand Ambassadors) 2/3 10:00-16:00 (6h) Susan Saini Craig…" at bounding box center [899, 431] width 142 height 80
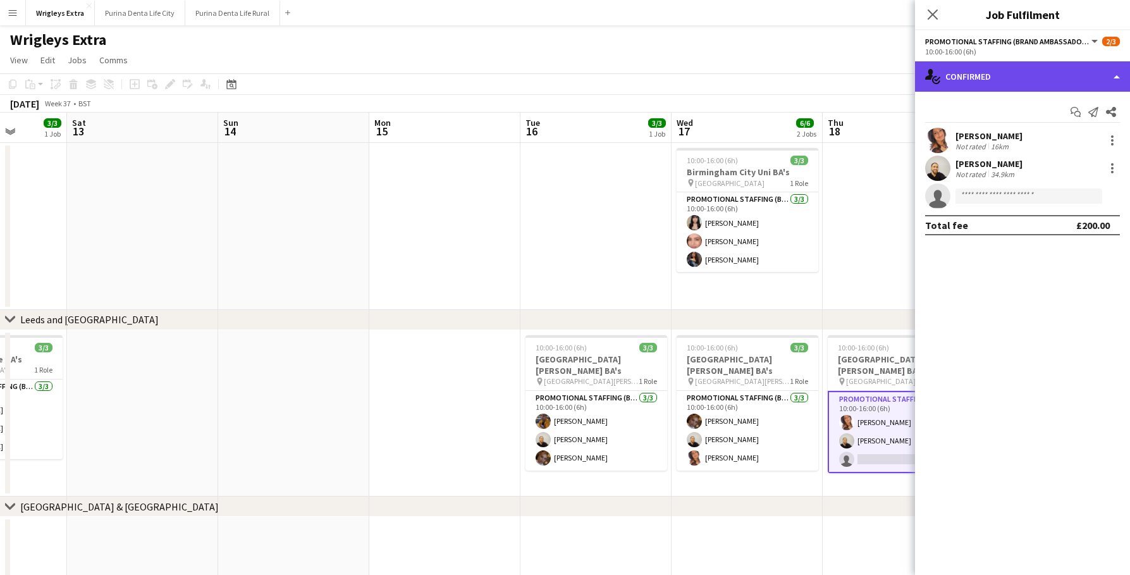
click at [1026, 71] on div "single-neutral-actions-check-2 Confirmed" at bounding box center [1022, 76] width 215 height 30
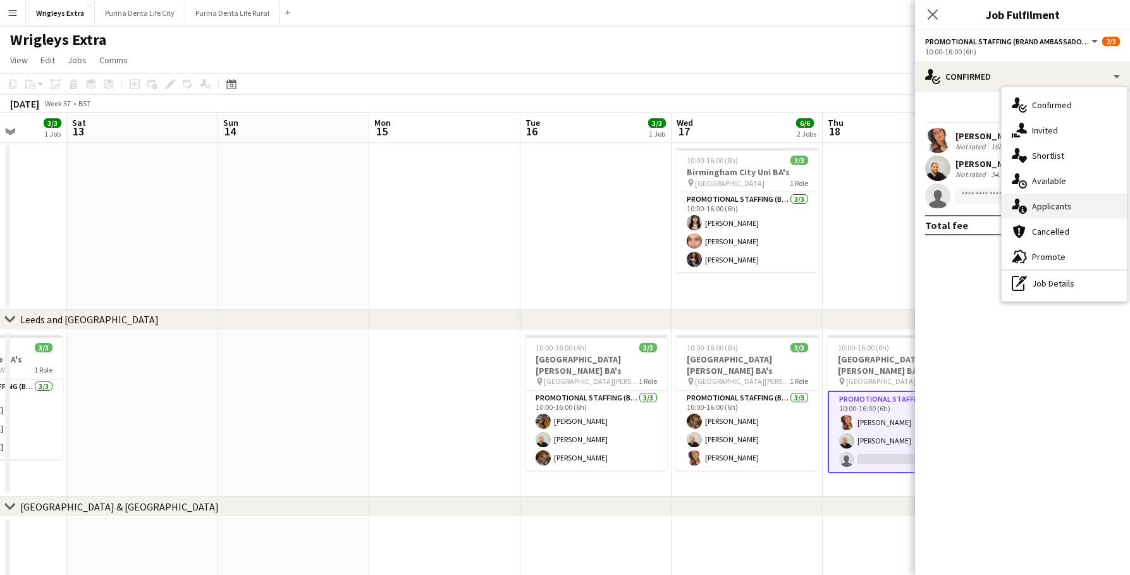
click at [1076, 199] on div "single-neutral-actions-information Applicants" at bounding box center [1064, 205] width 125 height 25
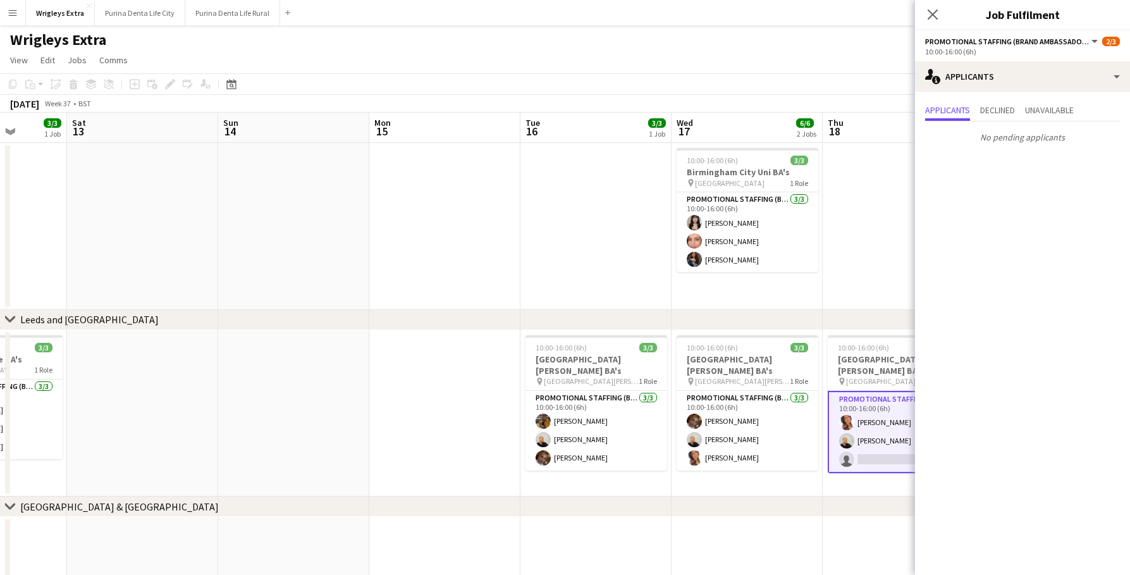
click at [788, 68] on app-page-menu "View Day view expanded Day view collapsed Month view Date picker Jump to today …" at bounding box center [565, 61] width 1130 height 24
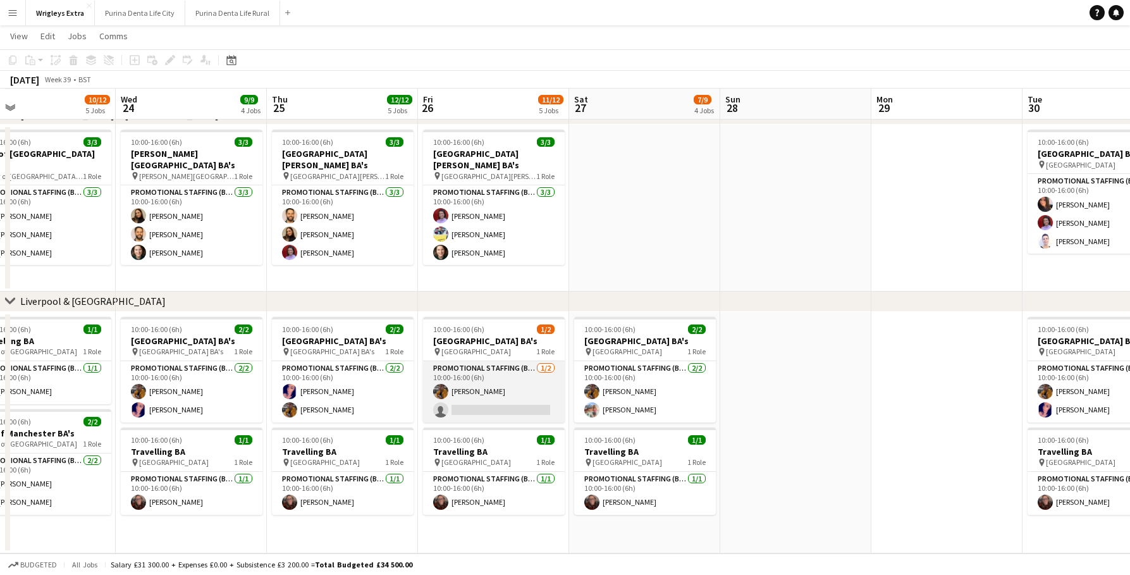
scroll to position [391, 0]
click at [539, 396] on app-card-role "Promotional Staffing (Brand Ambassadors) 1/2 10:00-16:00 (6h) Sean Porter singl…" at bounding box center [494, 391] width 142 height 61
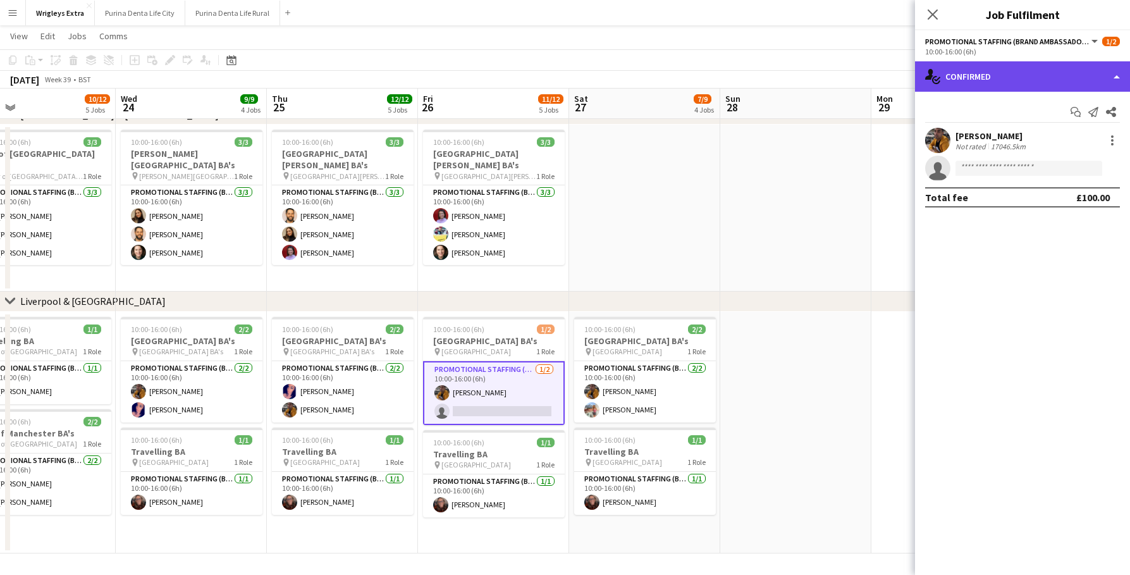
click at [1004, 80] on div "single-neutral-actions-check-2 Confirmed" at bounding box center [1022, 76] width 215 height 30
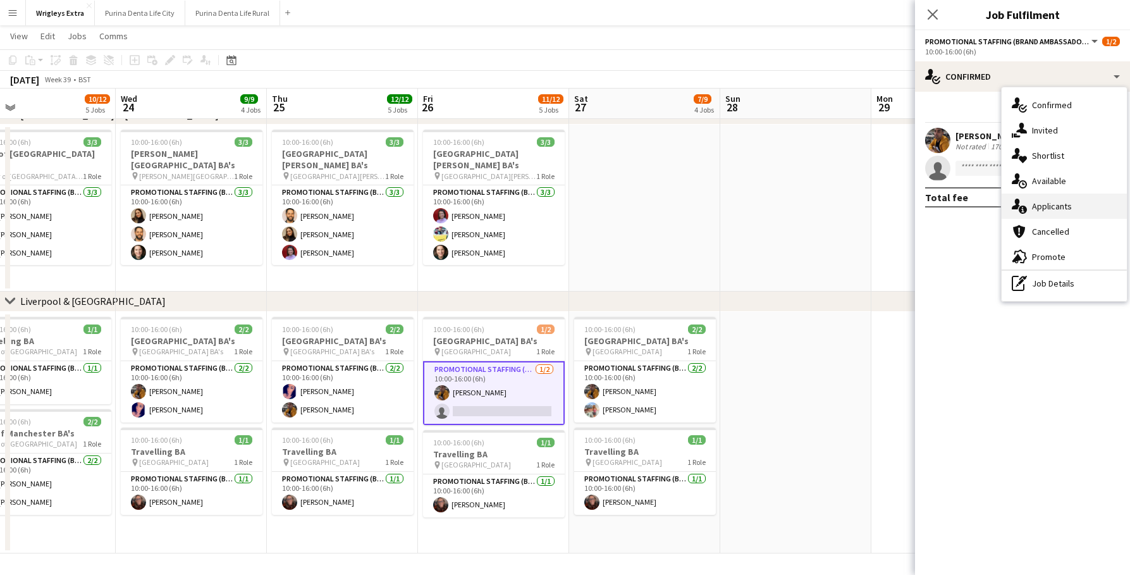
click at [1057, 204] on div "single-neutral-actions-information Applicants" at bounding box center [1064, 205] width 125 height 25
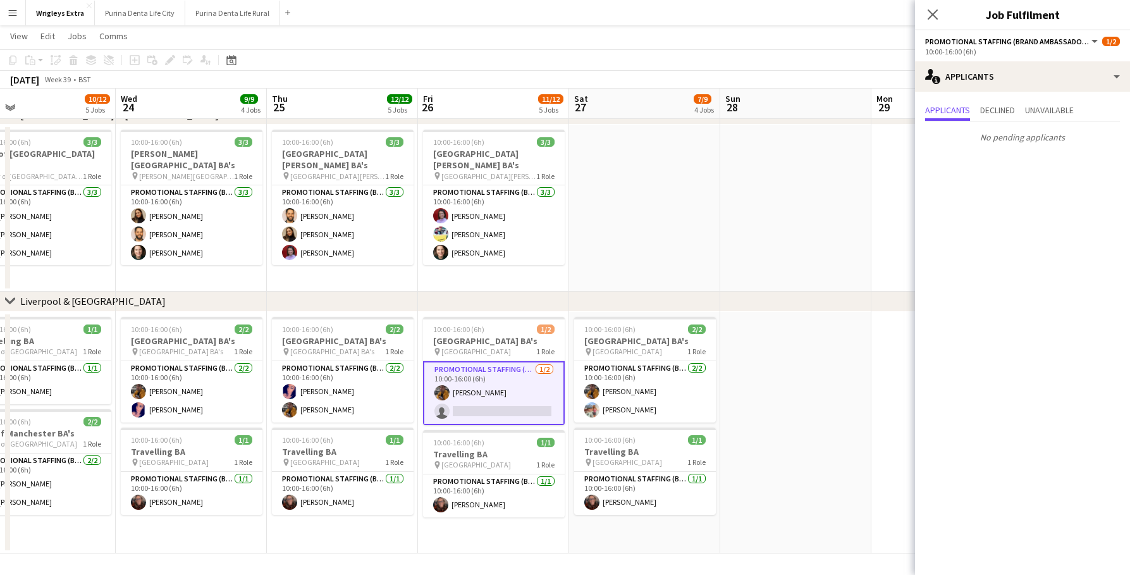
click at [824, 473] on app-date-cell at bounding box center [795, 433] width 151 height 242
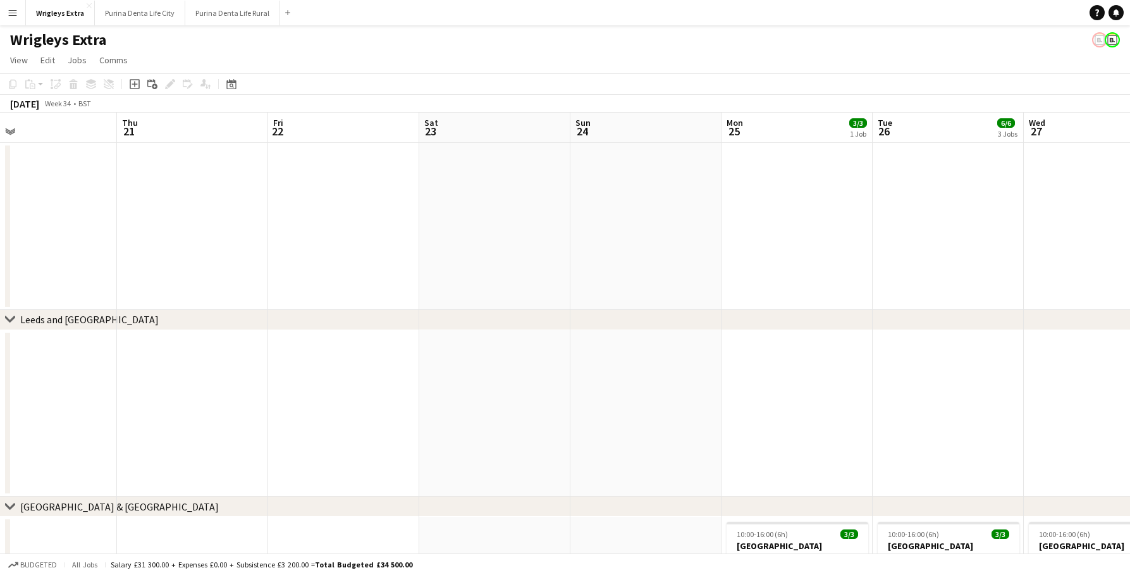
scroll to position [0, 337]
click at [13, 9] on app-icon "Menu" at bounding box center [13, 13] width 10 height 10
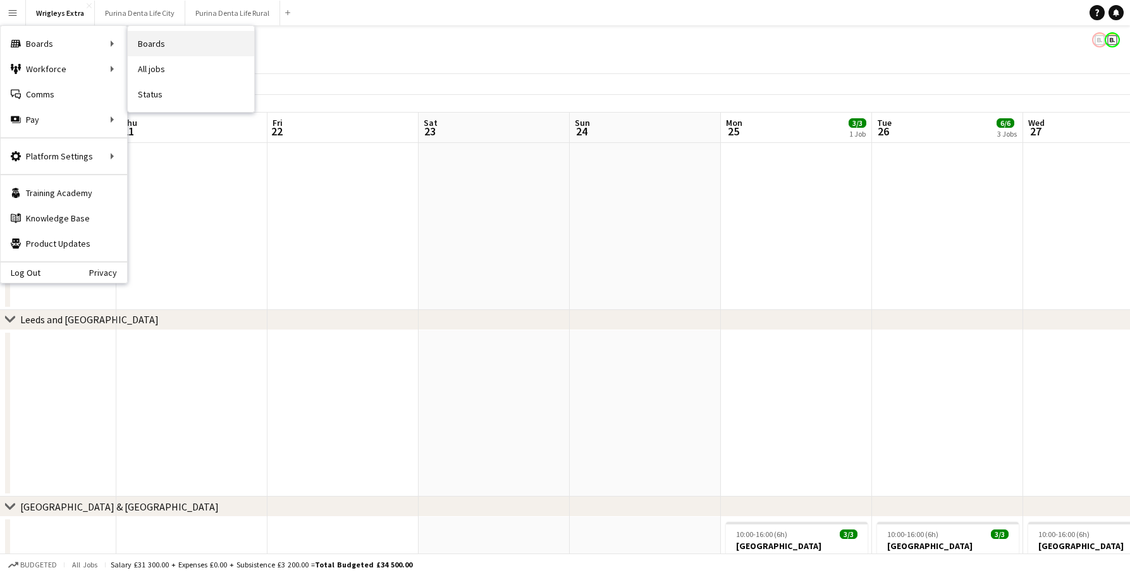
click at [169, 50] on link "Boards" at bounding box center [191, 43] width 126 height 25
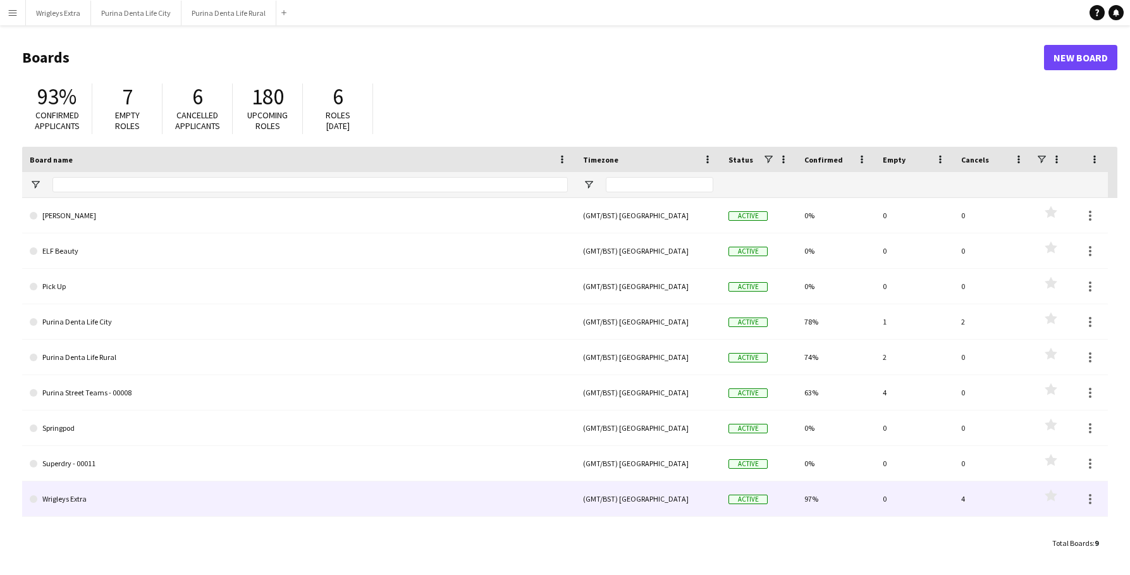
click at [494, 491] on link "Wrigleys Extra" at bounding box center [299, 498] width 538 height 35
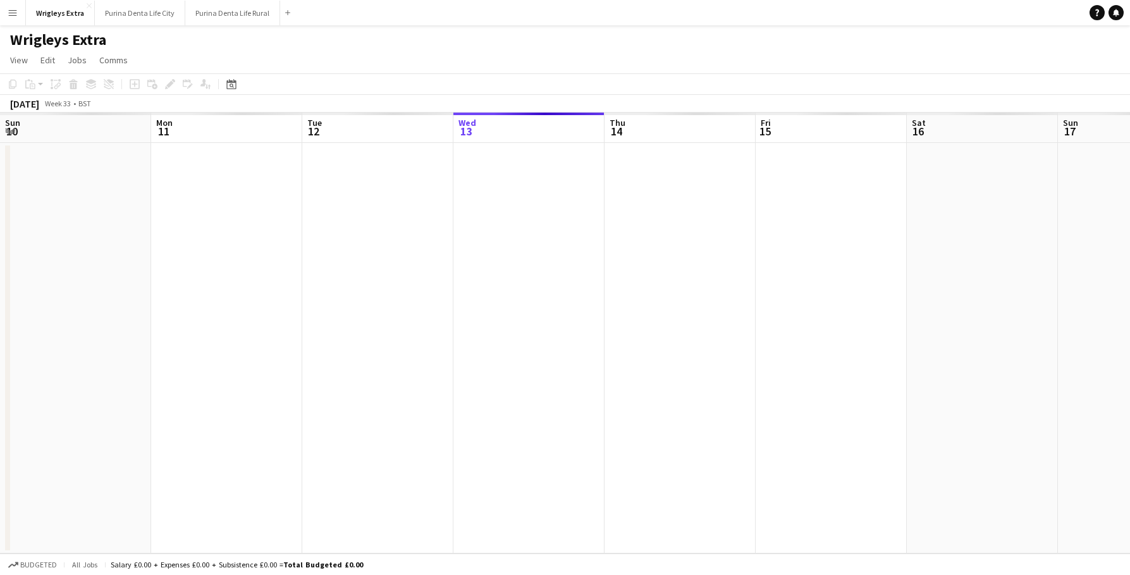
scroll to position [0, 302]
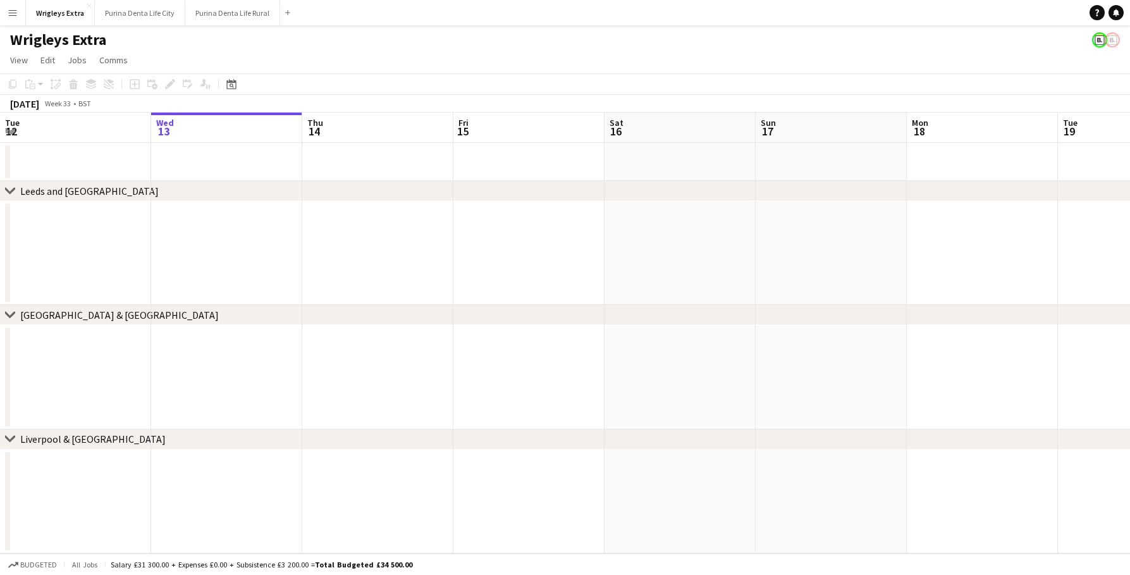
click at [8, 8] on app-icon "Menu" at bounding box center [13, 13] width 10 height 10
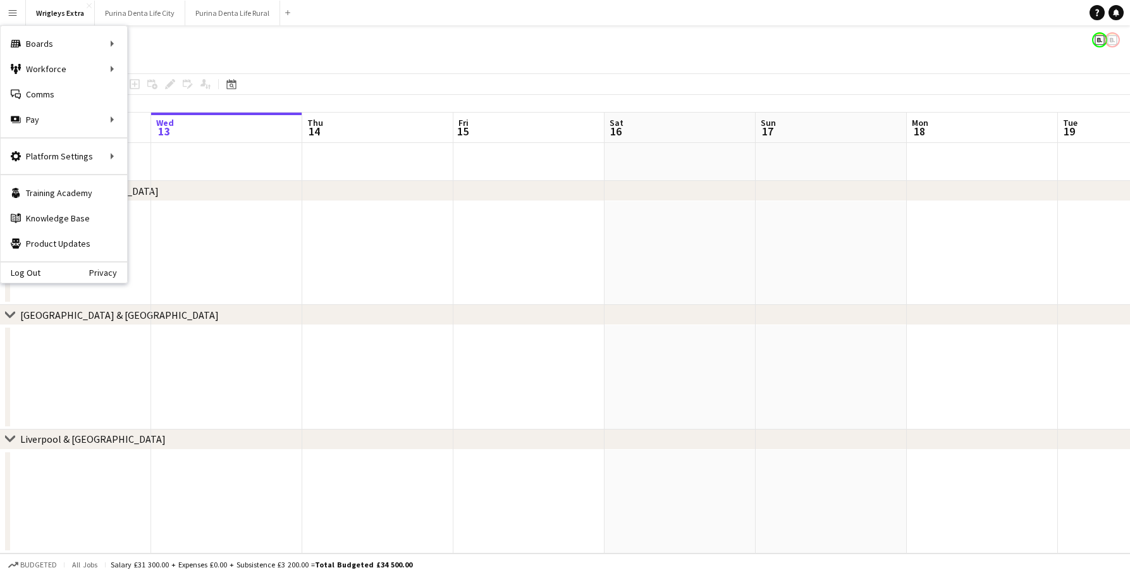
click at [15, 13] on app-icon "Menu" at bounding box center [13, 13] width 10 height 10
click at [346, 60] on app-page-menu "View Day view expanded Day view collapsed Month view Date picker Jump to today …" at bounding box center [565, 61] width 1130 height 24
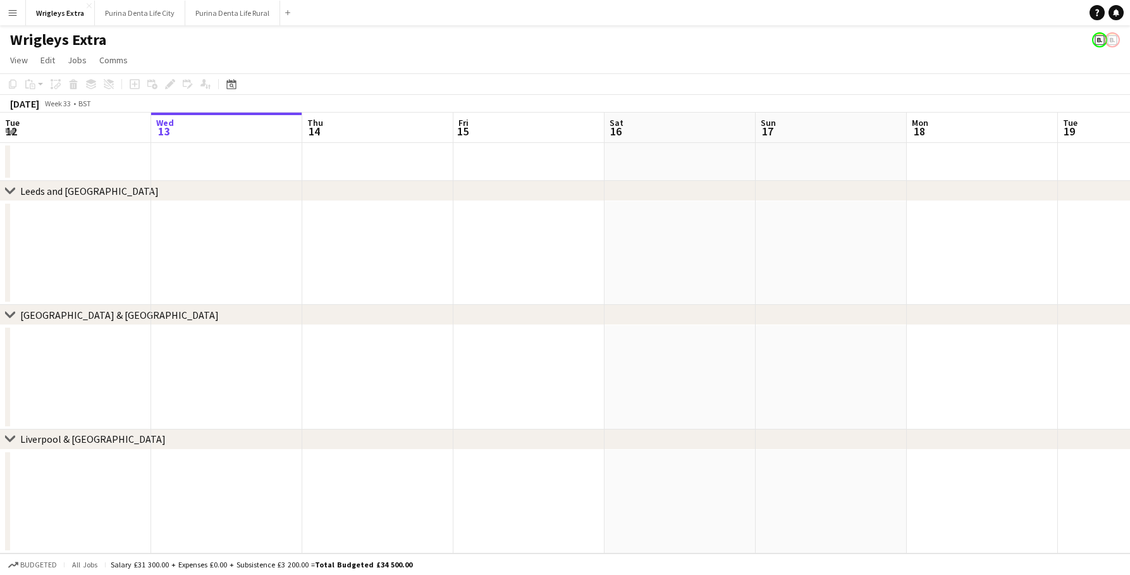
click at [12, 13] on app-icon "Menu" at bounding box center [13, 13] width 10 height 10
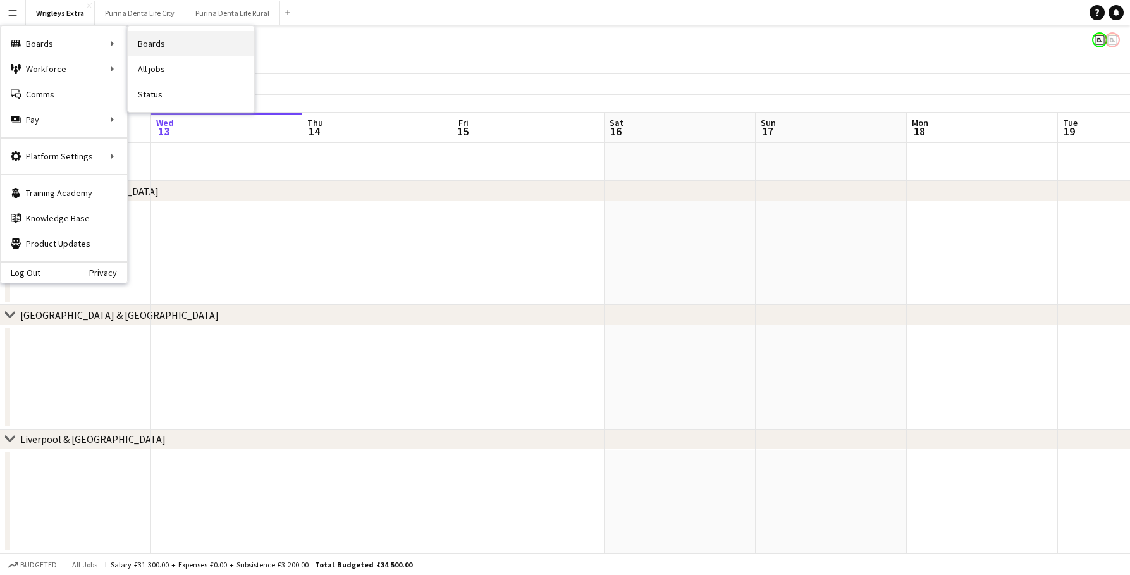
click at [156, 32] on link "Boards" at bounding box center [191, 43] width 126 height 25
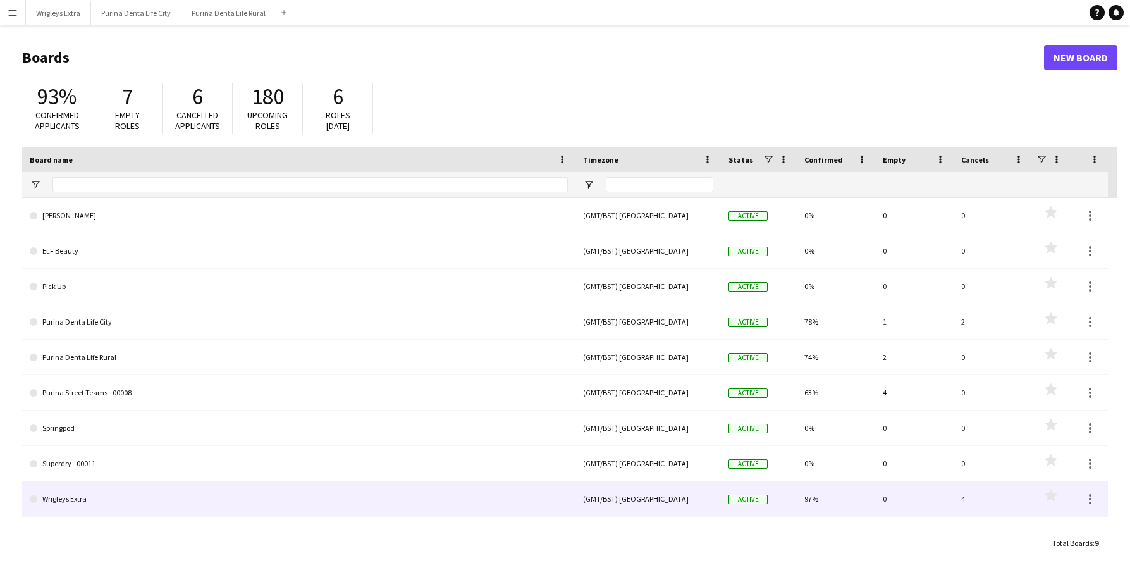
click at [811, 497] on div "97%" at bounding box center [836, 498] width 78 height 35
click at [1094, 495] on div at bounding box center [1090, 498] width 15 height 15
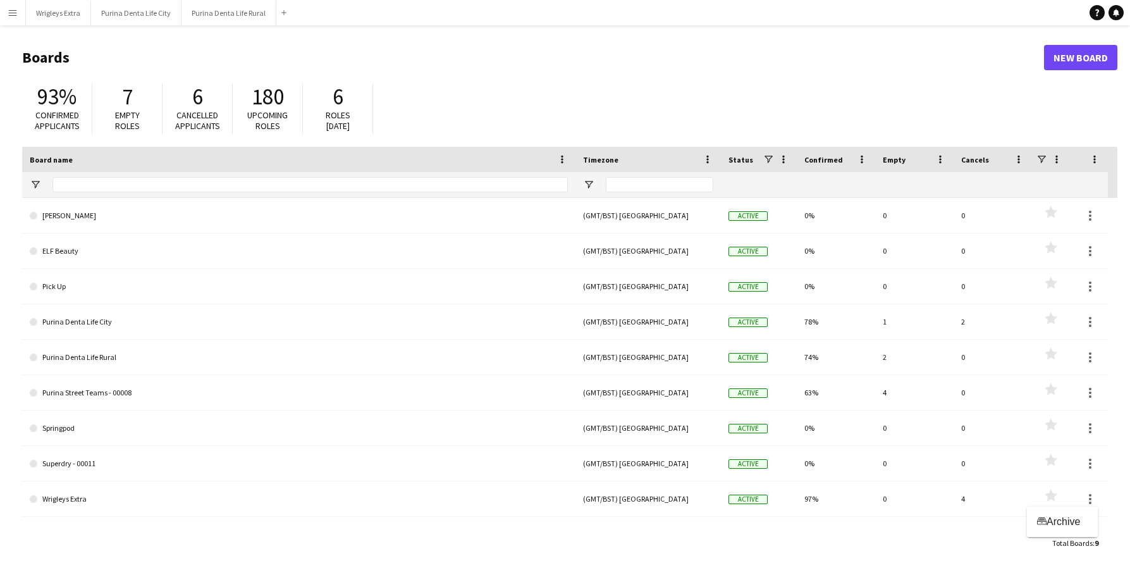
click at [862, 538] on div at bounding box center [565, 287] width 1130 height 575
click at [946, 161] on div "Empty" at bounding box center [914, 159] width 78 height 25
click at [934, 159] on div "Empty" at bounding box center [914, 159] width 63 height 25
click at [942, 160] on span at bounding box center [940, 159] width 11 height 11
click at [957, 176] on span "Reset Columns" at bounding box center [978, 181] width 71 height 21
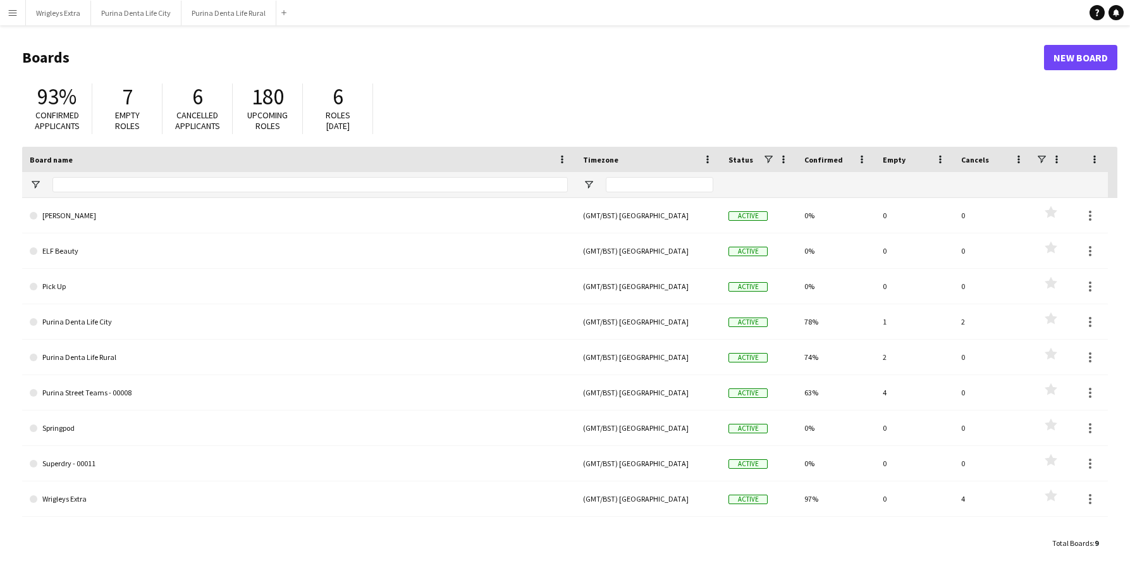
click at [938, 121] on div "93% Confirmed applicants 7 Empty roles 6 Cancelled applicants 180 Upcoming role…" at bounding box center [569, 112] width 1095 height 70
click at [64, 9] on button "Wrigleys Extra Close" at bounding box center [58, 13] width 65 height 25
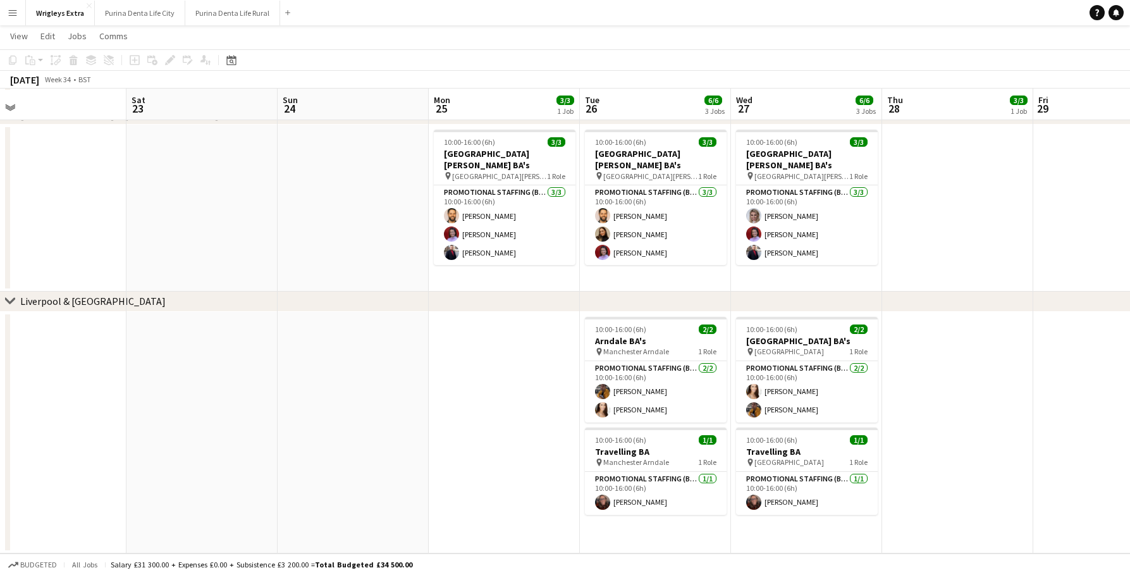
scroll to position [391, 0]
click at [8, 17] on app-icon "Menu" at bounding box center [13, 13] width 10 height 10
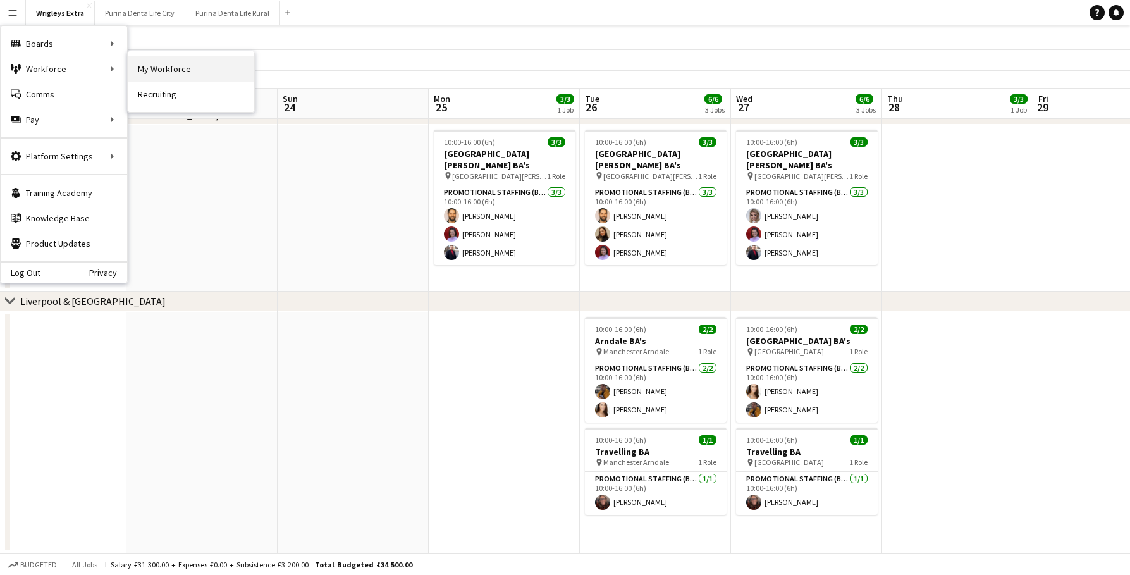
click at [147, 62] on link "My Workforce" at bounding box center [191, 68] width 126 height 25
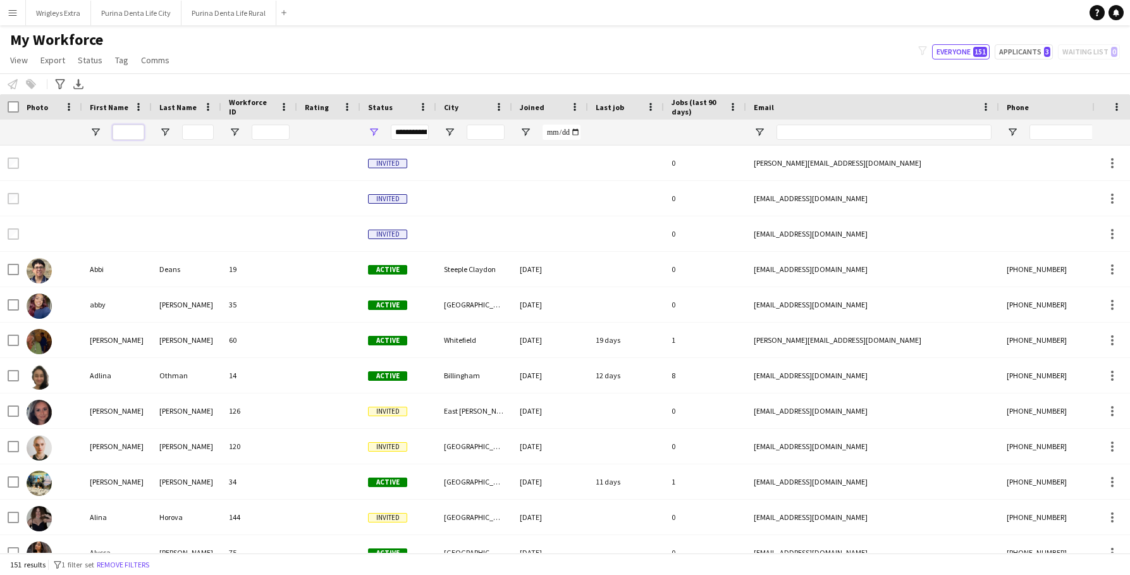
click at [128, 137] on input "First Name Filter Input" at bounding box center [129, 132] width 32 height 15
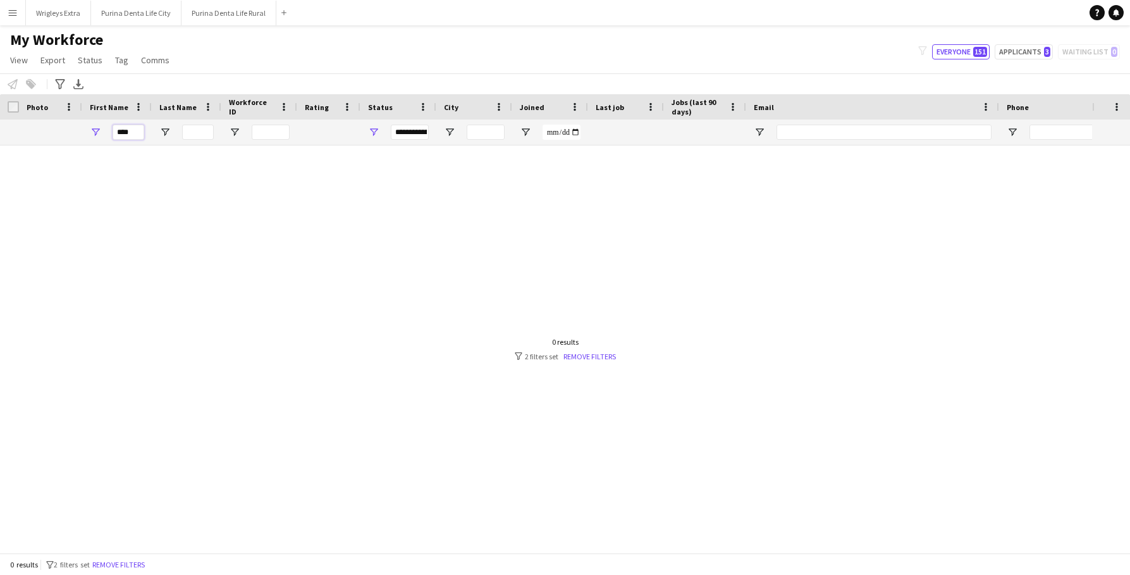
type input "****"
click at [601, 362] on div at bounding box center [546, 348] width 1092 height 407
click at [595, 357] on link "Remove filters" at bounding box center [589, 356] width 52 height 9
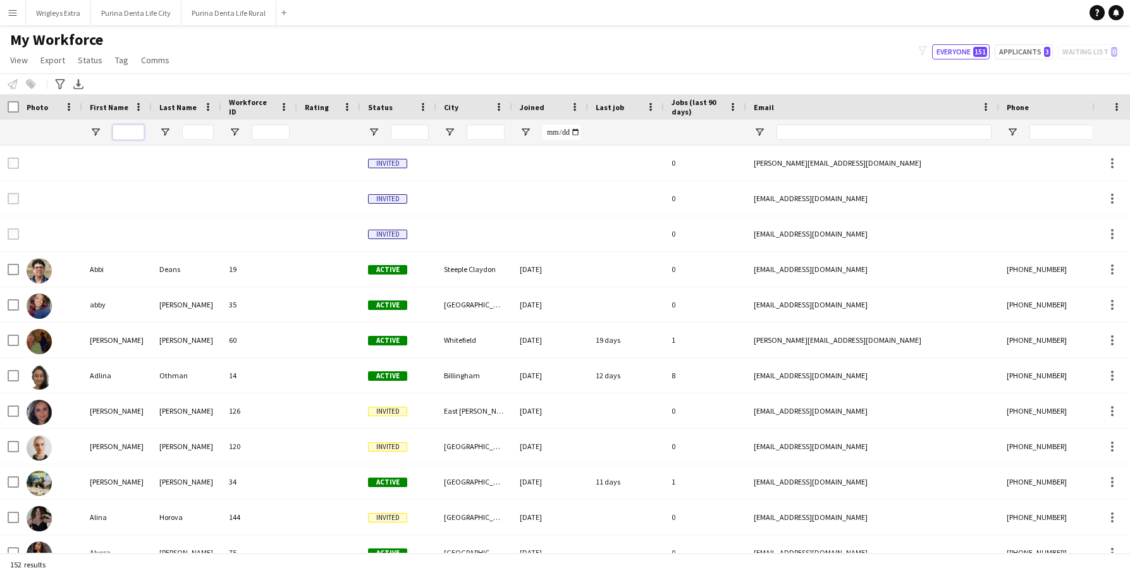
click at [135, 137] on input "First Name Filter Input" at bounding box center [129, 132] width 32 height 15
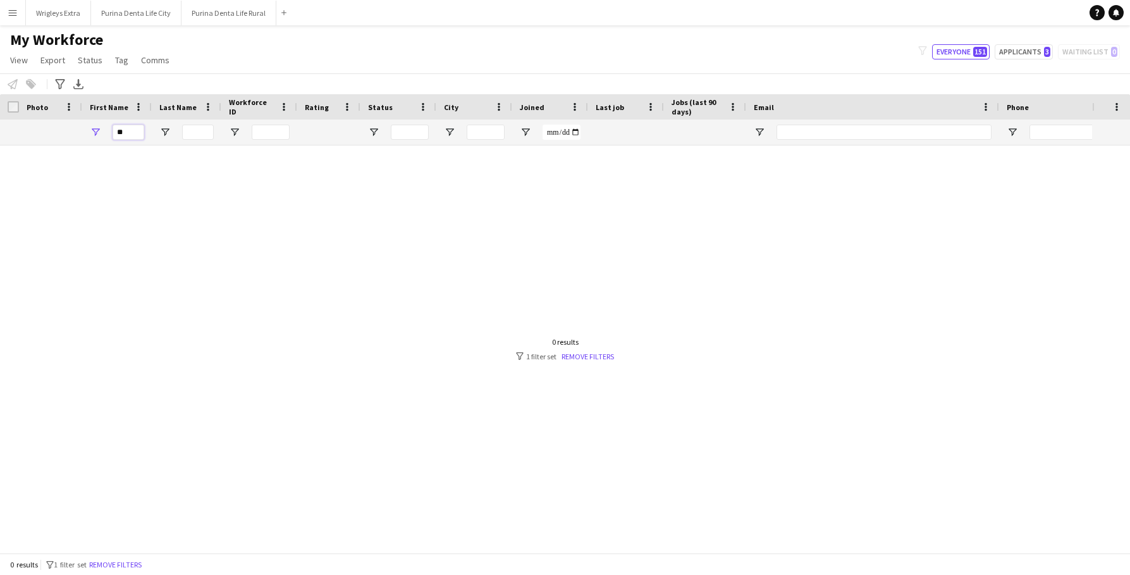
type input "*"
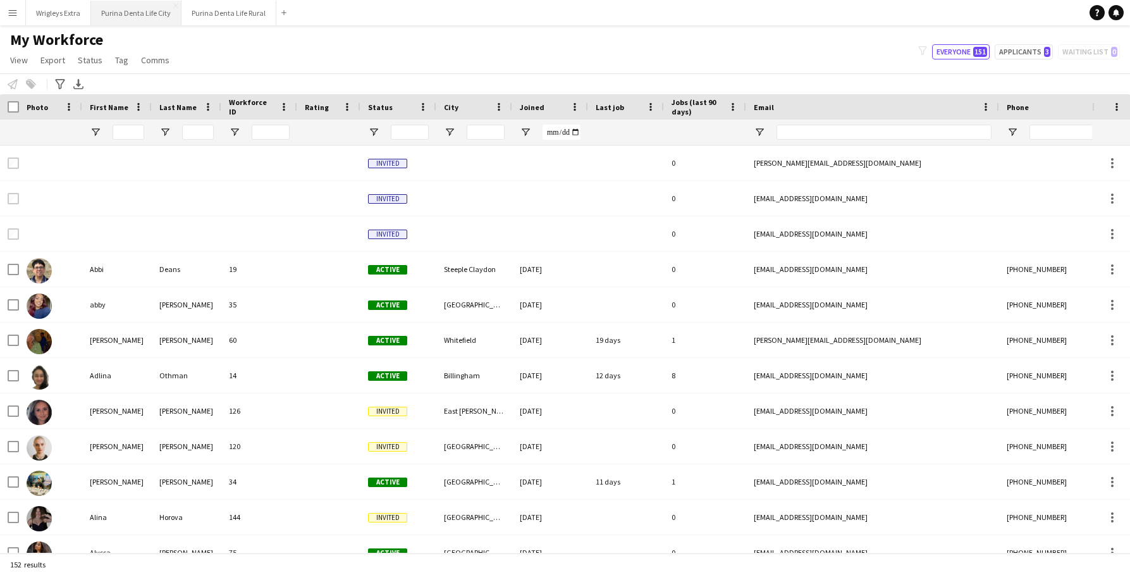
click at [157, 14] on button "Purina Denta Life City Close" at bounding box center [136, 13] width 90 height 25
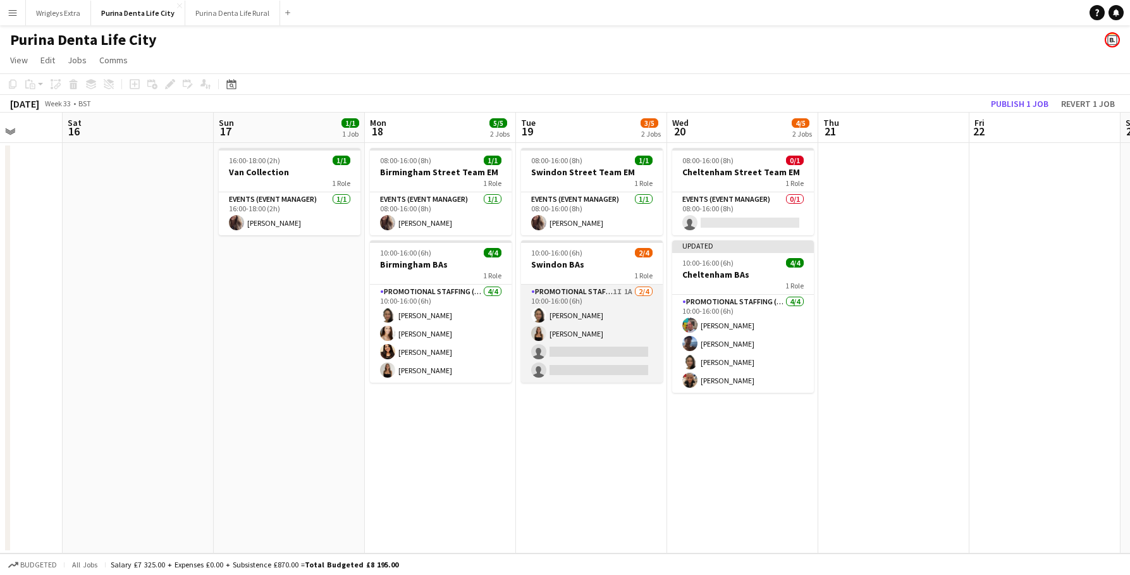
scroll to position [0, 392]
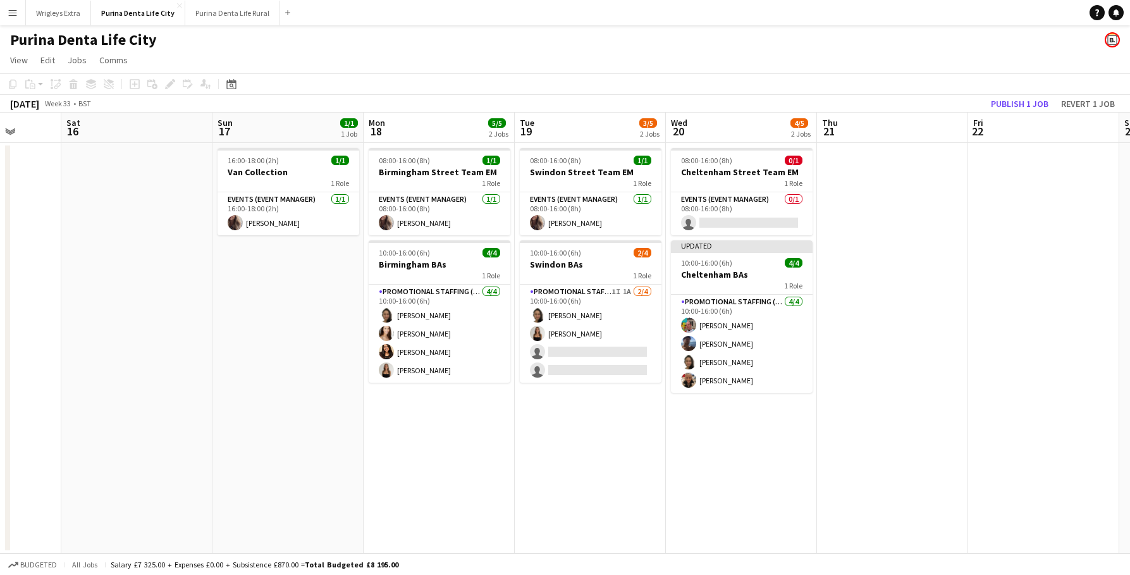
drag, startPoint x: 1093, startPoint y: 6, endPoint x: 1079, endPoint y: -47, distance: 54.9
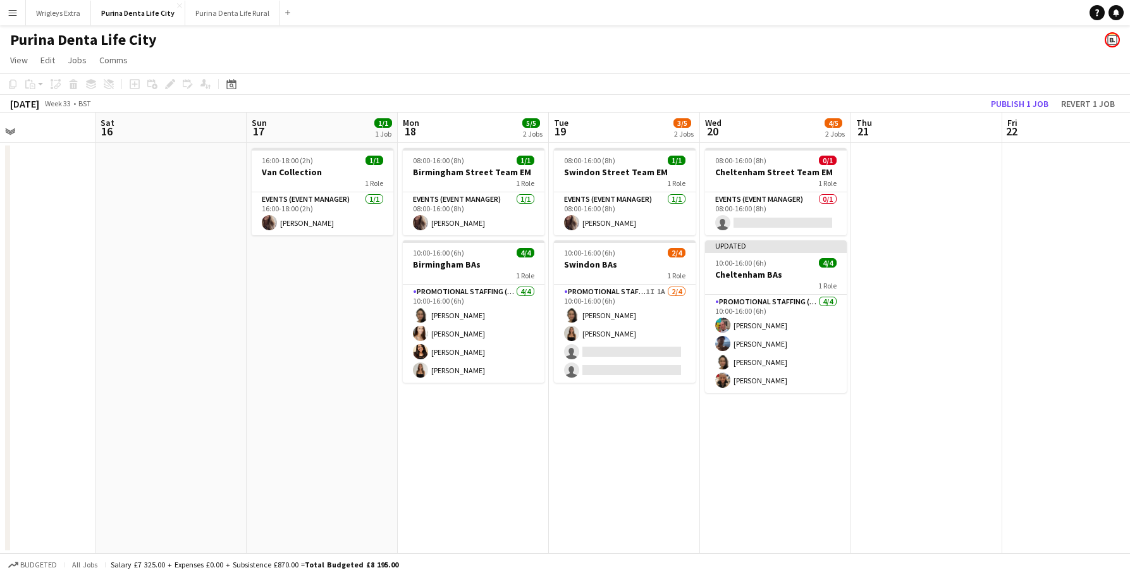
scroll to position [0, 522]
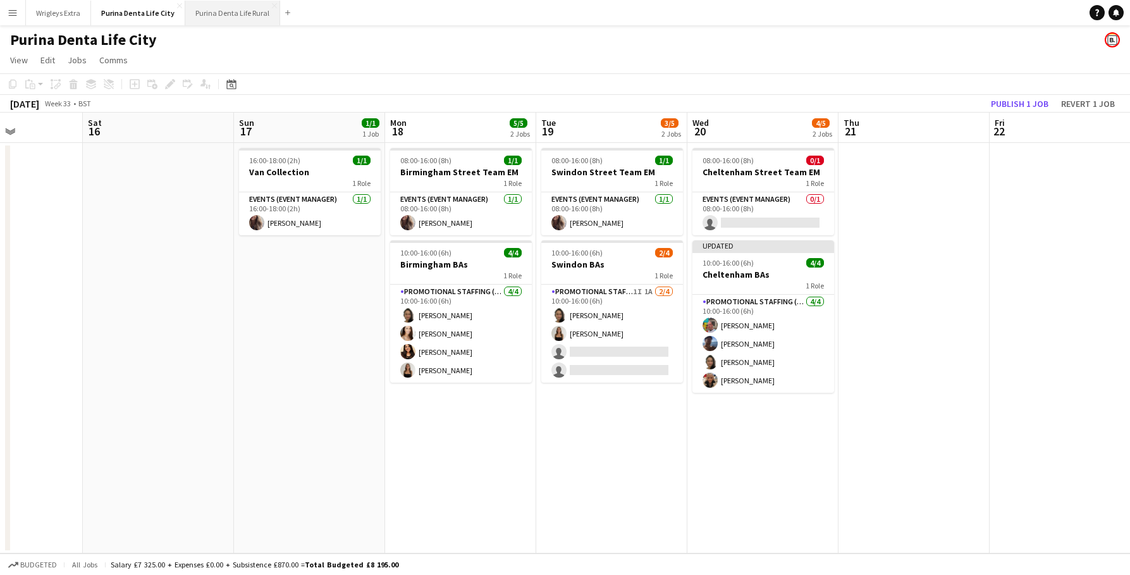
click at [231, 17] on button "Purina Denta Life Rural Close" at bounding box center [232, 13] width 95 height 25
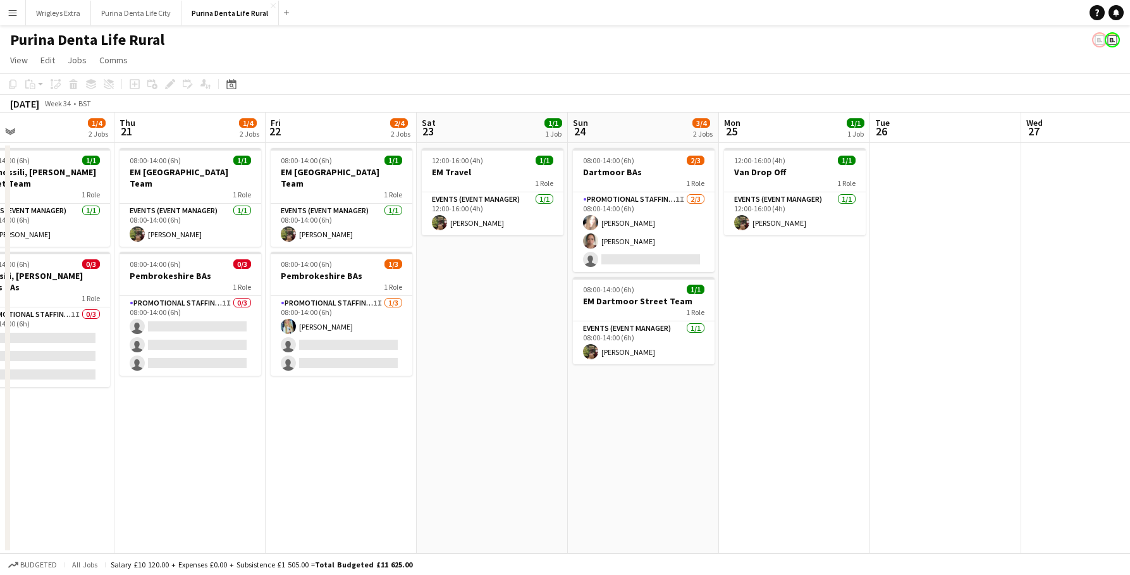
scroll to position [0, 332]
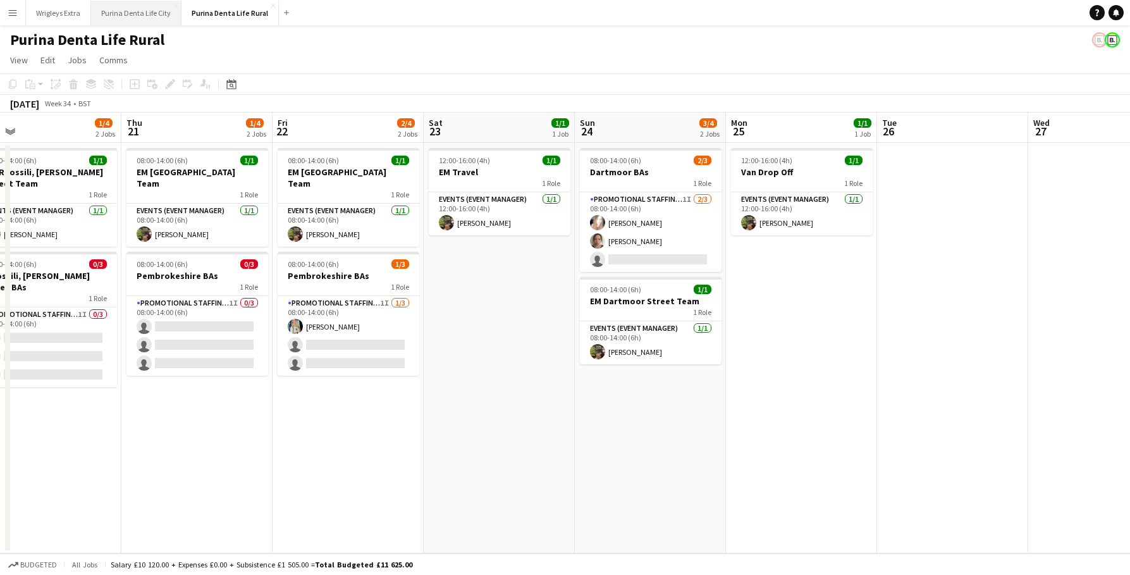
click at [121, 15] on button "Purina Denta Life City Close" at bounding box center [136, 13] width 90 height 25
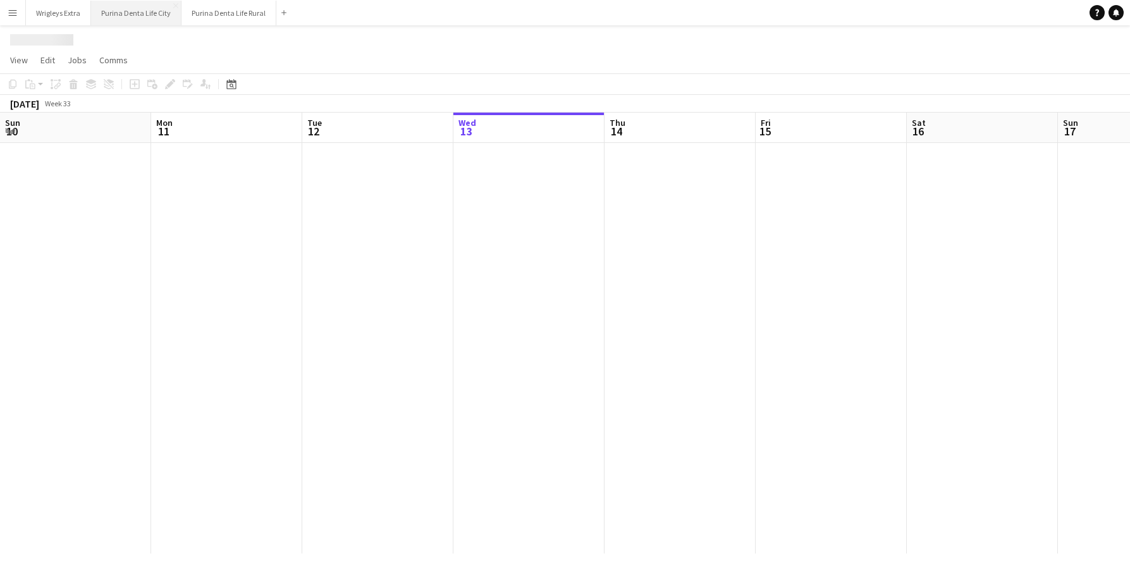
scroll to position [0, 302]
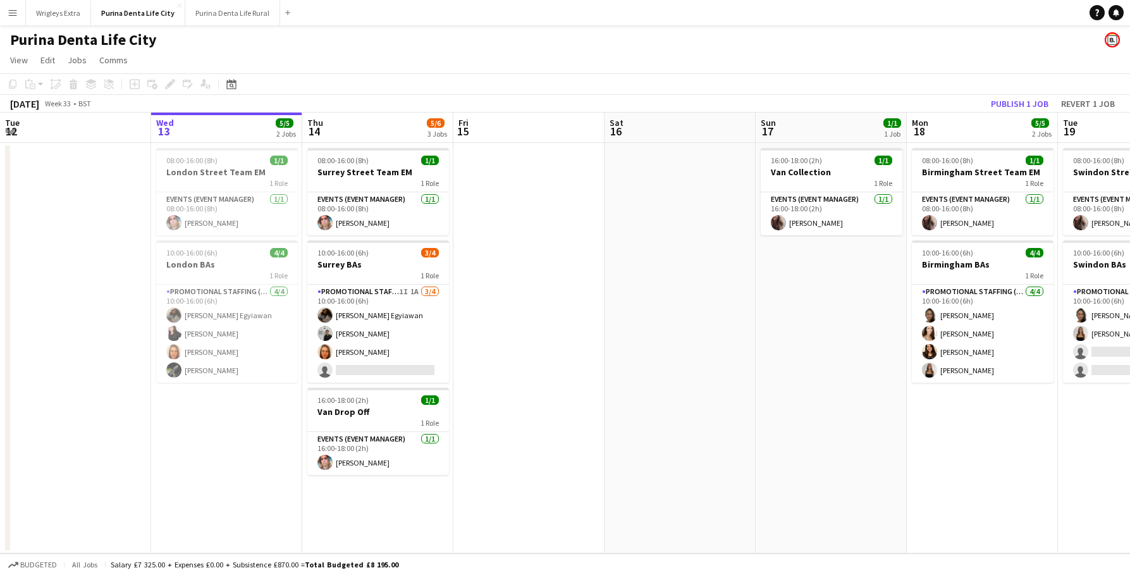
click at [6, 7] on button "Menu" at bounding box center [12, 12] width 25 height 25
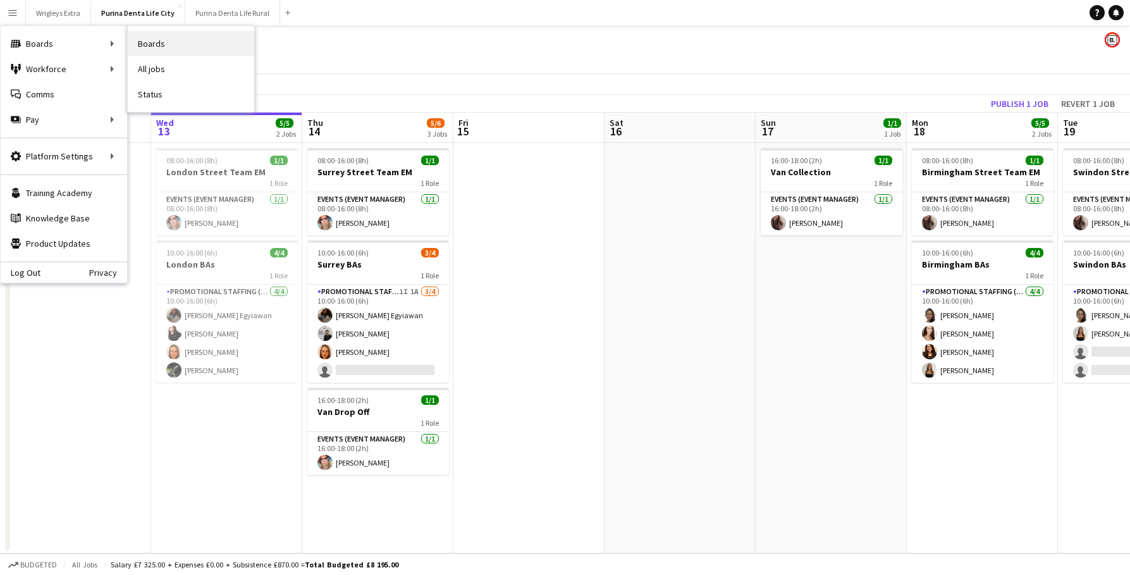
click at [154, 46] on link "Boards" at bounding box center [191, 43] width 126 height 25
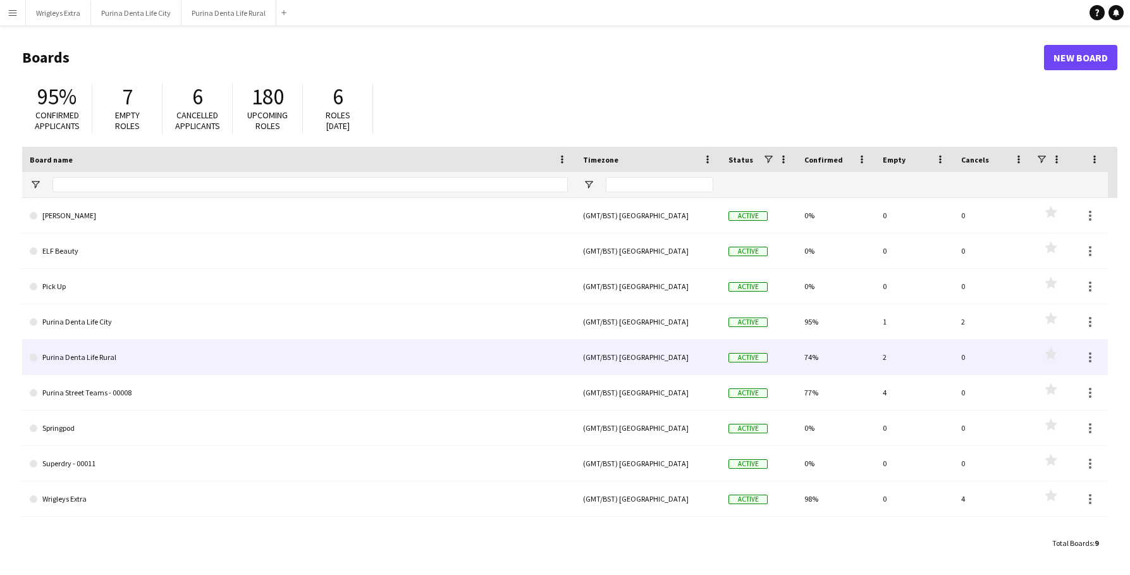
click at [361, 327] on link "Purina Denta Life City" at bounding box center [299, 321] width 538 height 35
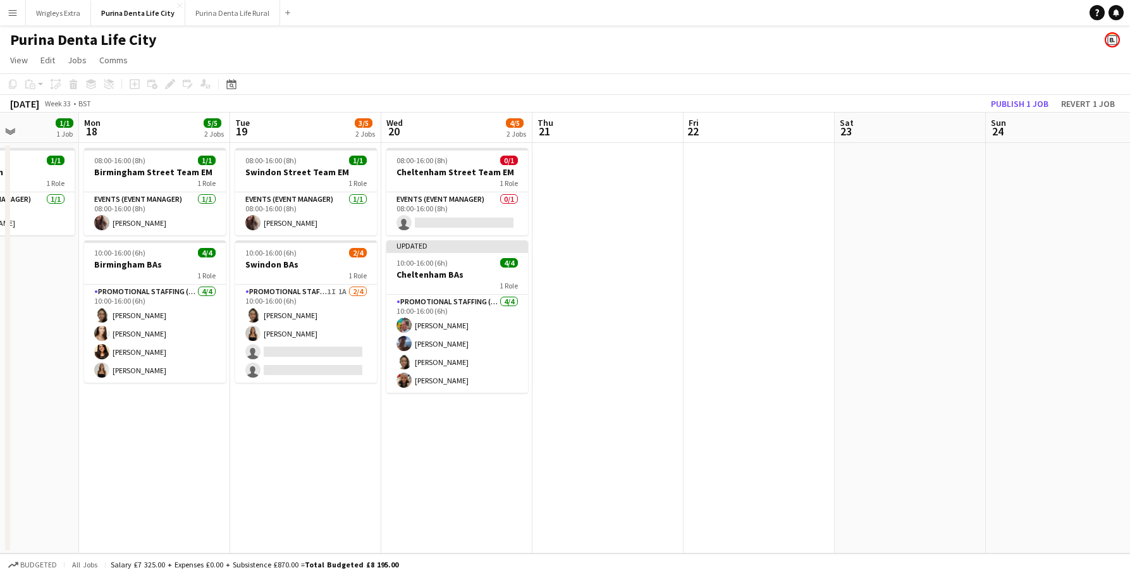
scroll to position [0, 372]
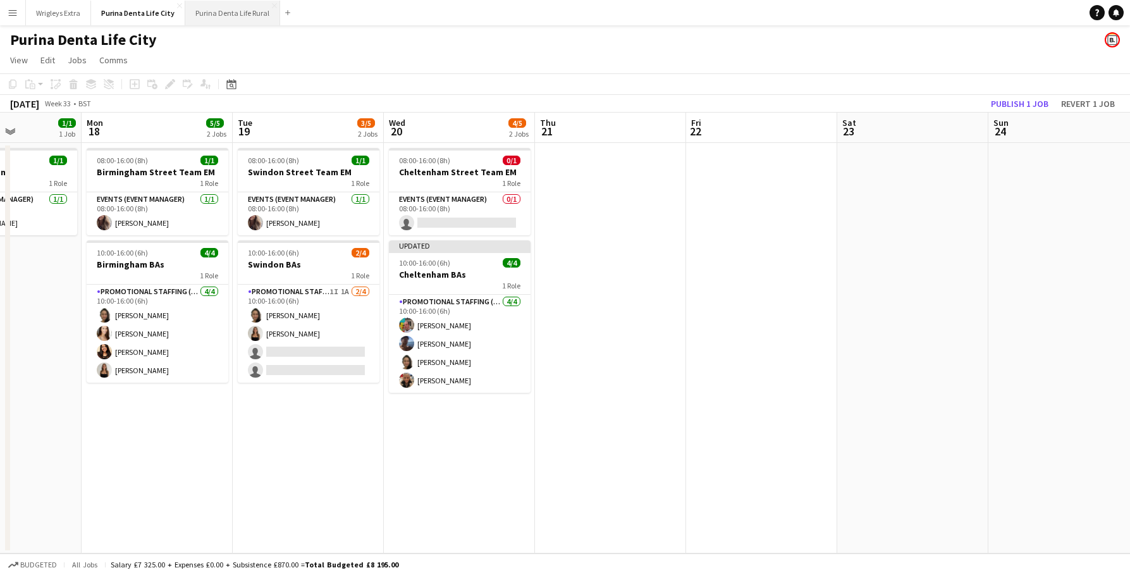
click at [230, 13] on button "Purina Denta Life Rural Close" at bounding box center [232, 13] width 95 height 25
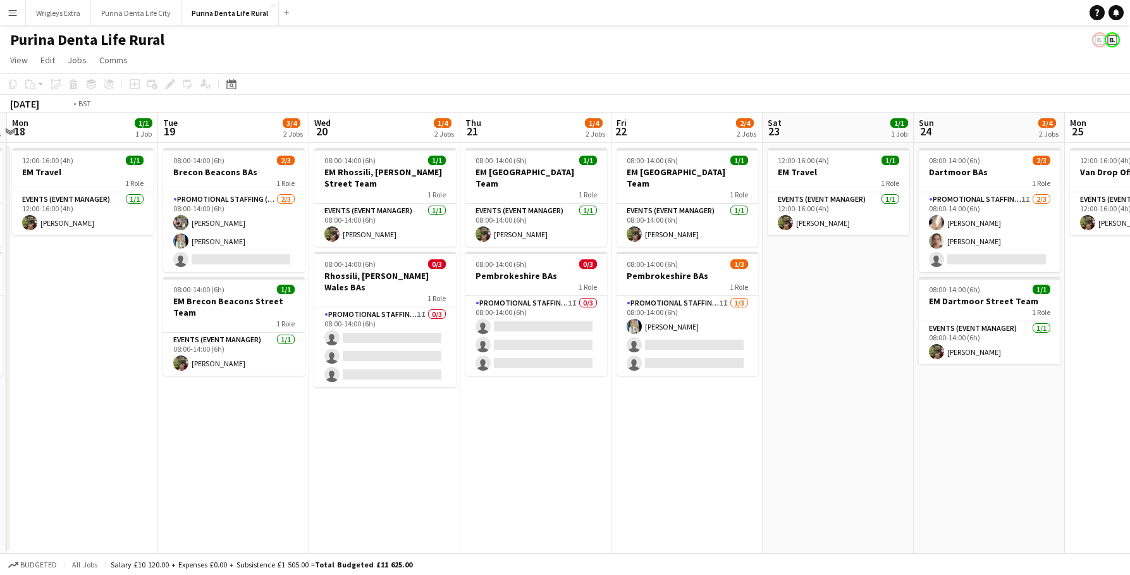
scroll to position [0, 449]
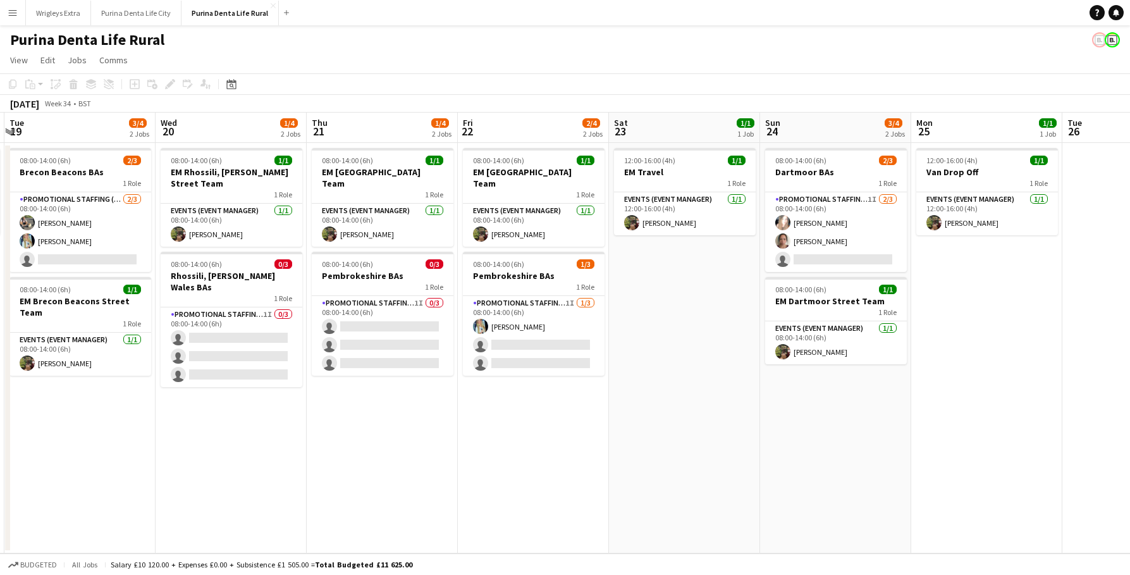
click at [22, 5] on button "Menu" at bounding box center [12, 12] width 25 height 25
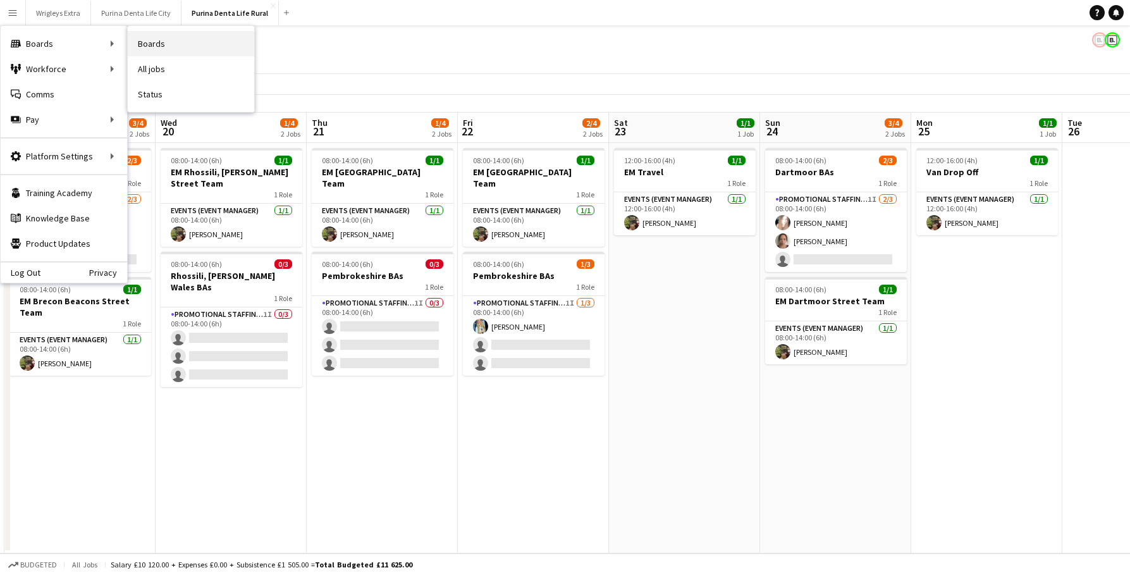
click at [203, 45] on link "Boards" at bounding box center [191, 43] width 126 height 25
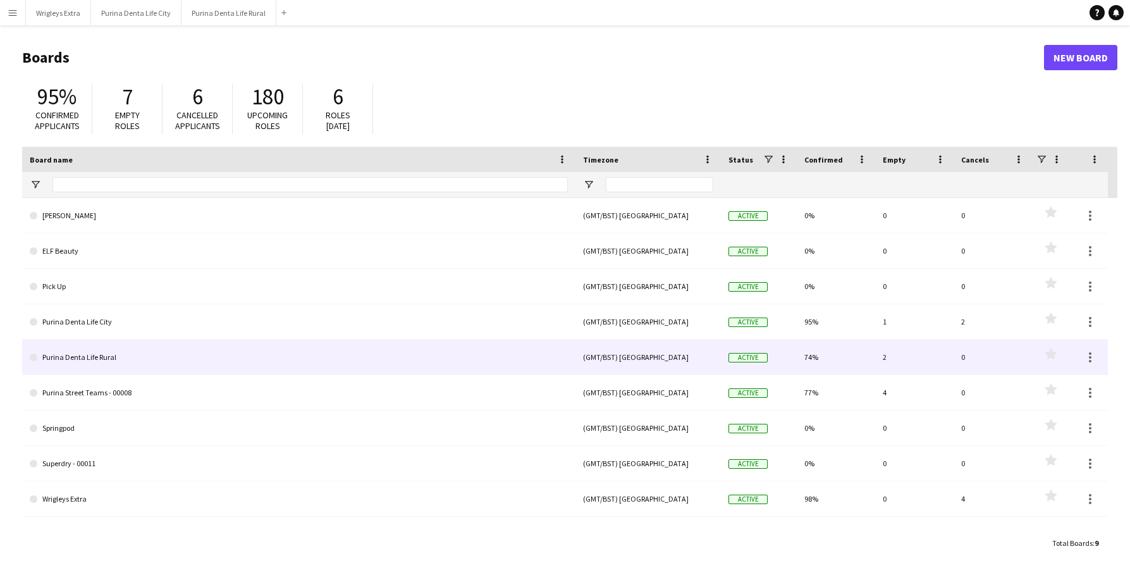
click at [288, 340] on link "Purina Denta Life Rural" at bounding box center [299, 357] width 538 height 35
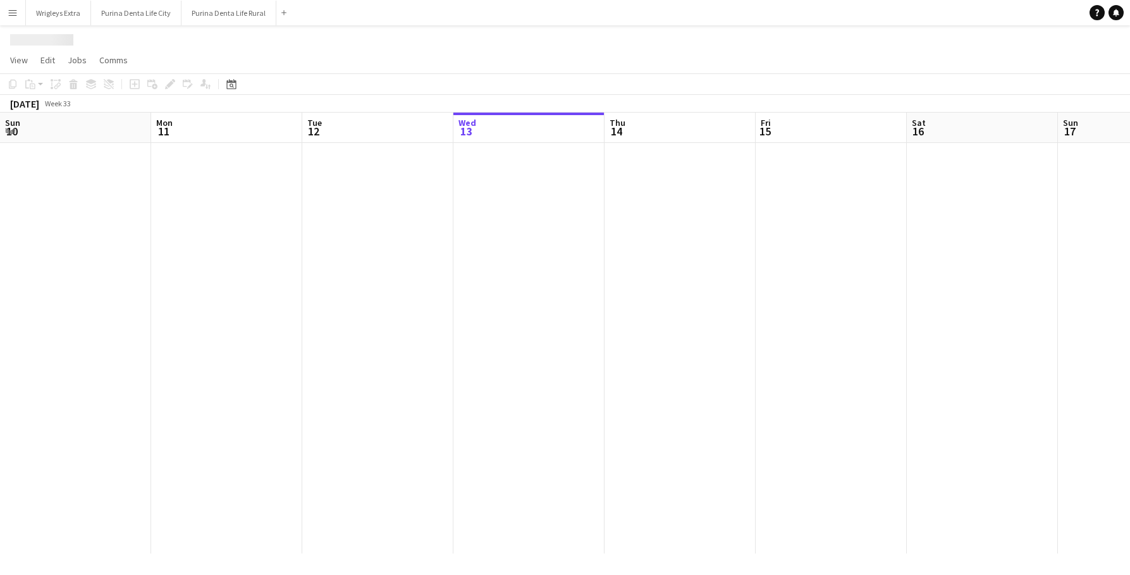
scroll to position [0, 302]
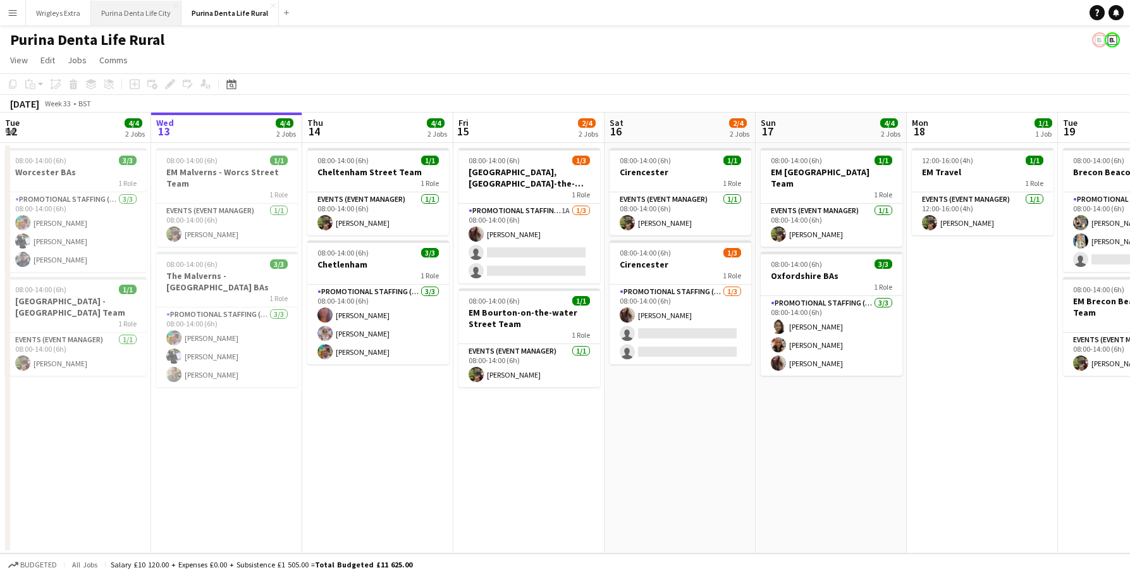
click at [122, 11] on button "Purina Denta Life City Close" at bounding box center [136, 13] width 90 height 25
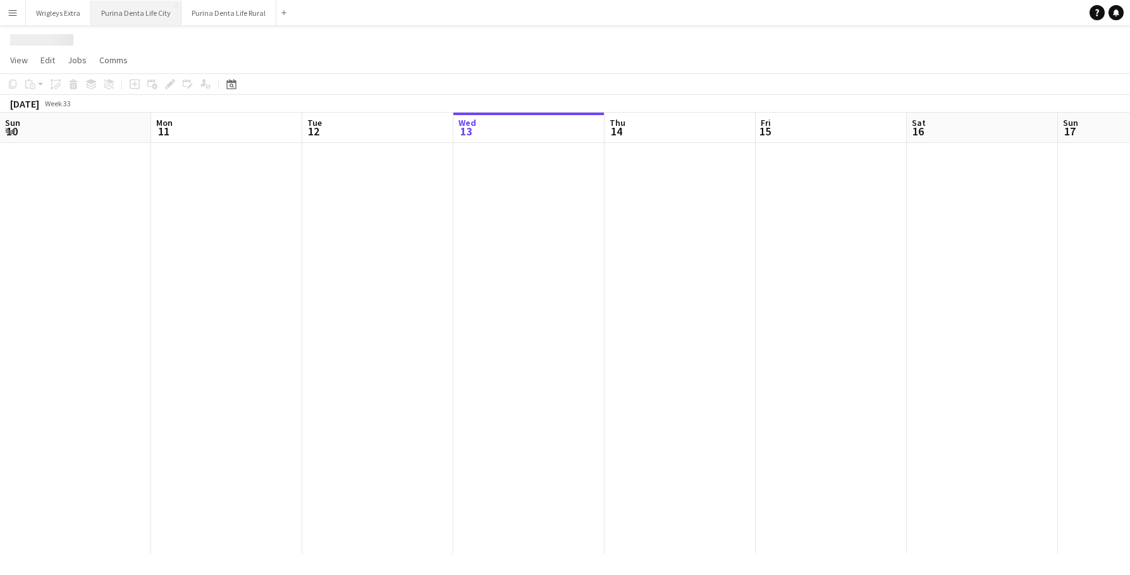
scroll to position [0, 302]
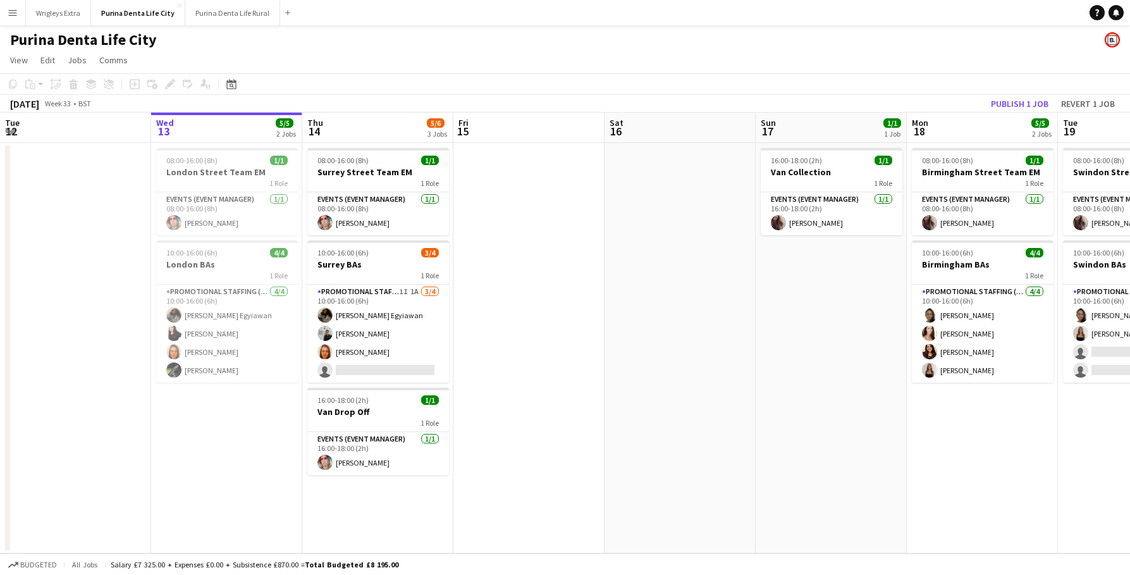
click at [11, 15] on app-icon "Menu" at bounding box center [13, 13] width 10 height 10
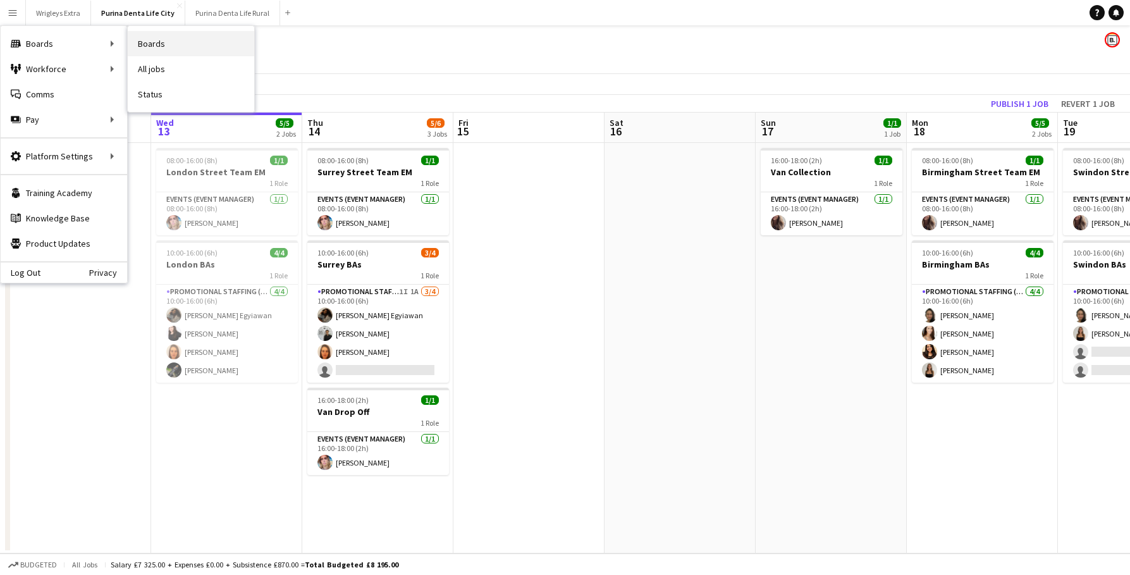
click at [168, 44] on link "Boards" at bounding box center [191, 43] width 126 height 25
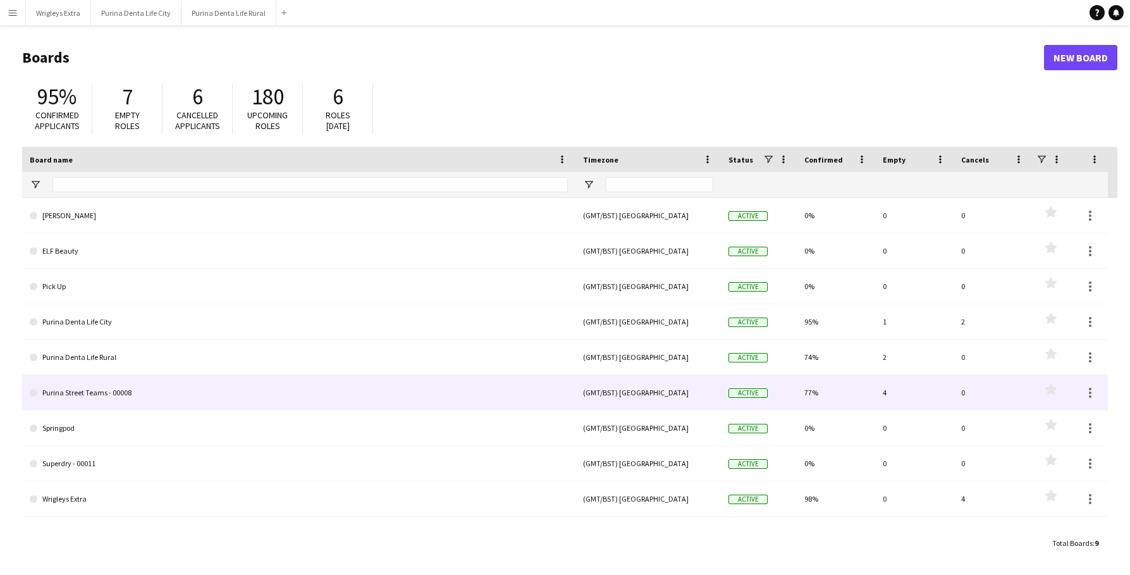
click at [275, 401] on link "Purina Street Teams - 00008" at bounding box center [299, 392] width 538 height 35
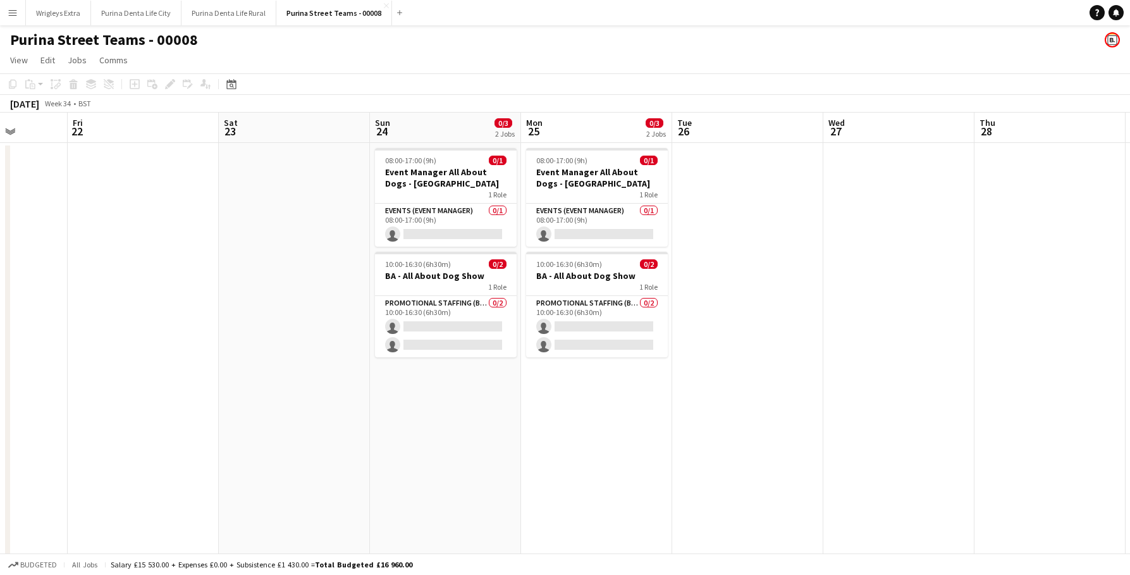
scroll to position [0, 553]
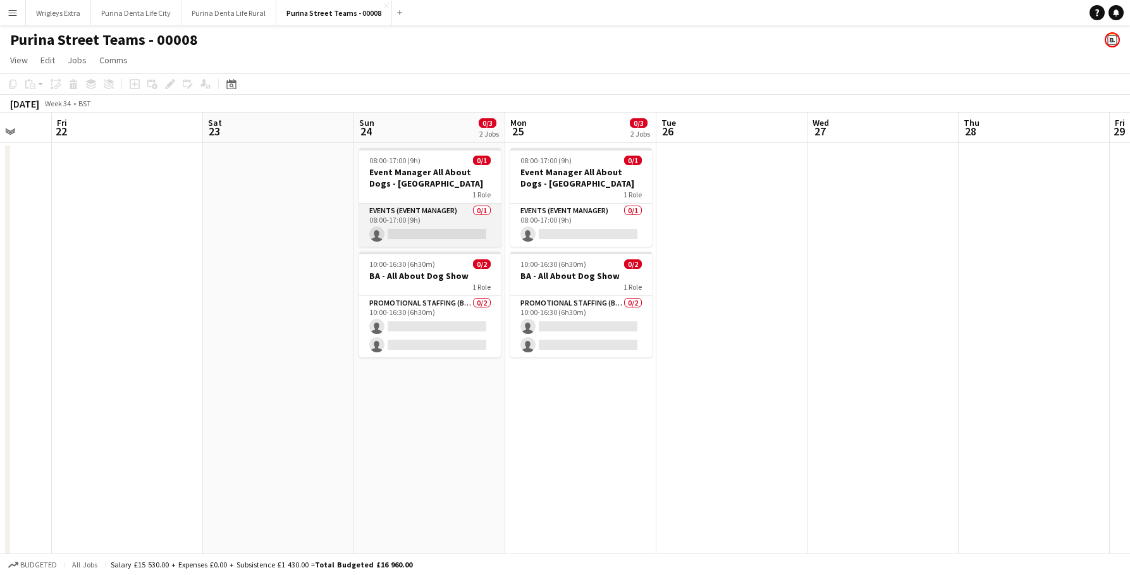
click at [425, 214] on app-card-role "Events (Event Manager) 0/1 08:00-17:00 (9h) single-neutral-actions" at bounding box center [430, 225] width 142 height 43
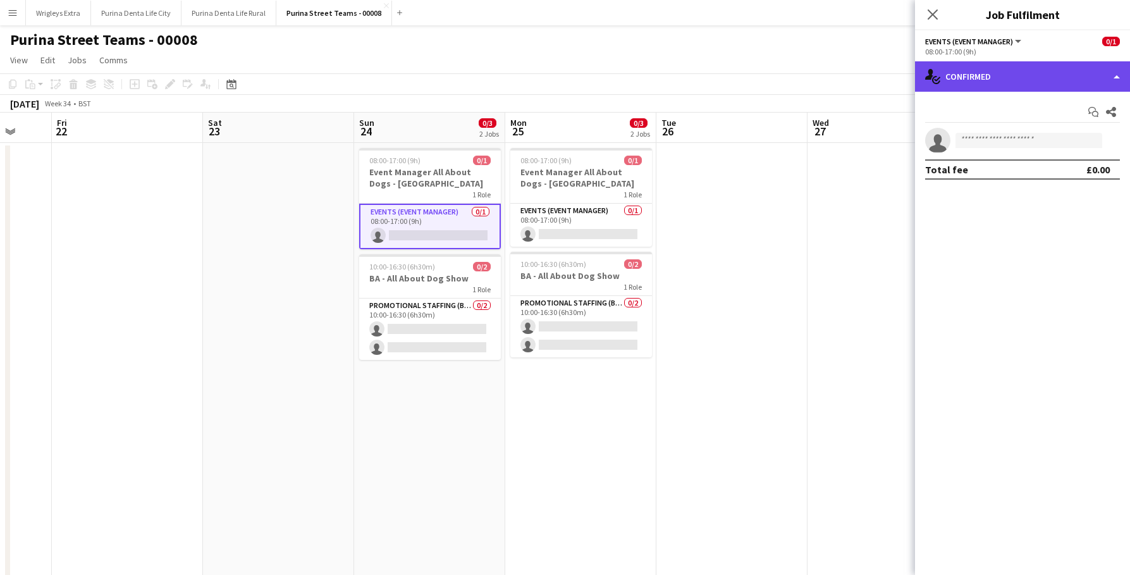
click at [1053, 78] on div "single-neutral-actions-check-2 Confirmed" at bounding box center [1022, 76] width 215 height 30
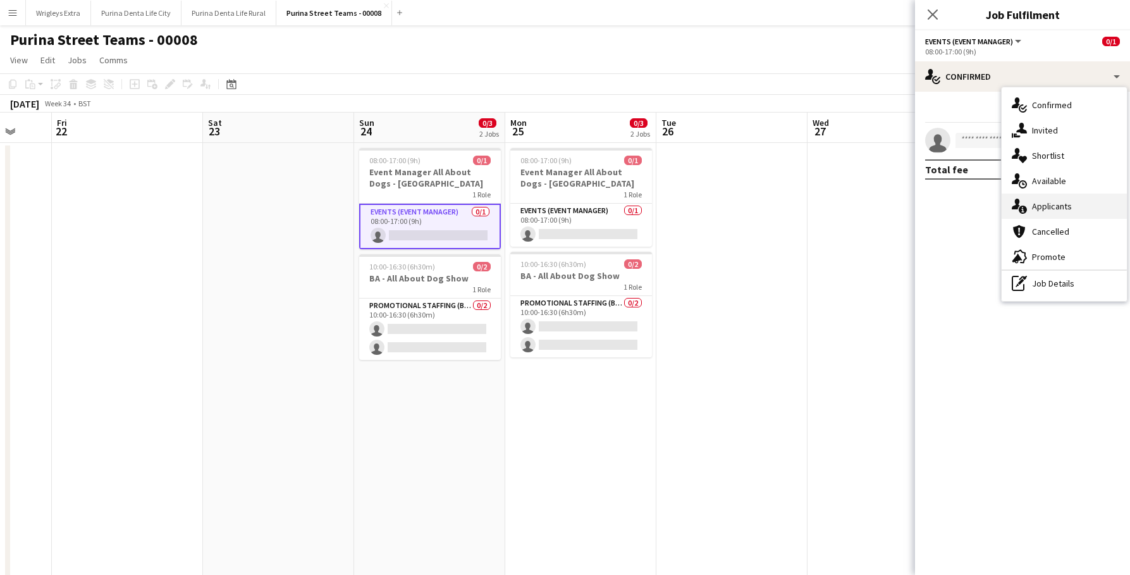
click at [1092, 195] on div "single-neutral-actions-information Applicants" at bounding box center [1064, 205] width 125 height 25
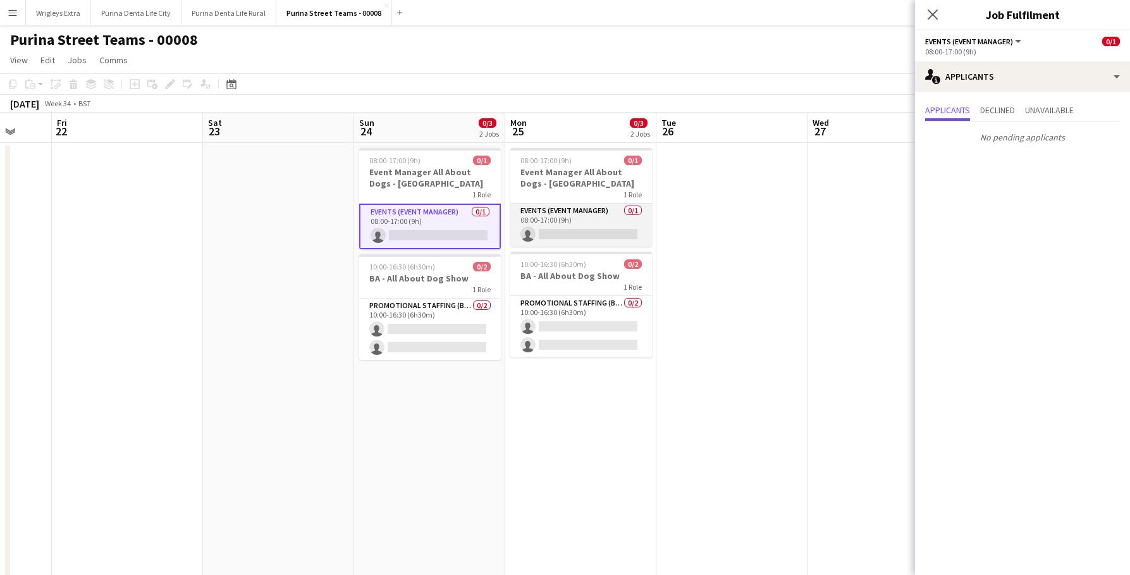
click at [591, 236] on app-card-role "Events (Event Manager) 0/1 08:00-17:00 (9h) single-neutral-actions" at bounding box center [581, 225] width 142 height 43
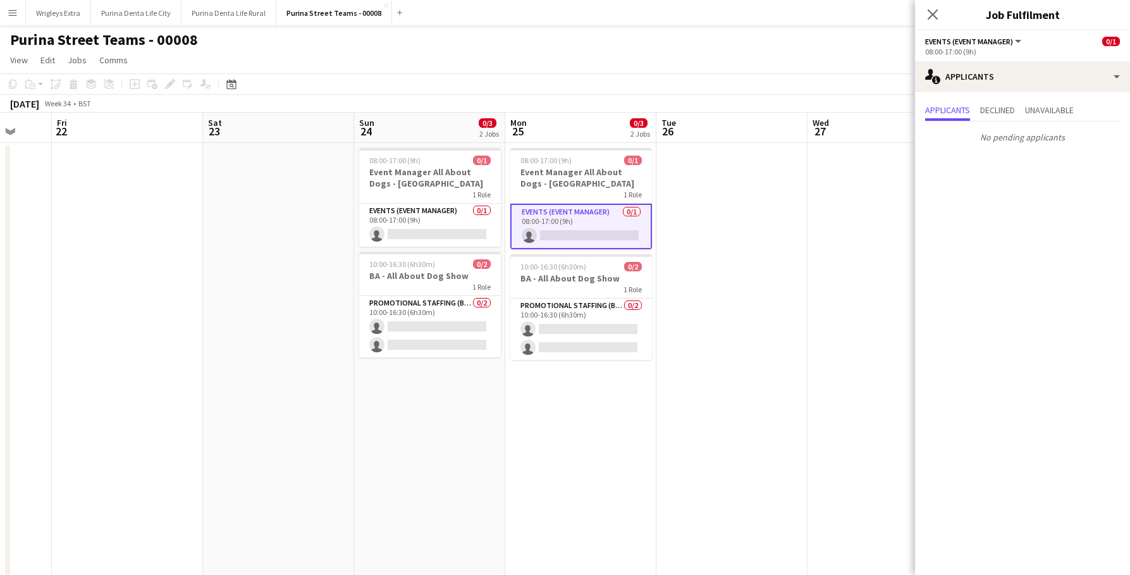
click at [353, 360] on app-date-cell at bounding box center [278, 426] width 151 height 567
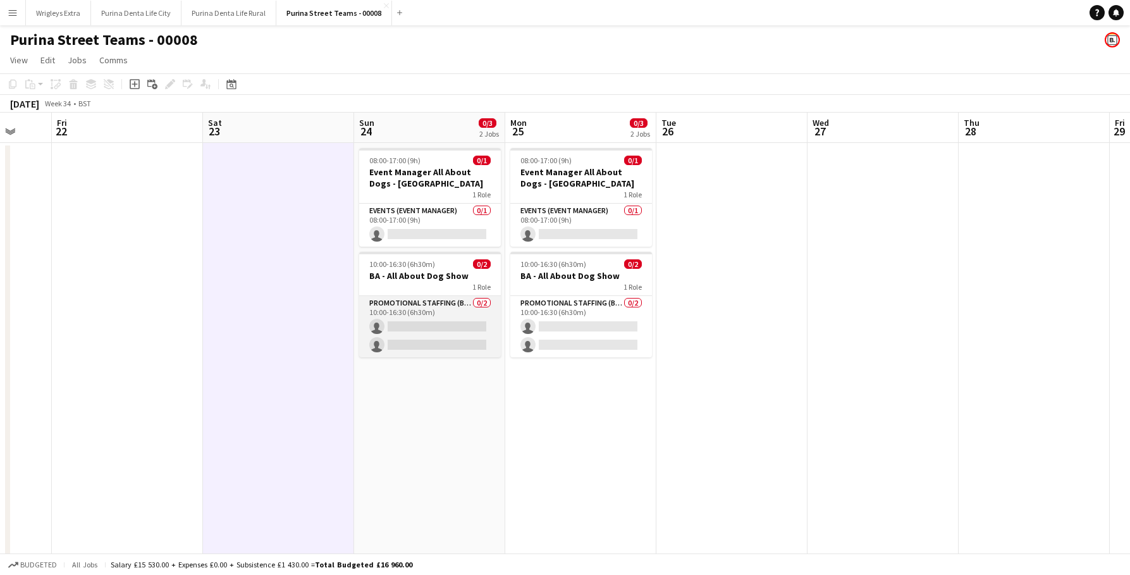
click at [429, 315] on app-card-role "Promotional Staffing (Brand Ambassadors) 0/2 10:00-16:30 (6h30m) single-neutral…" at bounding box center [430, 326] width 142 height 61
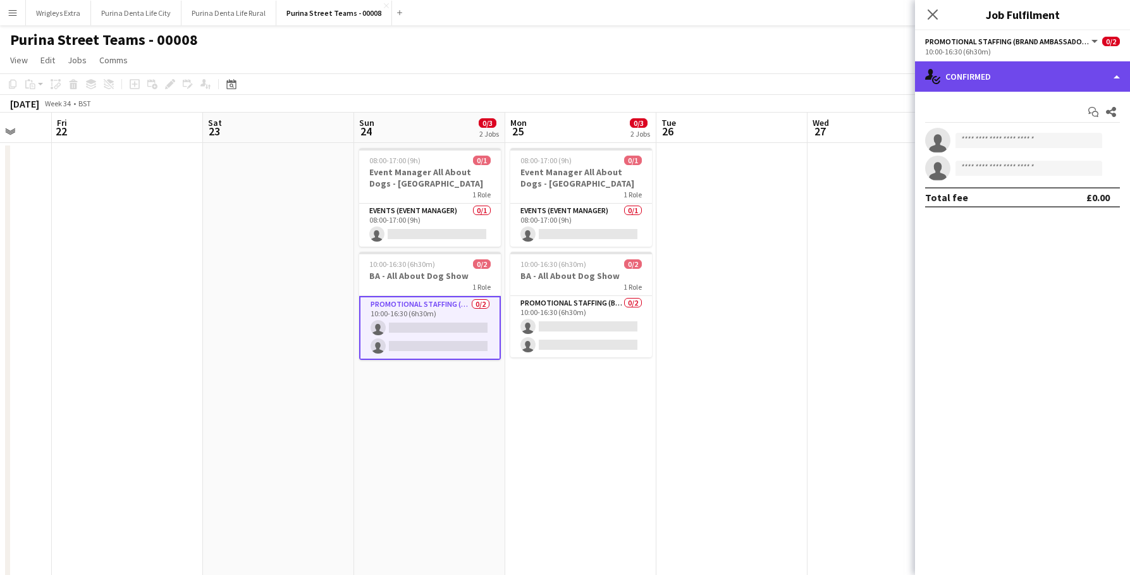
click at [945, 82] on div "single-neutral-actions-check-2 Confirmed" at bounding box center [1022, 76] width 215 height 30
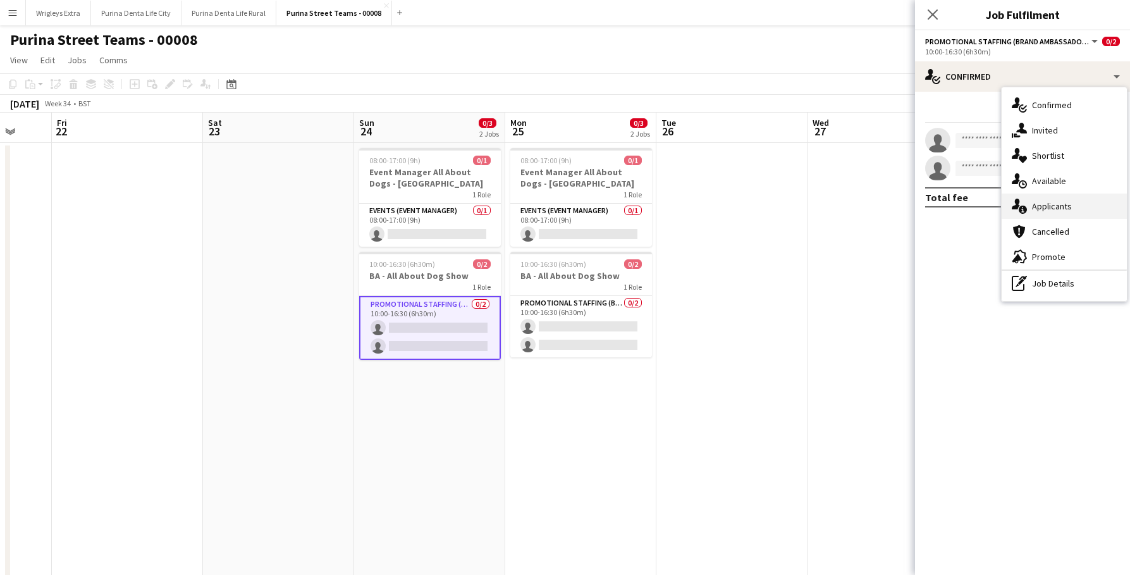
click at [1072, 209] on div "single-neutral-actions-information Applicants" at bounding box center [1064, 205] width 125 height 25
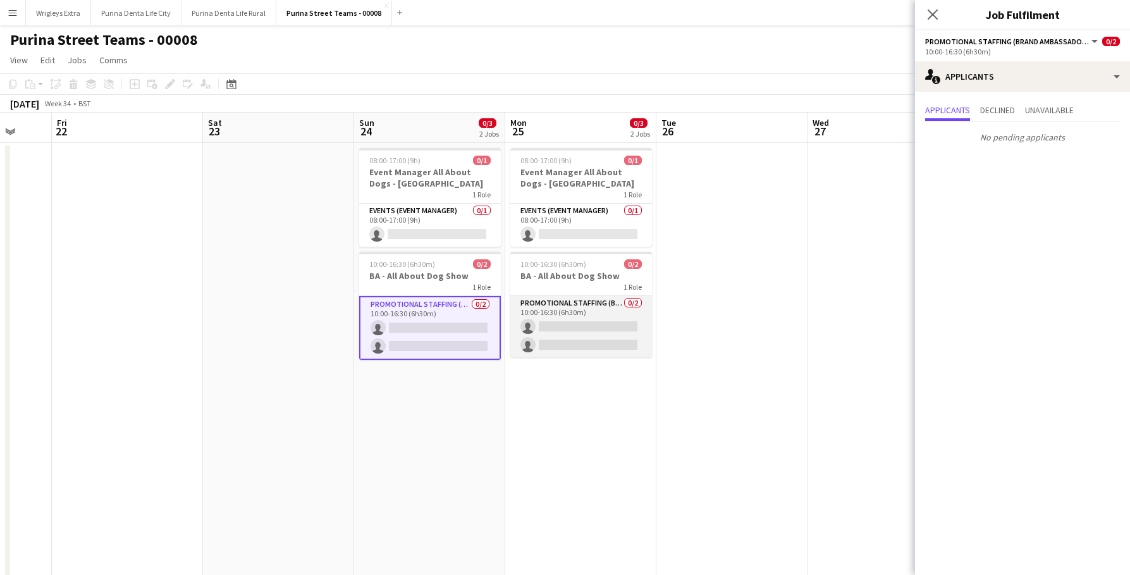
click at [561, 336] on app-card-role "Promotional Staffing (Brand Ambassadors) 0/2 10:00-16:30 (6h30m) single-neutral…" at bounding box center [581, 326] width 142 height 61
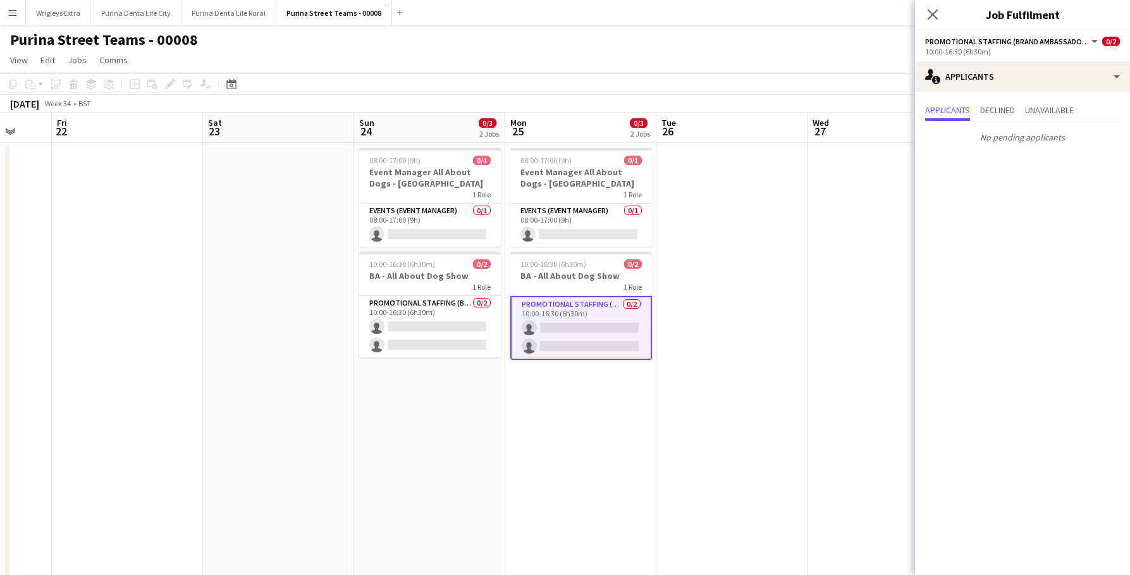
click at [540, 68] on app-page-menu "View Day view expanded Day view collapsed Month view Date picker Jump to today …" at bounding box center [565, 61] width 1130 height 24
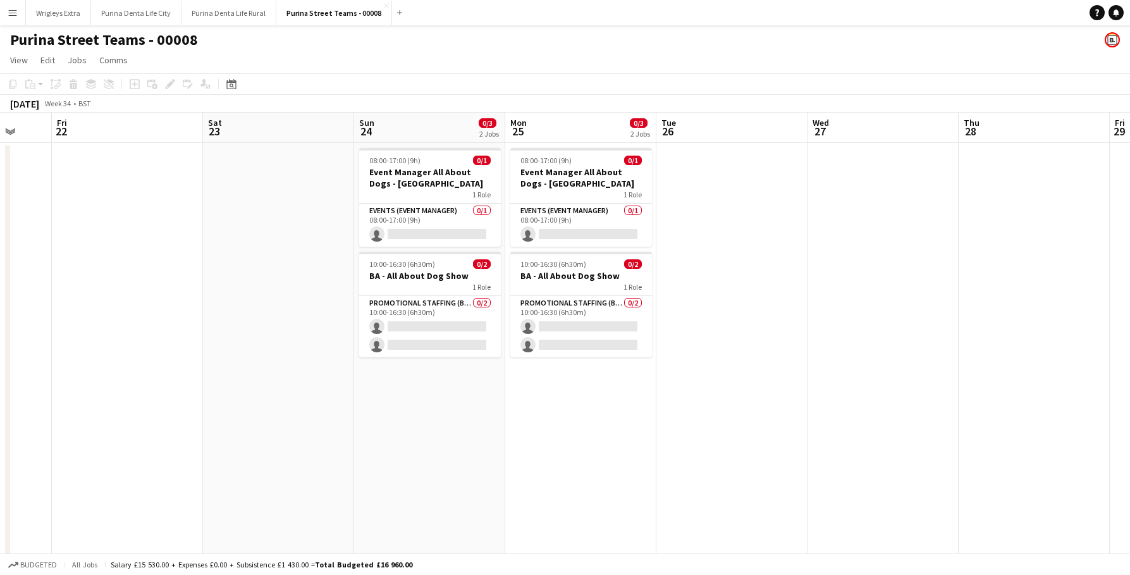
click at [15, 13] on app-icon "Menu" at bounding box center [13, 13] width 10 height 10
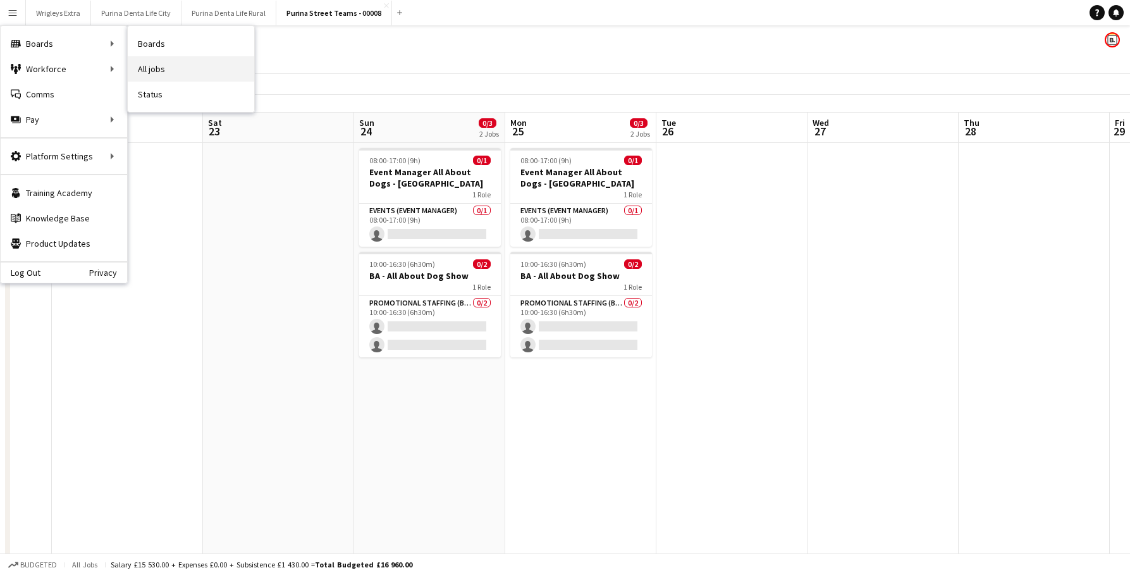
click at [169, 58] on link "All jobs" at bounding box center [191, 68] width 126 height 25
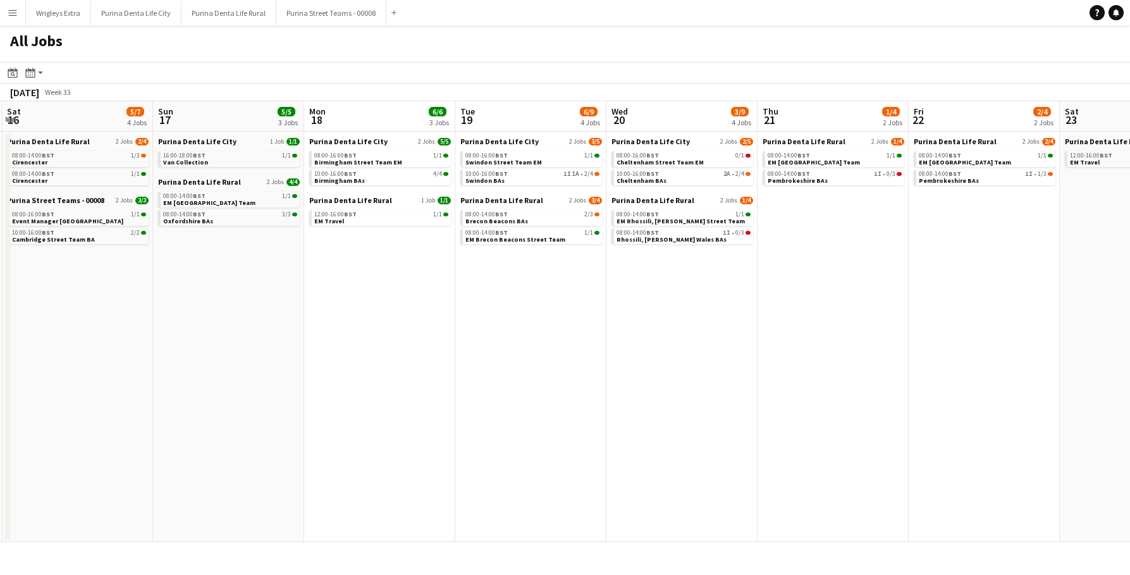
scroll to position [0, 453]
click at [567, 219] on link "08:00-14:00 BST 2/3 Brecon Beacons BAs" at bounding box center [531, 217] width 134 height 15
click at [534, 222] on link "08:00-14:00 BST 2/3 Brecon Beacons BAs" at bounding box center [531, 217] width 134 height 15
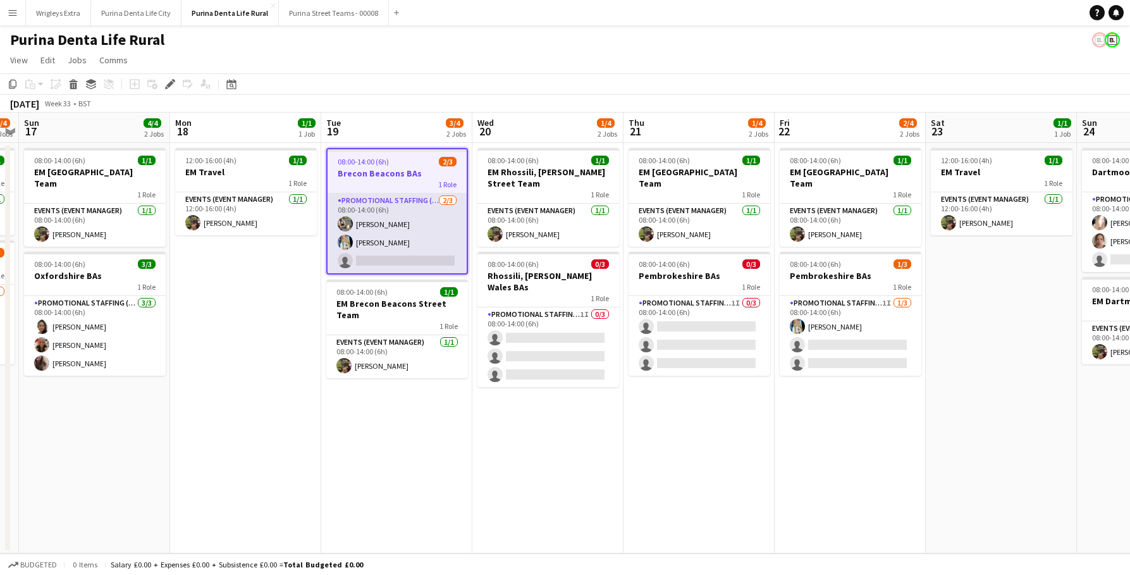
click at [393, 254] on app-card-role "Promotional Staffing (Brand Ambassadors) 2/3 08:00-14:00 (6h) Michal Kuman Kati…" at bounding box center [397, 233] width 139 height 80
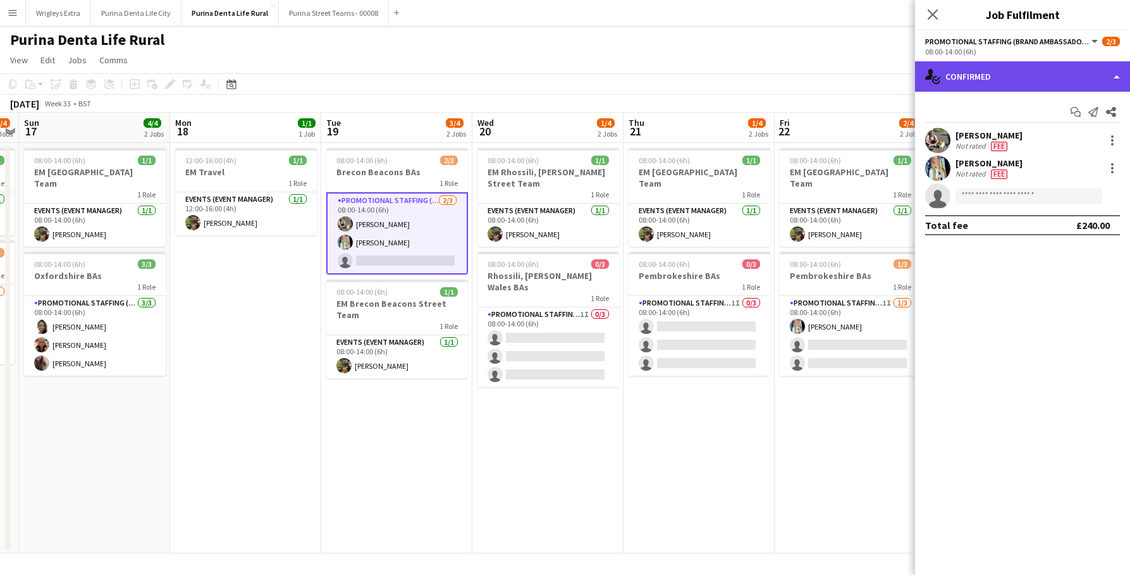
click at [1018, 71] on div "single-neutral-actions-check-2 Confirmed" at bounding box center [1022, 76] width 215 height 30
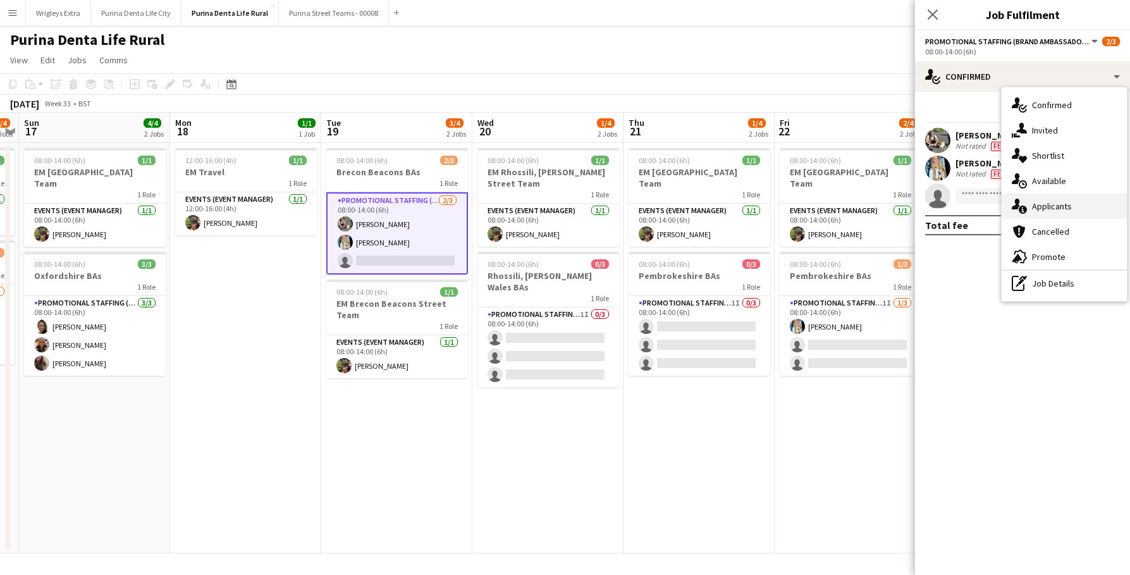
click at [1069, 202] on div "single-neutral-actions-information Applicants" at bounding box center [1064, 205] width 125 height 25
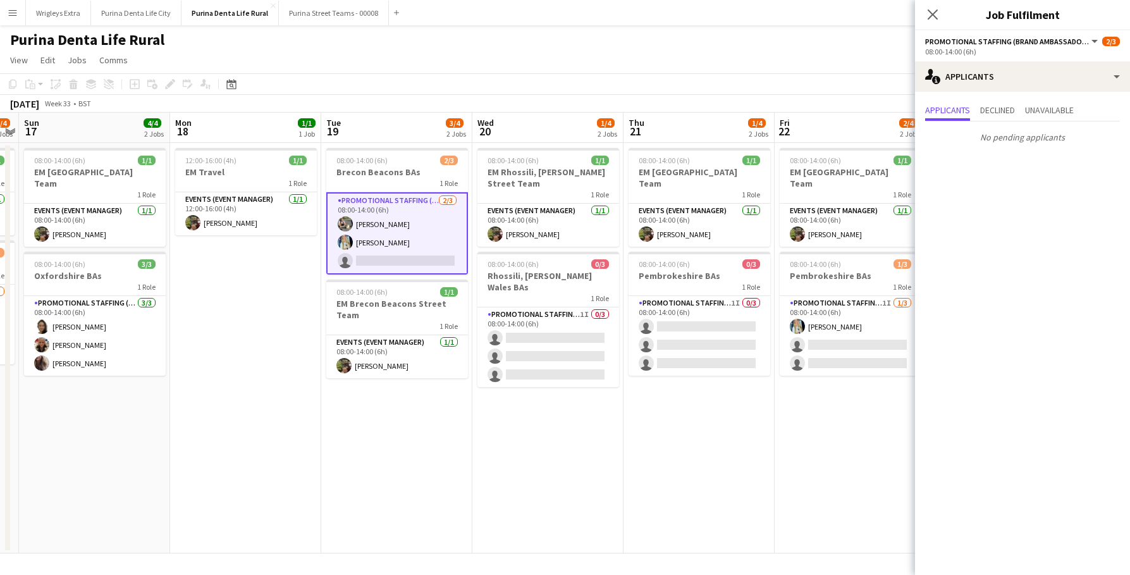
click at [792, 81] on app-toolbar "Copy Paste Paste Command V Paste with crew Command Shift V Paste linked Job Del…" at bounding box center [565, 83] width 1130 height 21
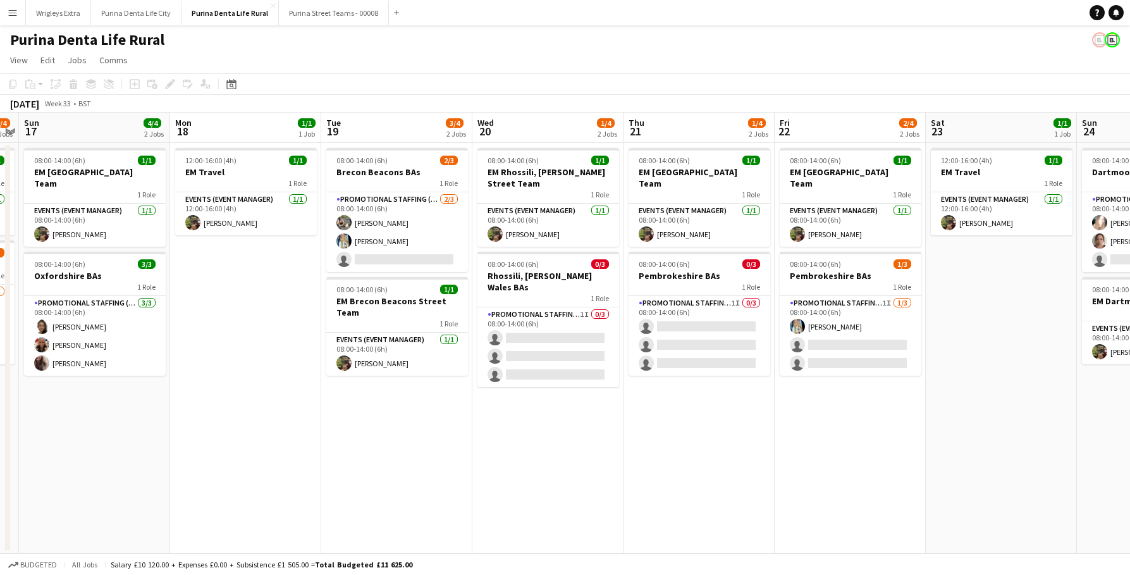
scroll to position [0, 522]
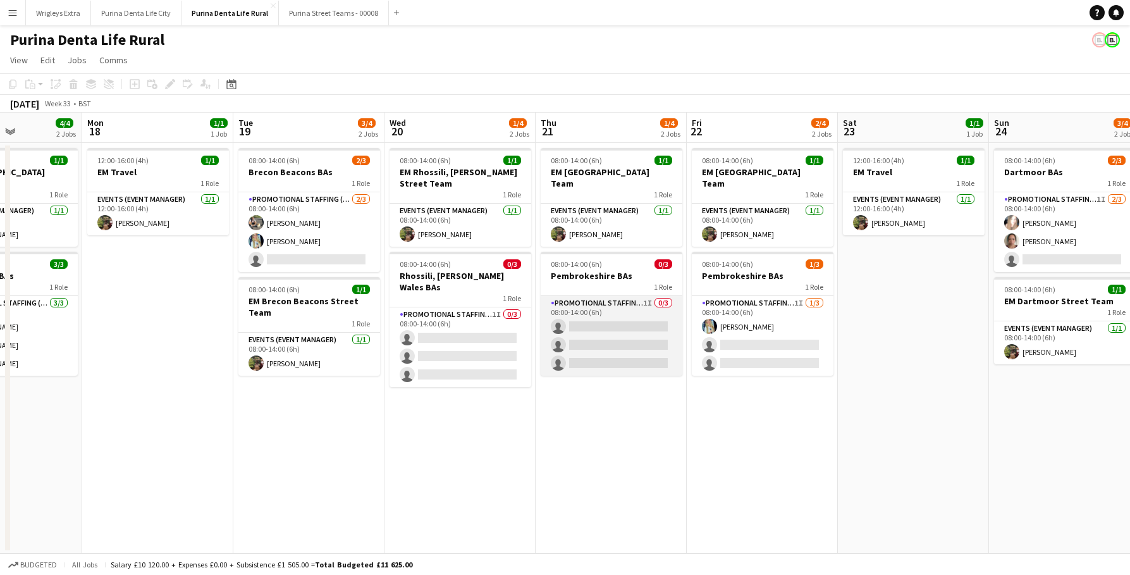
click at [632, 327] on app-card-role "Promotional Staffing (Brand Ambassadors) 1I 0/3 08:00-14:00 (6h) single-neutral…" at bounding box center [612, 336] width 142 height 80
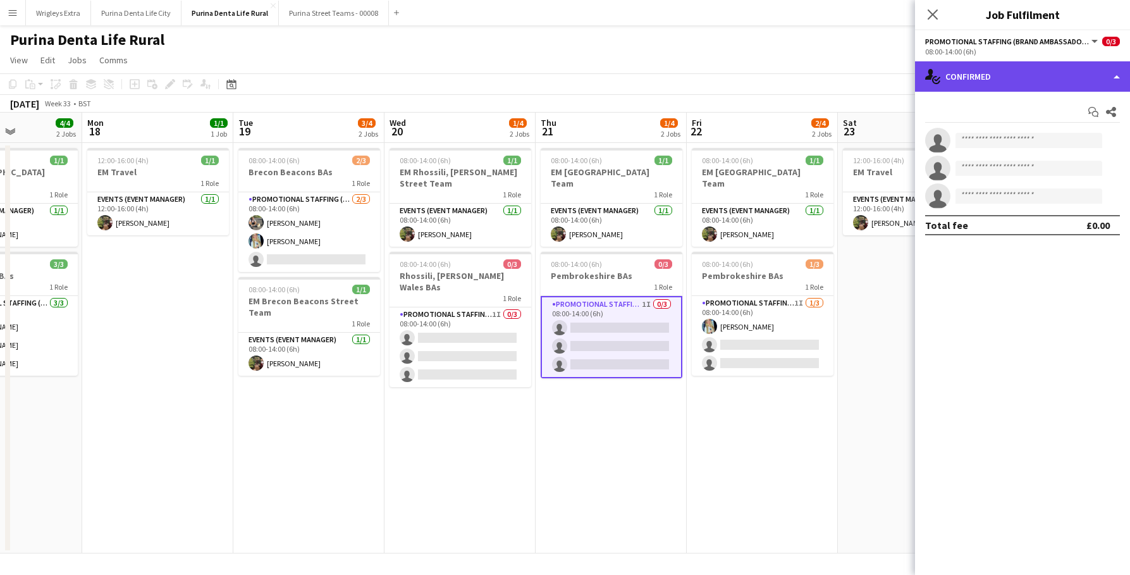
click at [1026, 68] on div "single-neutral-actions-check-2 Confirmed" at bounding box center [1022, 76] width 215 height 30
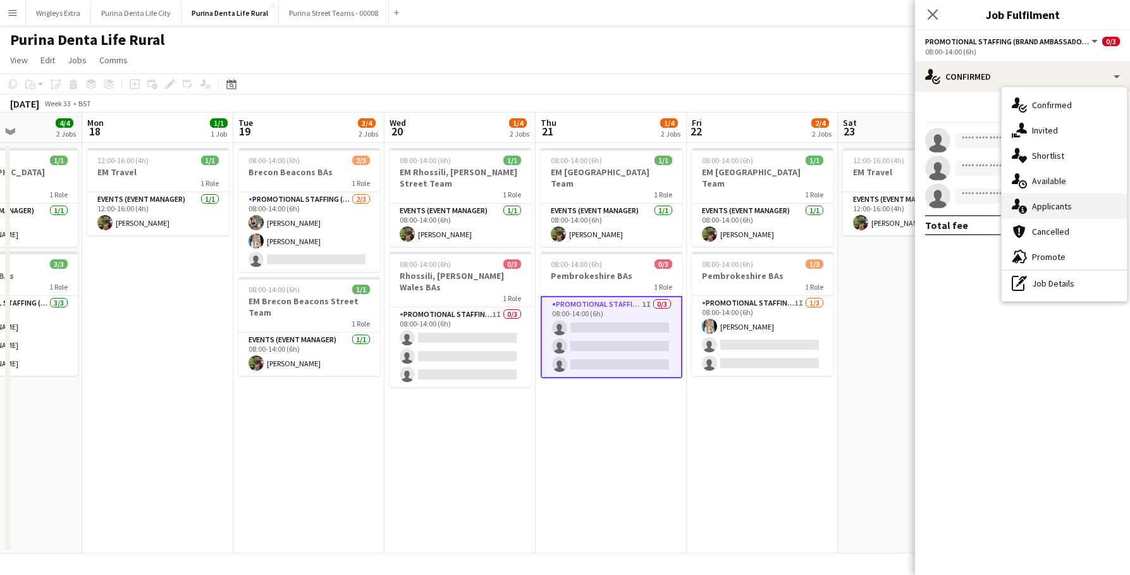
click at [1067, 209] on div "single-neutral-actions-information Applicants" at bounding box center [1064, 205] width 125 height 25
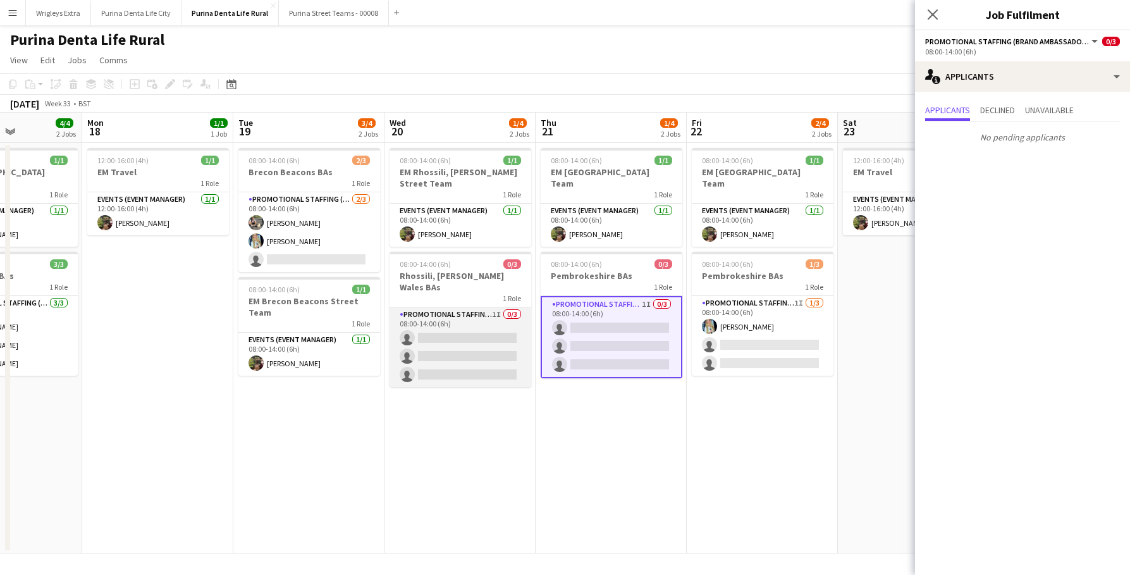
click at [470, 352] on app-card-role "Promotional Staffing (Brand Ambassadors) 1I 0/3 08:00-14:00 (6h) single-neutral…" at bounding box center [461, 347] width 142 height 80
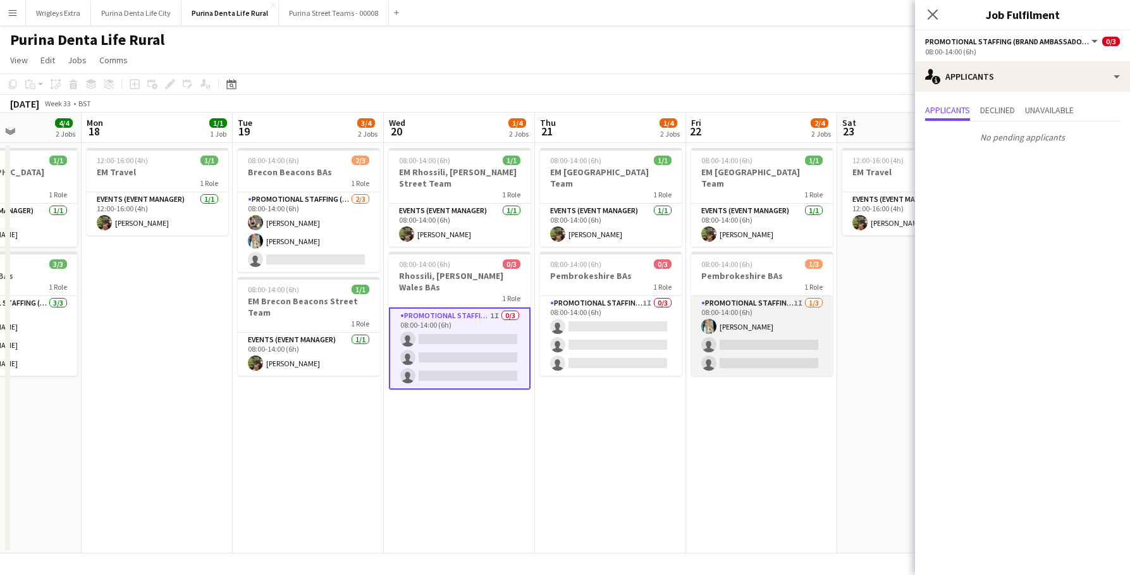
click at [748, 338] on app-card-role "Promotional Staffing (Brand Ambassadors) 1I 1/3 08:00-14:00 (6h) Katie Dixon-Gr…" at bounding box center [762, 336] width 142 height 80
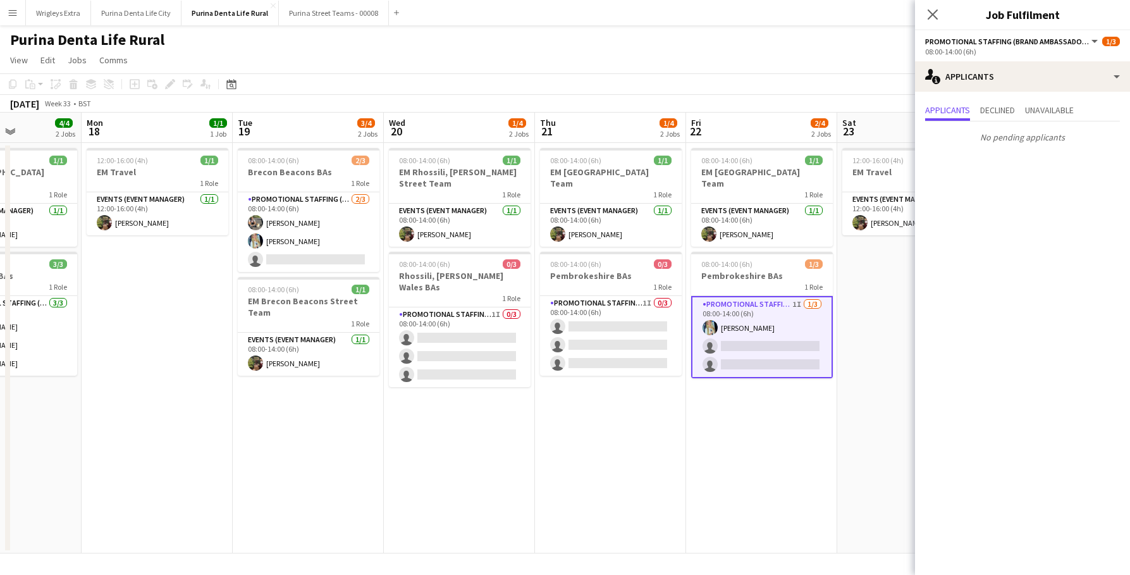
drag, startPoint x: 746, startPoint y: 338, endPoint x: 753, endPoint y: 403, distance: 64.9
click at [753, 403] on app-date-cell "08:00-14:00 (6h) 1/1 EM Pembrokeshire Street Team 1 Role Events (Event Manager)…" at bounding box center [761, 348] width 151 height 410
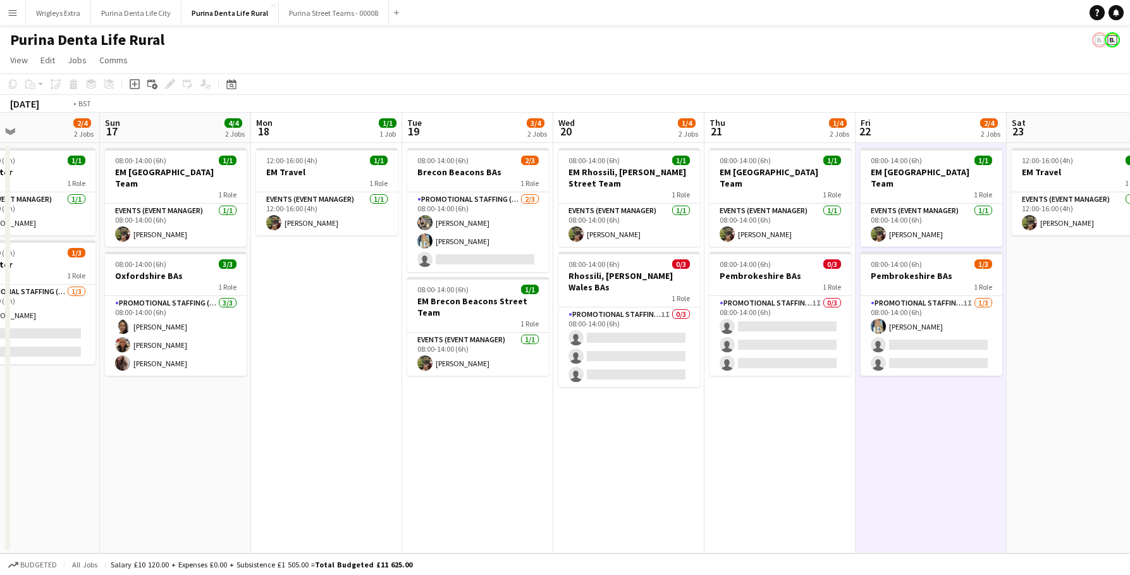
scroll to position [0, 379]
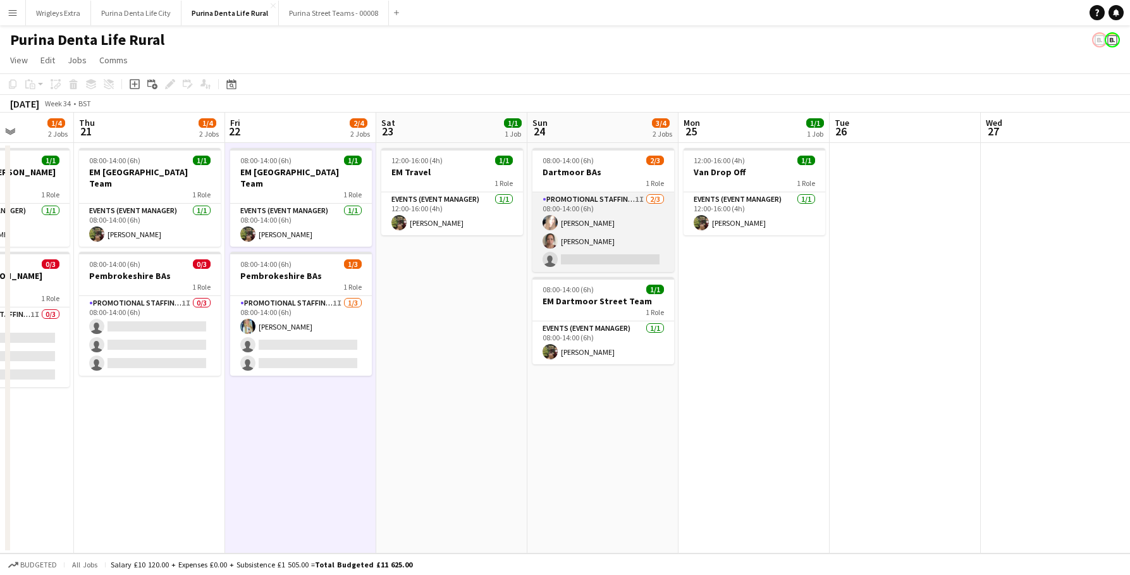
click at [621, 234] on app-card-role "Promotional Staffing (Brand Ambassadors) 1I 2/3 08:00-14:00 (6h) Kirsty Macdona…" at bounding box center [603, 232] width 142 height 80
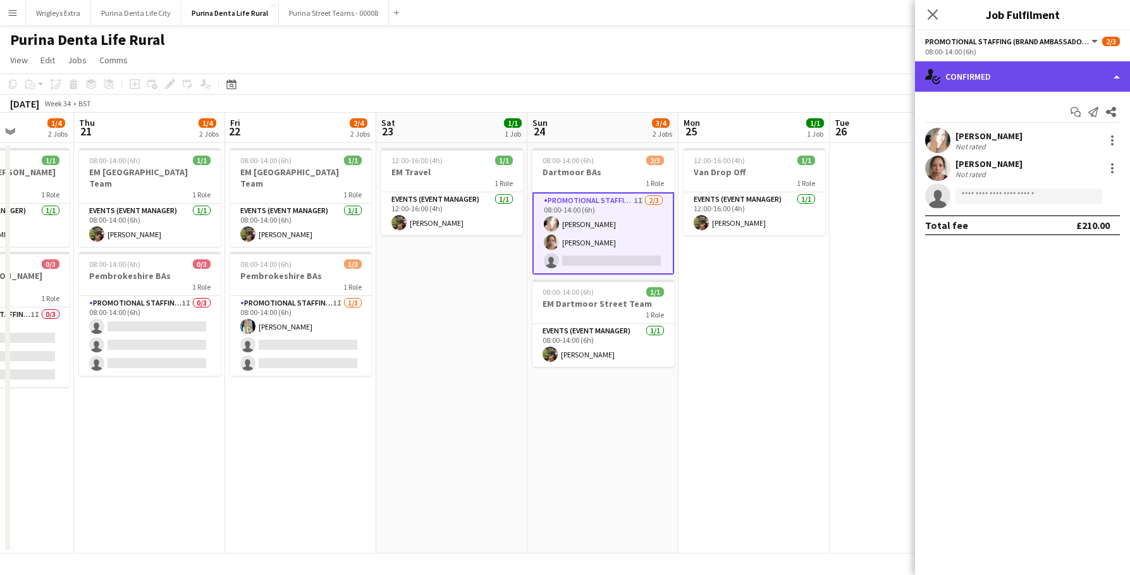
click at [1024, 63] on div "single-neutral-actions-check-2 Confirmed" at bounding box center [1022, 76] width 215 height 30
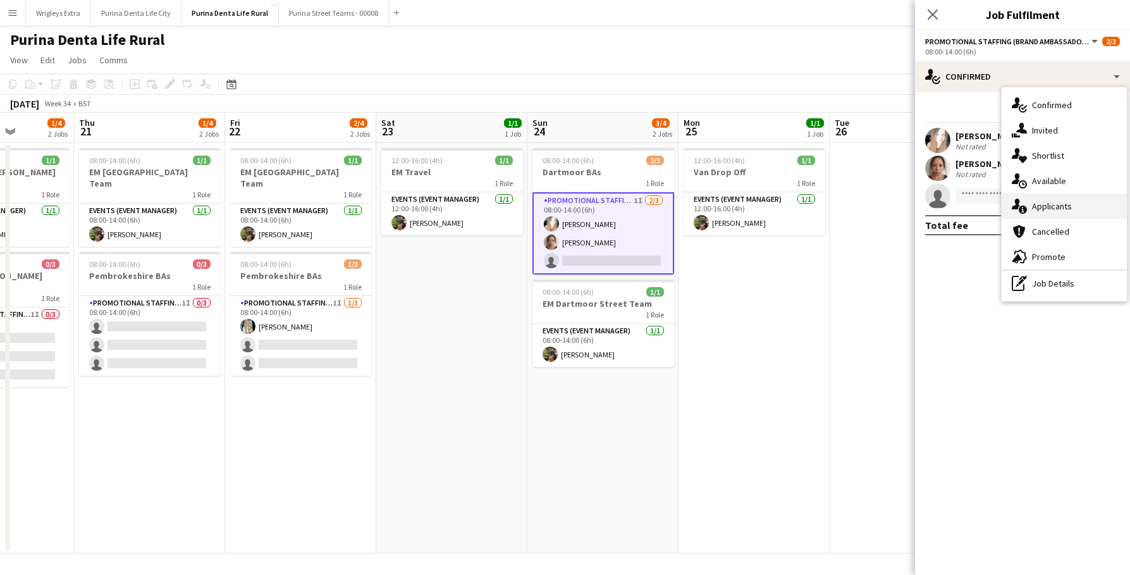
click at [1057, 218] on div "single-neutral-actions-information Applicants" at bounding box center [1064, 205] width 125 height 25
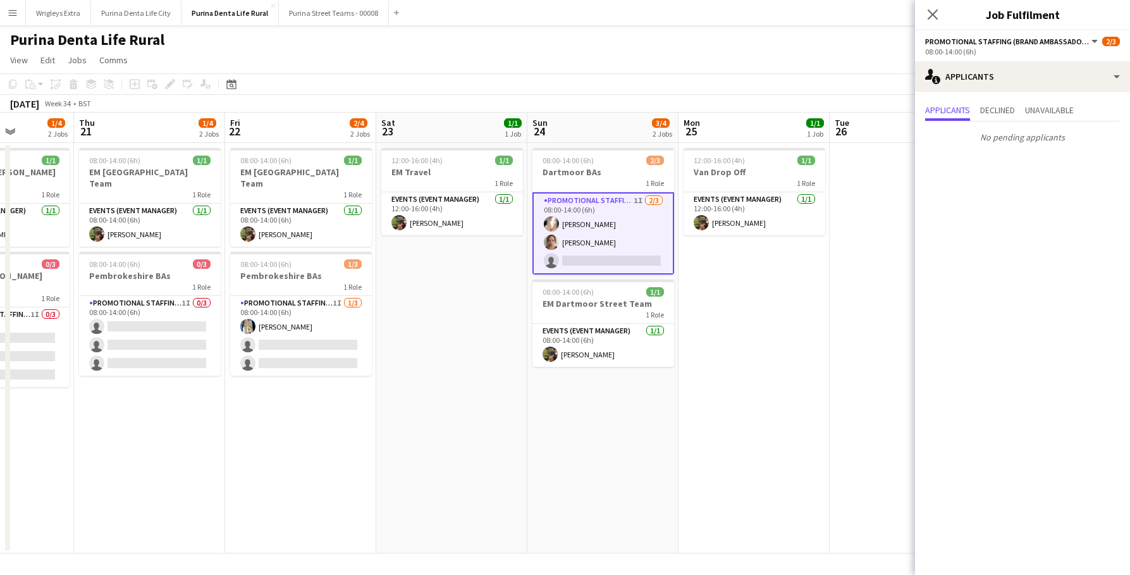
click at [811, 71] on app-page-menu "View Day view expanded Day view collapsed Month view Date picker Jump to [DATE]…" at bounding box center [565, 61] width 1130 height 24
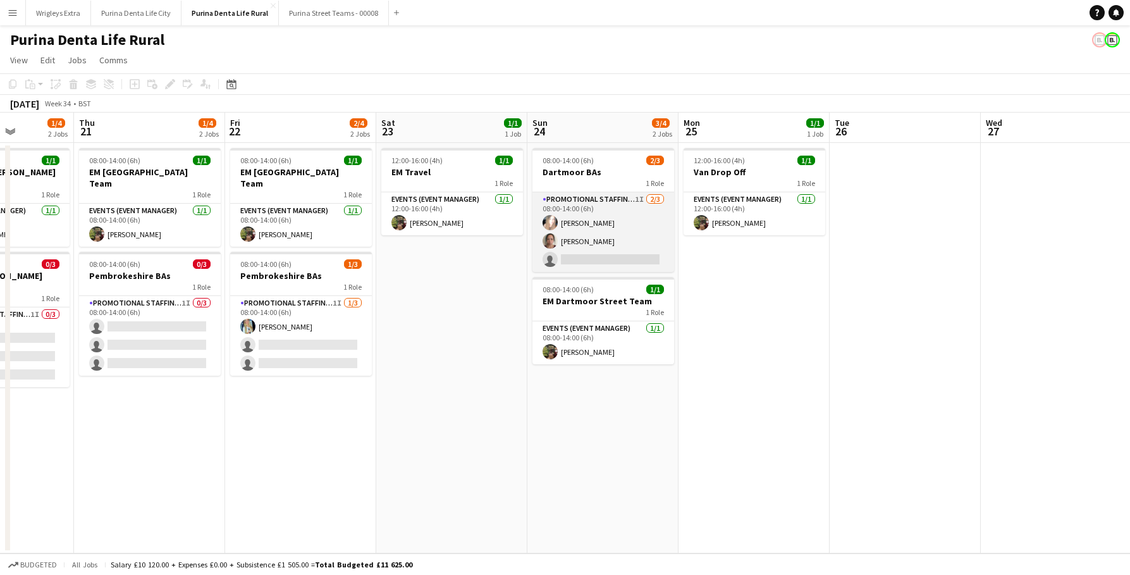
click at [620, 252] on app-card-role "Promotional Staffing (Brand Ambassadors) 1I 2/3 08:00-14:00 (6h) Kirsty Macdona…" at bounding box center [603, 232] width 142 height 80
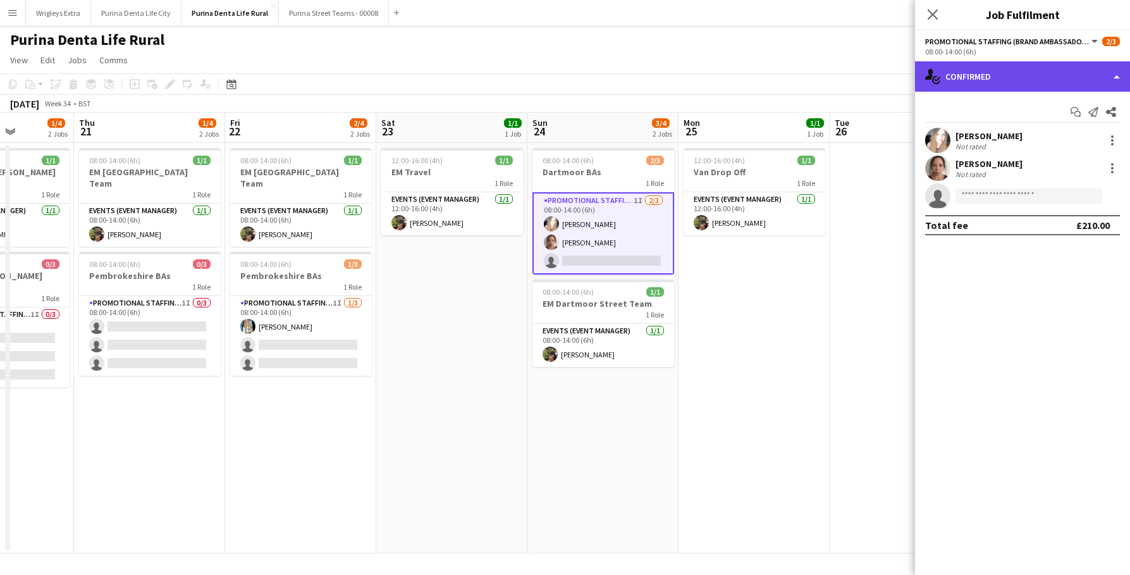
click at [988, 71] on div "single-neutral-actions-check-2 Confirmed" at bounding box center [1022, 76] width 215 height 30
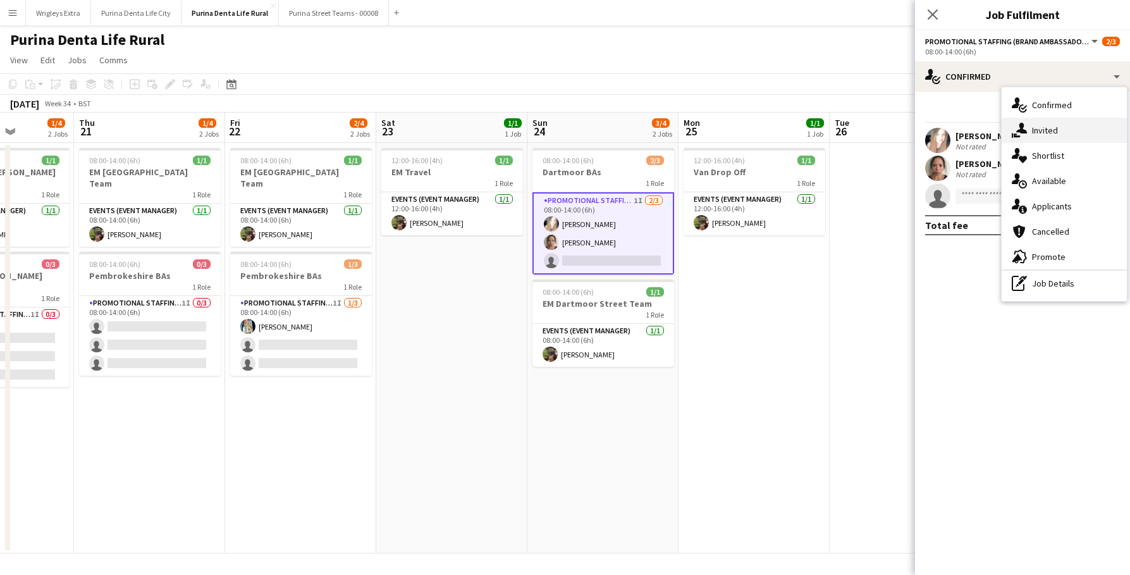
click at [1035, 136] on div "single-neutral-actions-share-1 Invited" at bounding box center [1064, 130] width 125 height 25
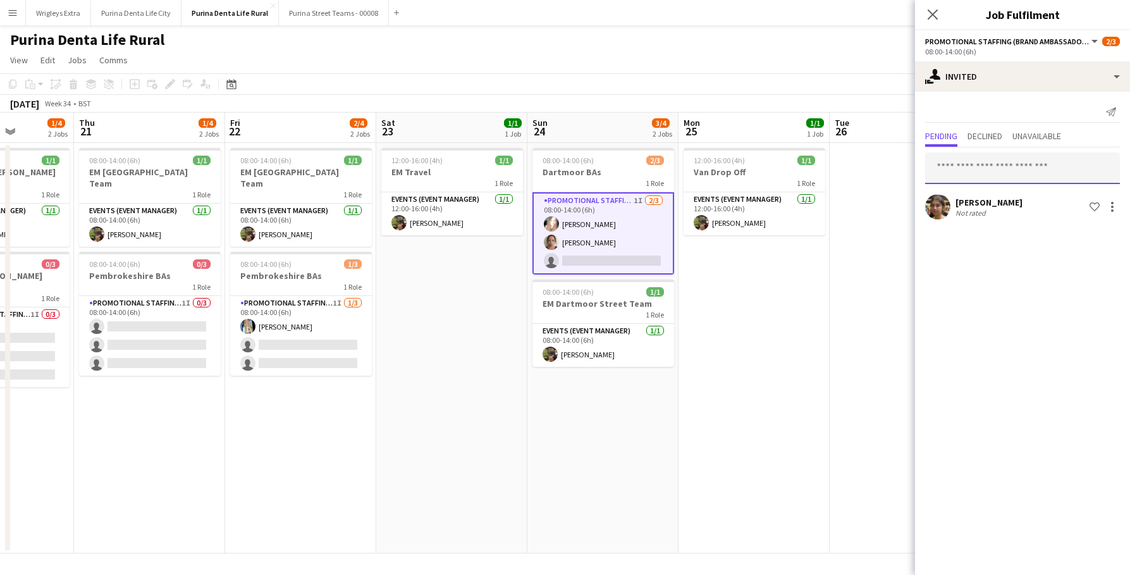
click at [997, 173] on input "text" at bounding box center [1022, 168] width 195 height 32
type input "*"
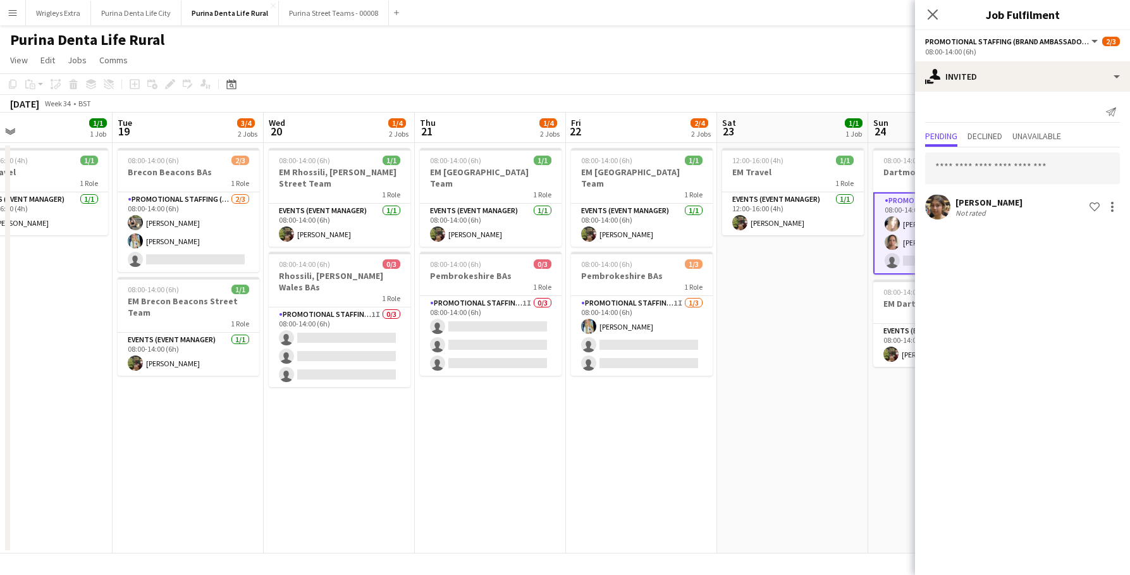
scroll to position [0, 340]
click at [742, 328] on app-date-cell "12:00-16:00 (4h) 1/1 EM Travel 1 Role Events (Event Manager) [DATE] 12:00-16:00…" at bounding box center [793, 348] width 151 height 410
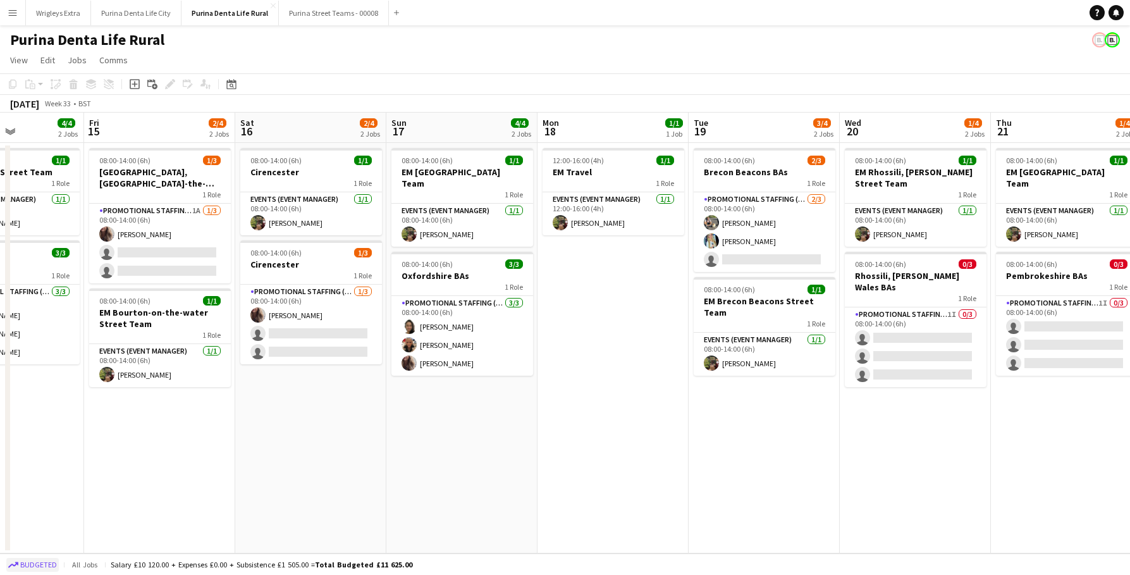
scroll to position [0, 371]
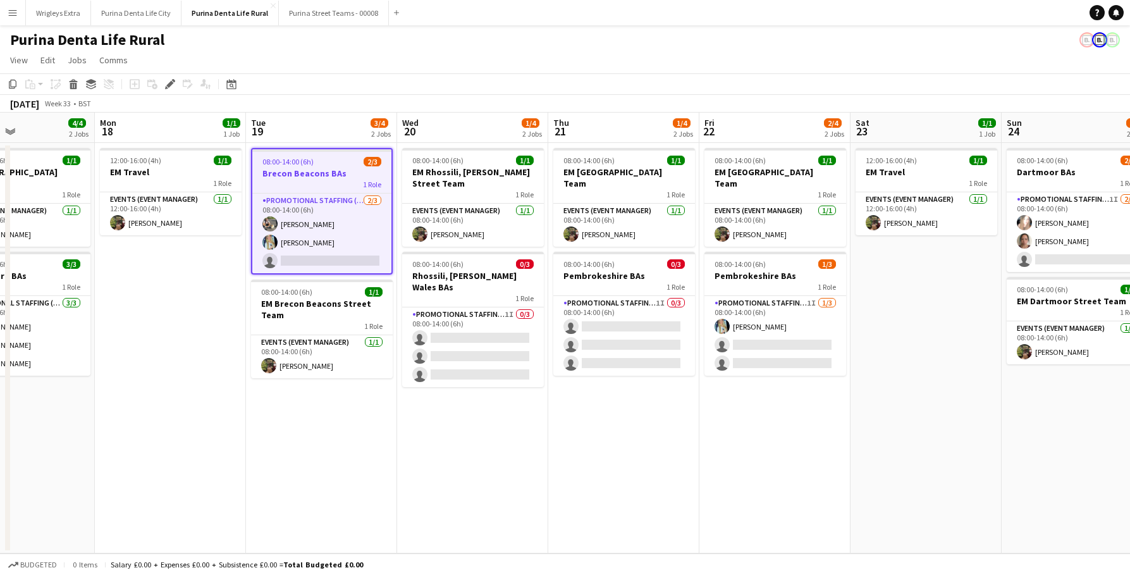
scroll to position [0, 568]
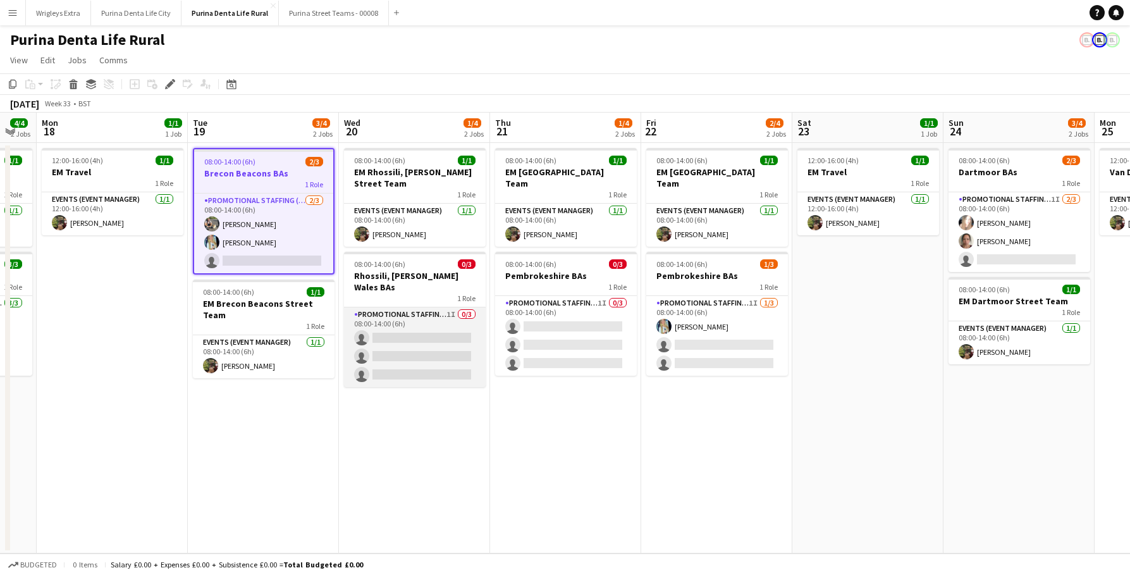
click at [429, 344] on app-card-role "Promotional Staffing (Brand Ambassadors) 1I 0/3 08:00-14:00 (6h) single-neutral…" at bounding box center [415, 347] width 142 height 80
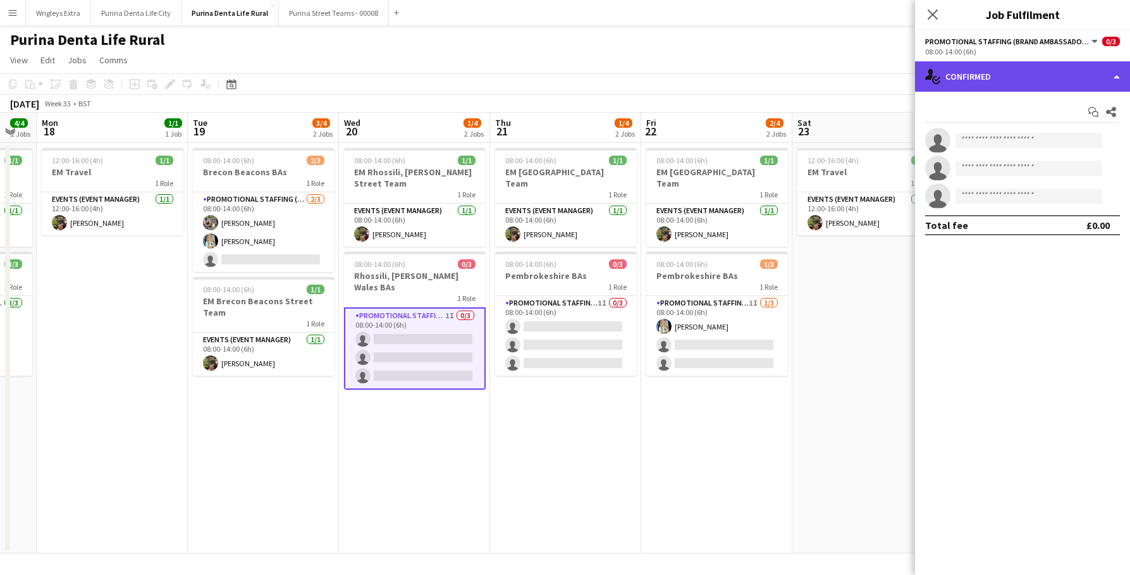
click at [1026, 91] on div "single-neutral-actions-check-2 Confirmed" at bounding box center [1022, 76] width 215 height 30
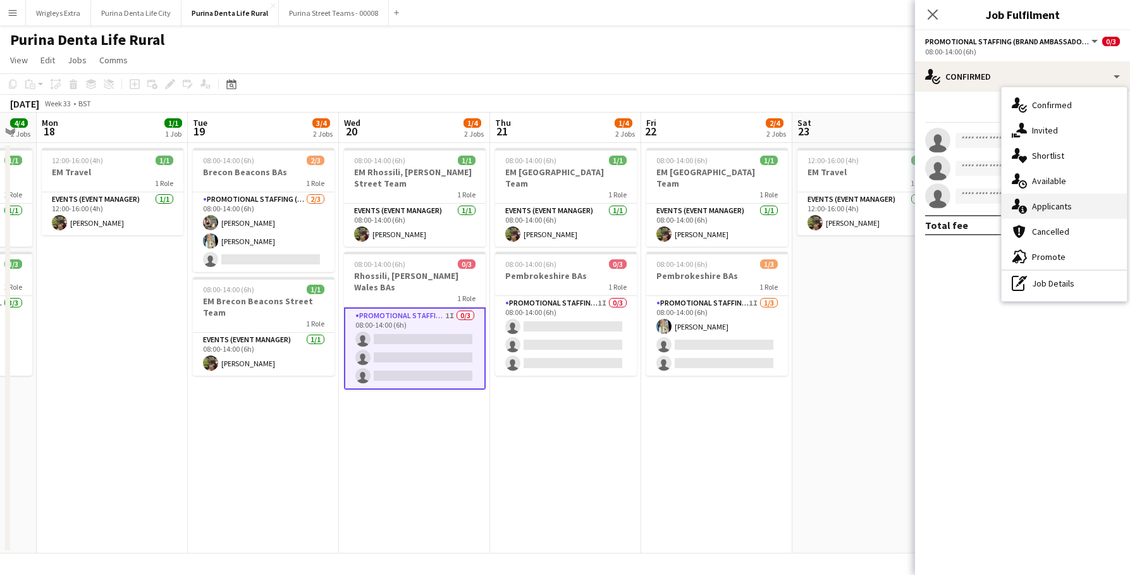
click at [1045, 205] on div "single-neutral-actions-information Applicants" at bounding box center [1064, 205] width 125 height 25
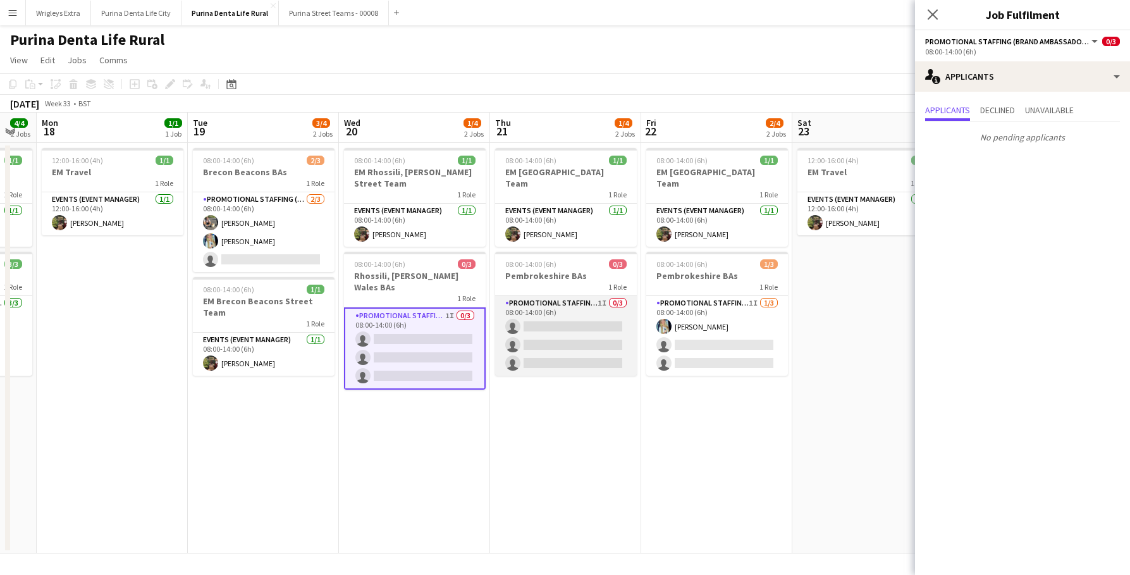
click at [620, 331] on app-card-role "Promotional Staffing (Brand Ambassadors) 1I 0/3 08:00-14:00 (6h) single-neutral…" at bounding box center [566, 336] width 142 height 80
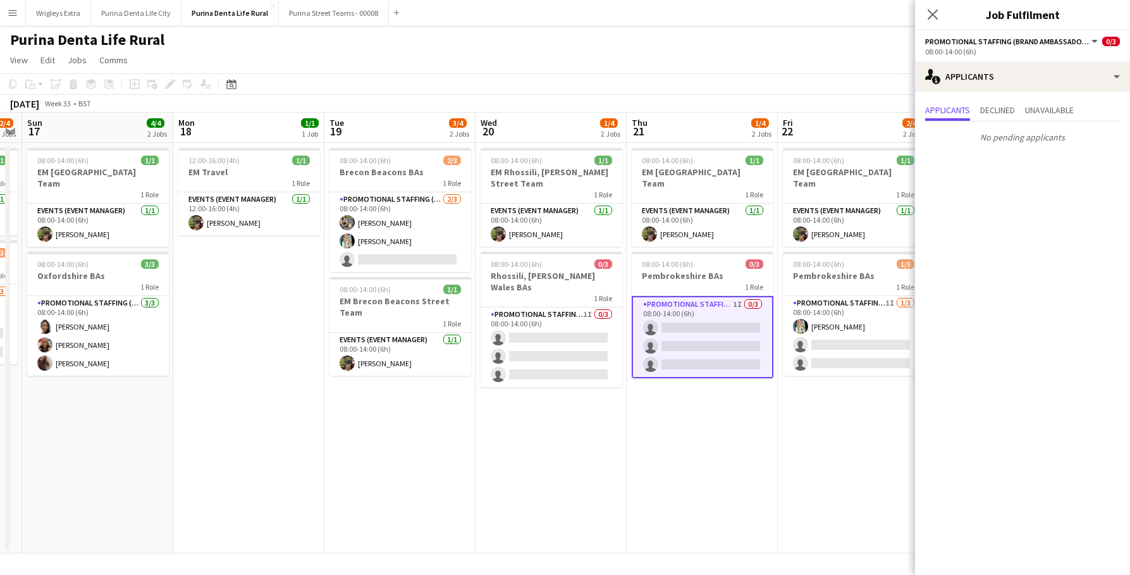
scroll to position [0, 278]
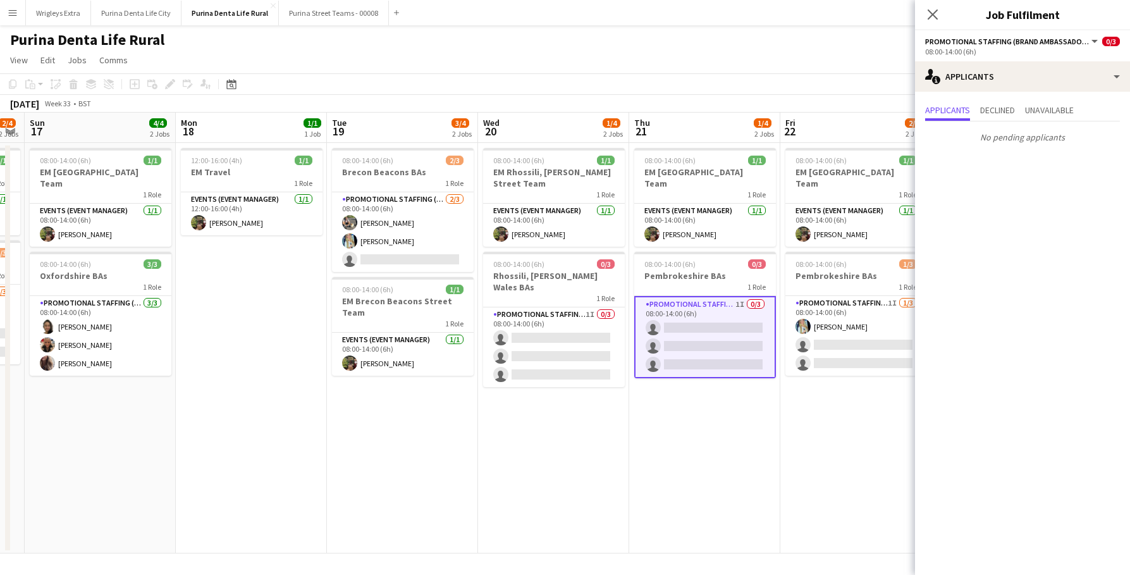
click at [227, 309] on app-date-cell "12:00-16:00 (4h) 1/1 EM Travel 1 Role Events (Event Manager) [DATE] 12:00-16:00…" at bounding box center [251, 348] width 151 height 410
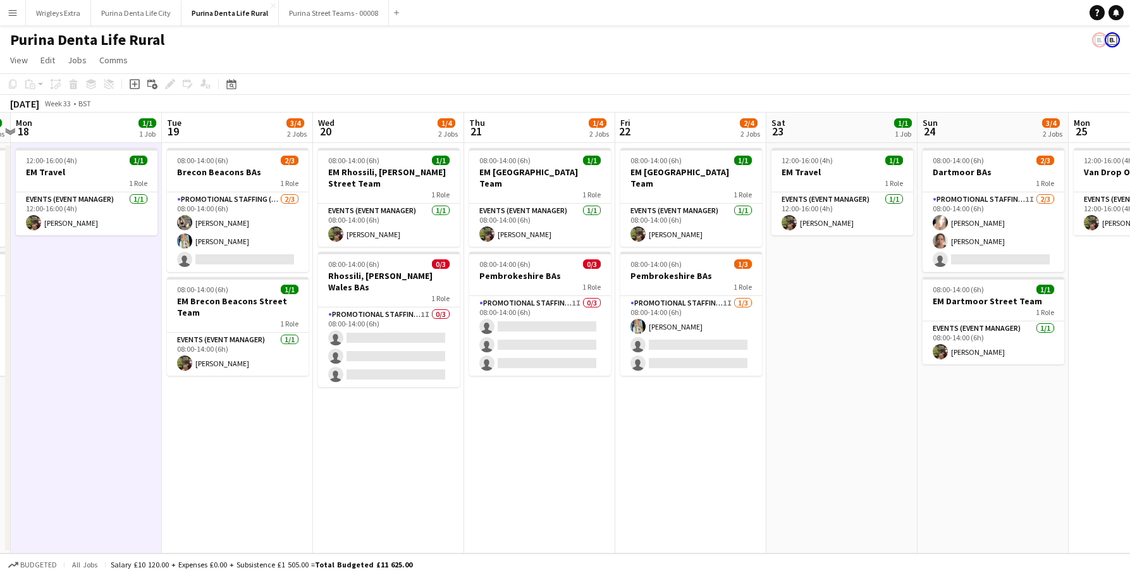
scroll to position [0, 284]
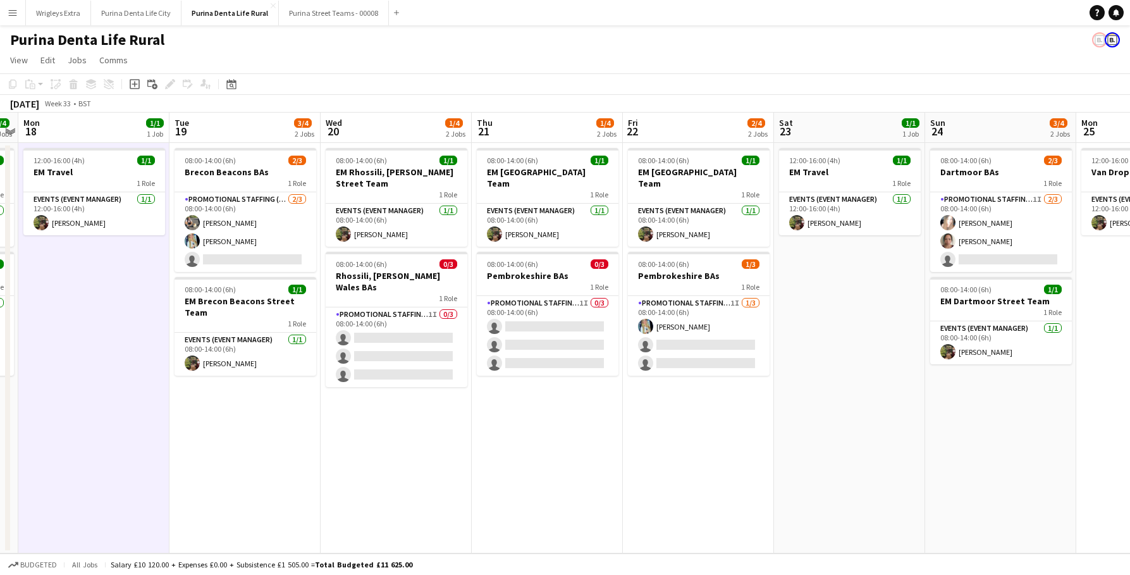
click at [9, 8] on app-icon "Menu" at bounding box center [13, 13] width 10 height 10
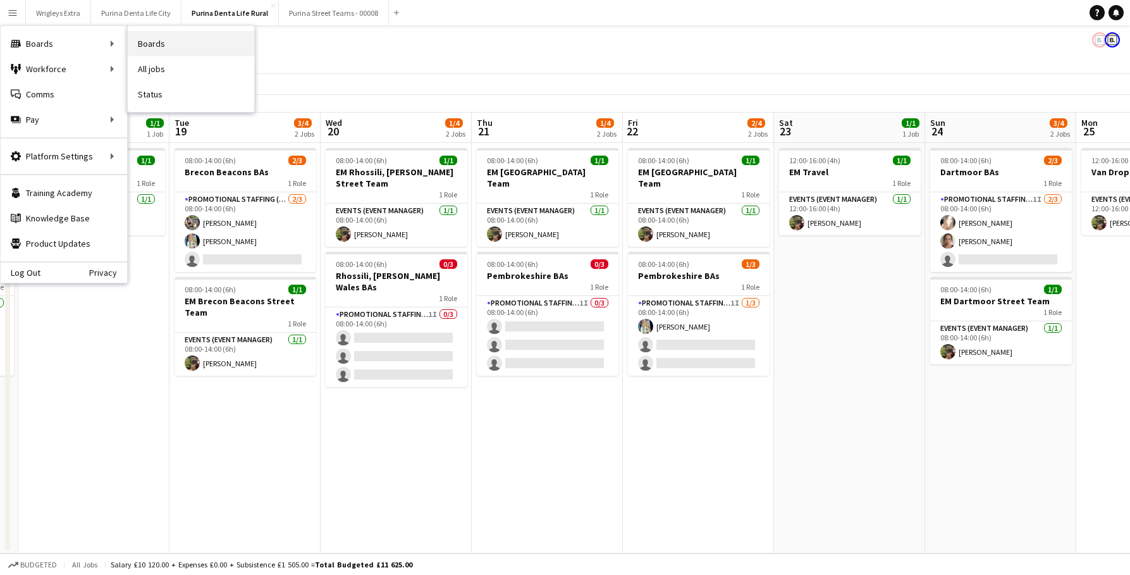
click at [164, 46] on link "Boards" at bounding box center [191, 43] width 126 height 25
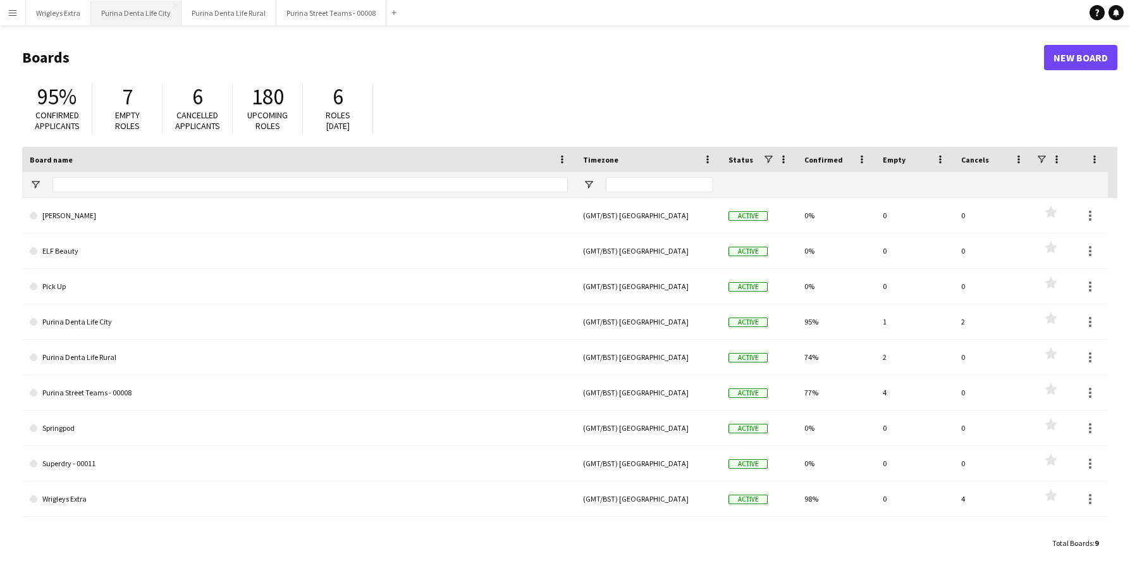
click at [124, 18] on button "Purina Denta Life City Close" at bounding box center [136, 13] width 90 height 25
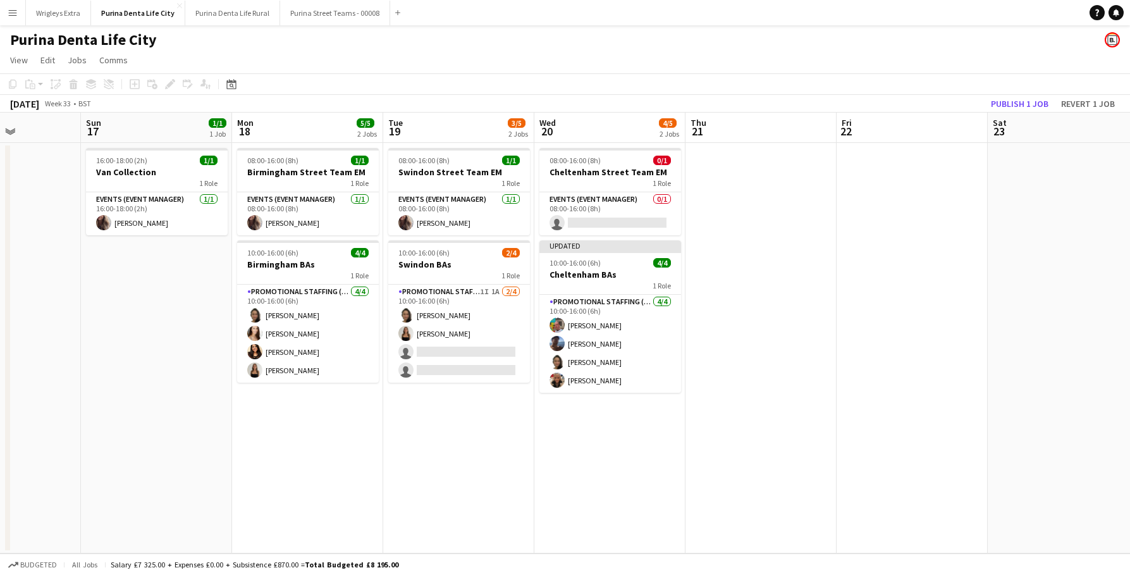
scroll to position [0, 373]
click at [66, 13] on button "Wrigleys Extra Close" at bounding box center [58, 13] width 65 height 25
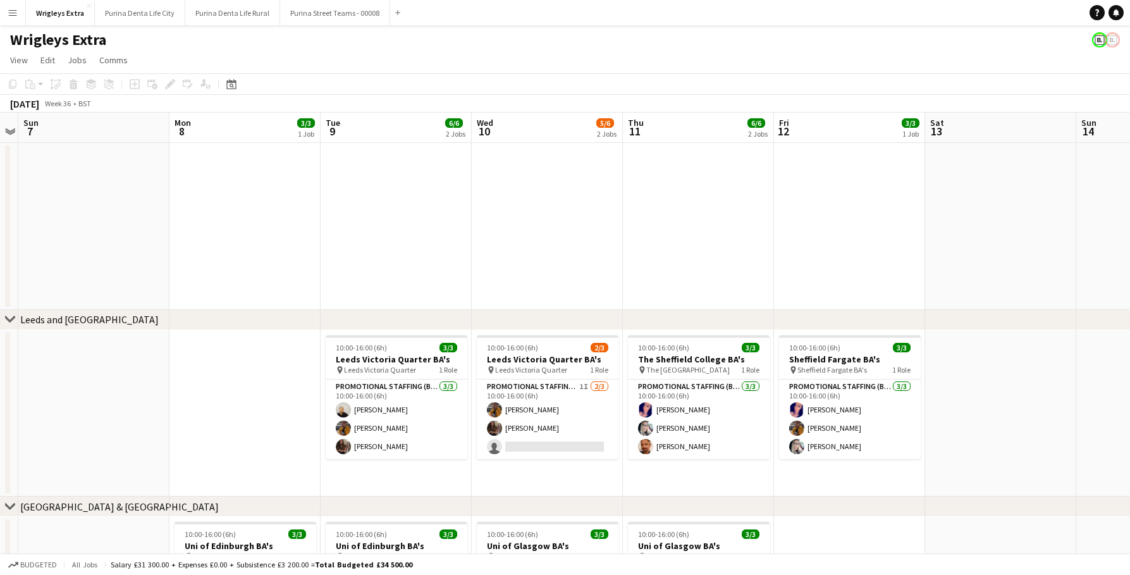
scroll to position [0, 434]
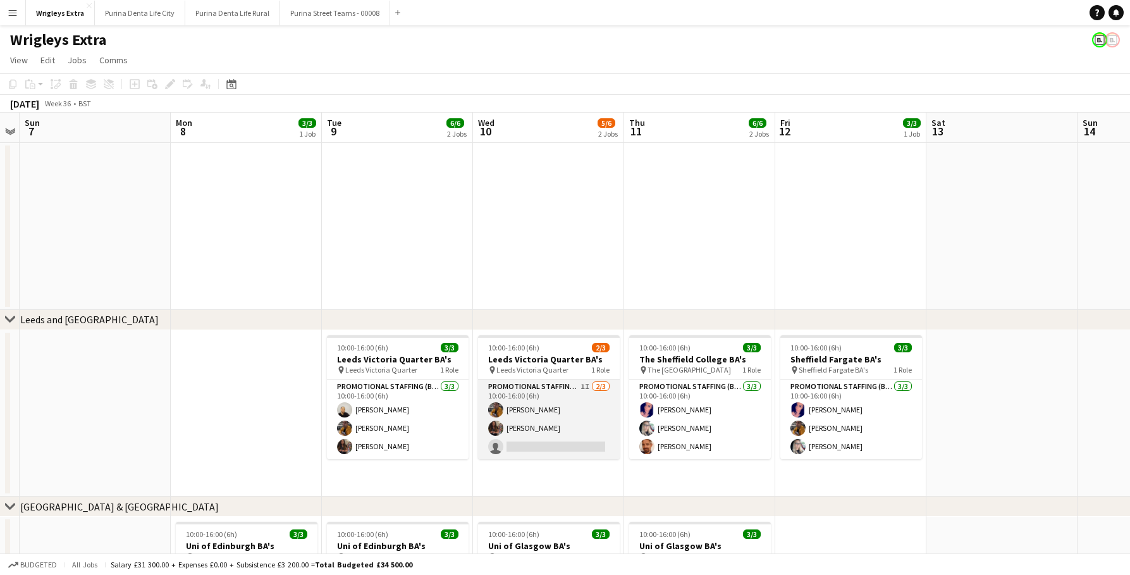
click at [553, 441] on app-card-role "Promotional Staffing (Brand Ambassadors) 1I 2/3 10:00-16:00 (6h) Sean Porter Ca…" at bounding box center [549, 419] width 142 height 80
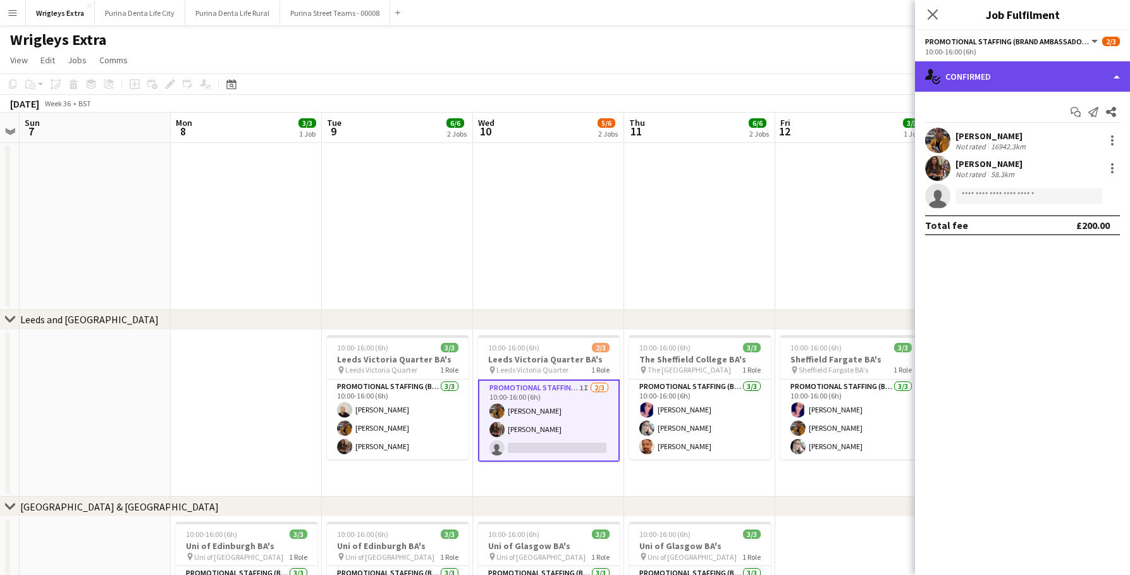
click at [979, 77] on div "single-neutral-actions-check-2 Confirmed" at bounding box center [1022, 76] width 215 height 30
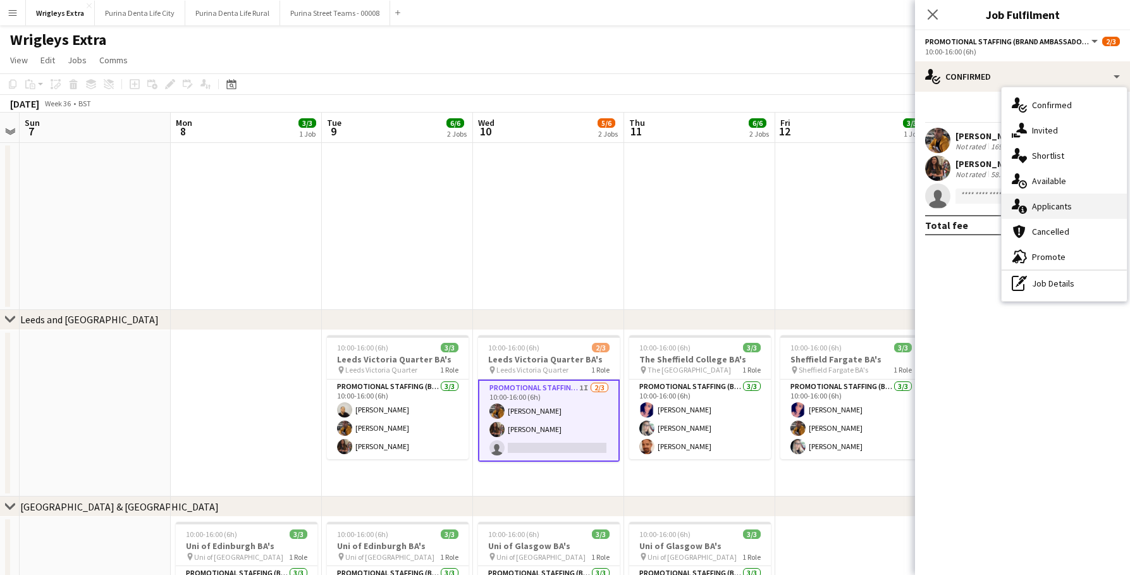
click at [1053, 199] on div "single-neutral-actions-information Applicants" at bounding box center [1064, 205] width 125 height 25
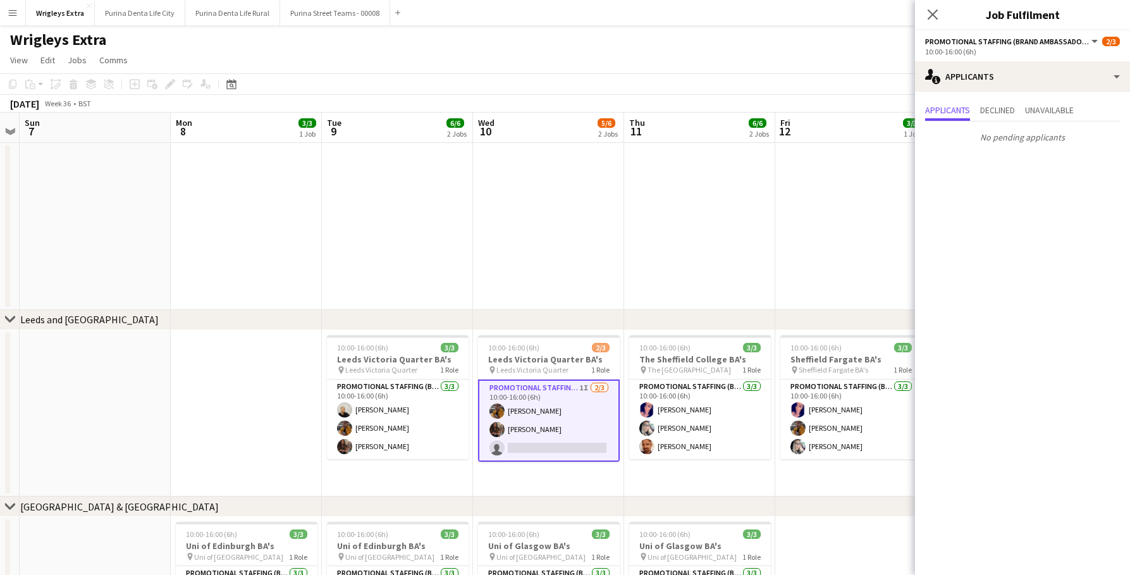
click at [985, 58] on app-options-switcher "Promotional Staffing (Brand Ambassadors) All roles Promotional Staffing (Brand …" at bounding box center [1022, 45] width 215 height 31
click at [990, 71] on div "single-neutral-actions-information Applicants" at bounding box center [1022, 76] width 215 height 30
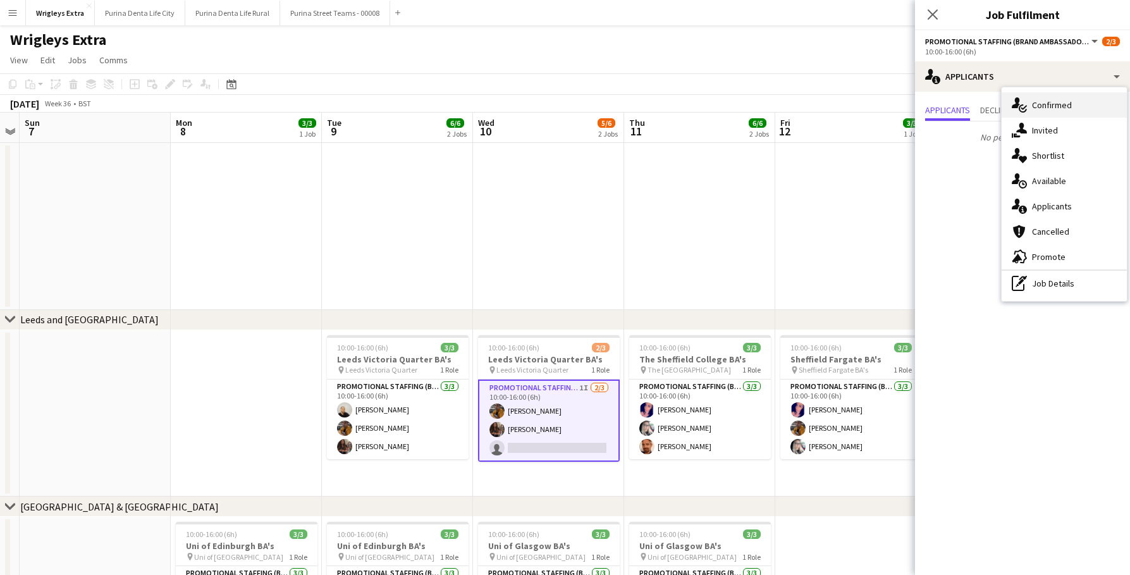
click at [1042, 104] on div "single-neutral-actions-check-2 Confirmed" at bounding box center [1064, 104] width 125 height 25
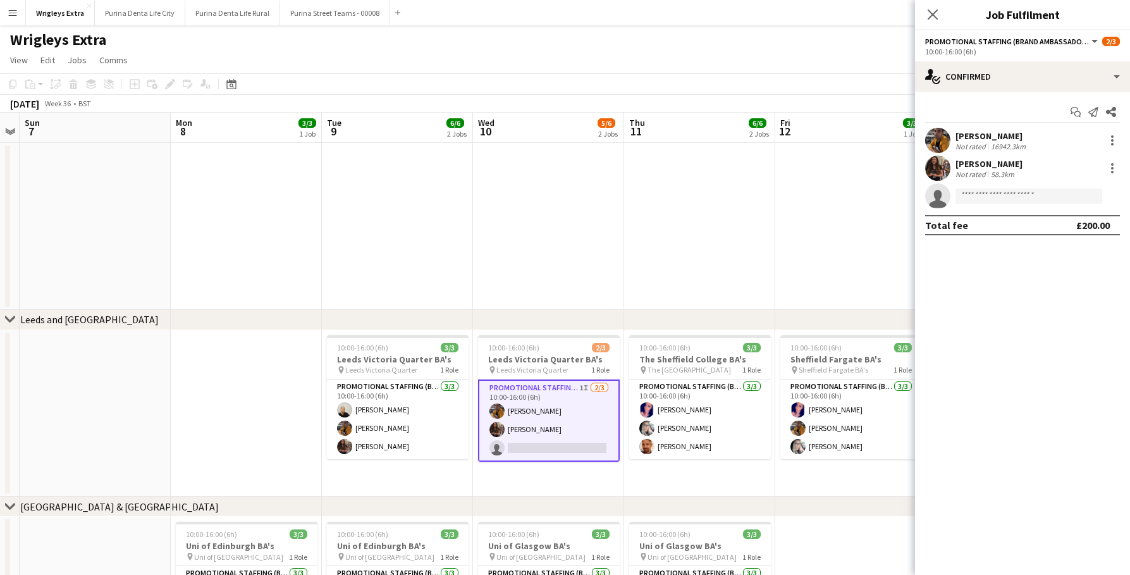
click at [931, 125] on div "Start chat Send notification Share Sean Porter Not rated 16942.3km Catryn Philb…" at bounding box center [1022, 169] width 215 height 154
click at [940, 152] on app-user-avatar at bounding box center [937, 140] width 25 height 25
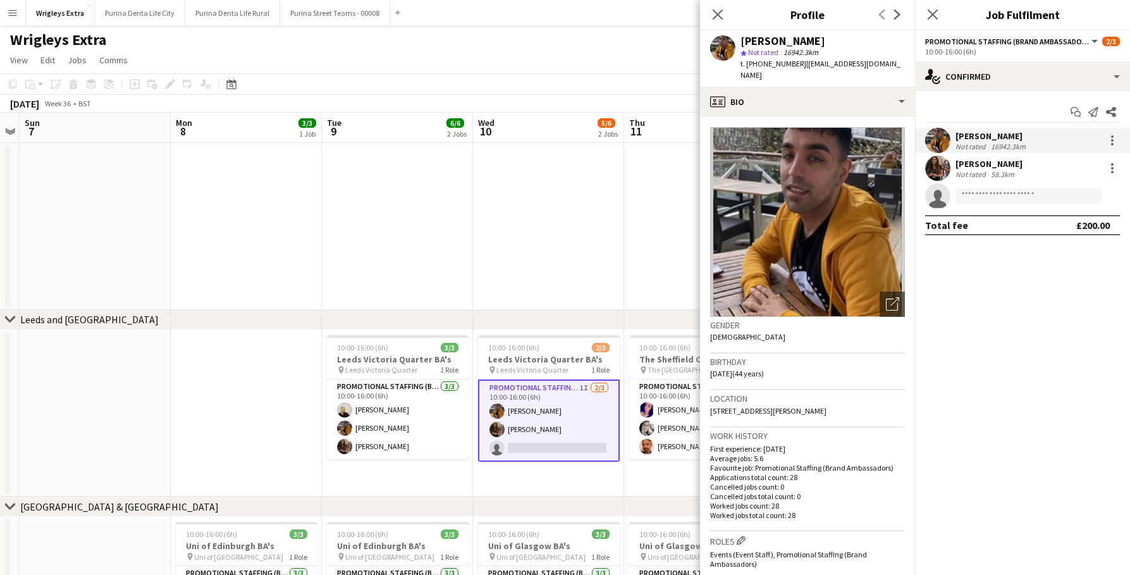
drag, startPoint x: 874, startPoint y: 399, endPoint x: 899, endPoint y: 396, distance: 25.5
click at [899, 396] on div "Location 53 Chelsea Road, Morris green, Greater Manchester, Bl33ba" at bounding box center [807, 408] width 195 height 37
copy span "Bl33ba"
click at [652, 68] on app-page-menu "View Day view expanded Day view collapsed Month view Date picker Jump to today …" at bounding box center [565, 61] width 1130 height 24
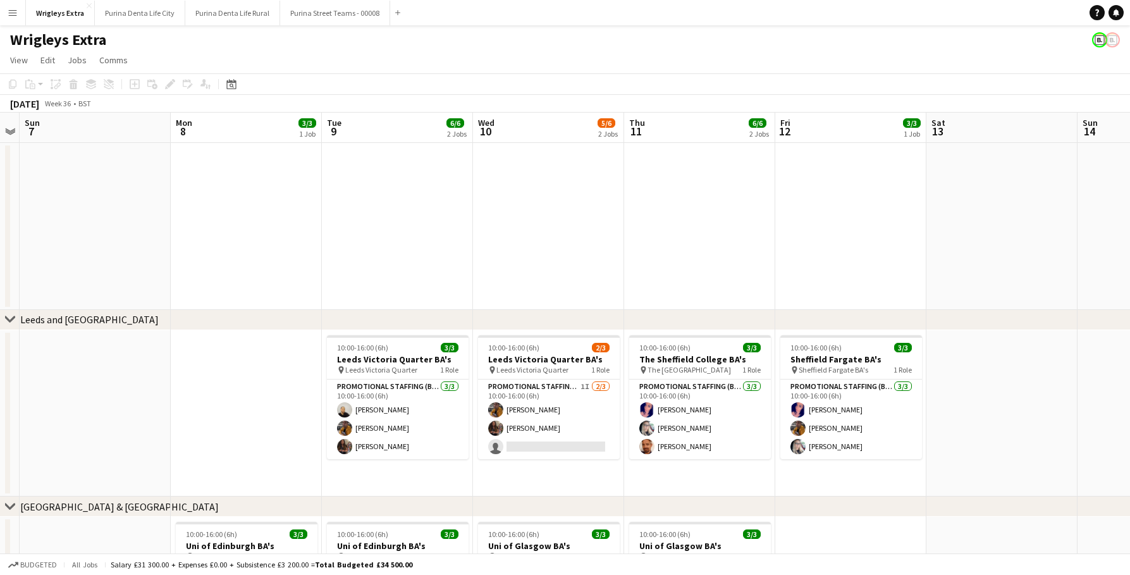
click at [22, 13] on button "Menu" at bounding box center [12, 12] width 25 height 25
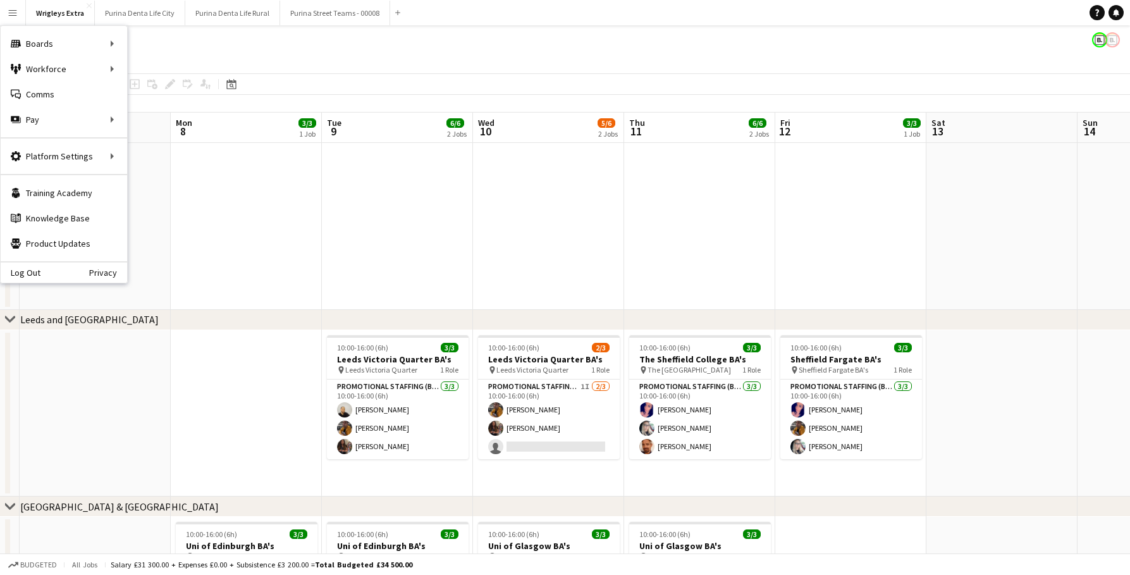
click at [408, 56] on app-page-menu "View Day view expanded Day view collapsed Month view Date picker Jump to today …" at bounding box center [565, 61] width 1130 height 24
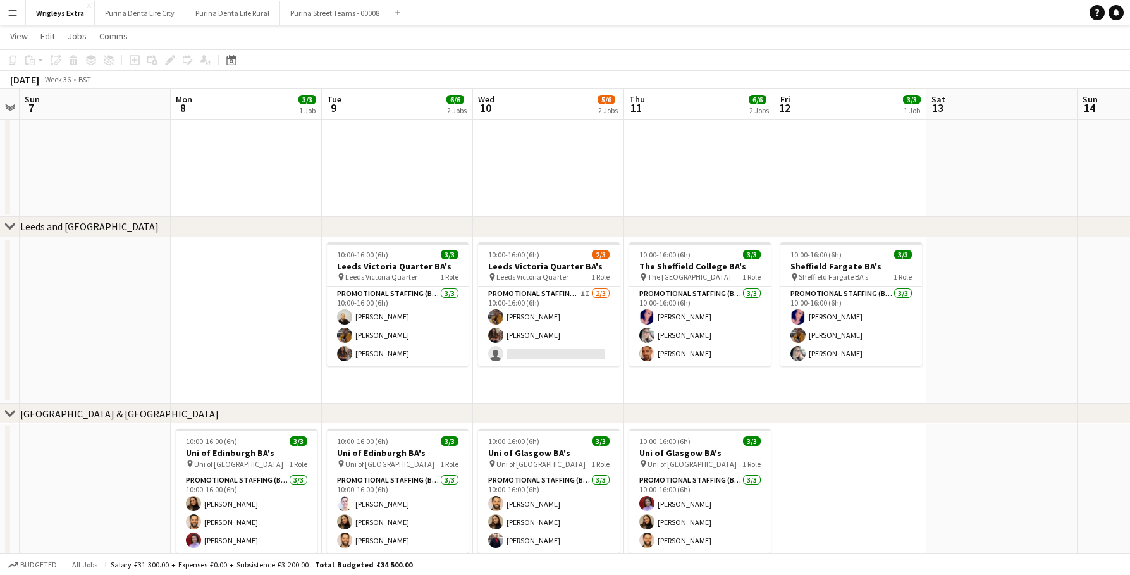
scroll to position [87, 0]
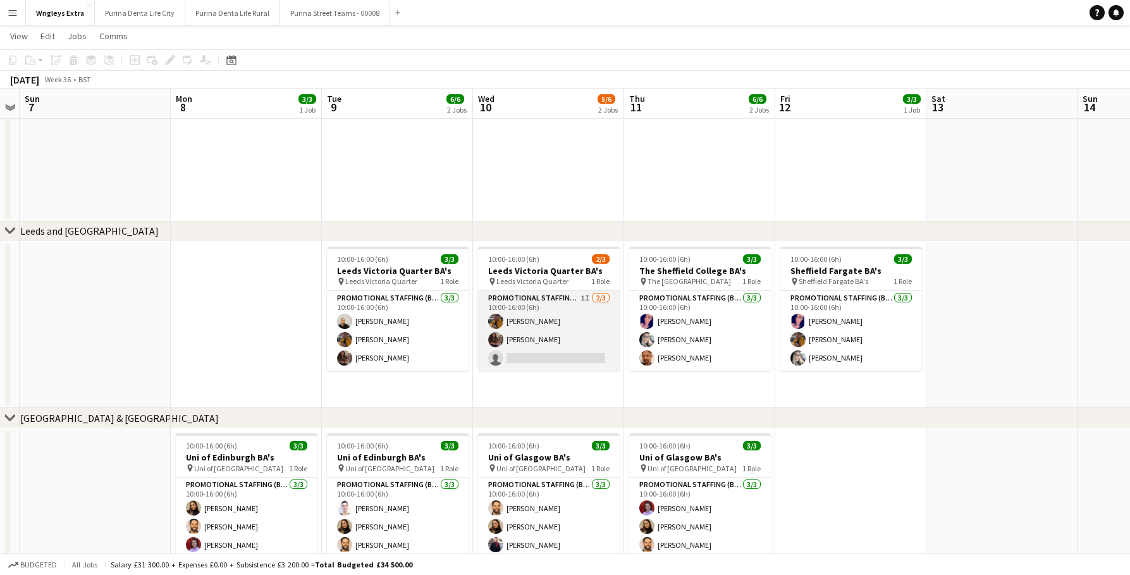
click at [566, 362] on app-card-role "Promotional Staffing (Brand Ambassadors) 1I 2/3 10:00-16:00 (6h) Sean Porter Ca…" at bounding box center [549, 331] width 142 height 80
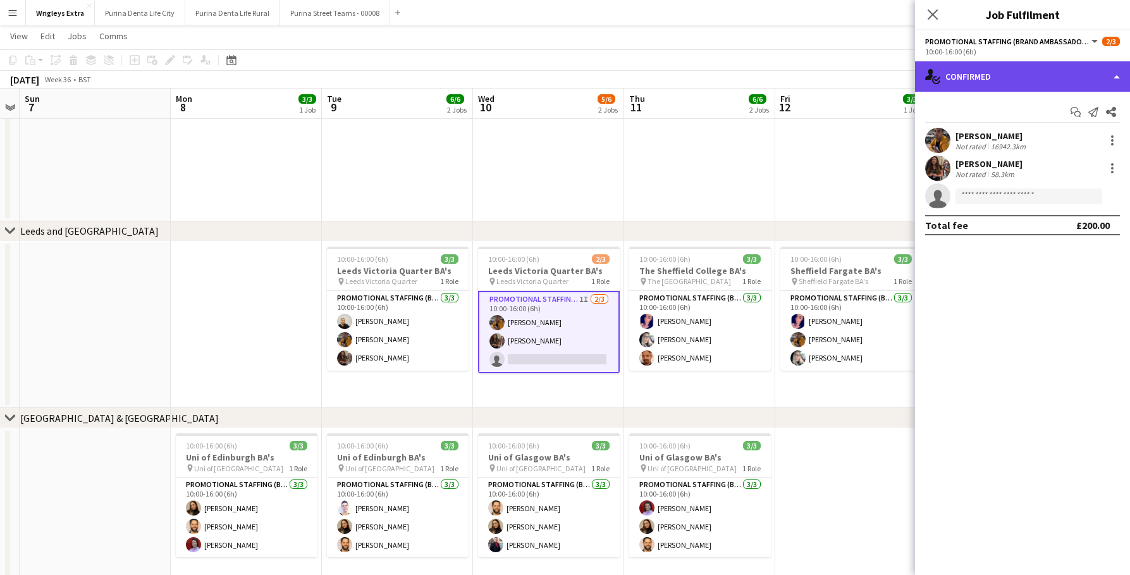
click at [999, 83] on div "single-neutral-actions-check-2 Confirmed" at bounding box center [1022, 76] width 215 height 30
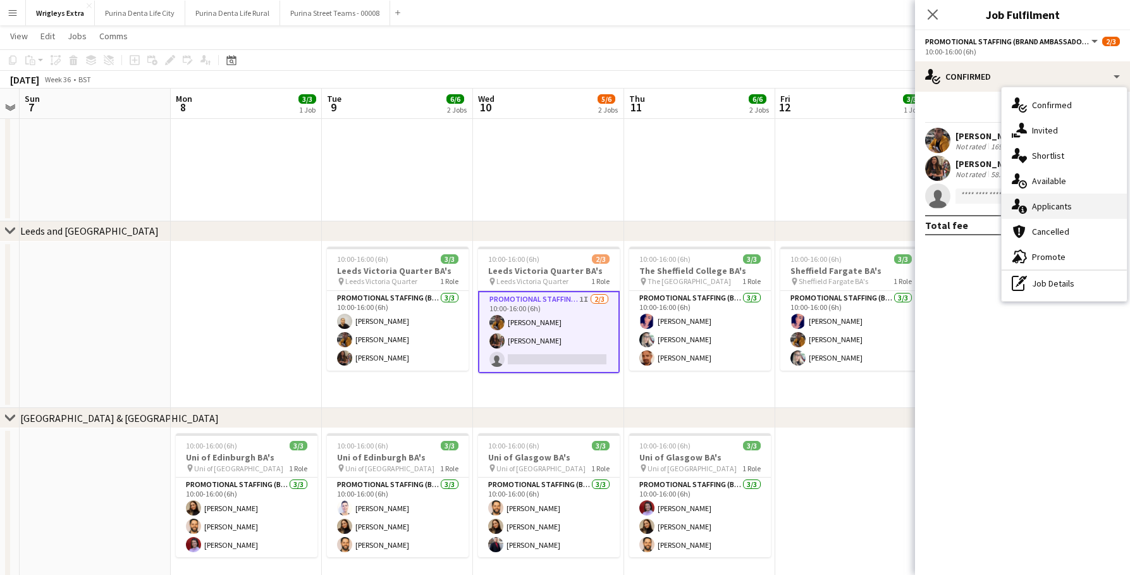
click at [1079, 211] on div "single-neutral-actions-information Applicants" at bounding box center [1064, 205] width 125 height 25
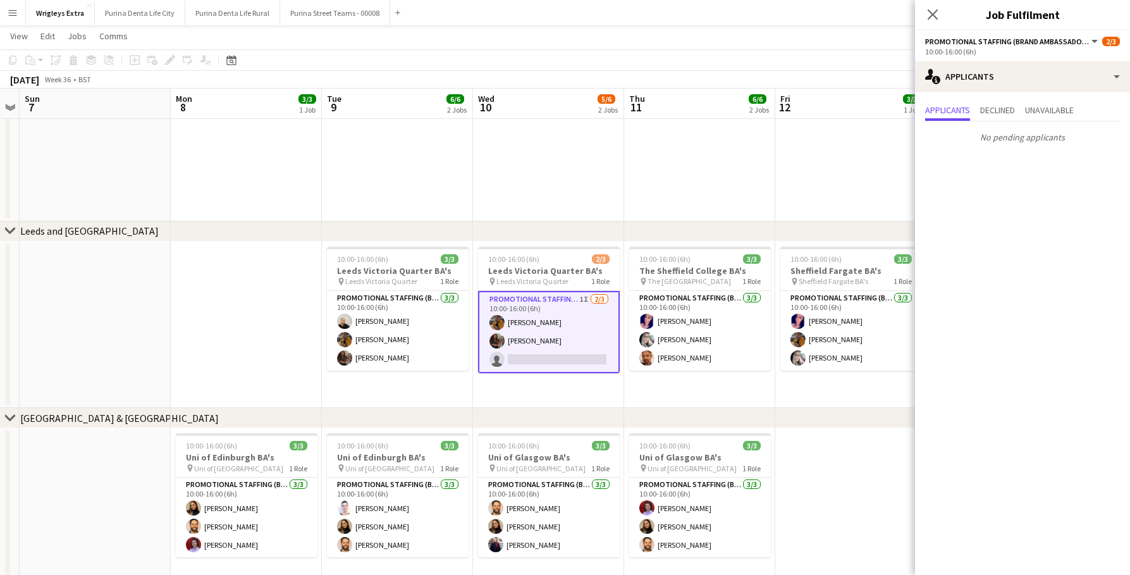
click at [18, 14] on button "Menu" at bounding box center [12, 12] width 25 height 25
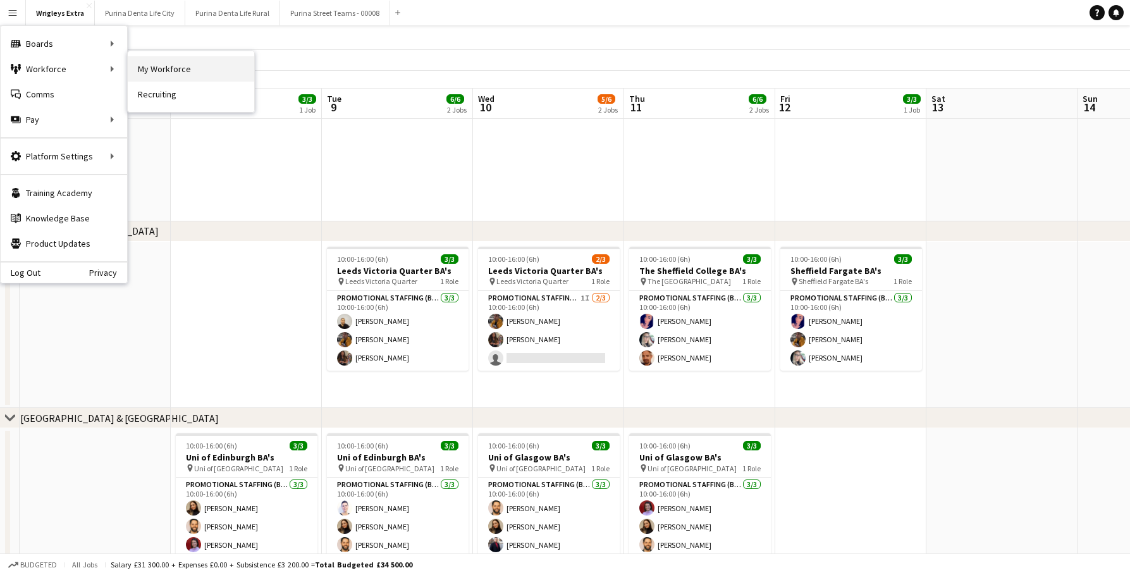
click at [178, 62] on link "My Workforce" at bounding box center [191, 68] width 126 height 25
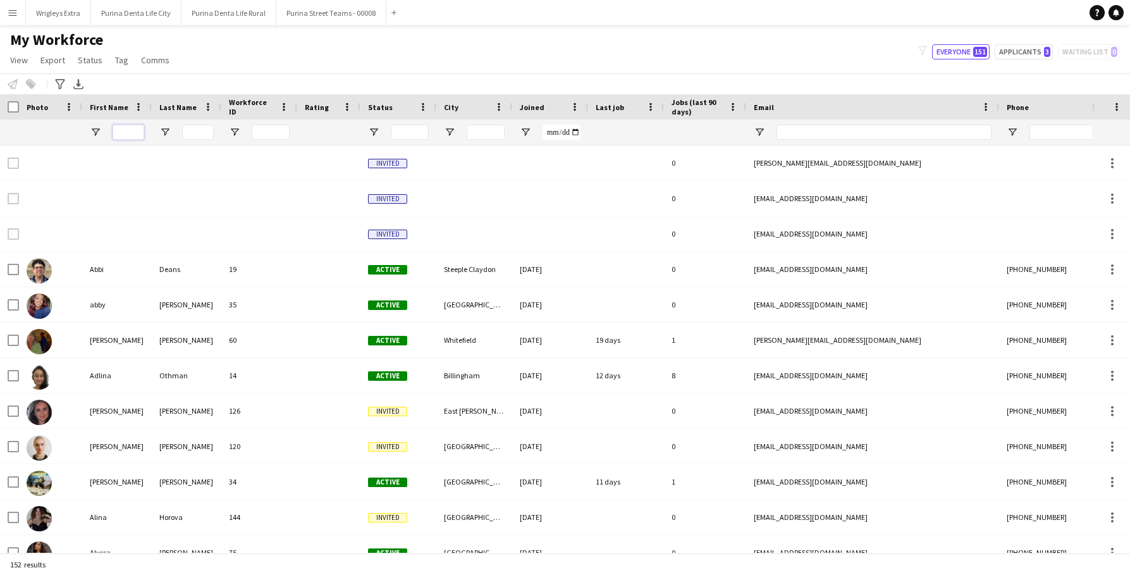
click at [131, 136] on input "First Name Filter Input" at bounding box center [129, 132] width 32 height 15
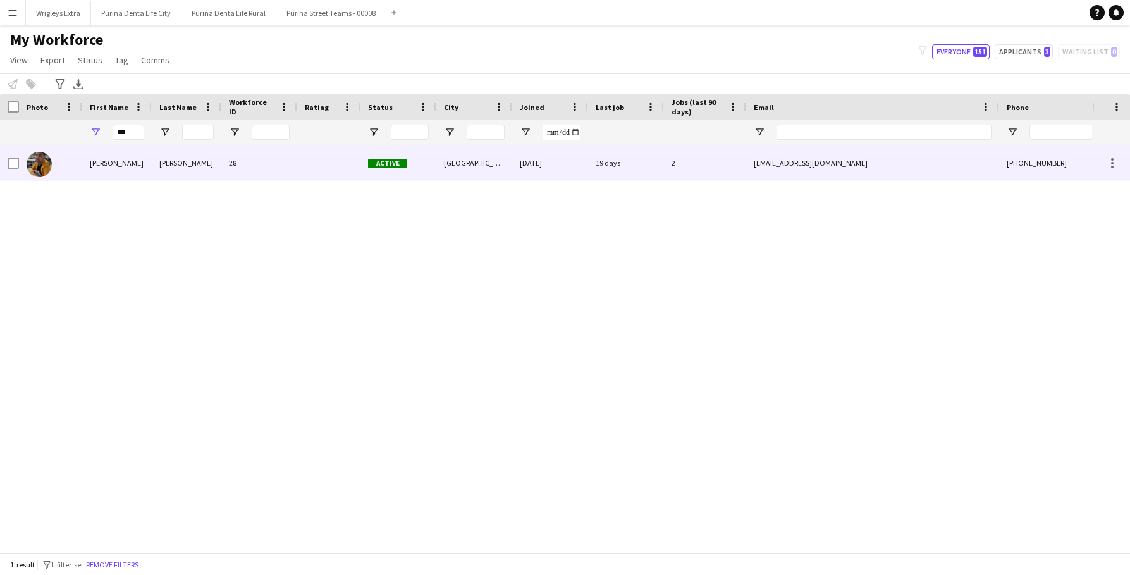
click at [216, 158] on div "Porter" at bounding box center [187, 162] width 70 height 35
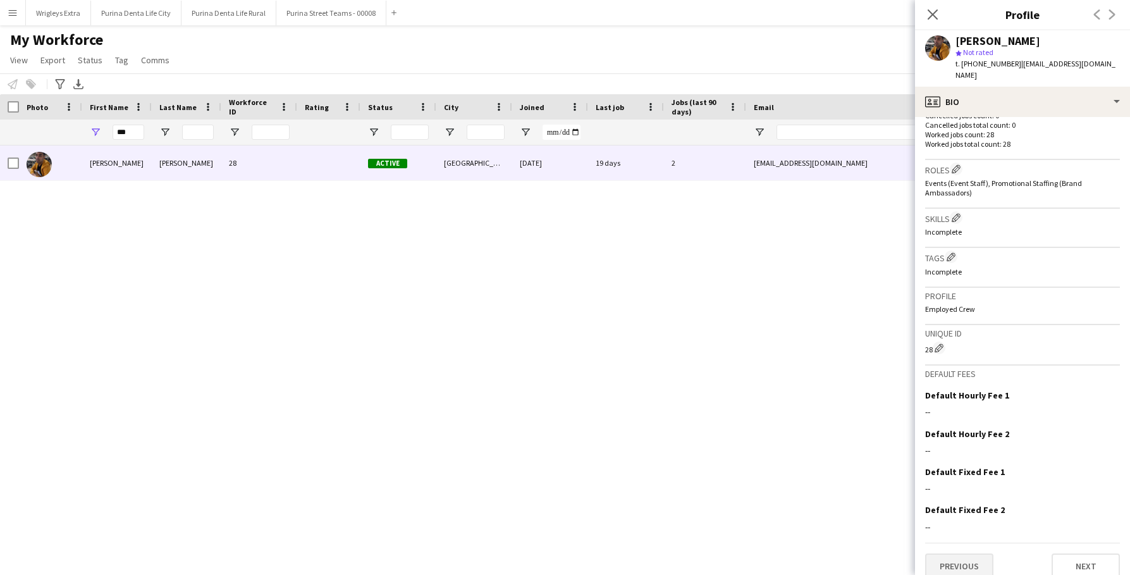
scroll to position [371, 0]
click at [958, 560] on button "Previous" at bounding box center [959, 566] width 68 height 25
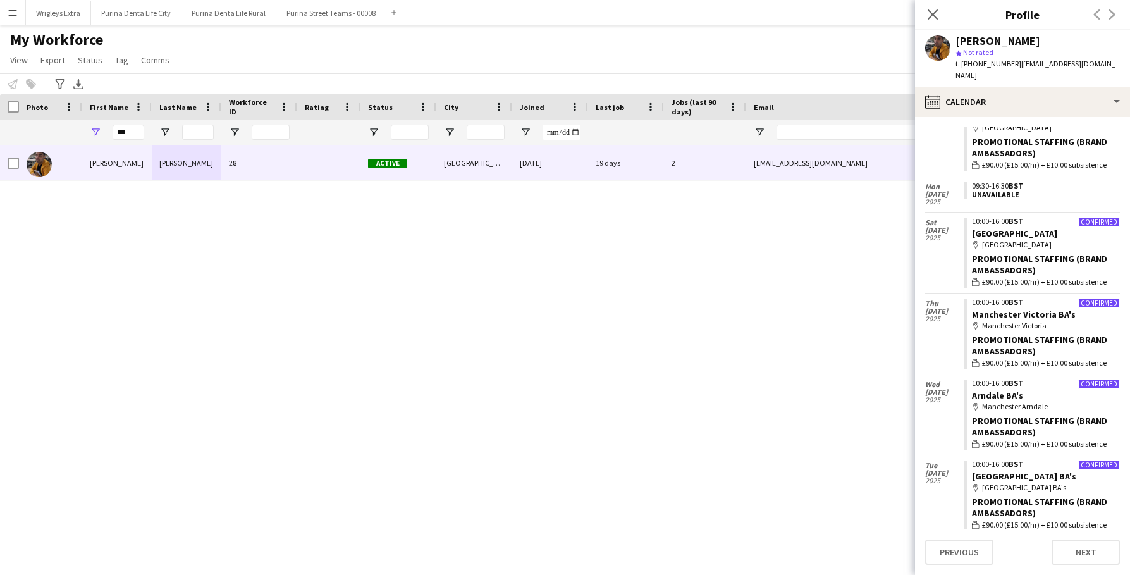
scroll to position [473, 0]
click at [732, 423] on div "Sean Porter 28 Active Greater Manchester 30-06-2025 19 days 2 portersean024@gma…" at bounding box center [546, 348] width 1092 height 407
click at [127, 126] on input "***" at bounding box center [129, 132] width 32 height 15
drag, startPoint x: 134, startPoint y: 140, endPoint x: 117, endPoint y: 119, distance: 27.0
click at [117, 119] on div "Workforce Details Photo First Name ***" at bounding box center [685, 119] width 1371 height 51
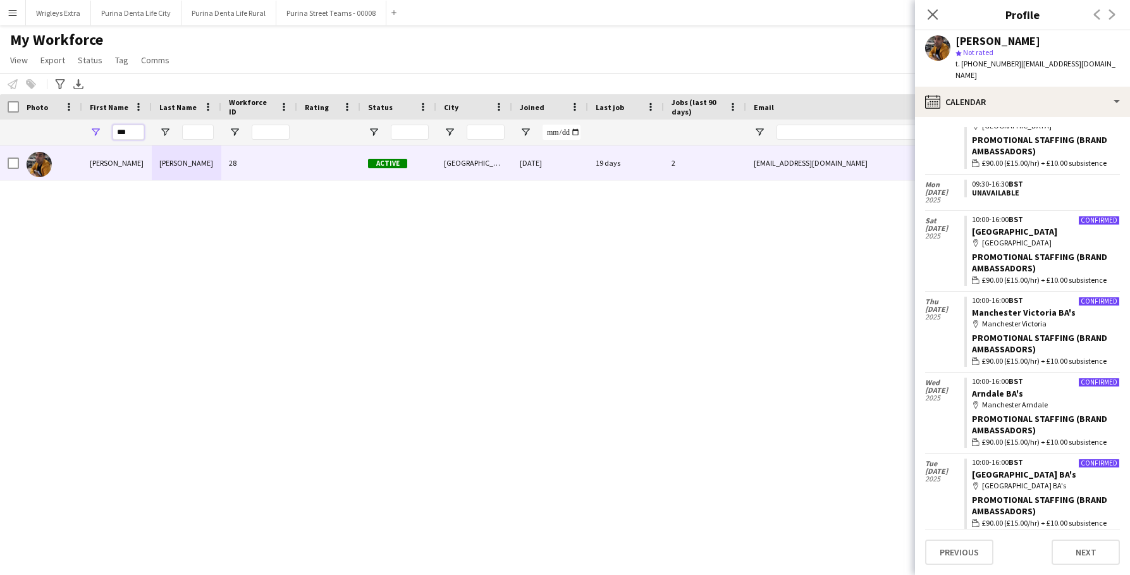
click at [130, 129] on input "***" at bounding box center [129, 132] width 32 height 15
type input "*"
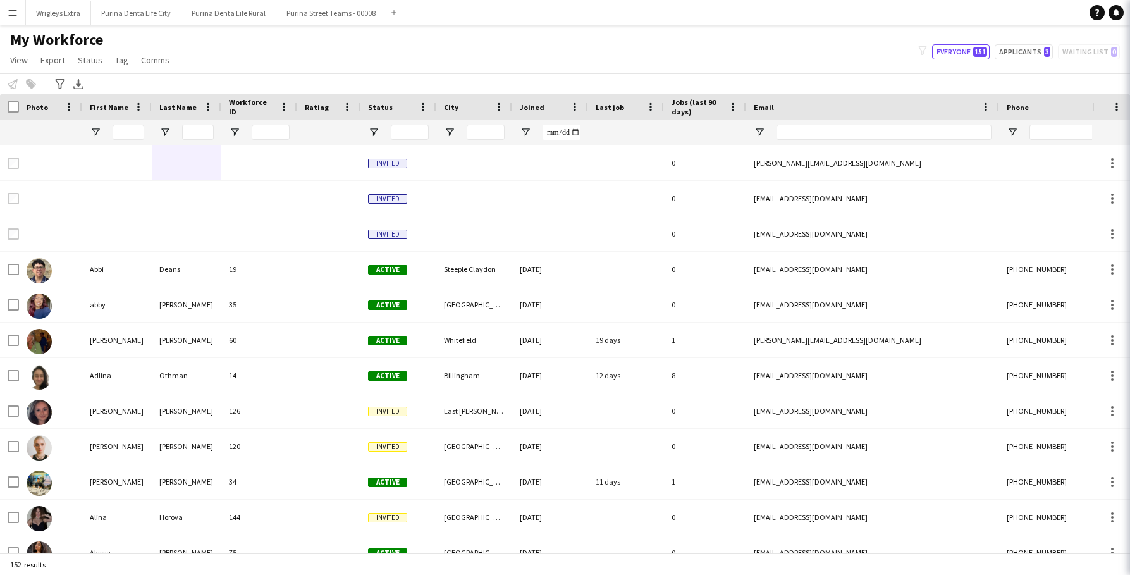
click at [212, 83] on div "Notify workforce Add to tag Select at least one crew to tag him or her. Advance…" at bounding box center [565, 83] width 1130 height 21
click at [141, 12] on button "Purina Denta Life City Close" at bounding box center [136, 13] width 90 height 25
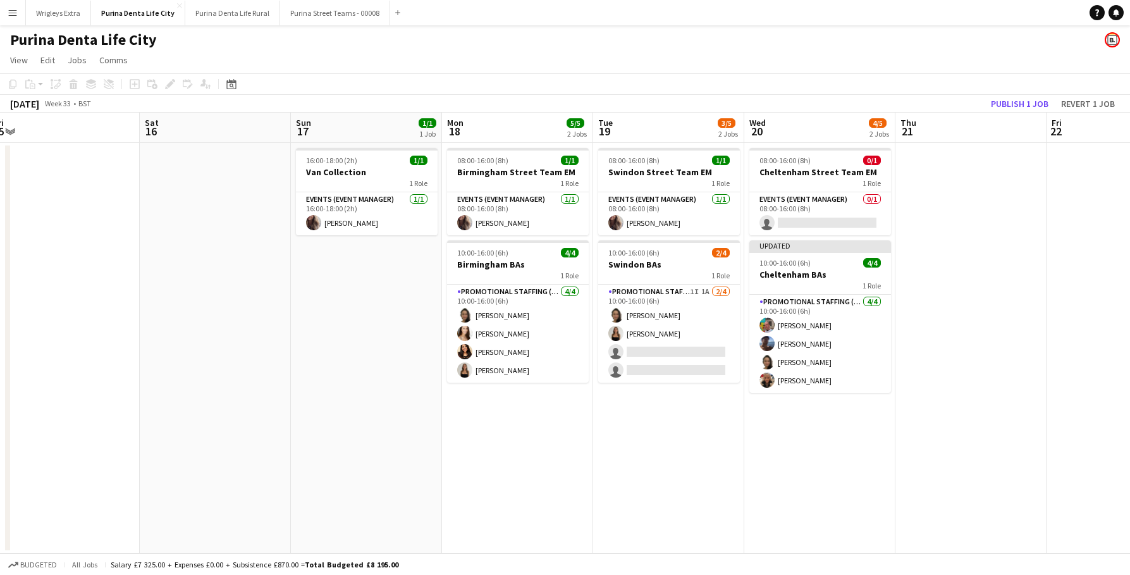
scroll to position [0, 341]
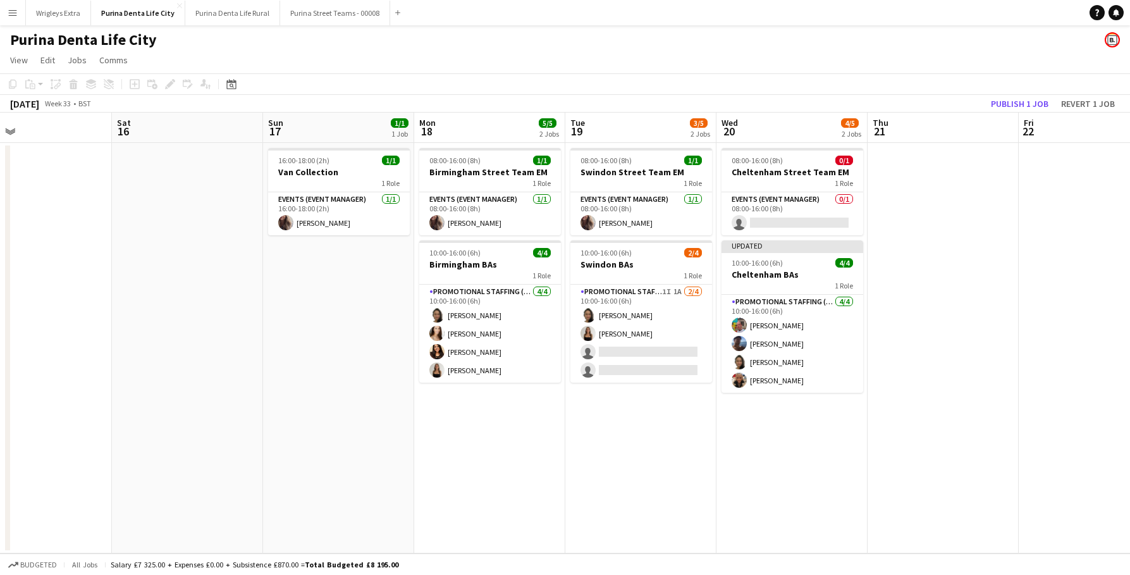
click at [14, 6] on button "Menu" at bounding box center [12, 12] width 25 height 25
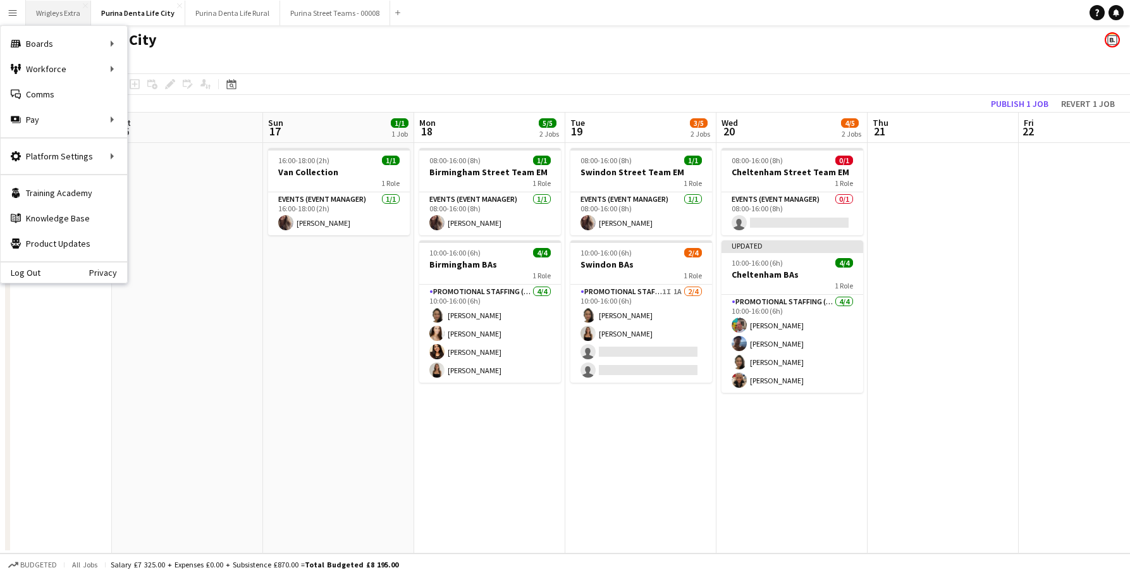
click at [59, 12] on button "Wrigleys Extra Close" at bounding box center [58, 13] width 65 height 25
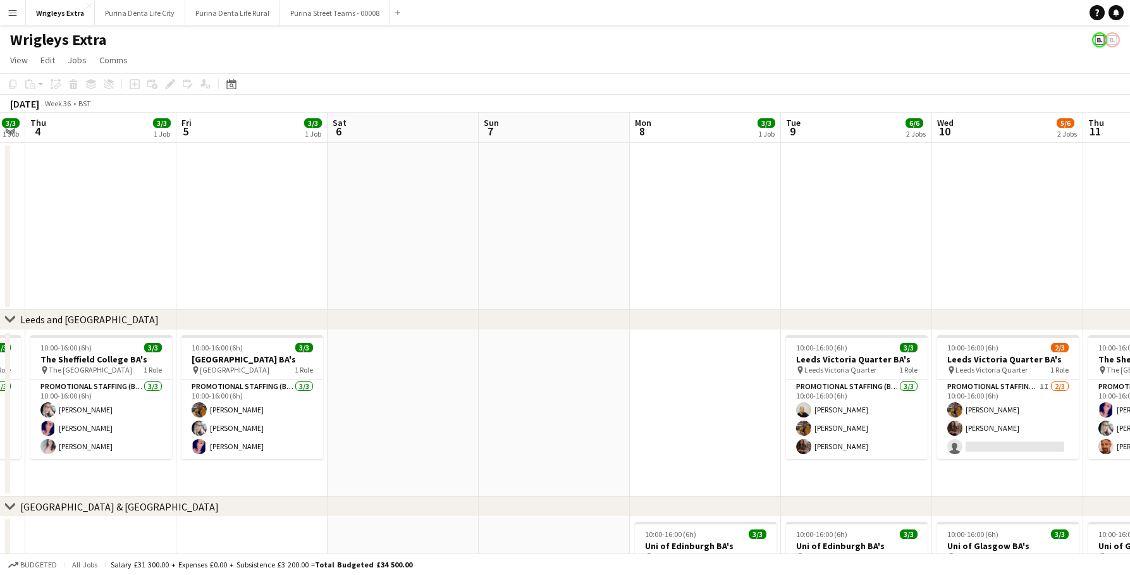
scroll to position [0, 578]
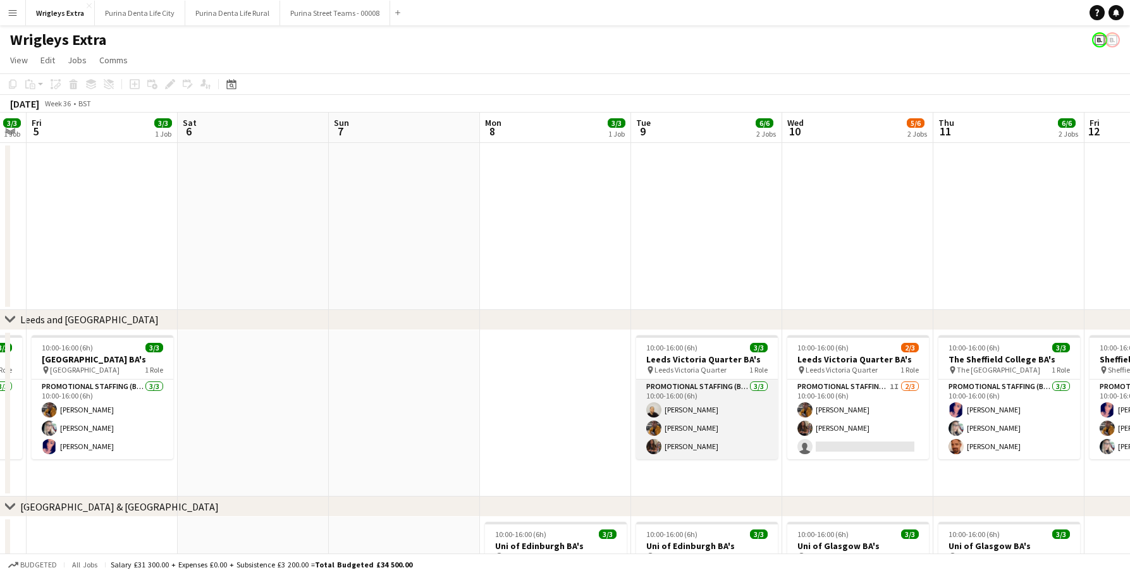
click at [694, 440] on app-card-role "Promotional Staffing (Brand Ambassadors) 3/3 10:00-16:00 (6h) Craig Talbot Sean…" at bounding box center [707, 419] width 142 height 80
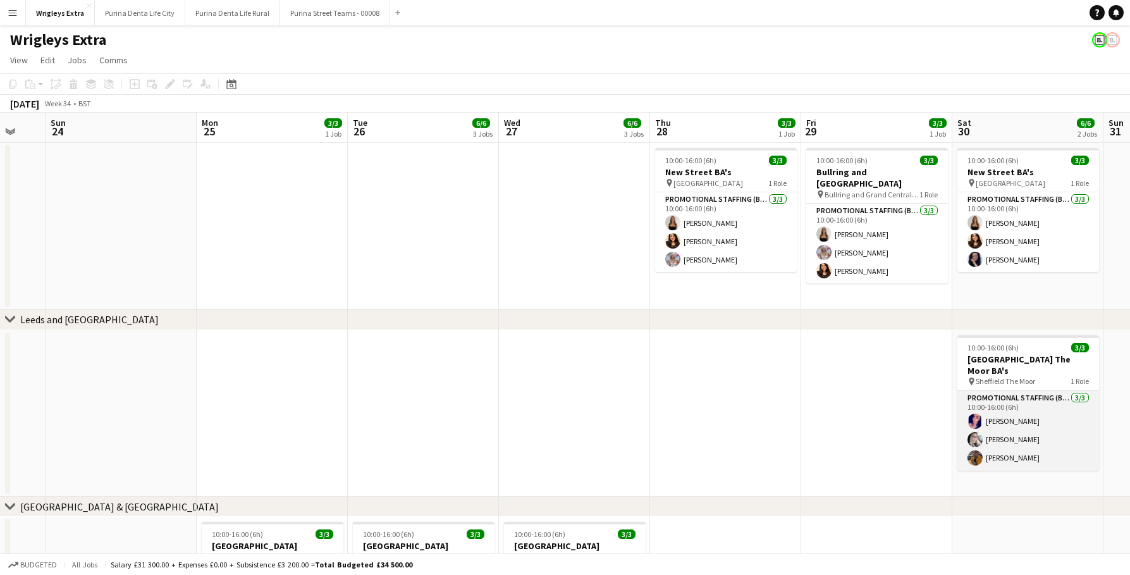
scroll to position [0, 560]
click at [1007, 437] on app-card-role "Promotional Staffing (Brand Ambassadors) [DATE] 10:00-16:00 (6h) [PERSON_NAME] …" at bounding box center [1028, 431] width 142 height 80
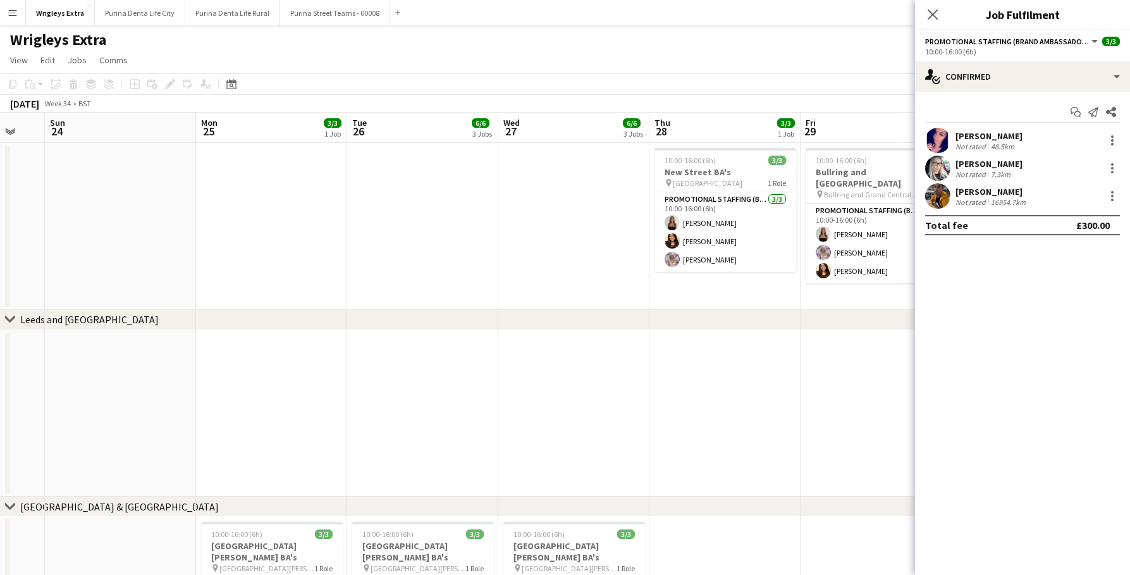
click at [691, 89] on app-toolbar "Copy Paste Paste Command V Paste with crew Command Shift V Paste linked Job [GE…" at bounding box center [565, 83] width 1130 height 21
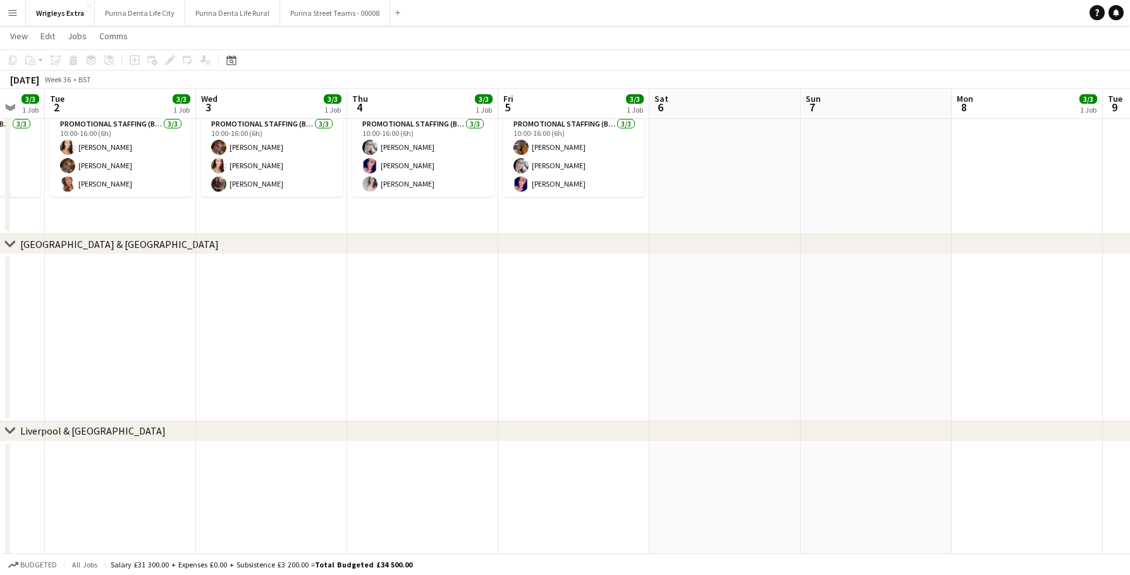
scroll to position [0, 493]
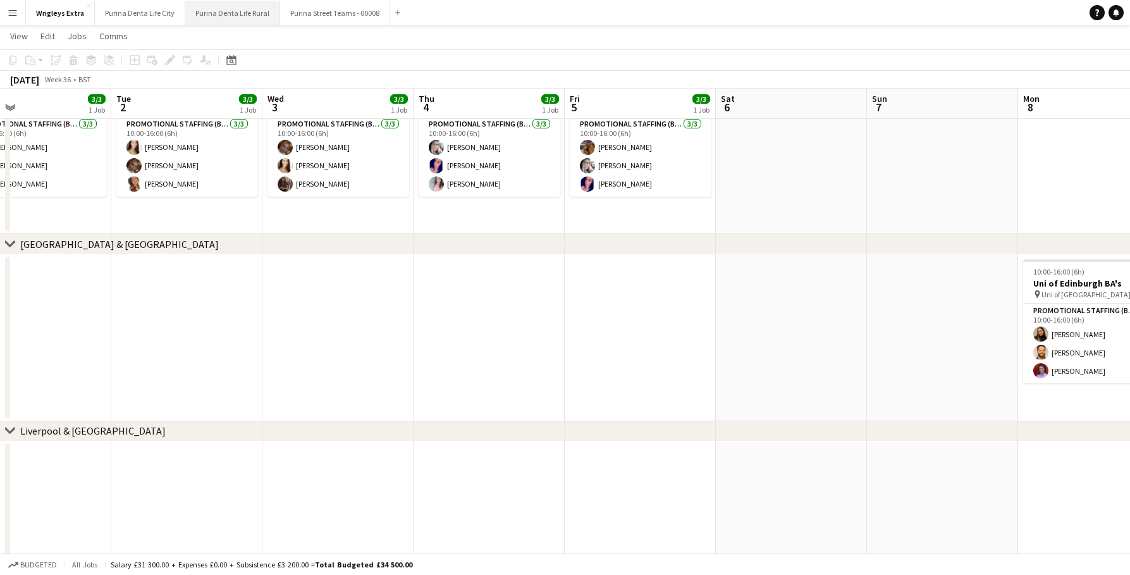
click at [242, 13] on button "Purina Denta Life Rural Close" at bounding box center [232, 13] width 95 height 25
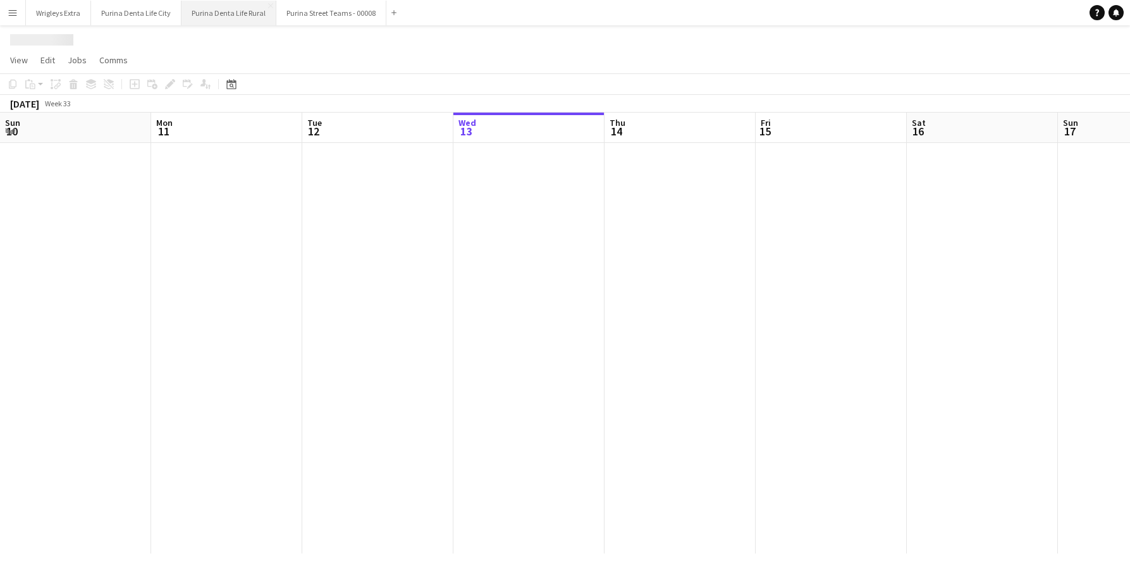
scroll to position [0, 302]
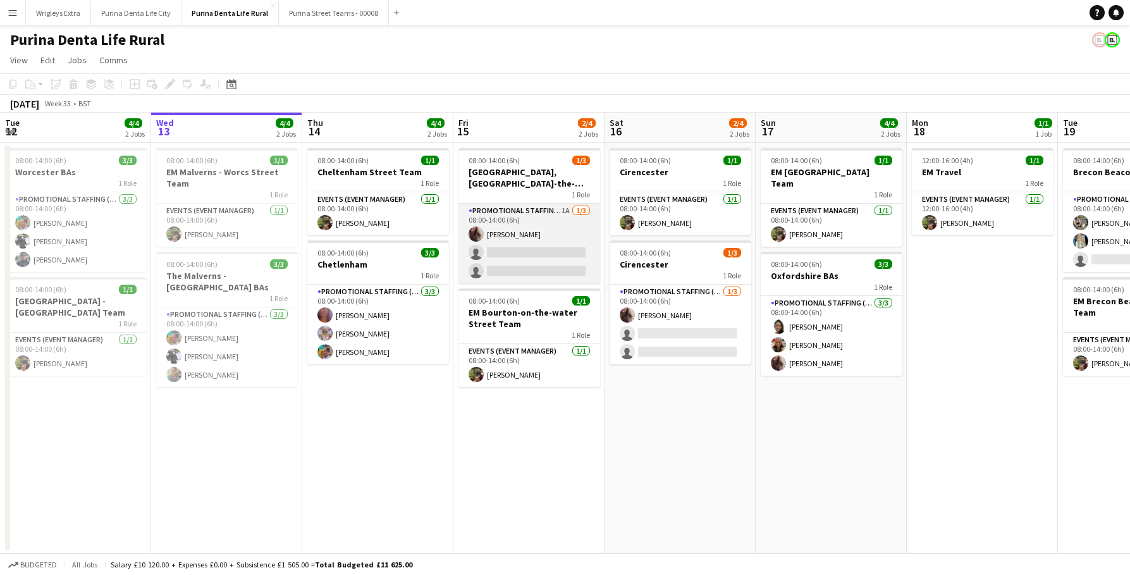
click at [527, 272] on app-card-role "Promotional Staffing (Brand Ambassadors) 1A 1/3 08:00-14:00 (6h) Flo Tansley si…" at bounding box center [529, 244] width 142 height 80
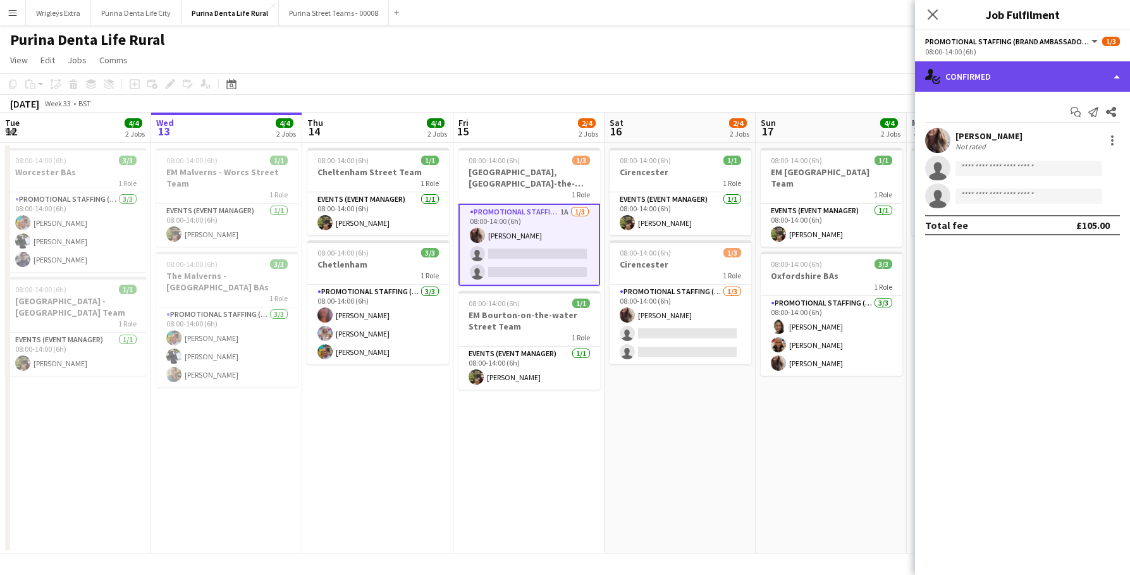
click at [1016, 86] on div "single-neutral-actions-check-2 Confirmed" at bounding box center [1022, 76] width 215 height 30
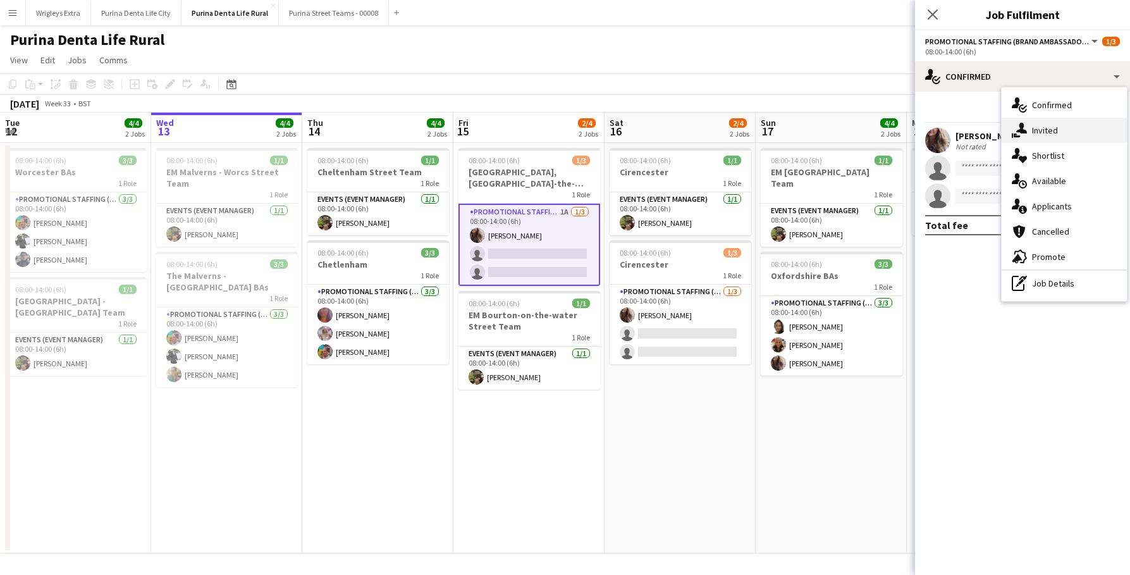
click at [1037, 122] on div "single-neutral-actions-share-1 Invited" at bounding box center [1064, 130] width 125 height 25
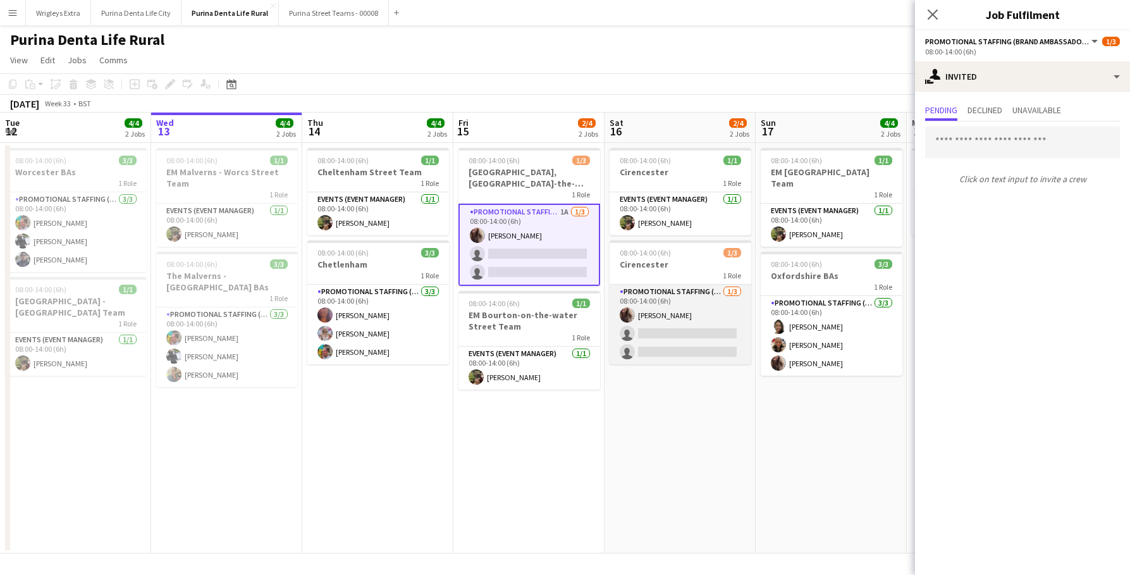
click at [670, 337] on app-card-role "Promotional Staffing (Brand Ambassadors) 1/3 08:00-14:00 (6h) Flo Tansley singl…" at bounding box center [681, 325] width 142 height 80
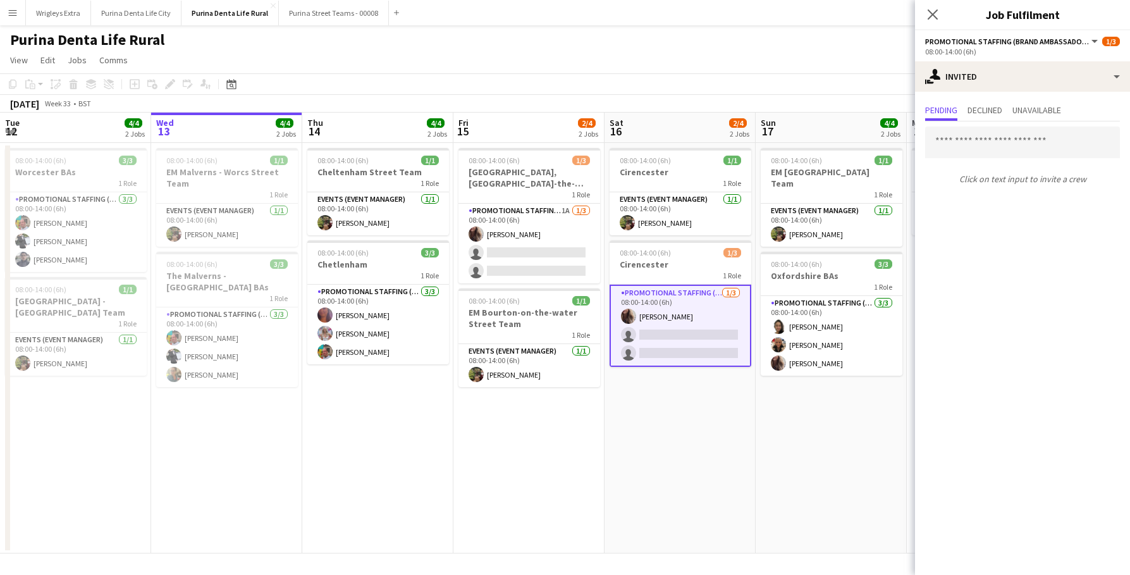
click at [666, 391] on app-date-cell "08:00-14:00 (6h) 1/1 Cirencester 1 Role Events (Event Manager) 1/1 08:00-14:00 …" at bounding box center [680, 348] width 151 height 410
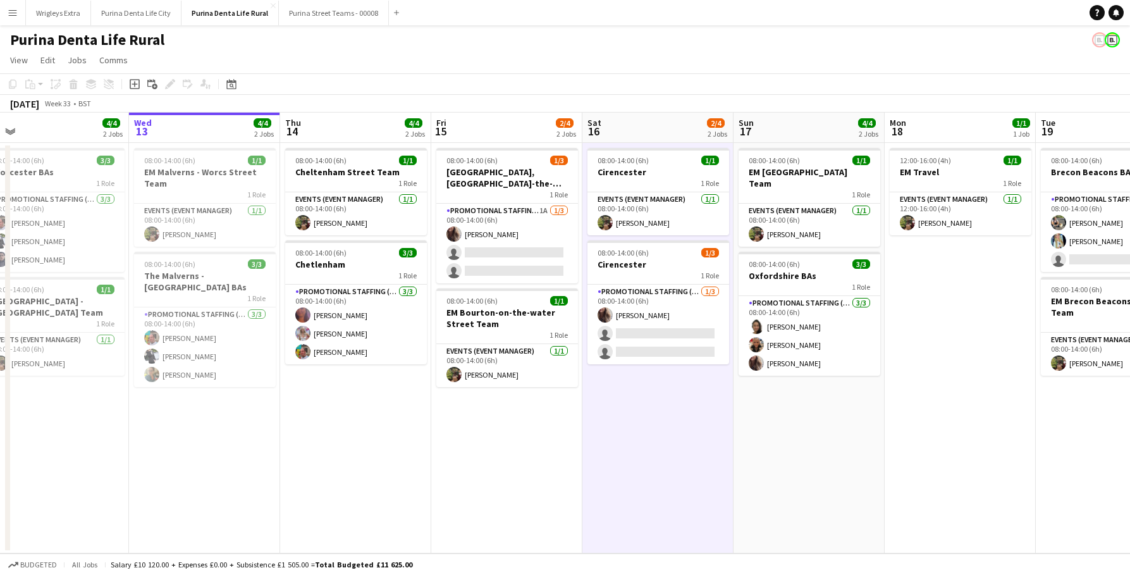
scroll to position [0, 326]
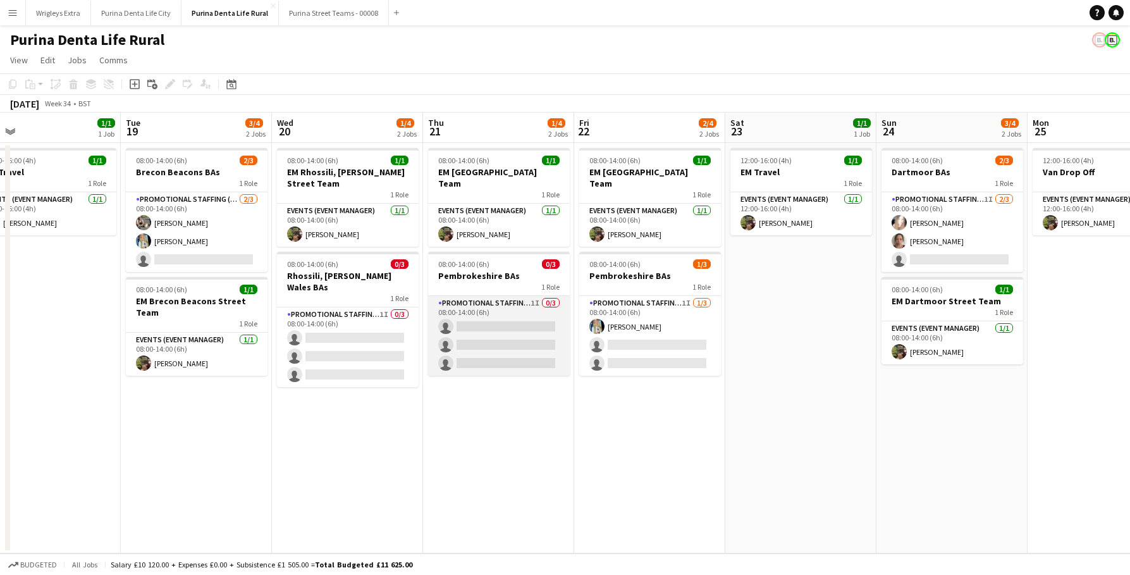
click at [534, 315] on app-card-role "Promotional Staffing (Brand Ambassadors) 1I 0/3 08:00-14:00 (6h) single-neutral…" at bounding box center [499, 336] width 142 height 80
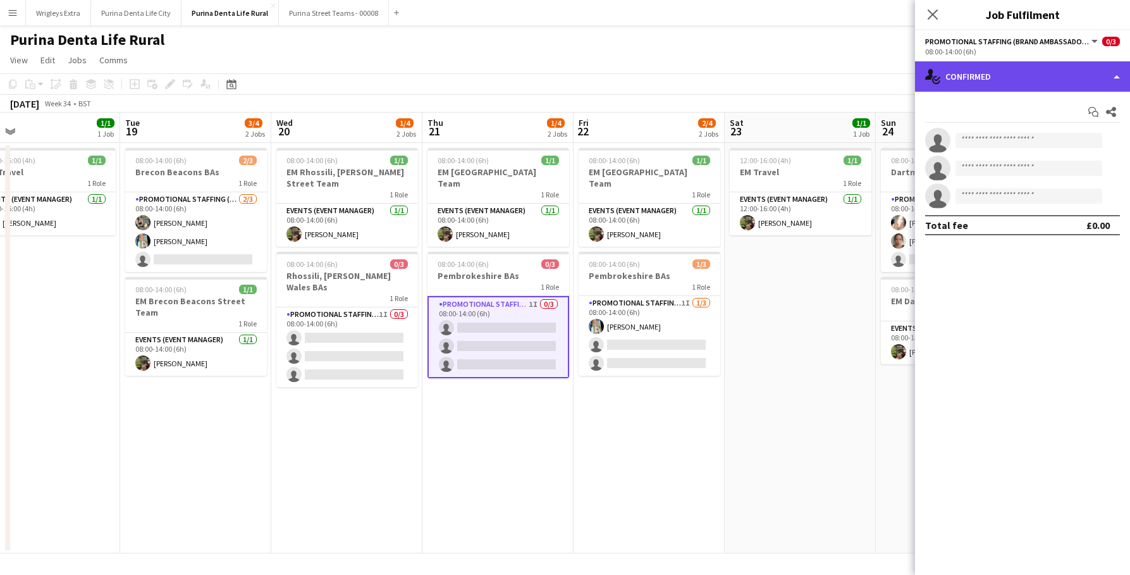
click at [979, 75] on div "single-neutral-actions-check-2 Confirmed" at bounding box center [1022, 76] width 215 height 30
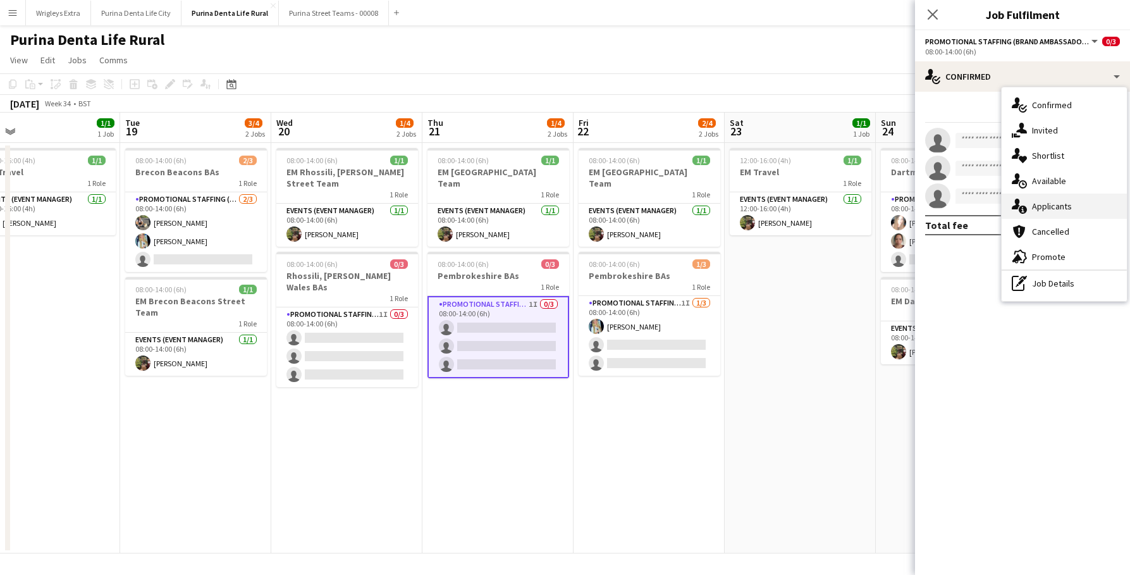
click at [1040, 207] on div "single-neutral-actions-information Applicants" at bounding box center [1064, 205] width 125 height 25
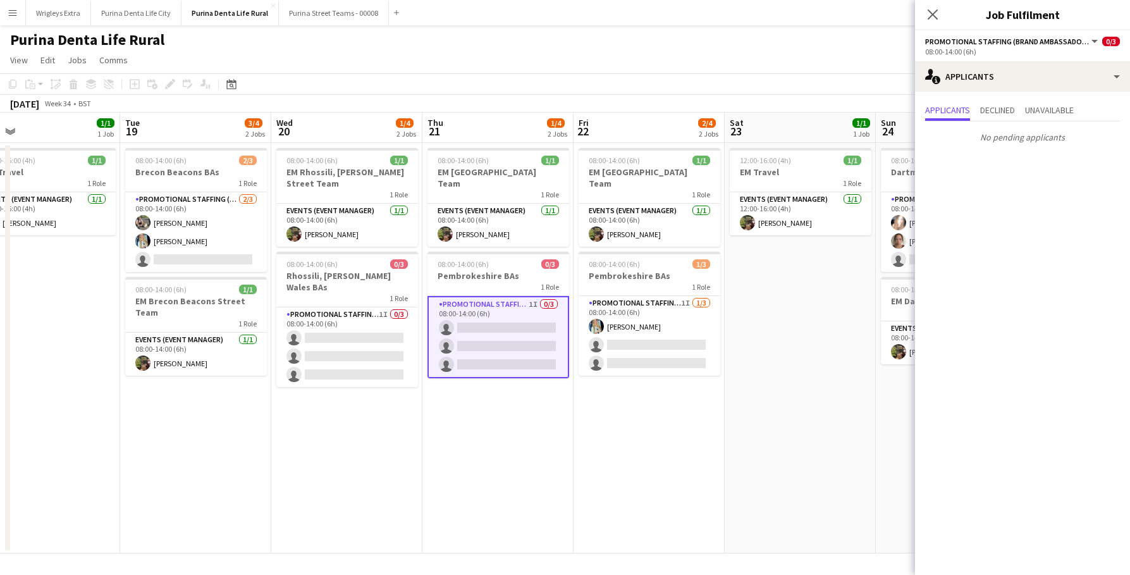
click at [770, 400] on app-date-cell "12:00-16:00 (4h) 1/1 EM Travel 1 Role Events (Event Manager) 1/1 12:00-16:00 (4…" at bounding box center [800, 348] width 151 height 410
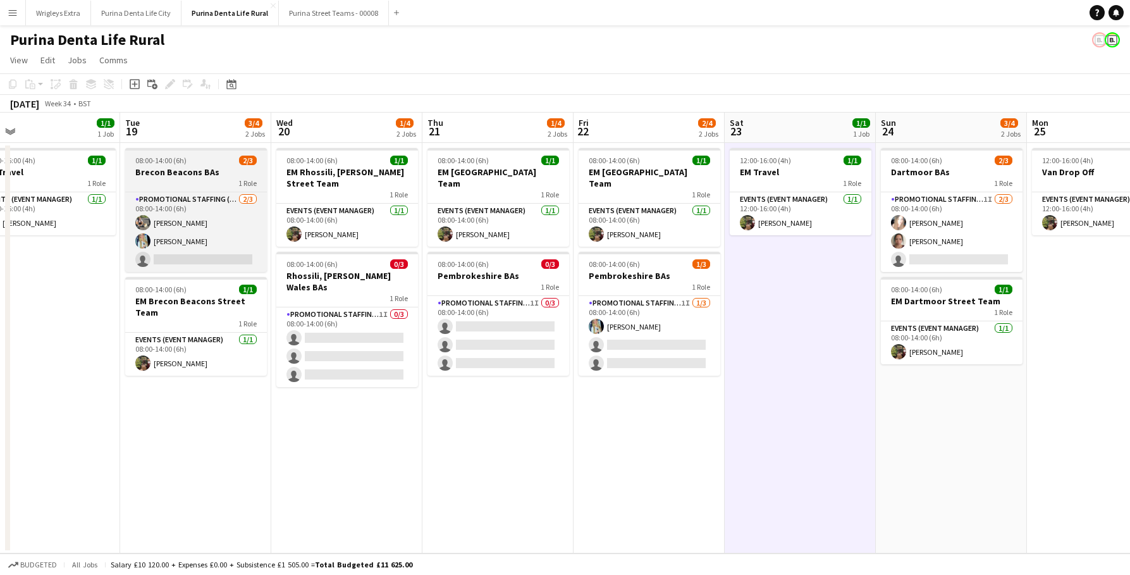
click at [207, 180] on div "1 Role" at bounding box center [196, 183] width 142 height 10
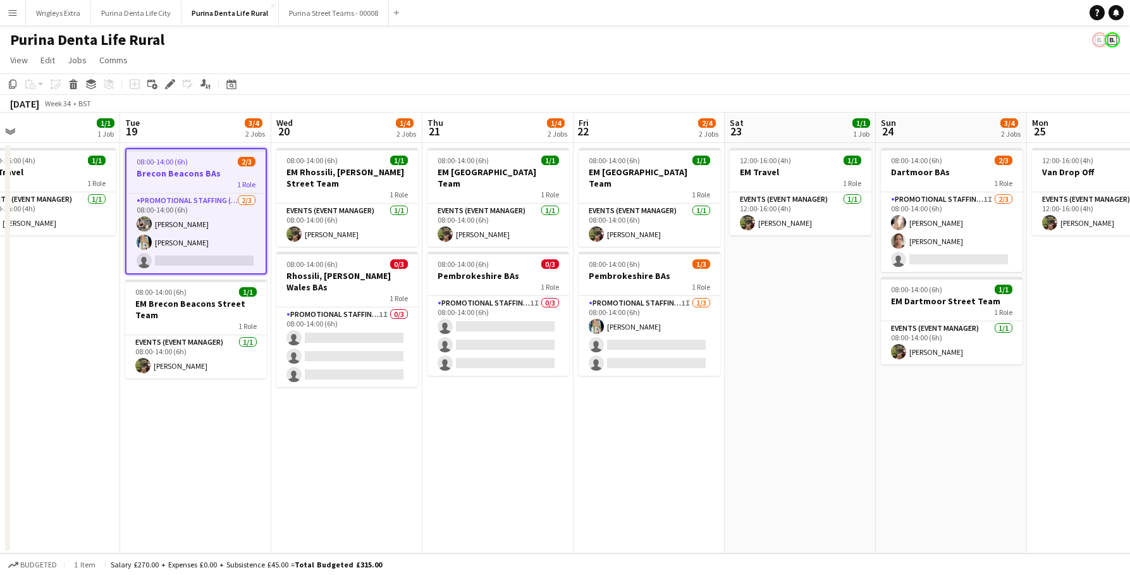
click at [291, 427] on app-date-cell "08:00-14:00 (6h) 1/1 EM Rhossili, Gower Street Team 1 Role Events (Event Manage…" at bounding box center [346, 348] width 151 height 410
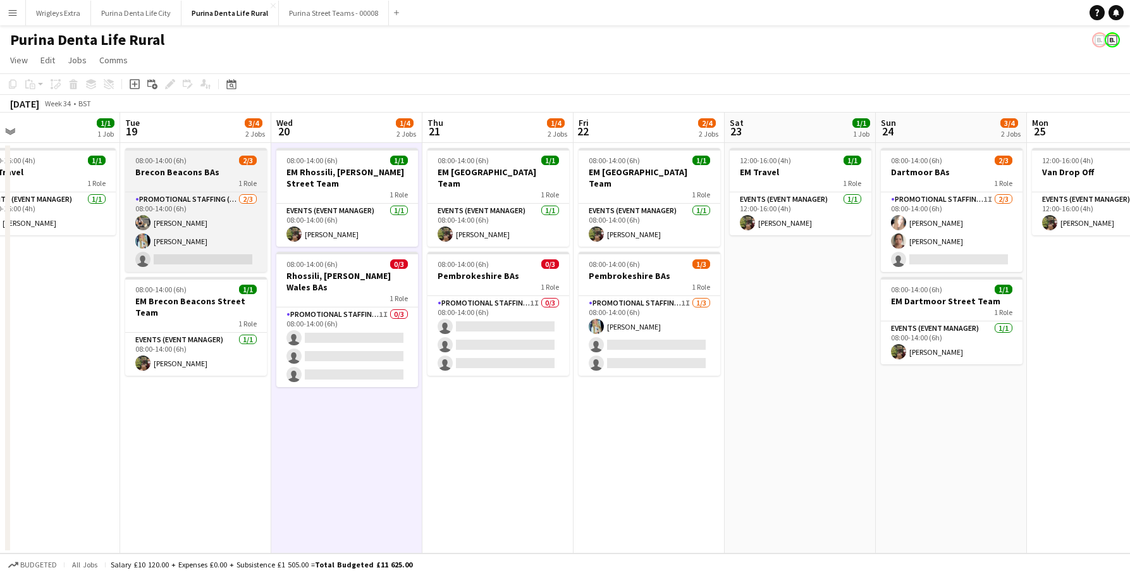
click at [183, 158] on span "08:00-14:00 (6h)" at bounding box center [160, 160] width 51 height 9
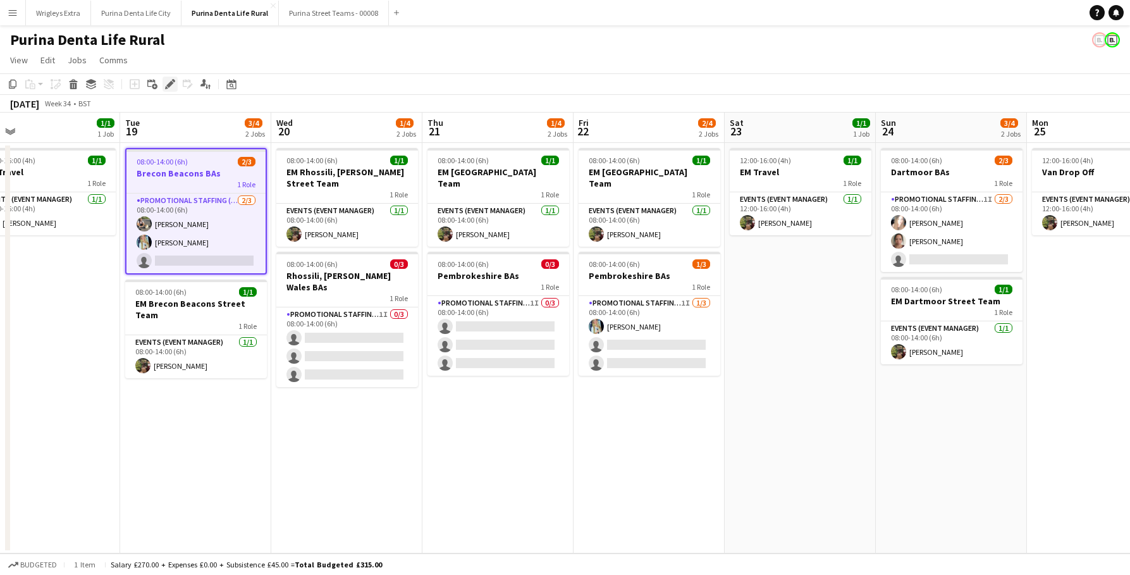
click at [171, 91] on div "Edit" at bounding box center [170, 84] width 15 height 15
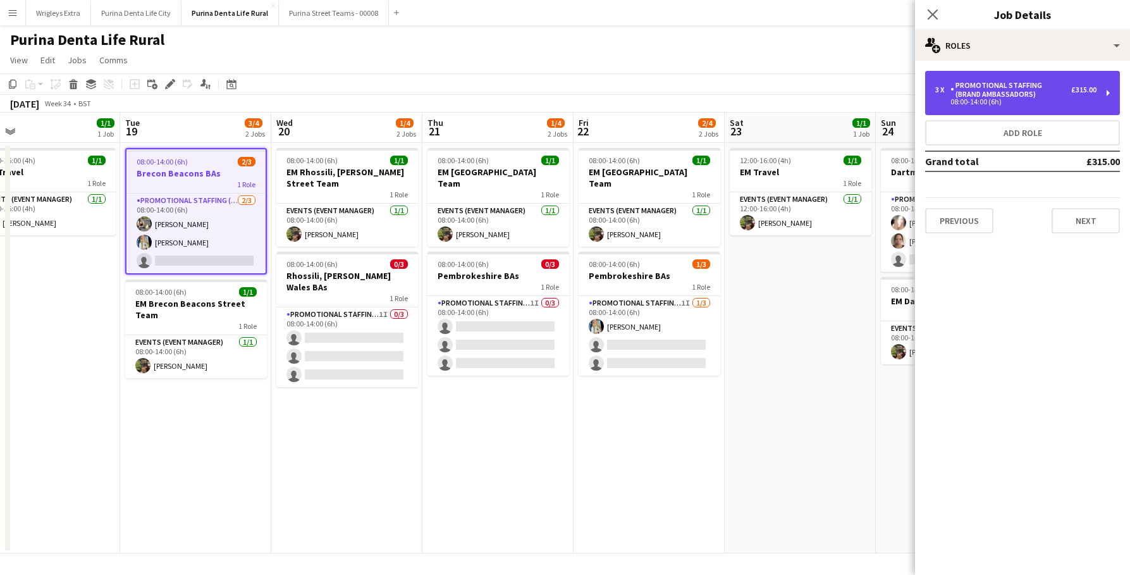
click at [1076, 100] on div "08:00-14:00 (6h)" at bounding box center [1015, 102] width 161 height 6
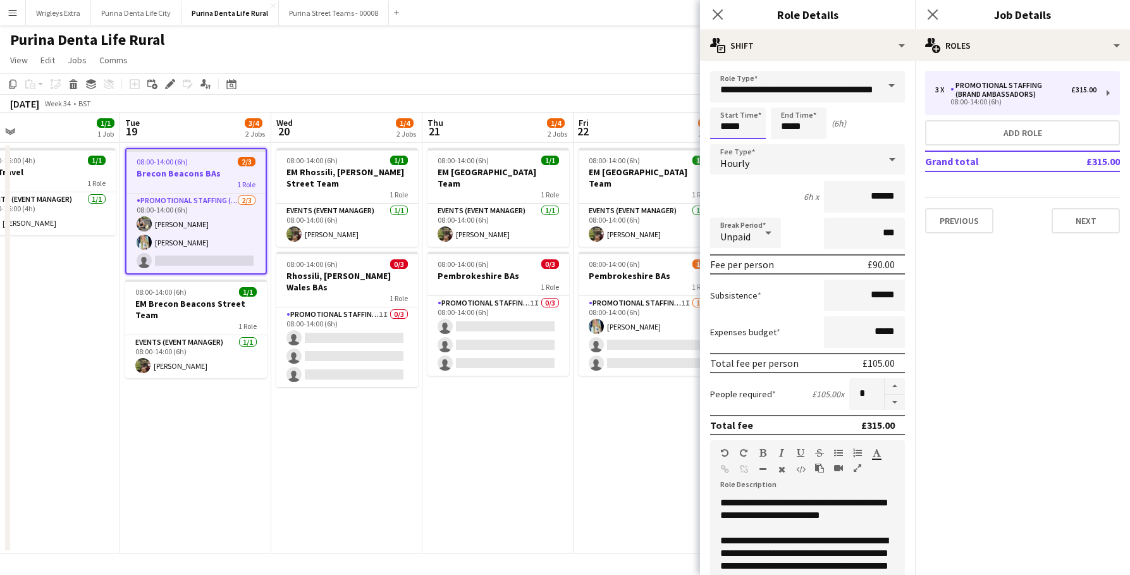
click at [739, 129] on input "*****" at bounding box center [738, 123] width 56 height 32
type input "*****"
click at [729, 106] on div at bounding box center [725, 101] width 25 height 13
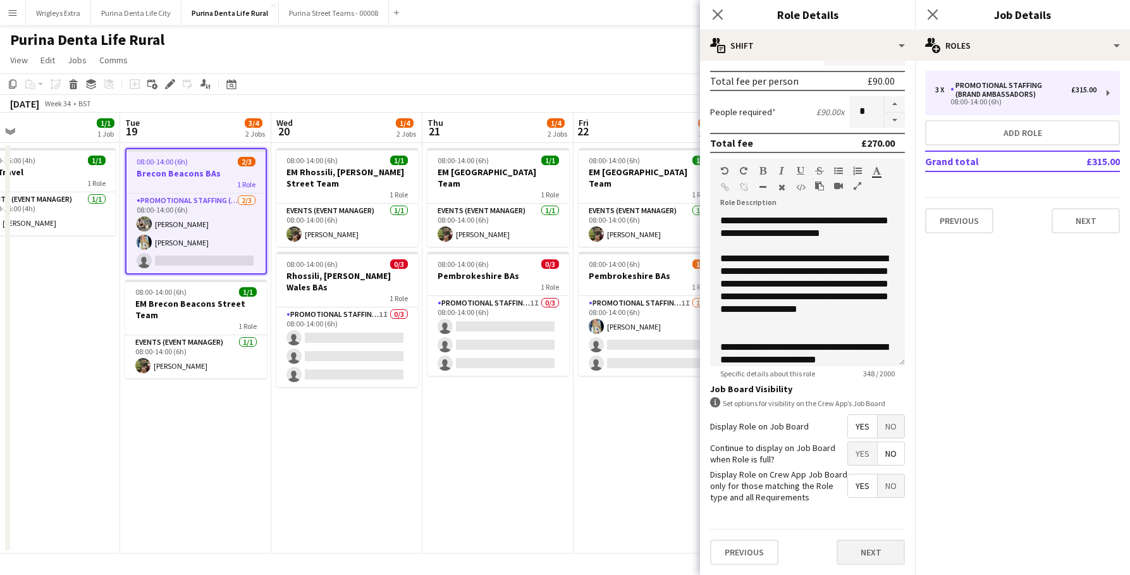
scroll to position [282, 0]
click at [875, 544] on button "Next" at bounding box center [871, 551] width 68 height 25
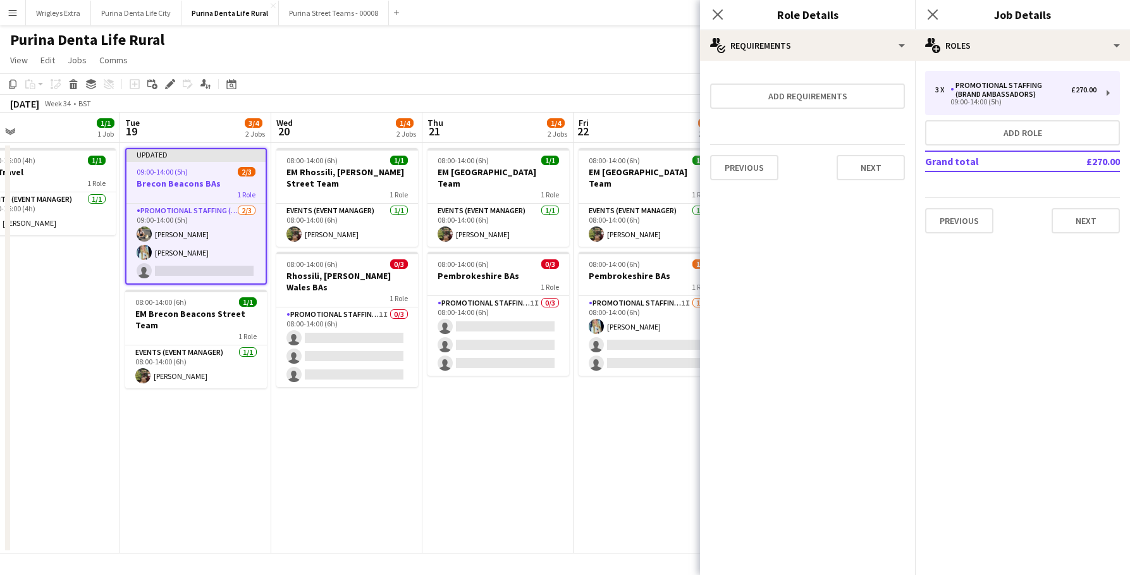
scroll to position [0, 0]
click at [603, 448] on app-date-cell "08:00-14:00 (6h) 1/1 EM Pembrokeshire Street Team 1 Role Events (Event Manager)…" at bounding box center [649, 348] width 151 height 410
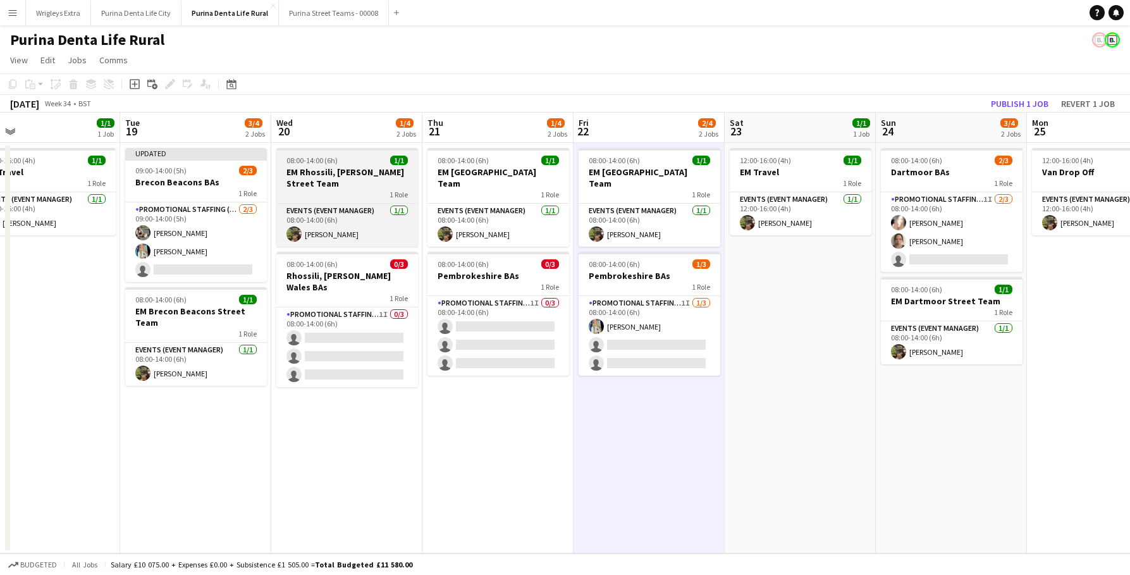
click at [336, 161] on span "08:00-14:00 (6h)" at bounding box center [311, 160] width 51 height 9
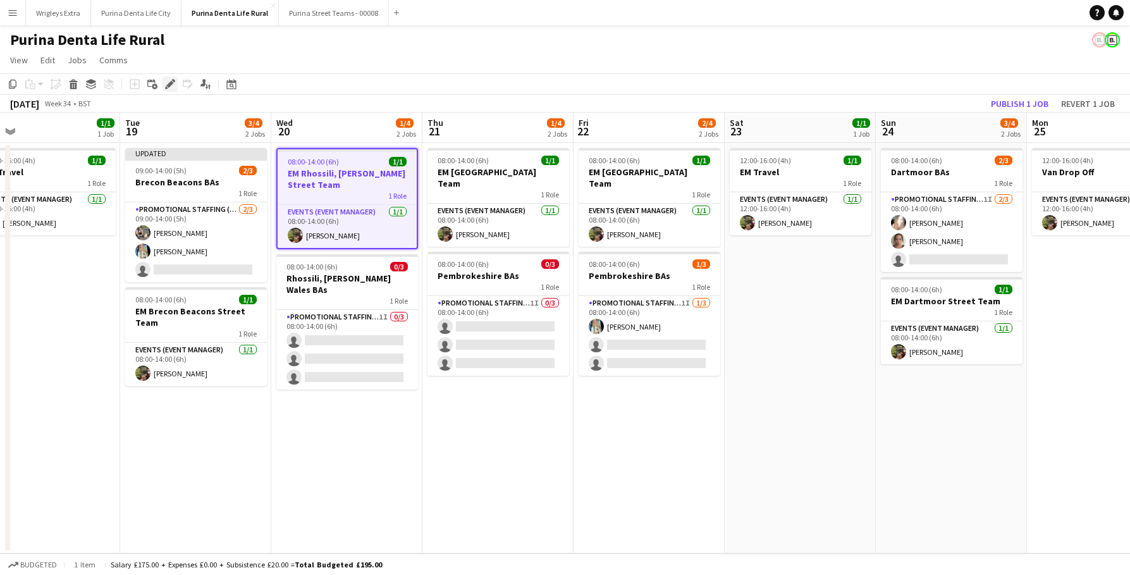
click at [169, 80] on icon "Edit" at bounding box center [170, 84] width 10 height 10
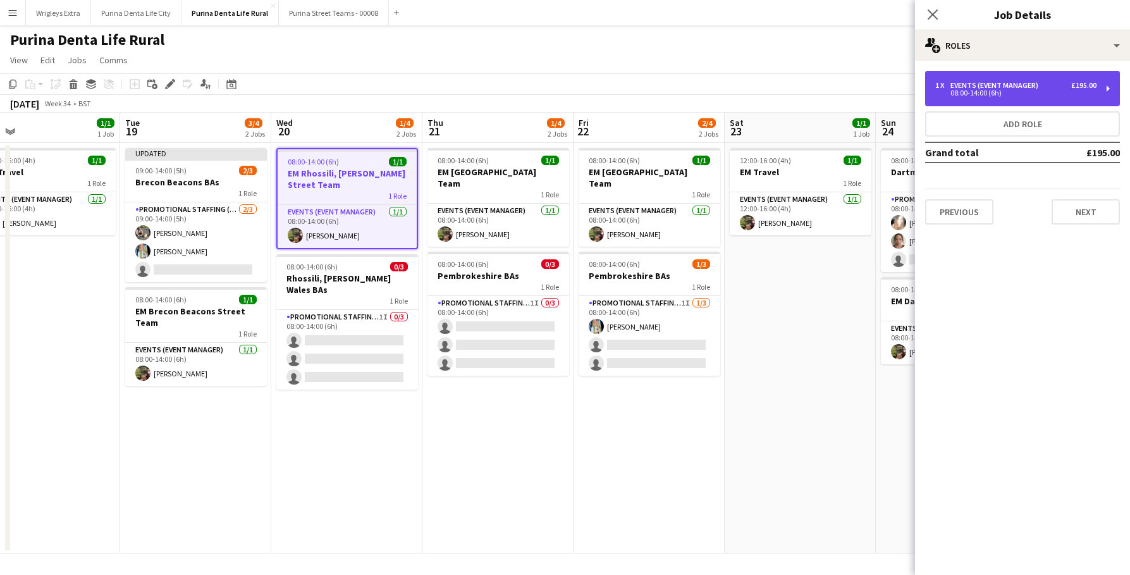
click at [984, 92] on div "08:00-14:00 (6h)" at bounding box center [1015, 93] width 161 height 6
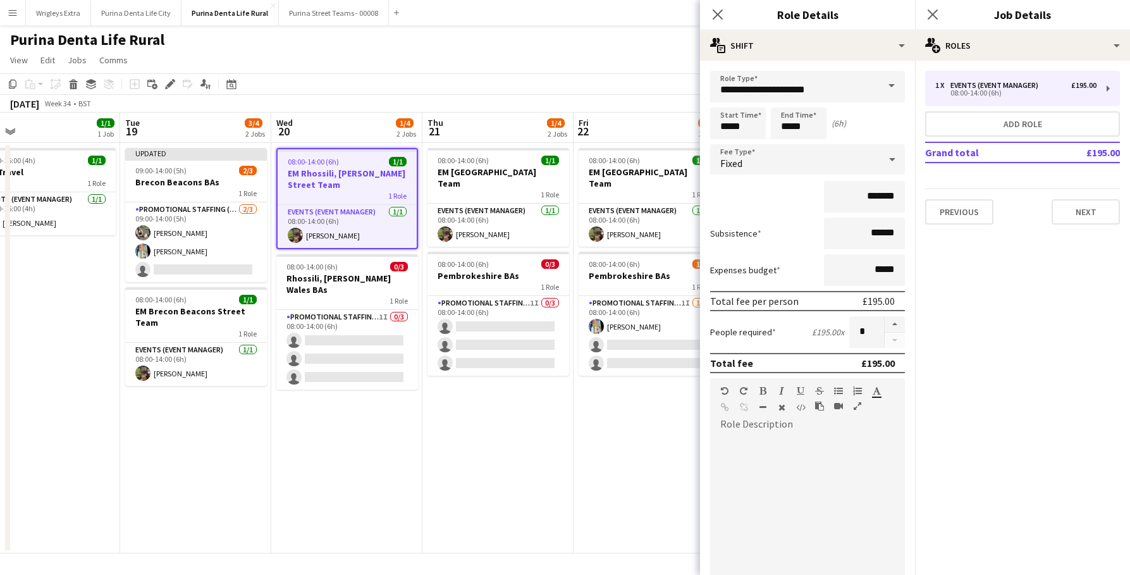
click at [543, 80] on app-toolbar "Copy Paste Paste Command V Paste with crew Command Shift V Paste linked Job Del…" at bounding box center [565, 83] width 1130 height 21
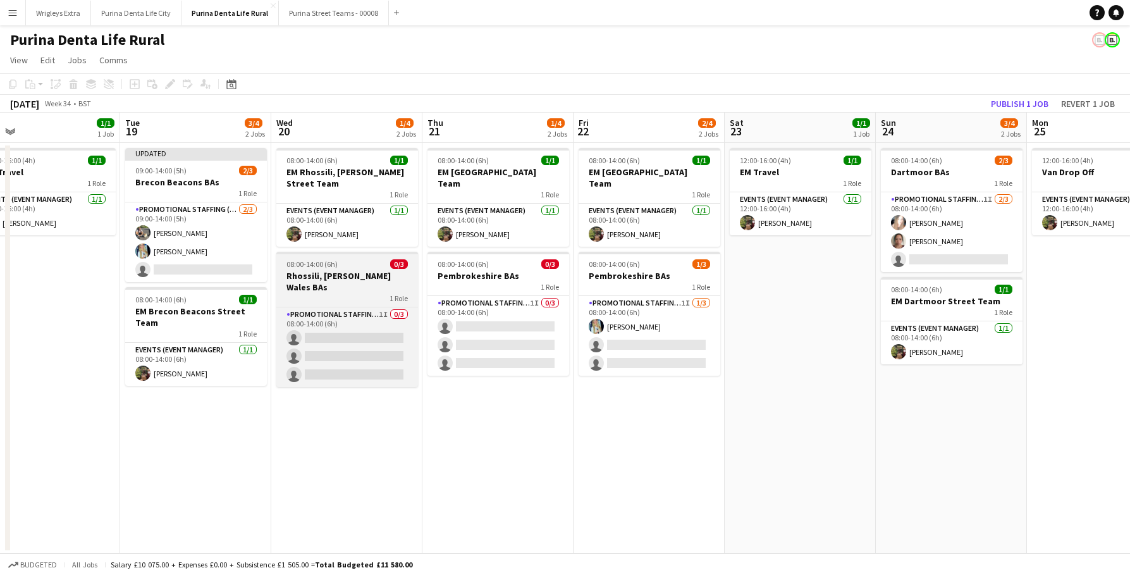
click at [336, 293] on div "1 Role" at bounding box center [347, 298] width 142 height 10
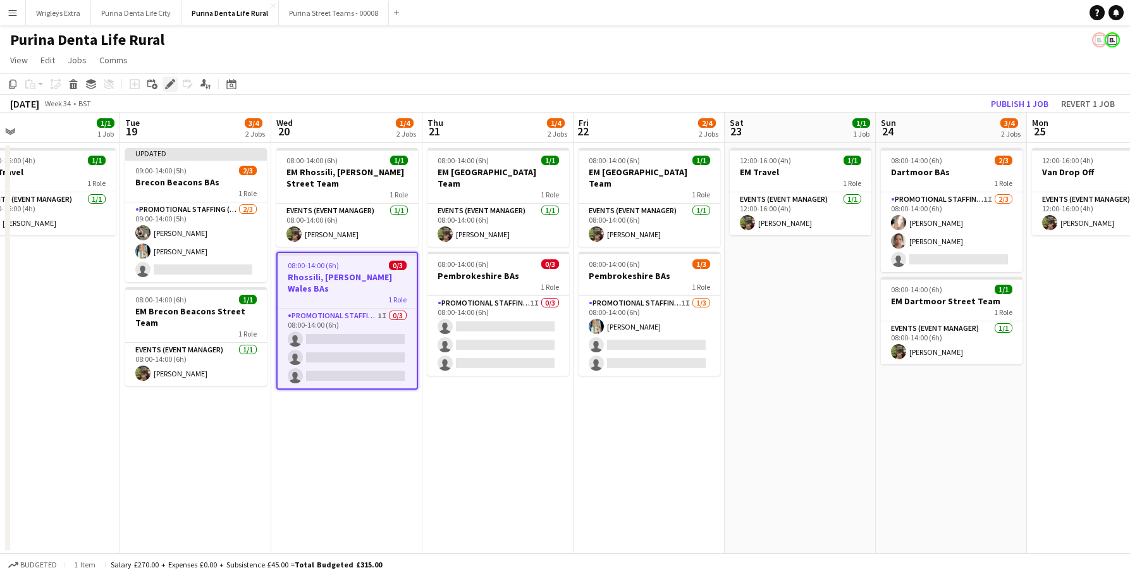
click at [177, 83] on div "Edit" at bounding box center [170, 84] width 15 height 15
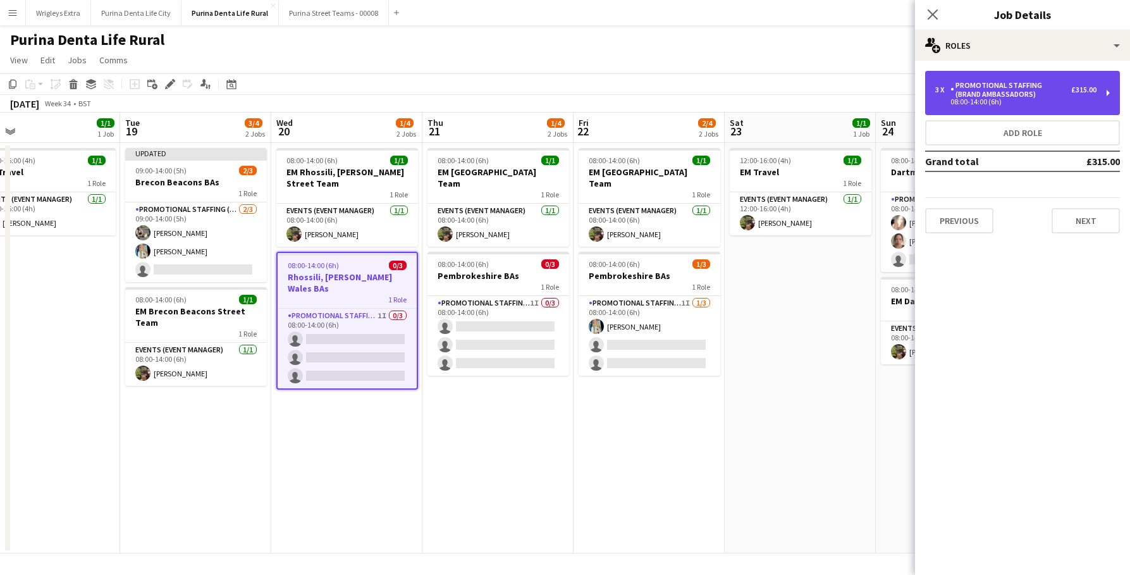
click at [1023, 95] on div "Promotional Staffing (Brand Ambassadors)" at bounding box center [1010, 90] width 121 height 18
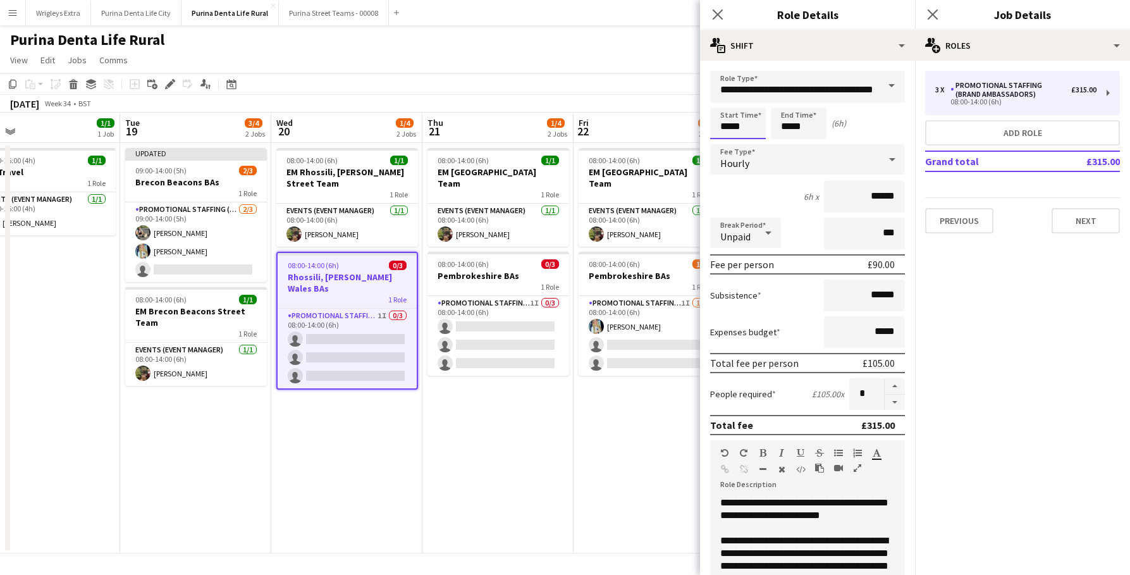
click at [753, 126] on input "*****" at bounding box center [738, 123] width 56 height 32
type input "*****"
click at [725, 102] on div at bounding box center [725, 101] width 25 height 13
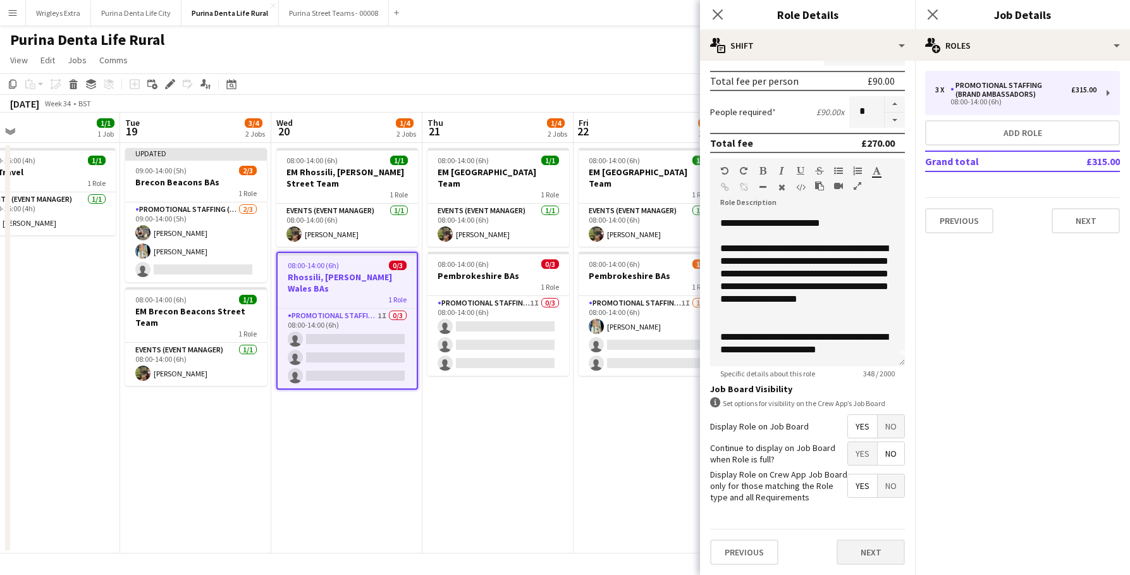
scroll to position [281, 0]
click at [873, 555] on button "Next" at bounding box center [871, 552] width 68 height 25
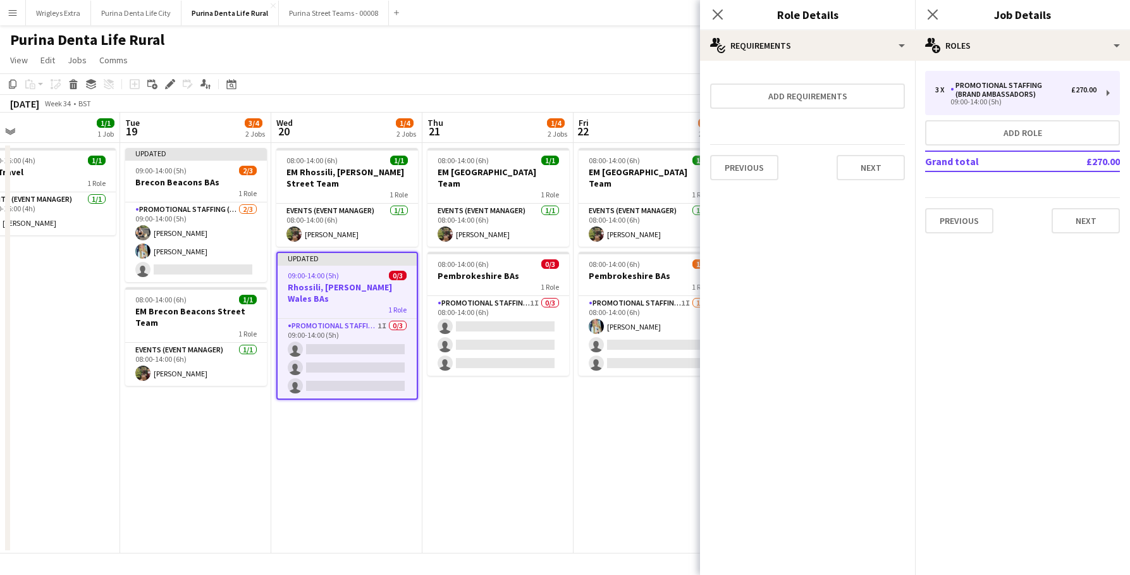
scroll to position [0, 0]
click at [583, 440] on app-date-cell "08:00-14:00 (6h) 1/1 EM Pembrokeshire Street Team 1 Role Events (Event Manager)…" at bounding box center [649, 348] width 151 height 410
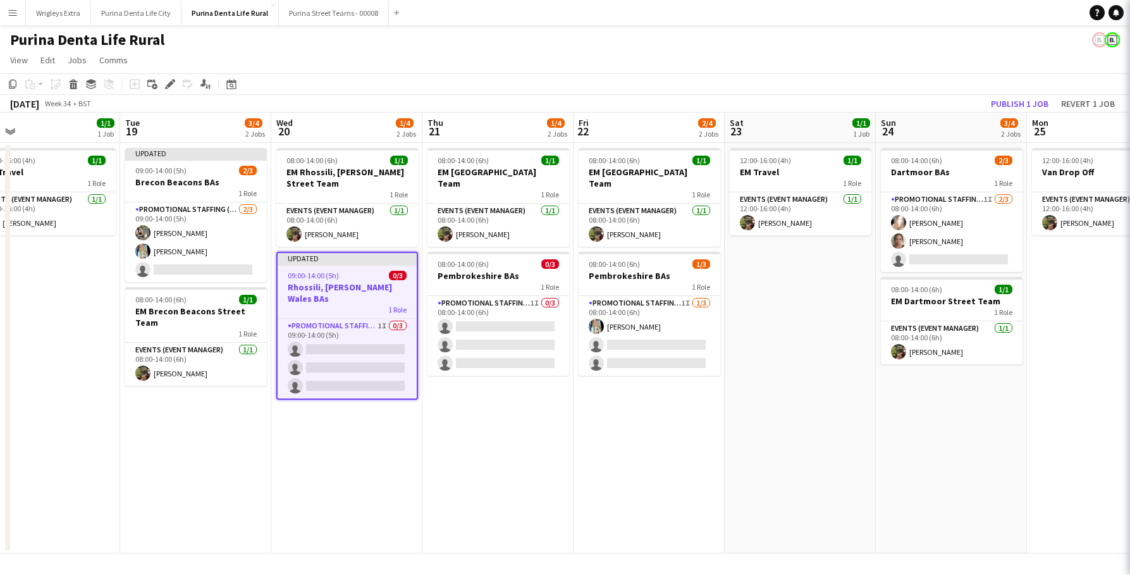
scroll to position [0, 485]
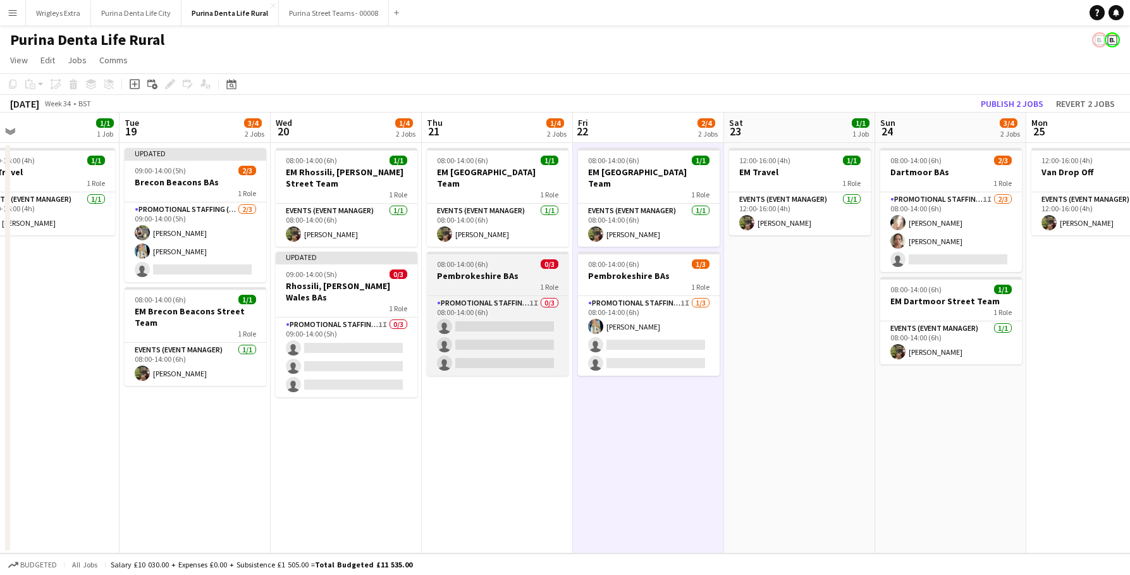
click at [491, 270] on h3 "Pembrokeshire BAs" at bounding box center [498, 275] width 142 height 11
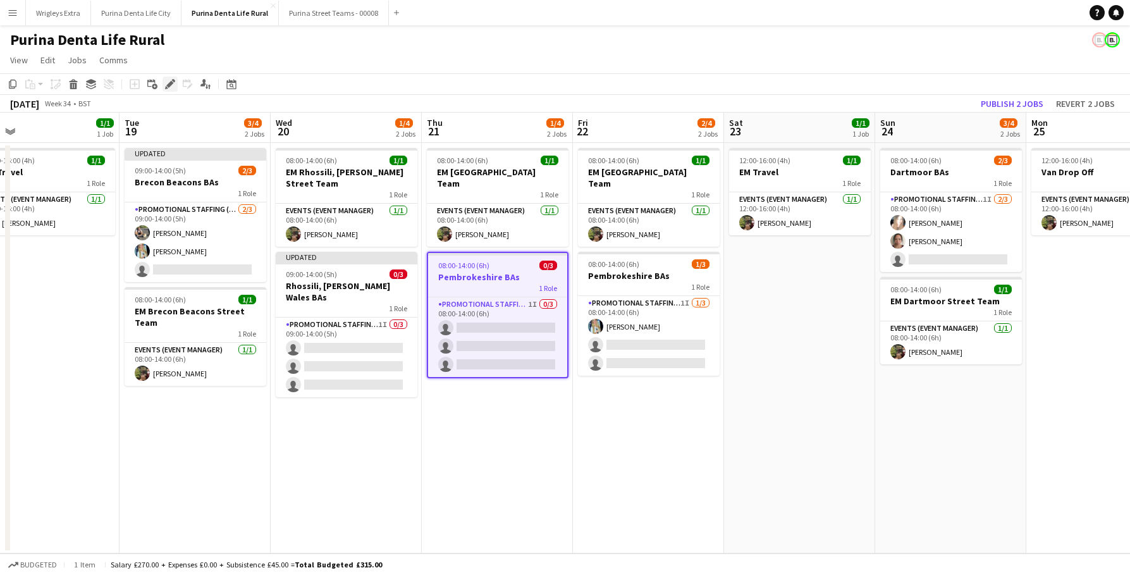
click at [171, 78] on div "Edit" at bounding box center [170, 84] width 15 height 15
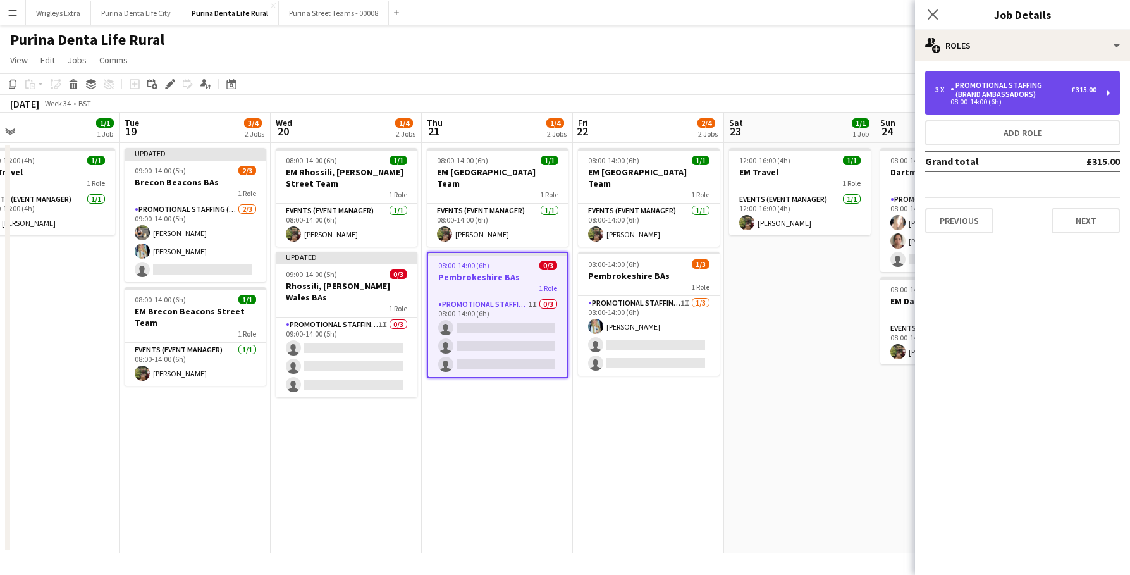
click at [1042, 92] on div "Promotional Staffing (Brand Ambassadors)" at bounding box center [1010, 90] width 121 height 18
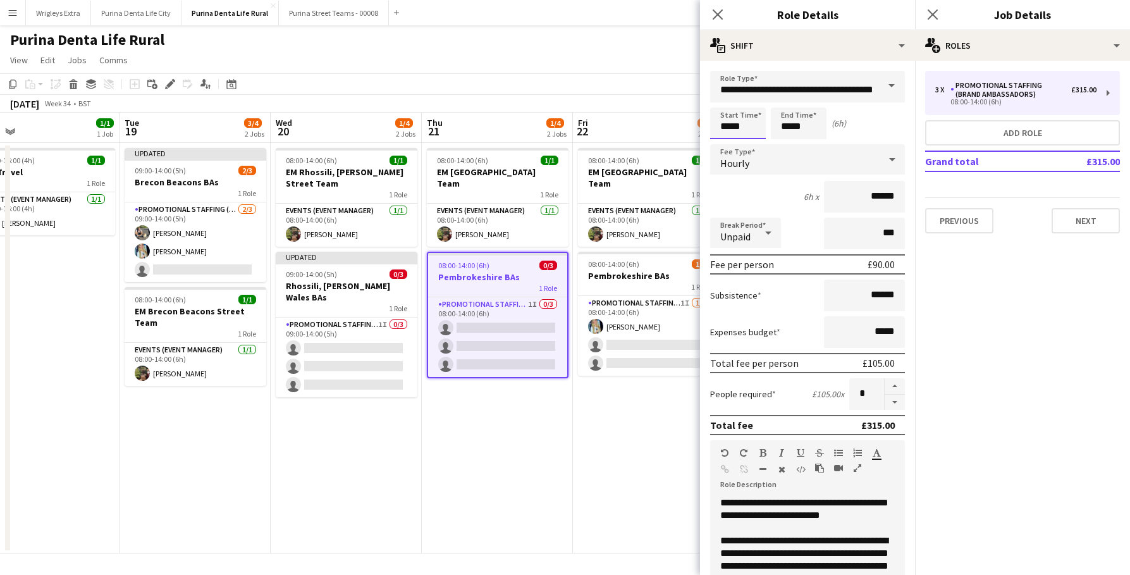
click at [740, 127] on input "*****" at bounding box center [738, 123] width 56 height 32
type input "*****"
click at [727, 103] on div at bounding box center [725, 101] width 25 height 13
click at [670, 374] on app-date-cell "08:00-14:00 (6h) 1/1 EM Pembrokeshire Street Team 1 Role Events (Event Manager)…" at bounding box center [648, 348] width 151 height 410
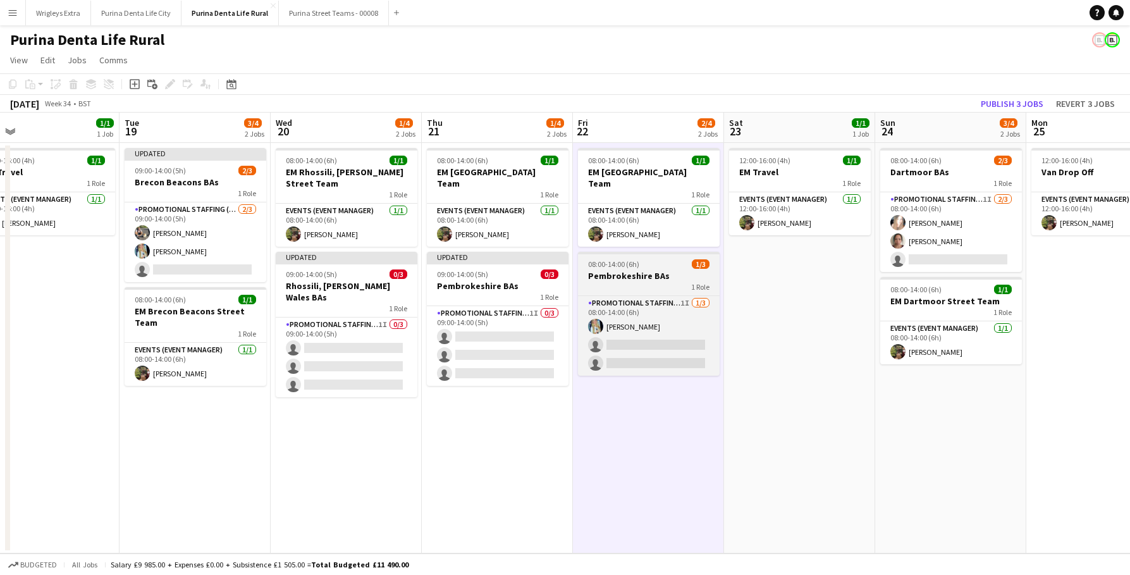
click at [654, 270] on h3 "Pembrokeshire BAs" at bounding box center [649, 275] width 142 height 11
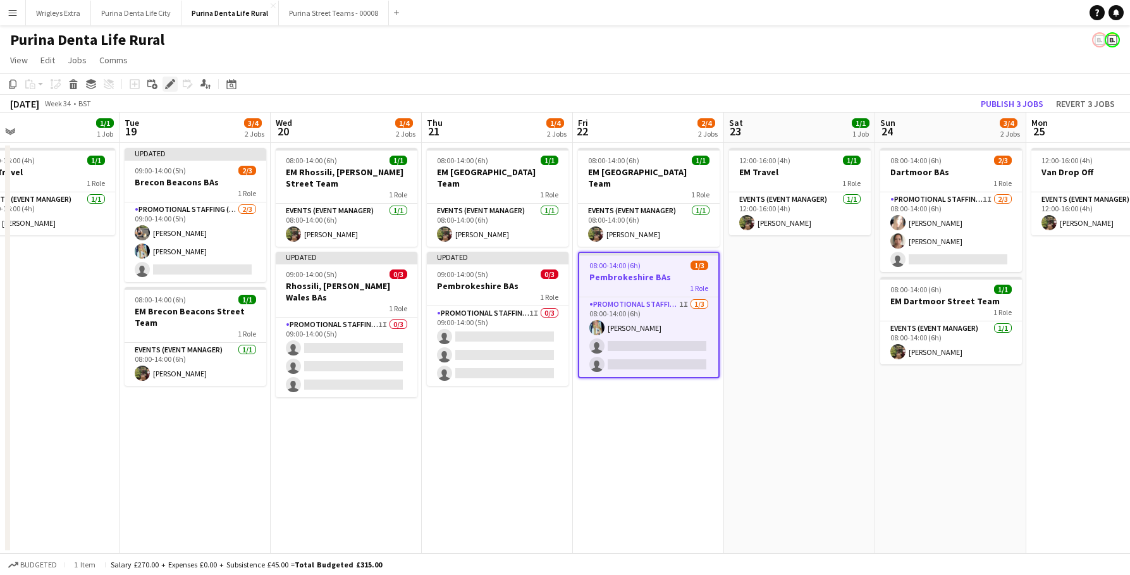
click at [169, 83] on icon at bounding box center [169, 84] width 7 height 7
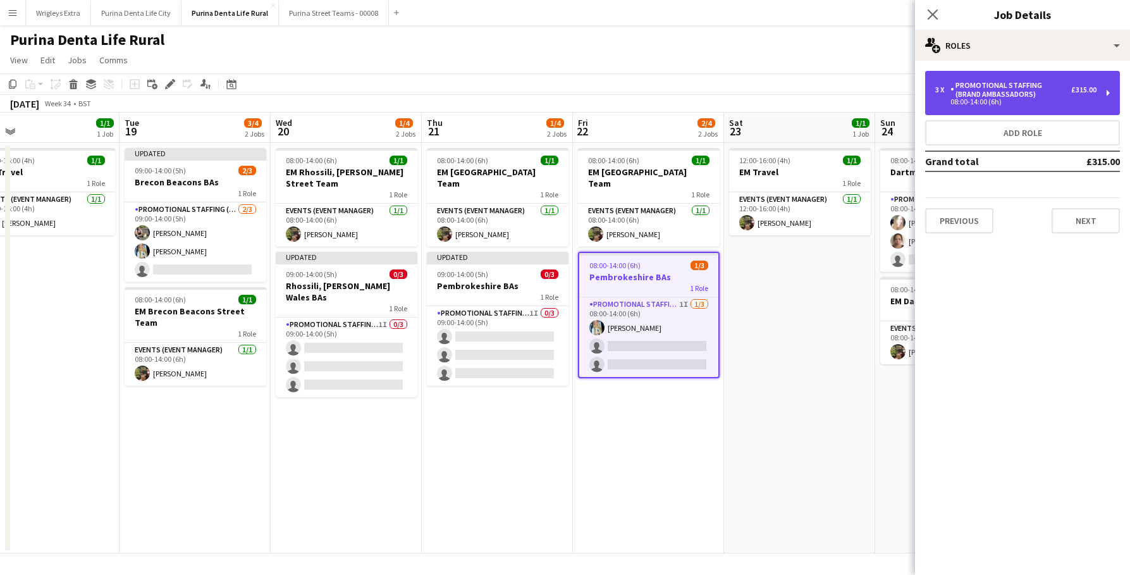
click at [967, 95] on div "Promotional Staffing (Brand Ambassadors)" at bounding box center [1010, 90] width 121 height 18
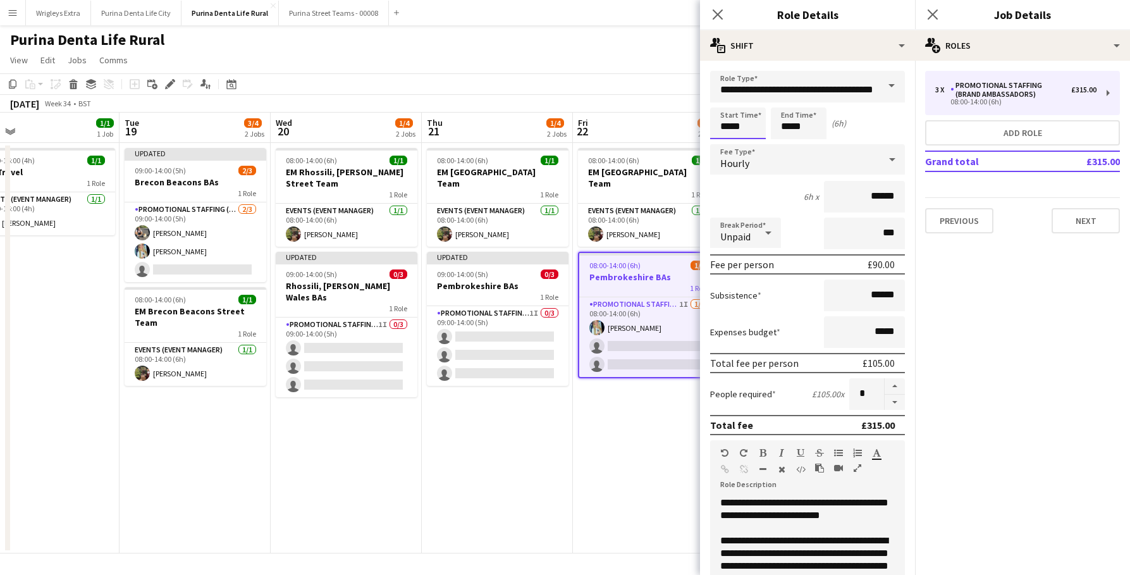
click at [753, 123] on input "*****" at bounding box center [738, 123] width 56 height 32
type input "*****"
click at [721, 101] on div at bounding box center [725, 101] width 25 height 13
click at [681, 85] on app-toolbar "Copy Paste Paste Command V Paste with crew Command Shift V Paste linked Job Del…" at bounding box center [565, 83] width 1130 height 21
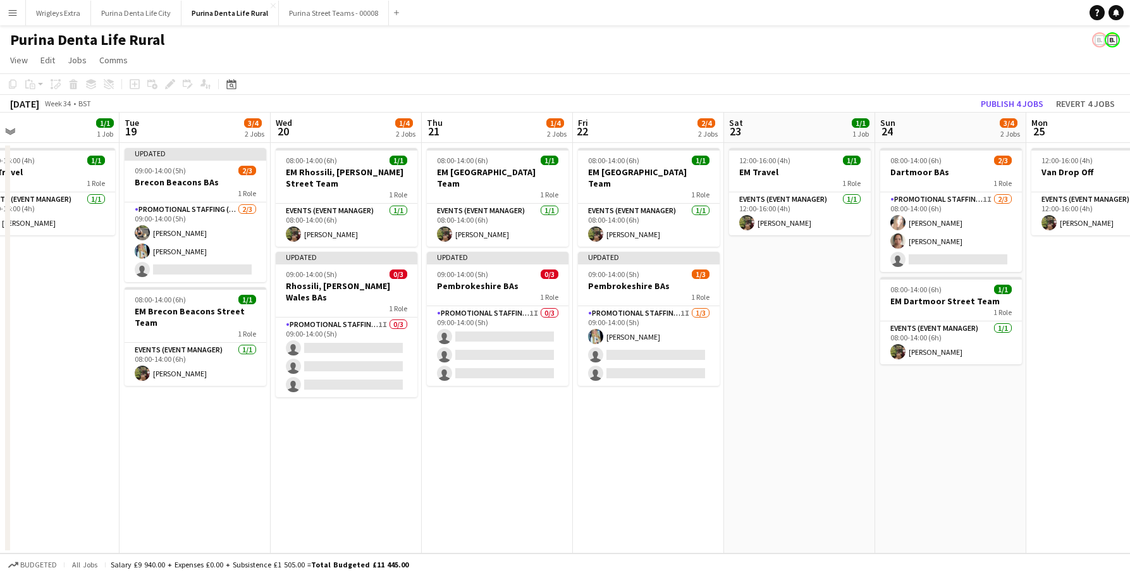
click at [1050, 98] on div "Publish 4 jobs Revert 4 jobs" at bounding box center [1048, 103] width 164 height 16
click at [1019, 100] on button "Publish 4 jobs" at bounding box center [1012, 103] width 73 height 16
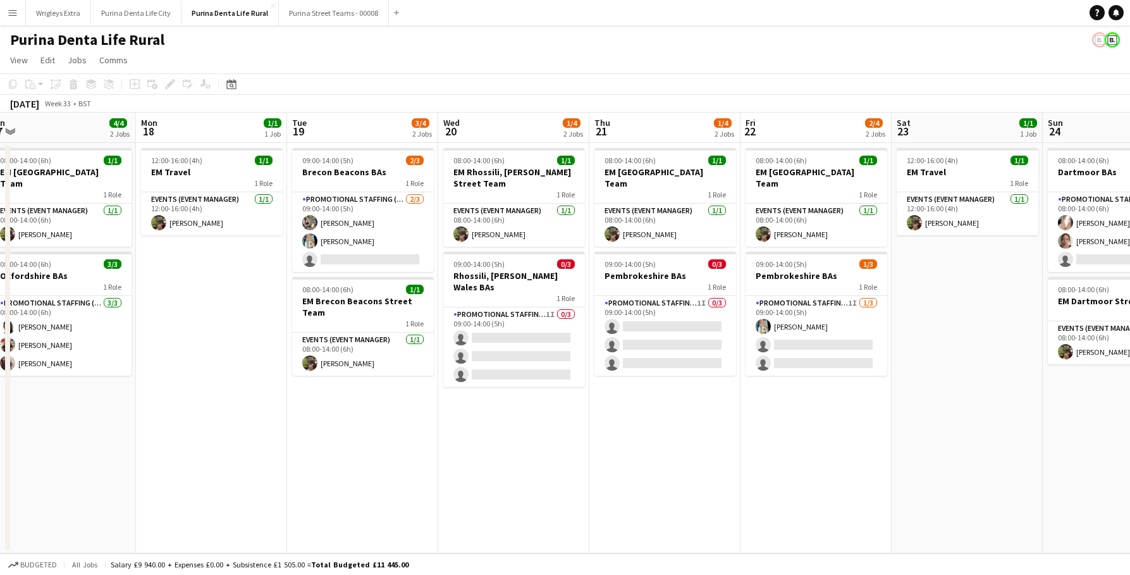
scroll to position [0, 317]
click at [562, 343] on app-card-role "Promotional Staffing (Brand Ambassadors) 1I 0/3 09:00-14:00 (5h) single-neutral…" at bounding box center [515, 347] width 142 height 80
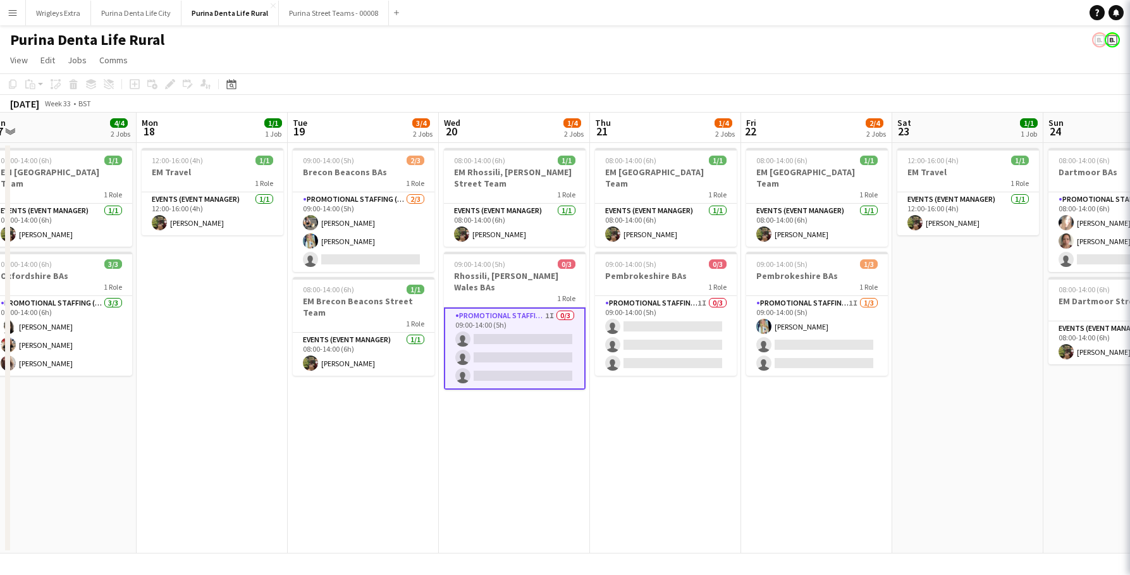
scroll to position [0, 317]
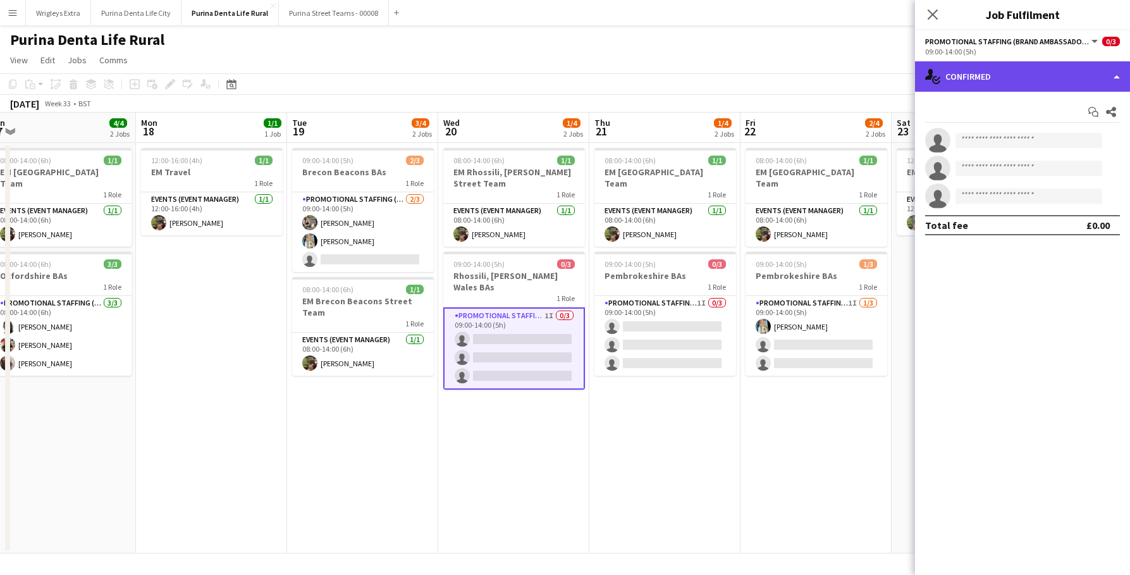
click at [998, 86] on div "single-neutral-actions-check-2 Confirmed" at bounding box center [1022, 76] width 215 height 30
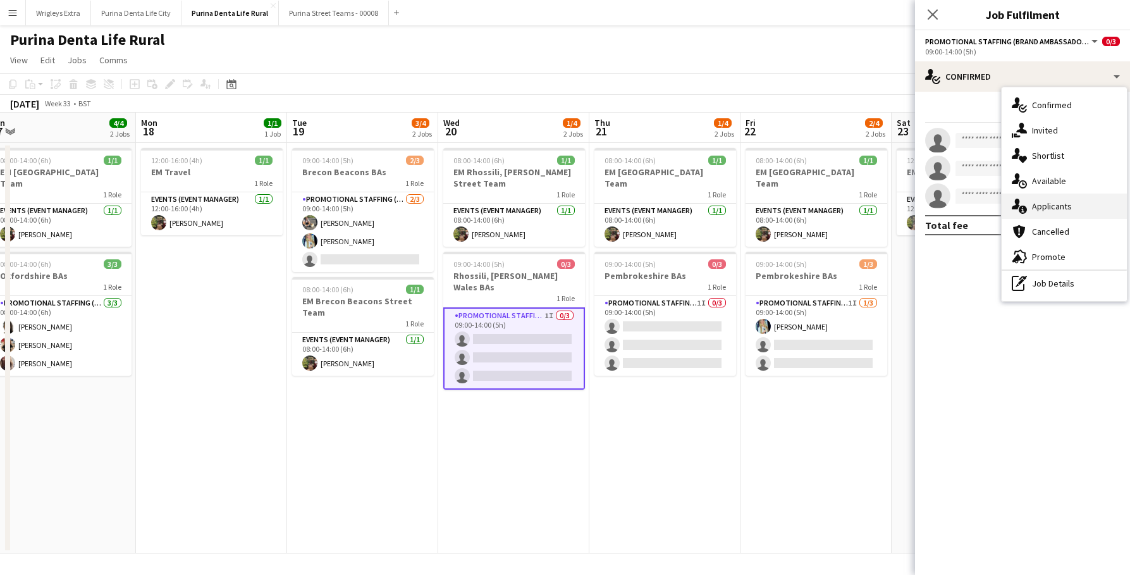
click at [1044, 199] on div "single-neutral-actions-information Applicants" at bounding box center [1064, 205] width 125 height 25
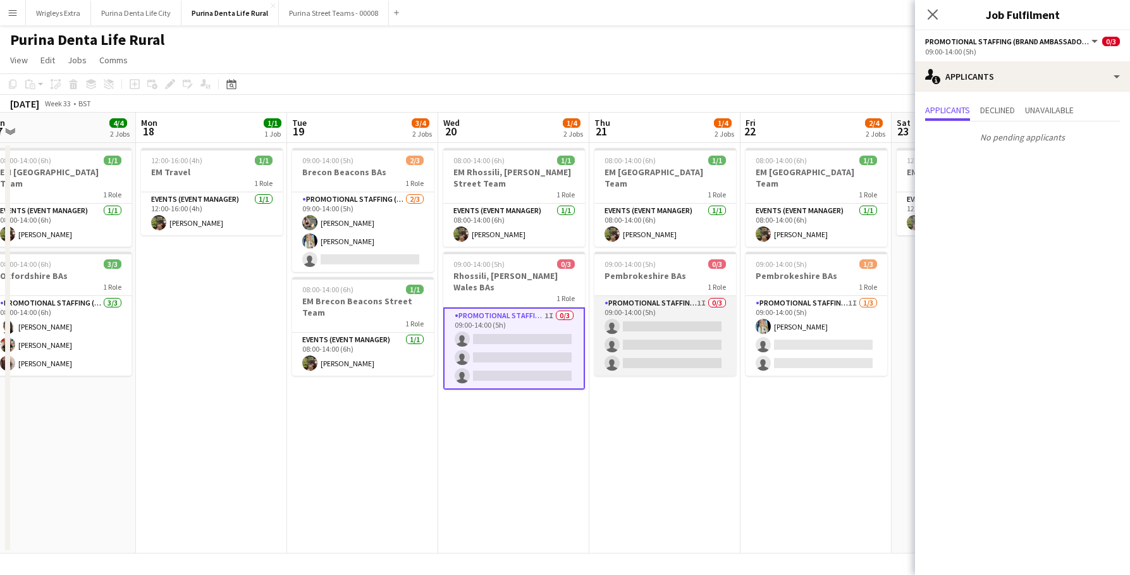
click at [653, 323] on app-card-role "Promotional Staffing (Brand Ambassadors) 1I 0/3 09:00-14:00 (5h) single-neutral…" at bounding box center [665, 336] width 142 height 80
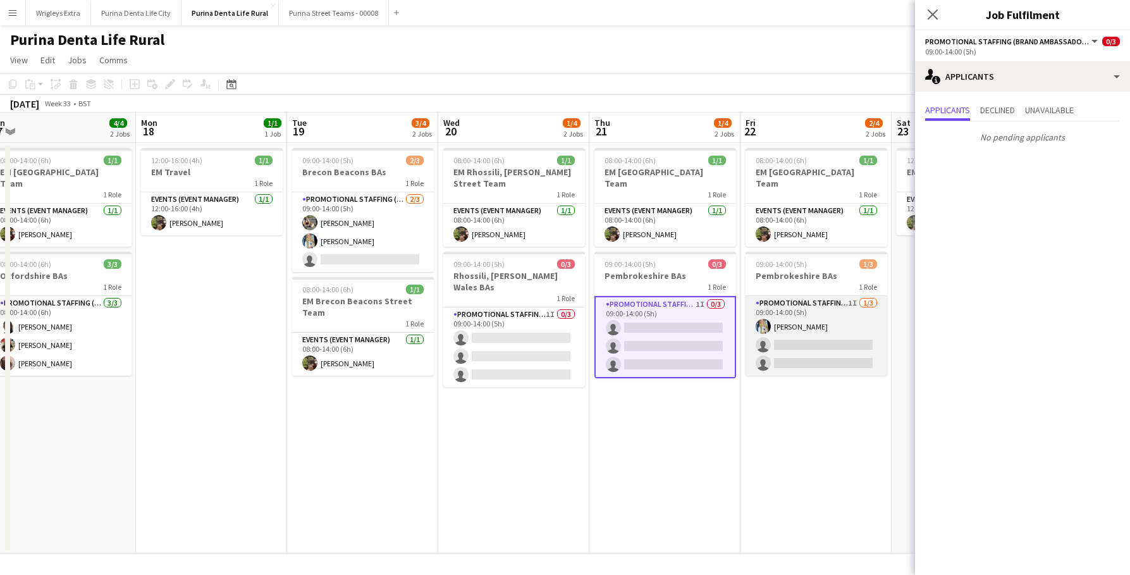
click at [786, 352] on app-card-role "Promotional Staffing (Brand Ambassadors) 1I 1/3 09:00-14:00 (5h) Katie Dixon-Gr…" at bounding box center [817, 336] width 142 height 80
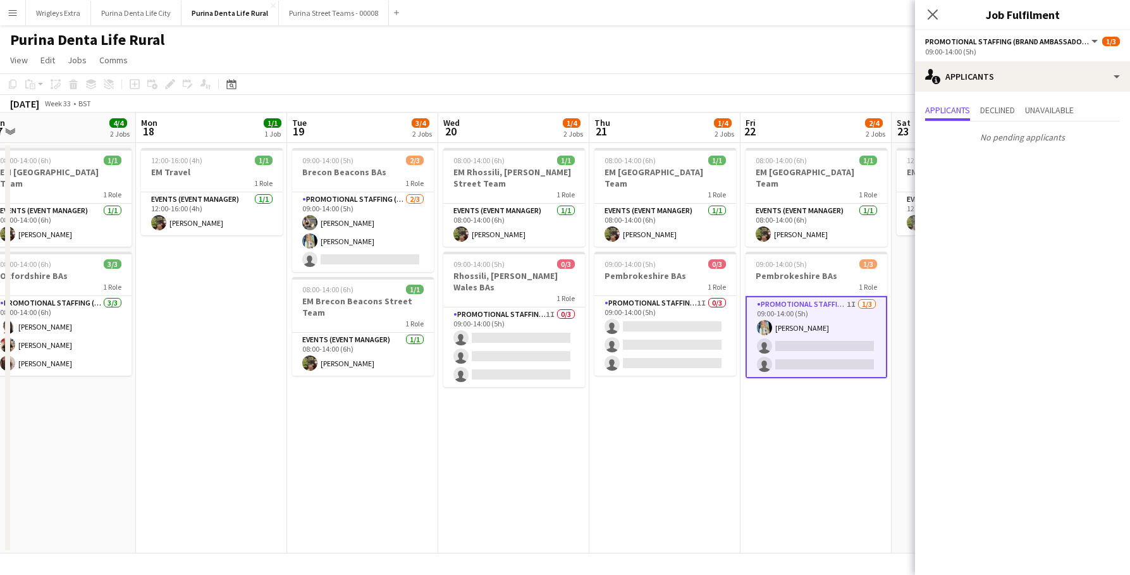
click at [788, 434] on app-date-cell "08:00-14:00 (6h) 1/1 EM Pembrokeshire Street Team 1 Role Events (Event Manager)…" at bounding box center [815, 348] width 151 height 410
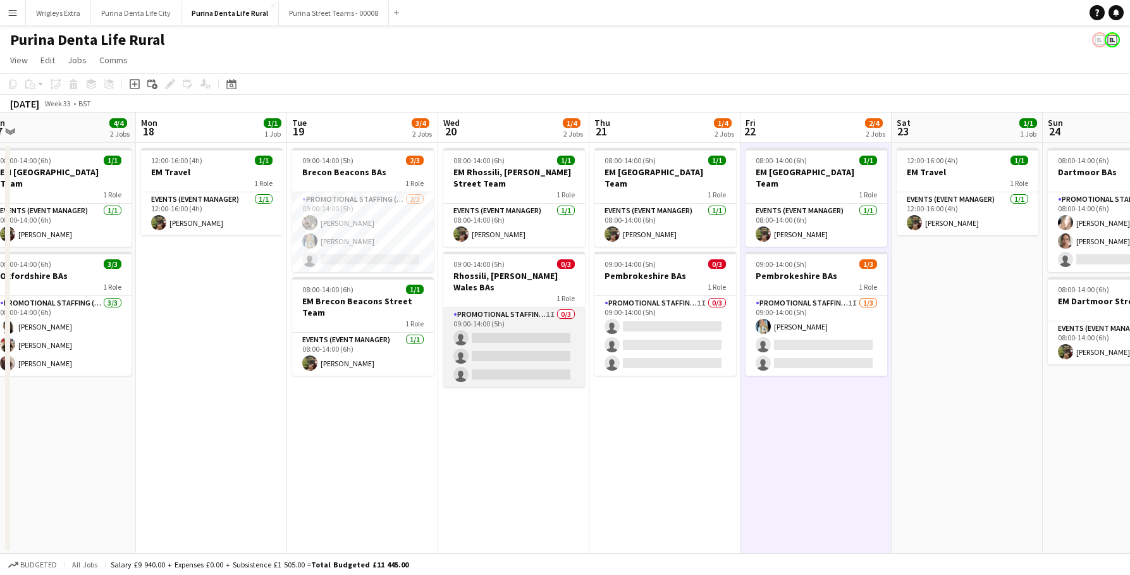
click at [507, 336] on app-card-role "Promotional Staffing (Brand Ambassadors) 1I 0/3 09:00-14:00 (5h) single-neutral…" at bounding box center [514, 347] width 142 height 80
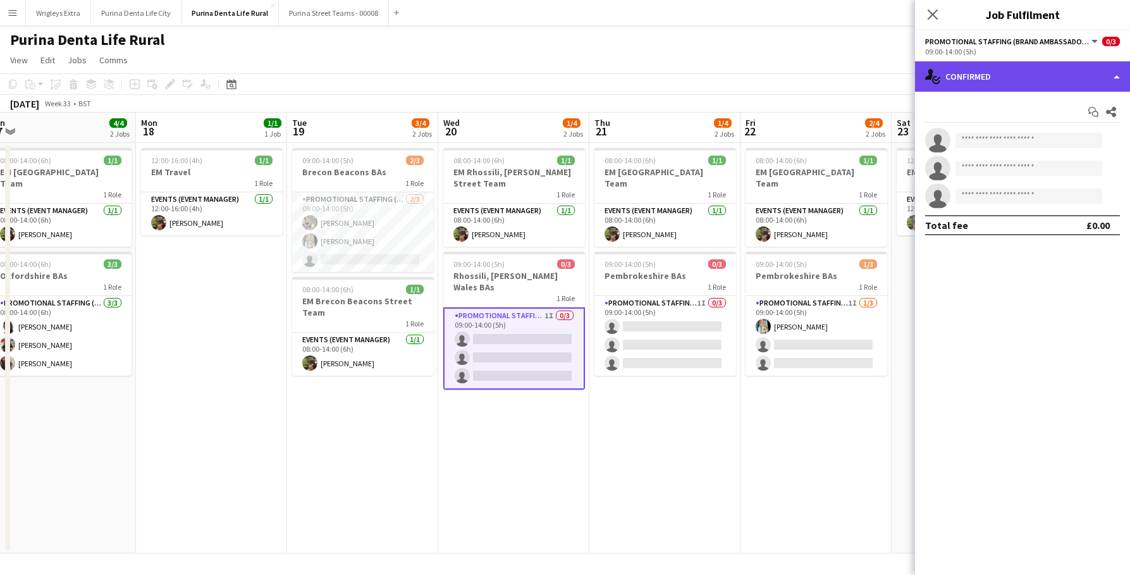
click at [995, 87] on div "single-neutral-actions-check-2 Confirmed" at bounding box center [1022, 76] width 215 height 30
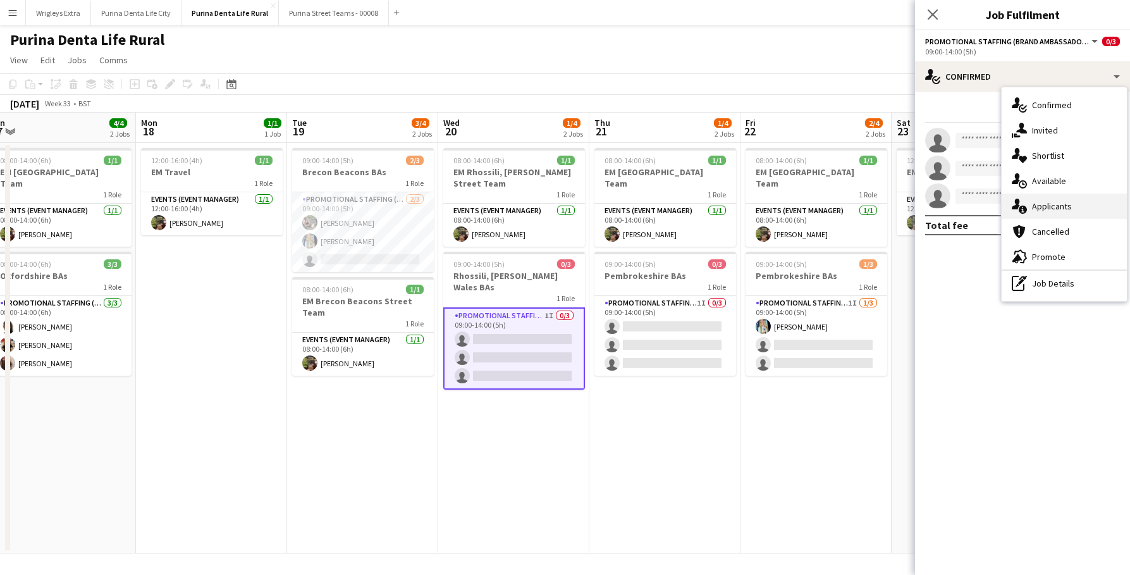
click at [1071, 208] on div "single-neutral-actions-information Applicants" at bounding box center [1064, 205] width 125 height 25
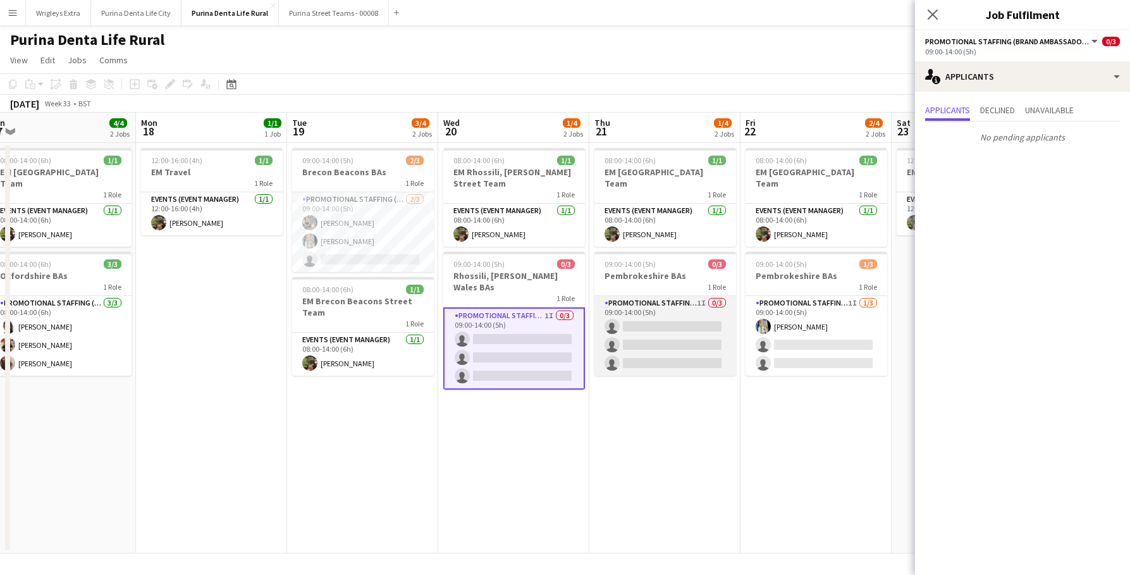
click at [686, 343] on app-card-role "Promotional Staffing (Brand Ambassadors) 1I 0/3 09:00-14:00 (5h) single-neutral…" at bounding box center [665, 336] width 142 height 80
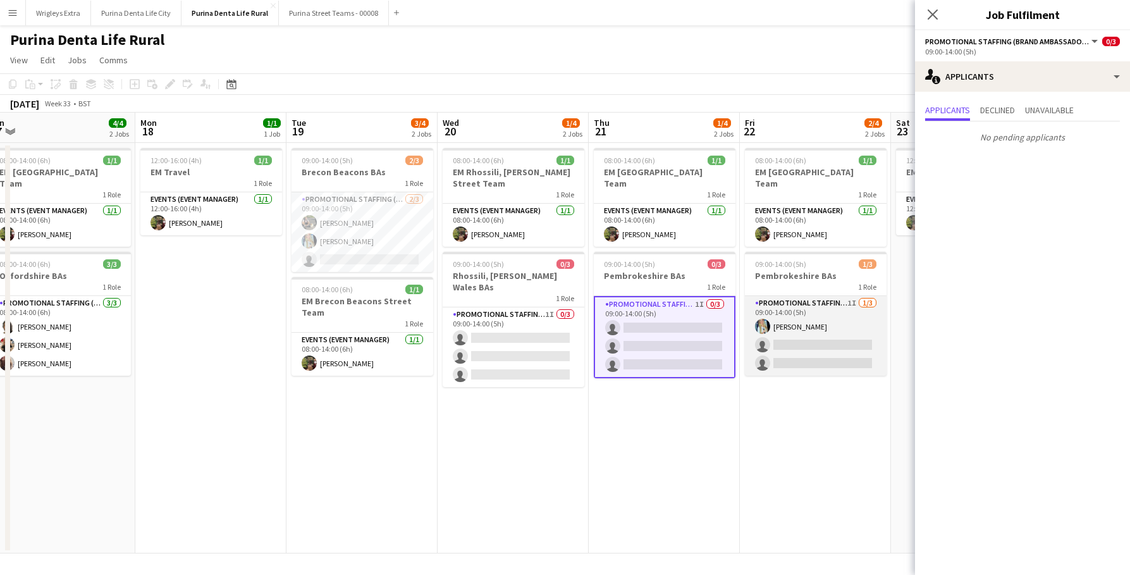
click at [838, 326] on app-card-role "Promotional Staffing (Brand Ambassadors) 1I 1/3 09:00-14:00 (5h) Katie Dixon-Gr…" at bounding box center [816, 336] width 142 height 80
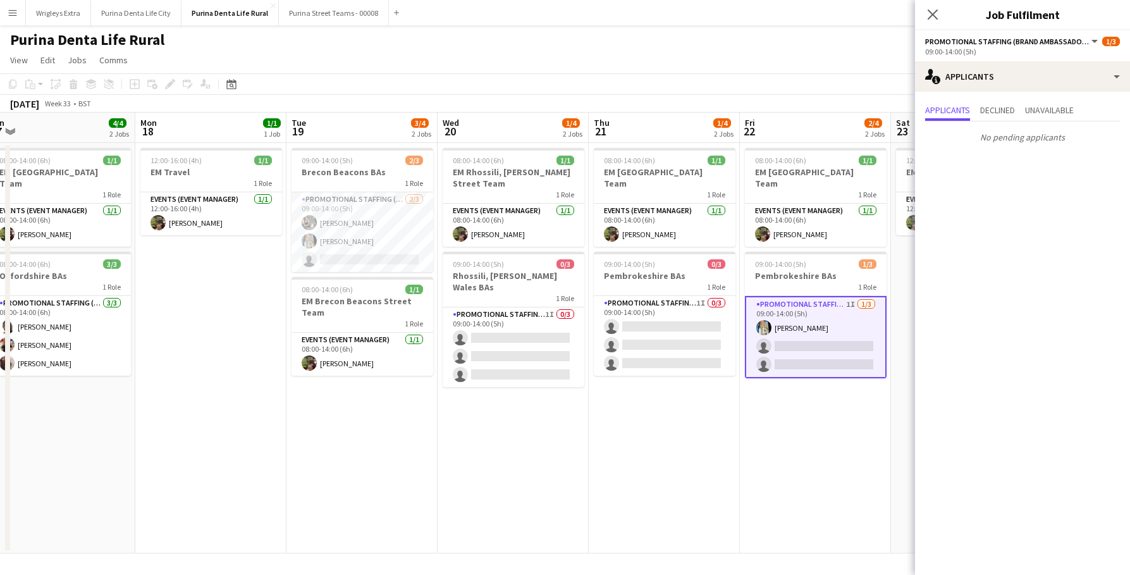
click at [687, 54] on app-page-menu "View Day view expanded Day view collapsed Month view Date picker Jump to today …" at bounding box center [565, 61] width 1130 height 24
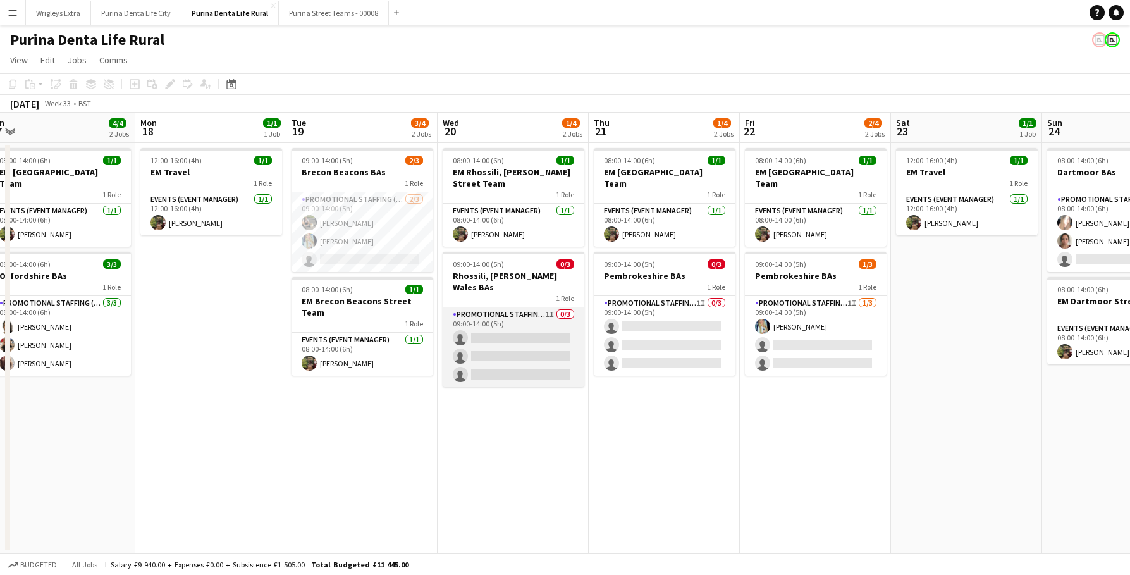
click at [510, 322] on app-card-role "Promotional Staffing (Brand Ambassadors) 1I 0/3 09:00-14:00 (5h) single-neutral…" at bounding box center [514, 347] width 142 height 80
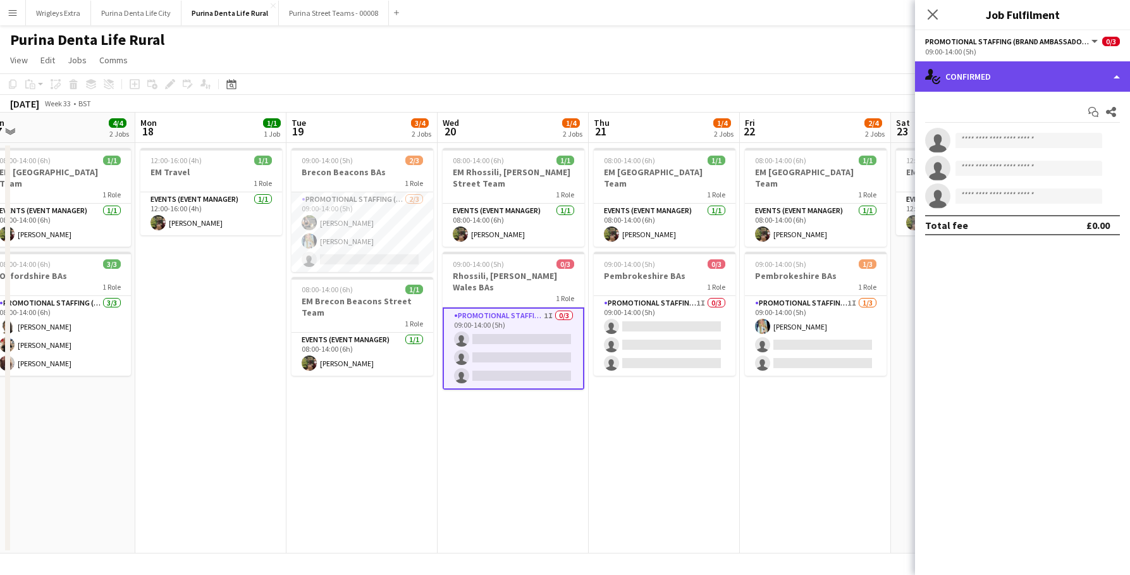
click at [993, 85] on div "single-neutral-actions-check-2 Confirmed" at bounding box center [1022, 76] width 215 height 30
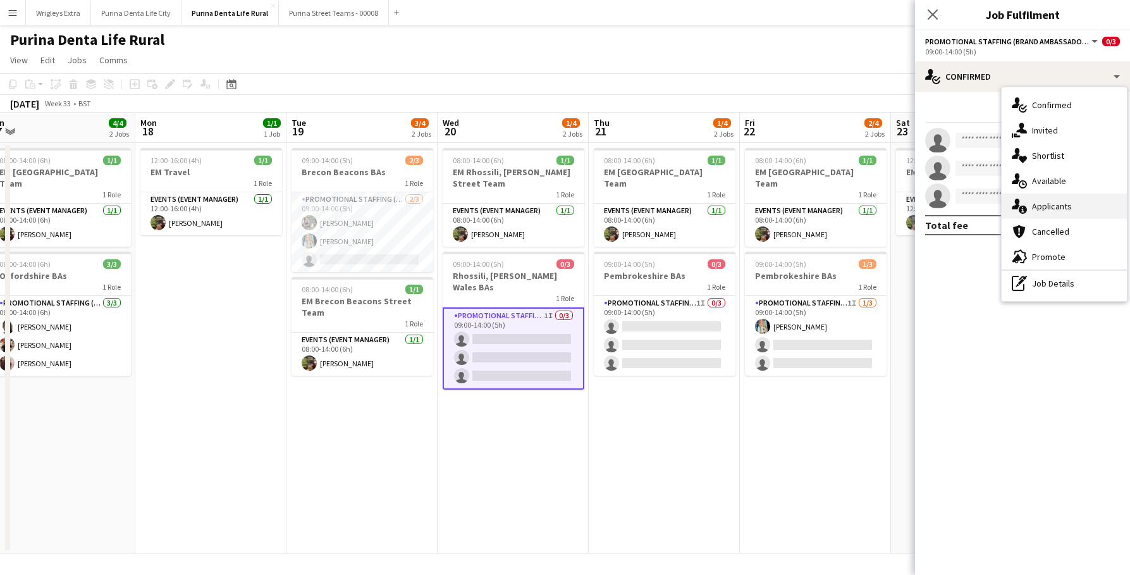
click at [1021, 204] on icon "single-neutral-actions-information" at bounding box center [1019, 206] width 15 height 15
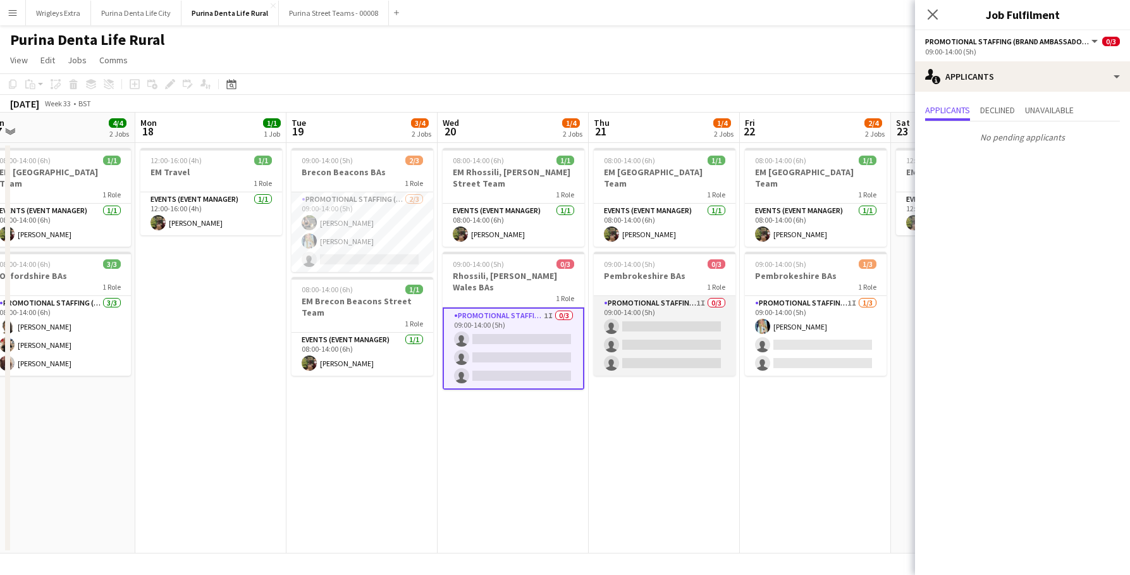
click at [644, 335] on app-card-role "Promotional Staffing (Brand Ambassadors) 1I 0/3 09:00-14:00 (5h) single-neutral…" at bounding box center [665, 336] width 142 height 80
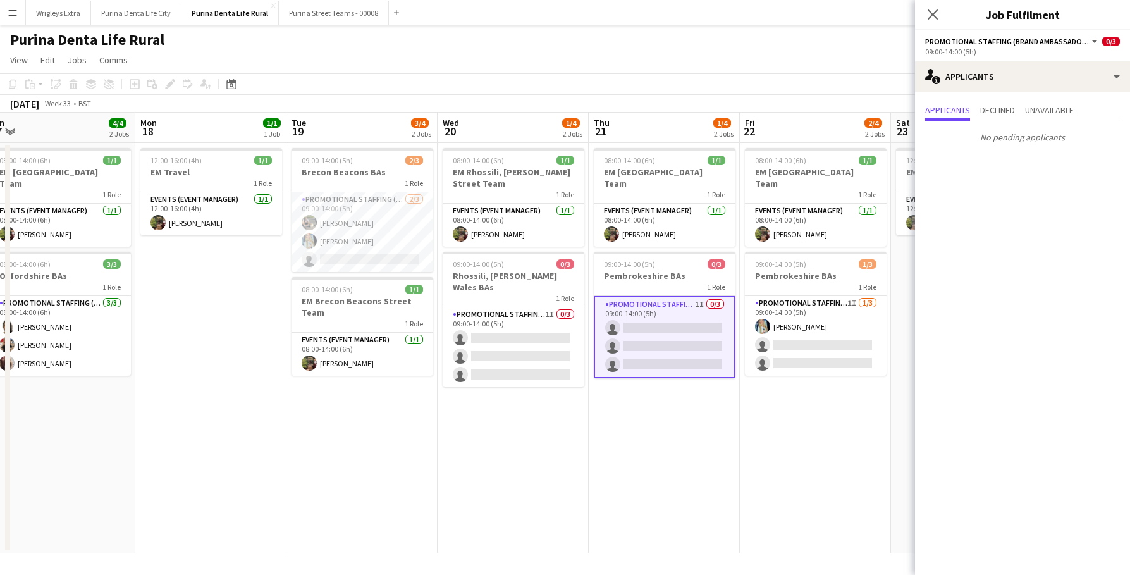
click at [663, 71] on app-page-menu "View Day view expanded Day view collapsed Month view Date picker Jump to today …" at bounding box center [565, 61] width 1130 height 24
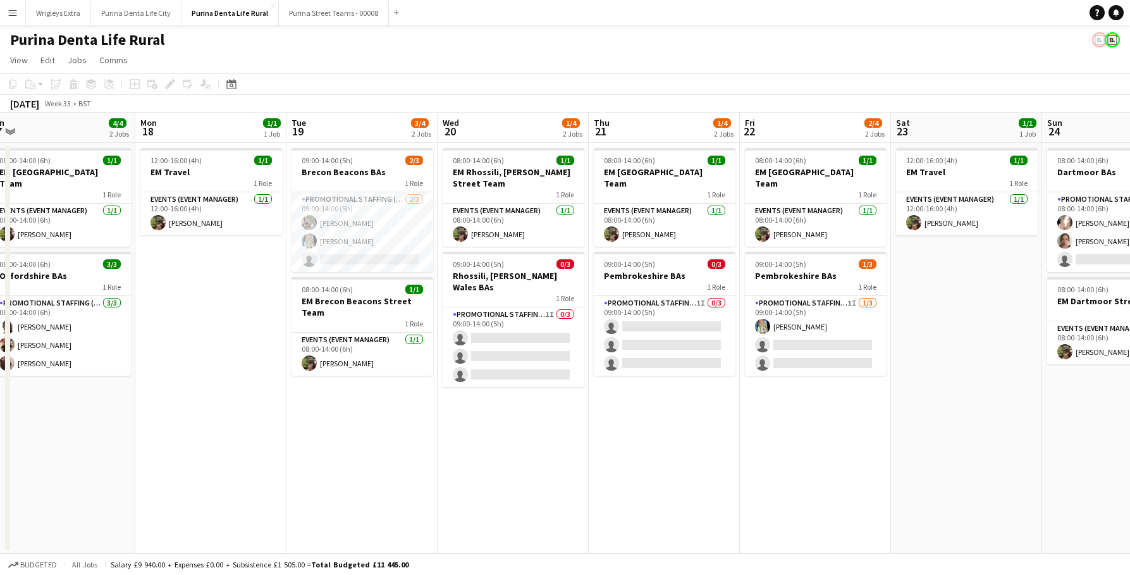
click at [943, 378] on app-date-cell "12:00-16:00 (4h) 1/1 EM Travel 1 Role Events (Event Manager) 1/1 12:00-16:00 (4…" at bounding box center [966, 348] width 151 height 410
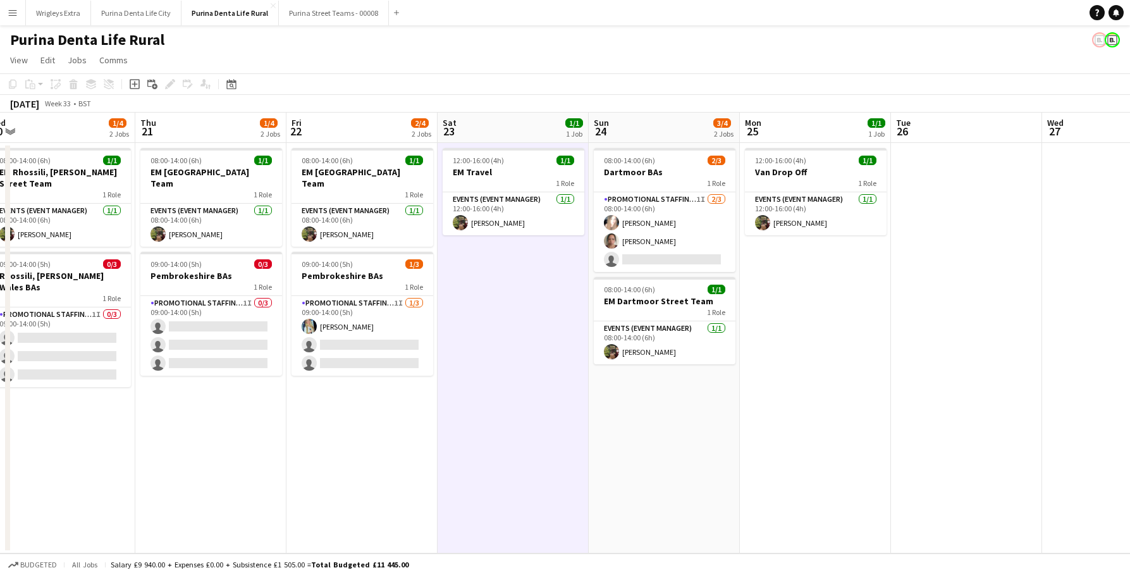
scroll to position [0, 476]
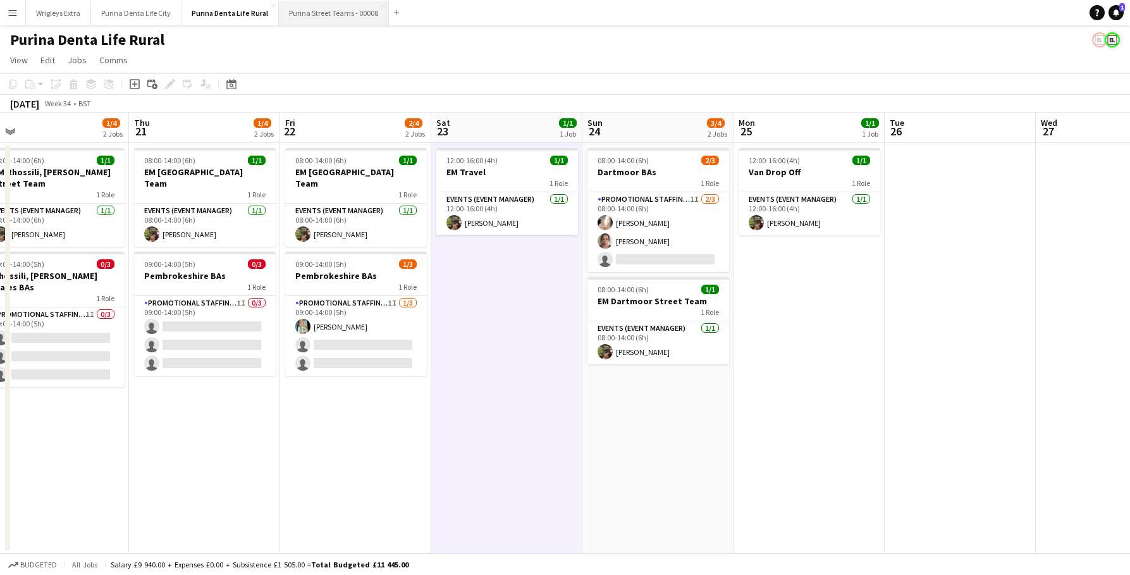
click at [305, 9] on button "Purina Street Teams - 00008 Close" at bounding box center [334, 13] width 110 height 25
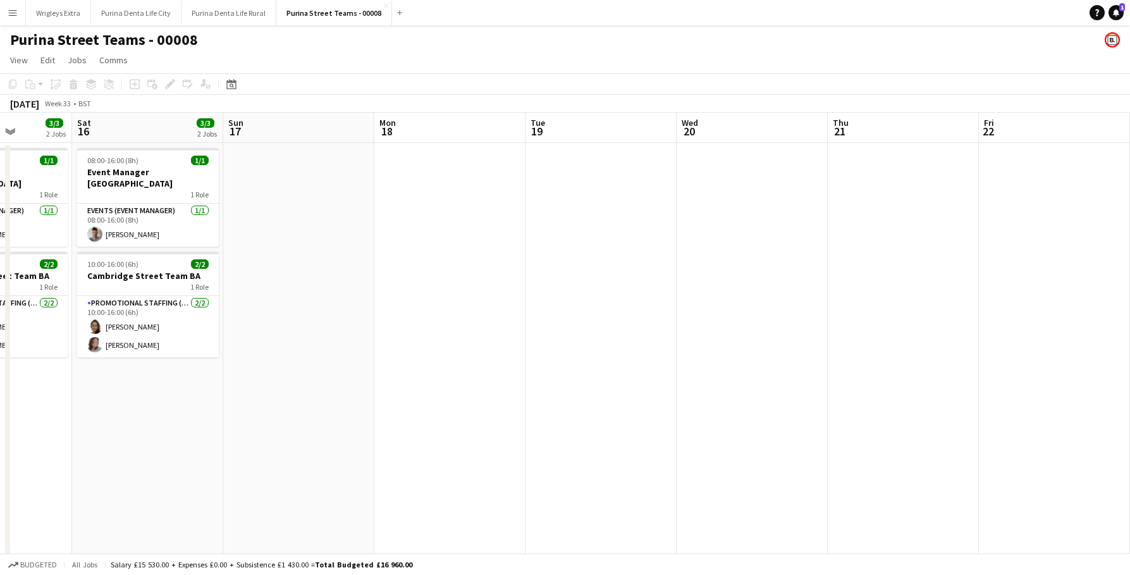
scroll to position [0, 535]
click at [163, 20] on button "Purina Denta Life City Close" at bounding box center [136, 13] width 90 height 25
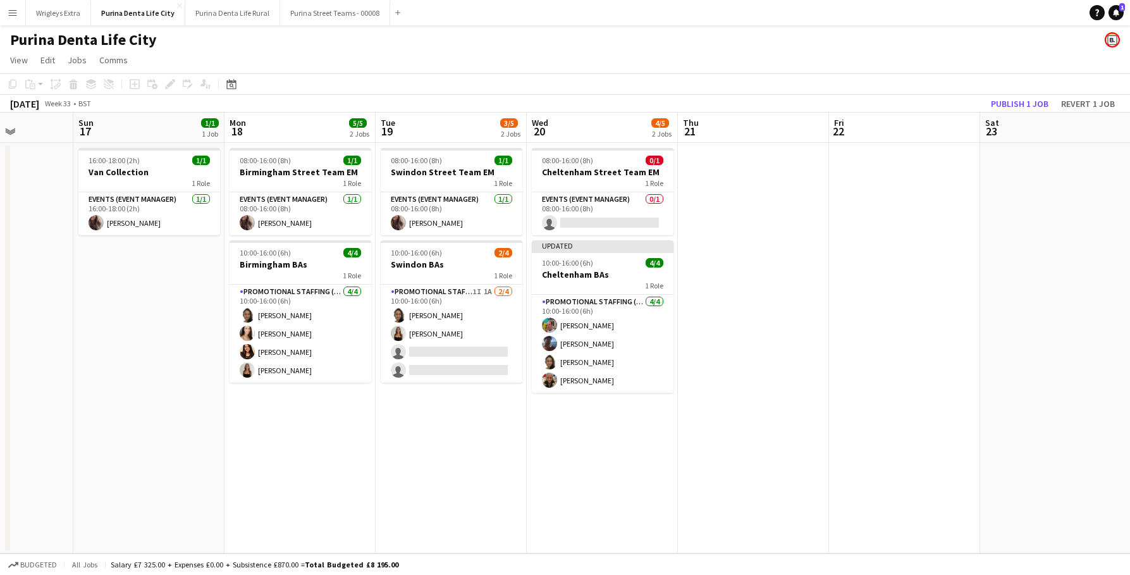
scroll to position [0, 379]
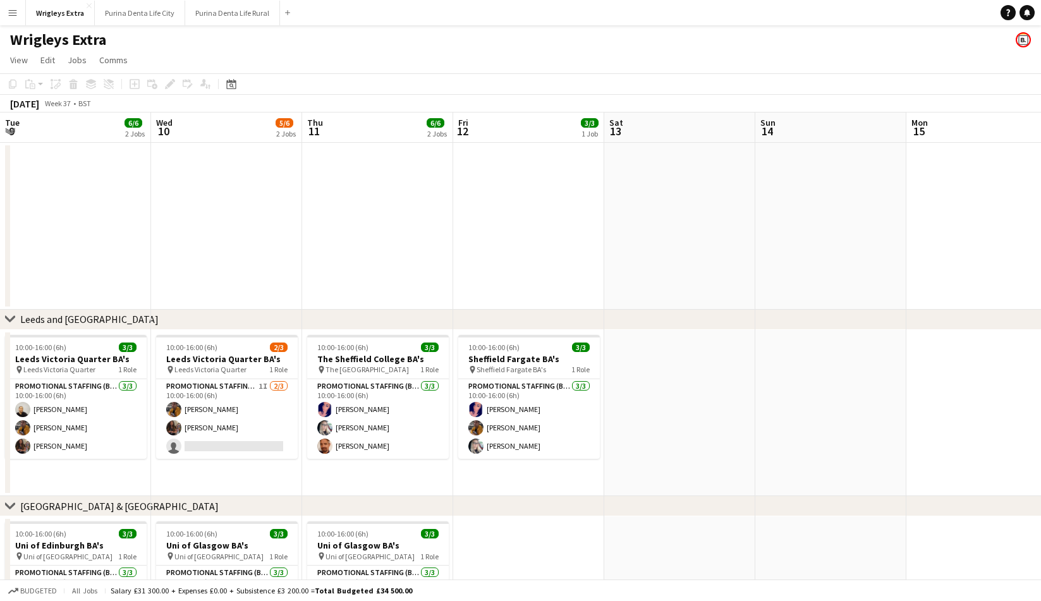
scroll to position [0, 448]
